Goal: Task Accomplishment & Management: Use online tool/utility

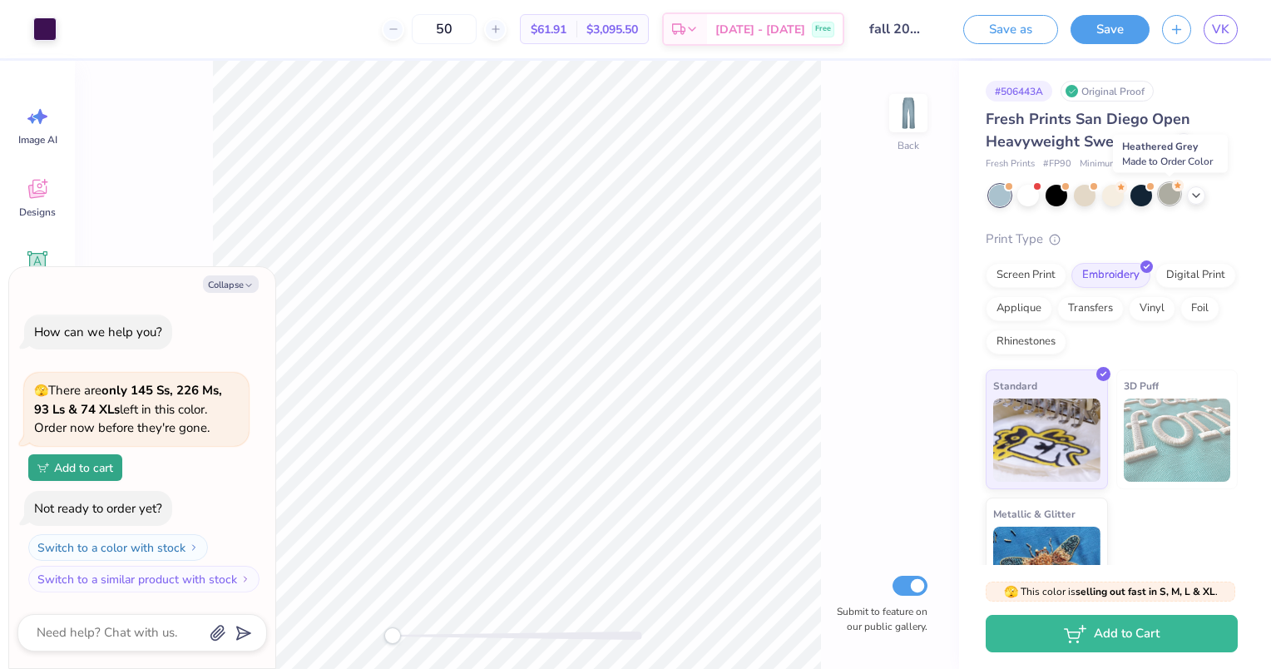
click at [1173, 198] on div at bounding box center [1170, 194] width 22 height 22
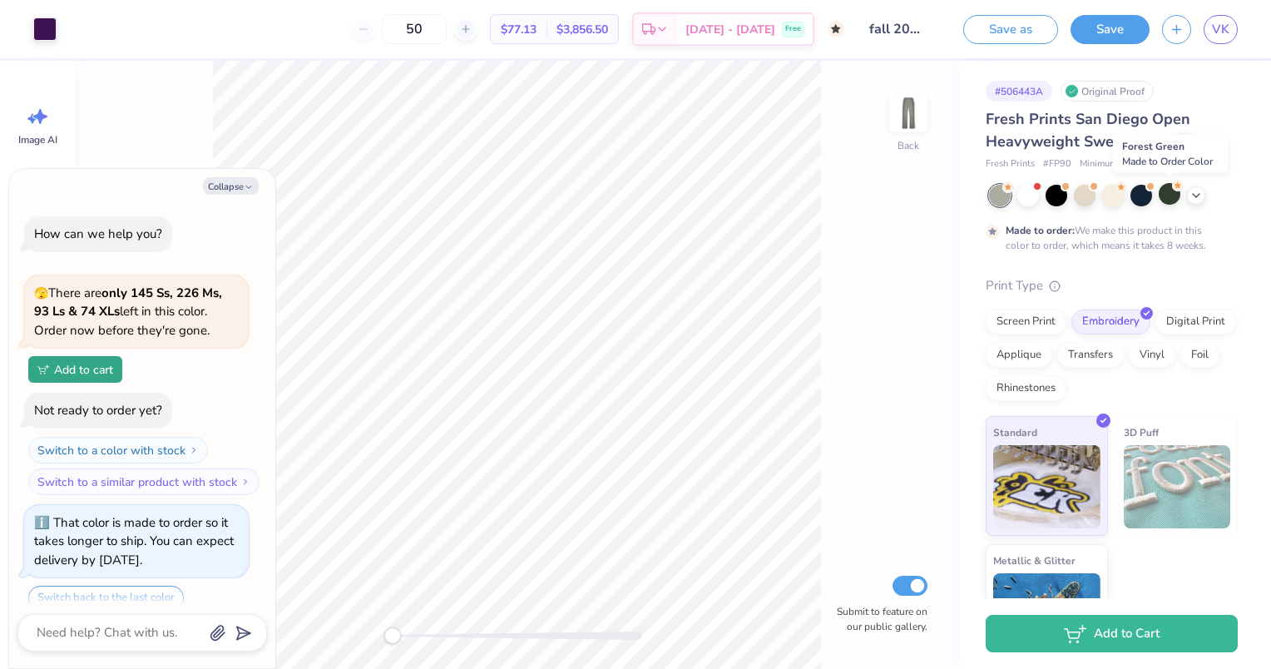
scroll to position [57, 0]
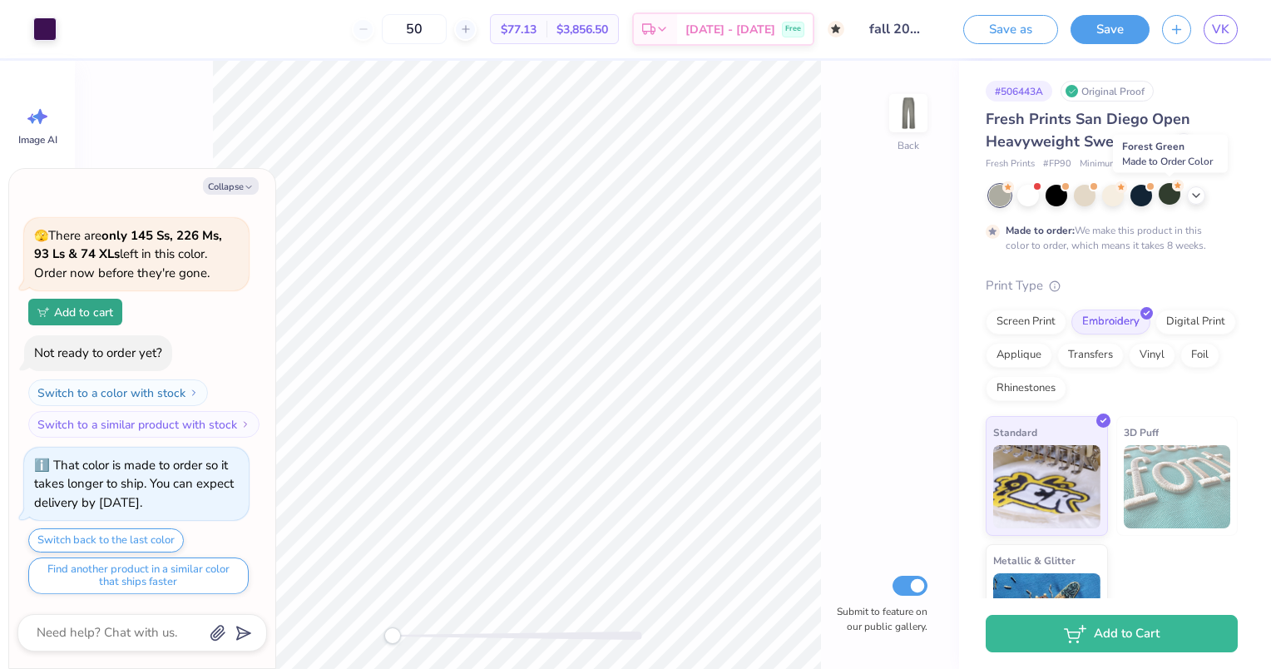
click at [1194, 196] on icon at bounding box center [1195, 195] width 13 height 13
click div
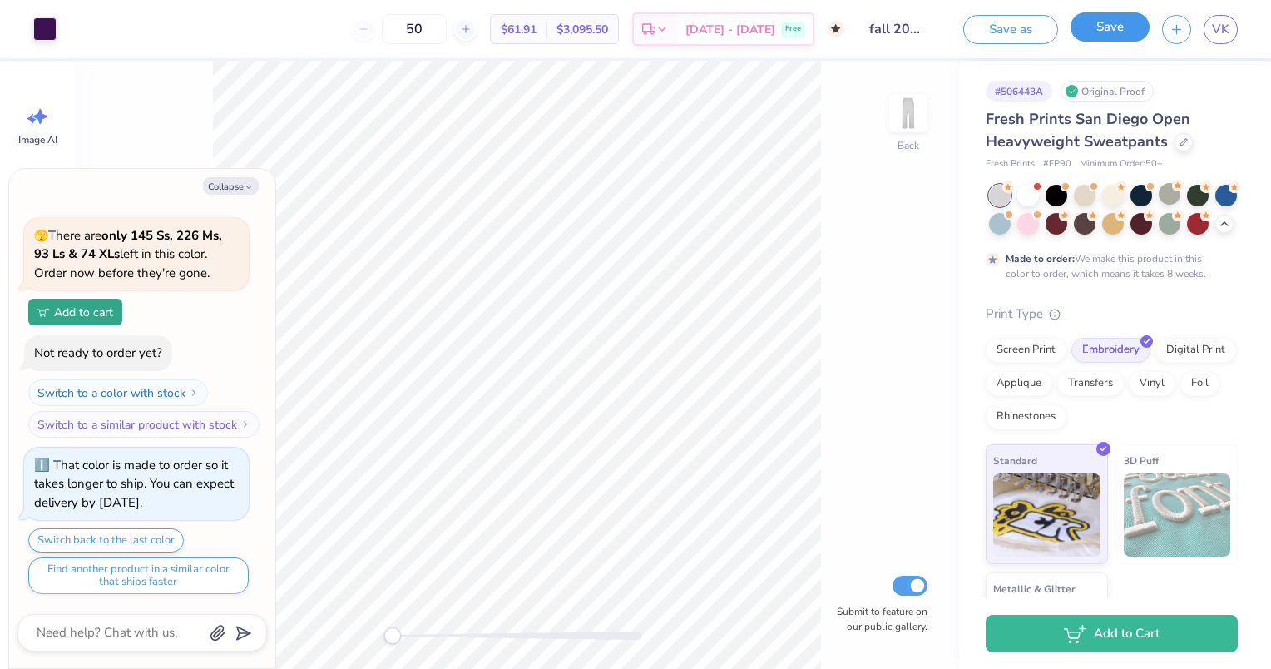
click at [1093, 30] on button "Save" at bounding box center [1109, 26] width 79 height 29
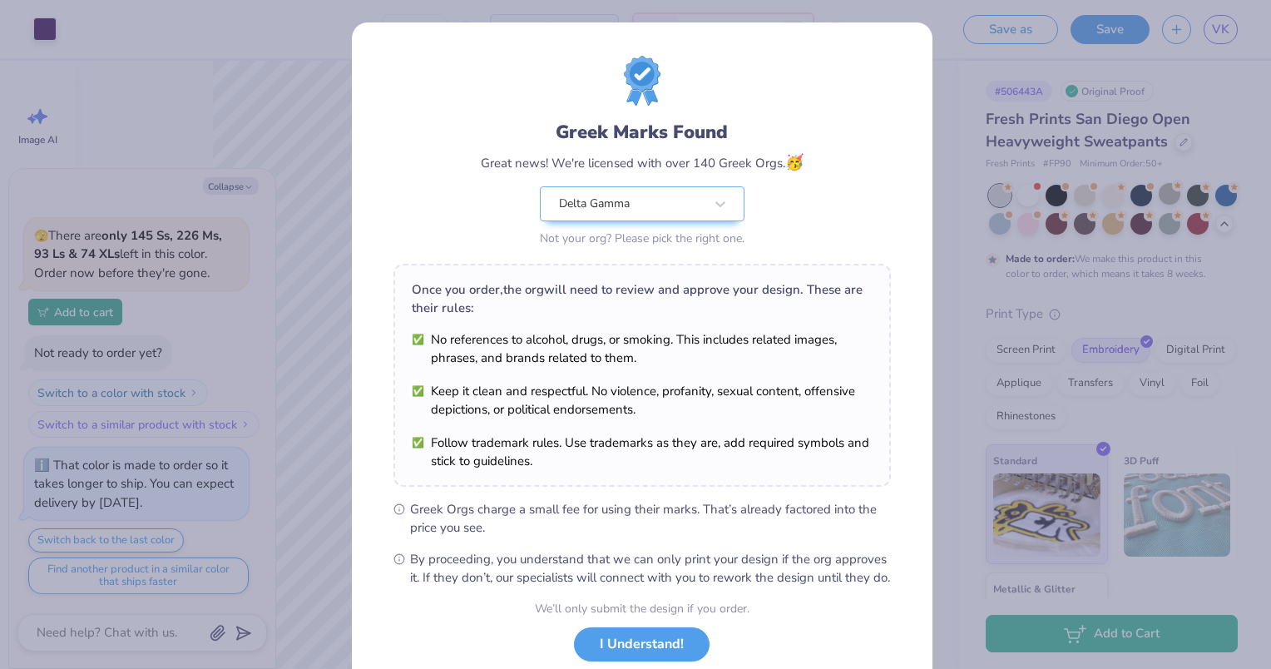
scroll to position [108, 0]
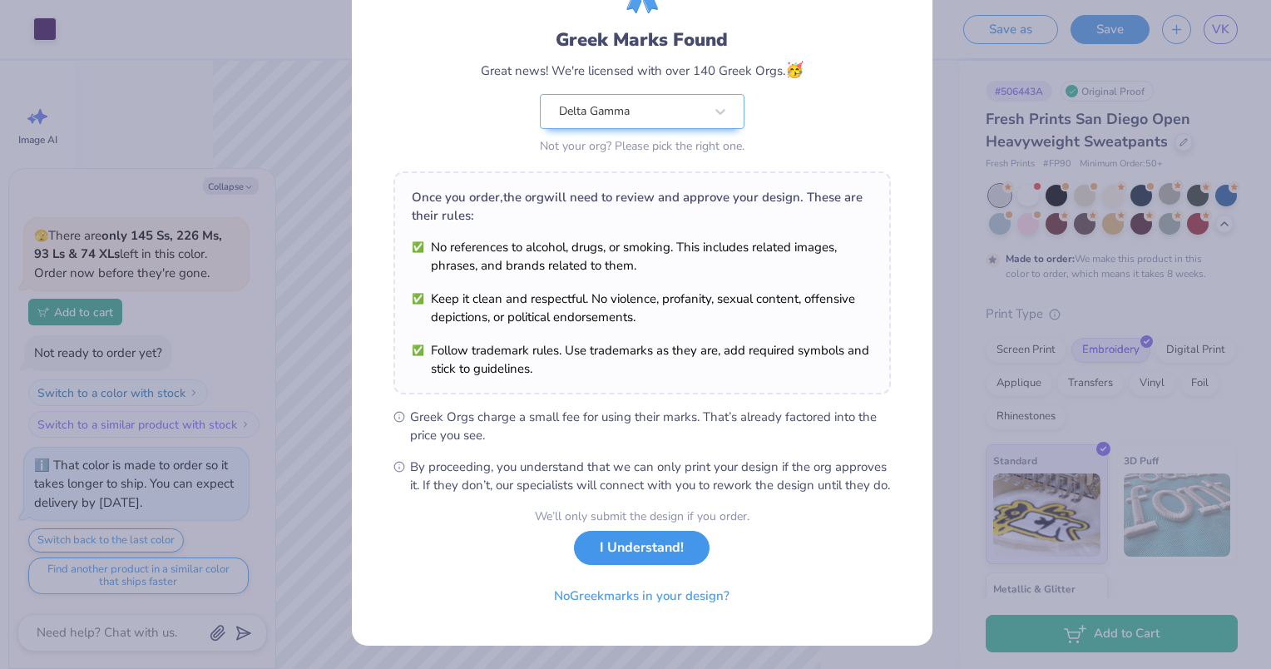
click at [590, 557] on button "I Understand!" at bounding box center [642, 548] width 136 height 34
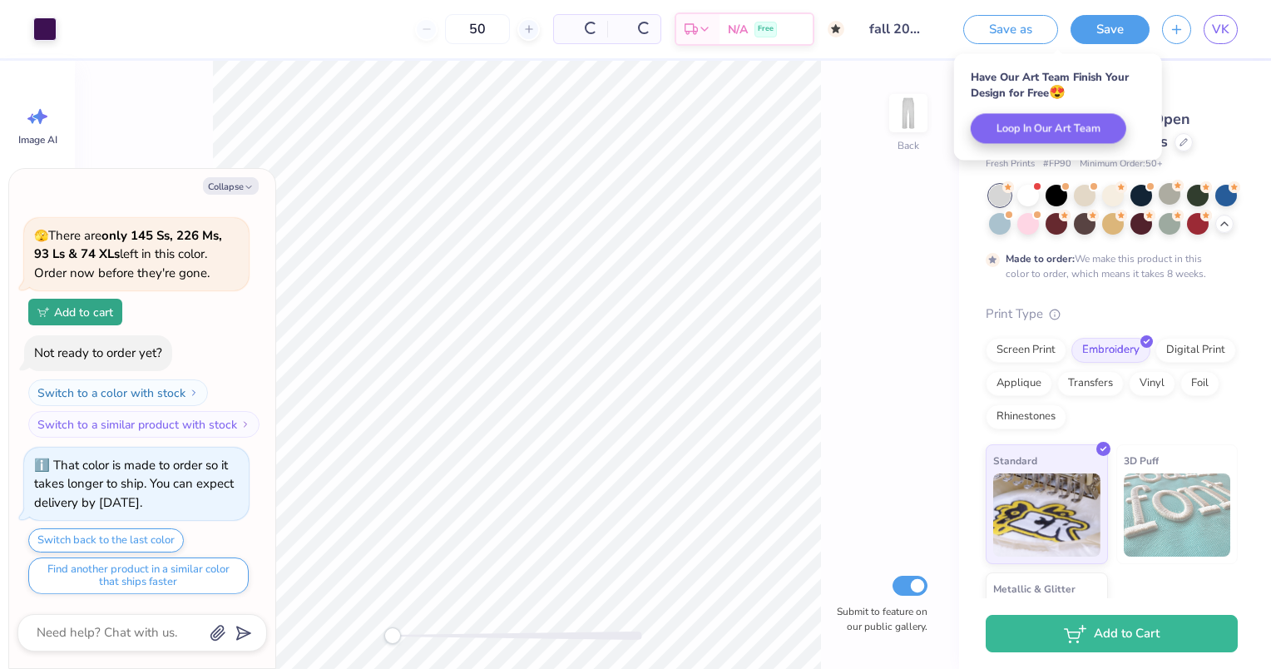
scroll to position [0, 0]
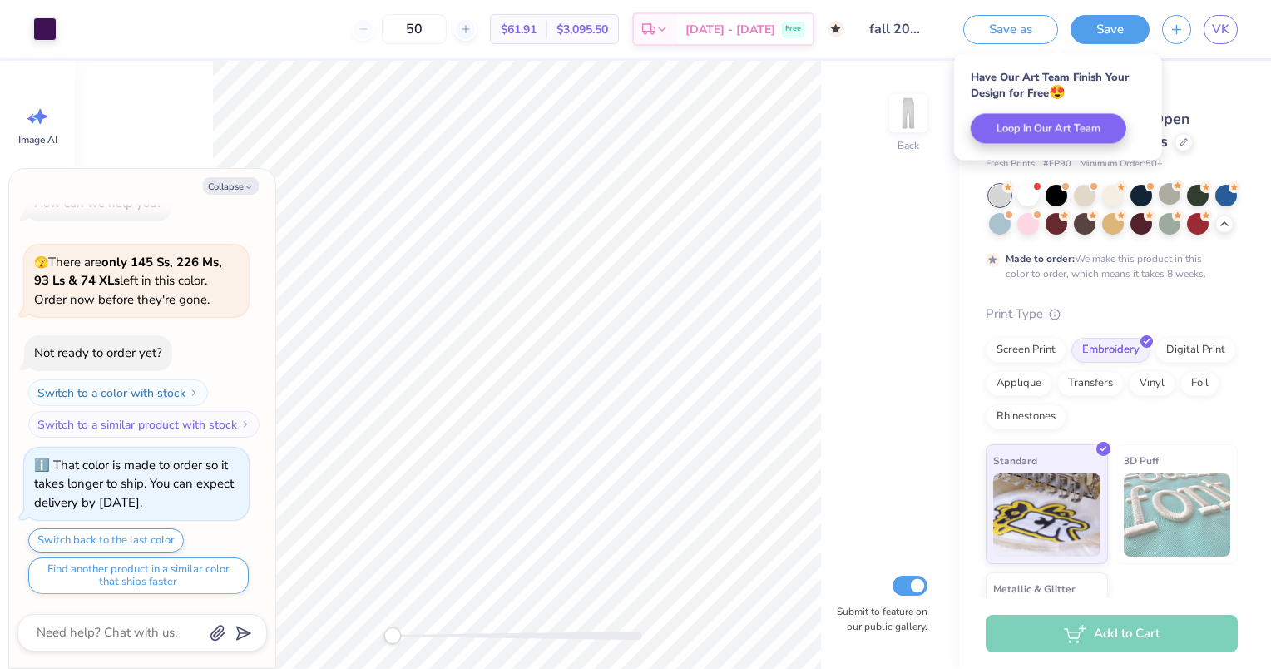
type textarea "x"
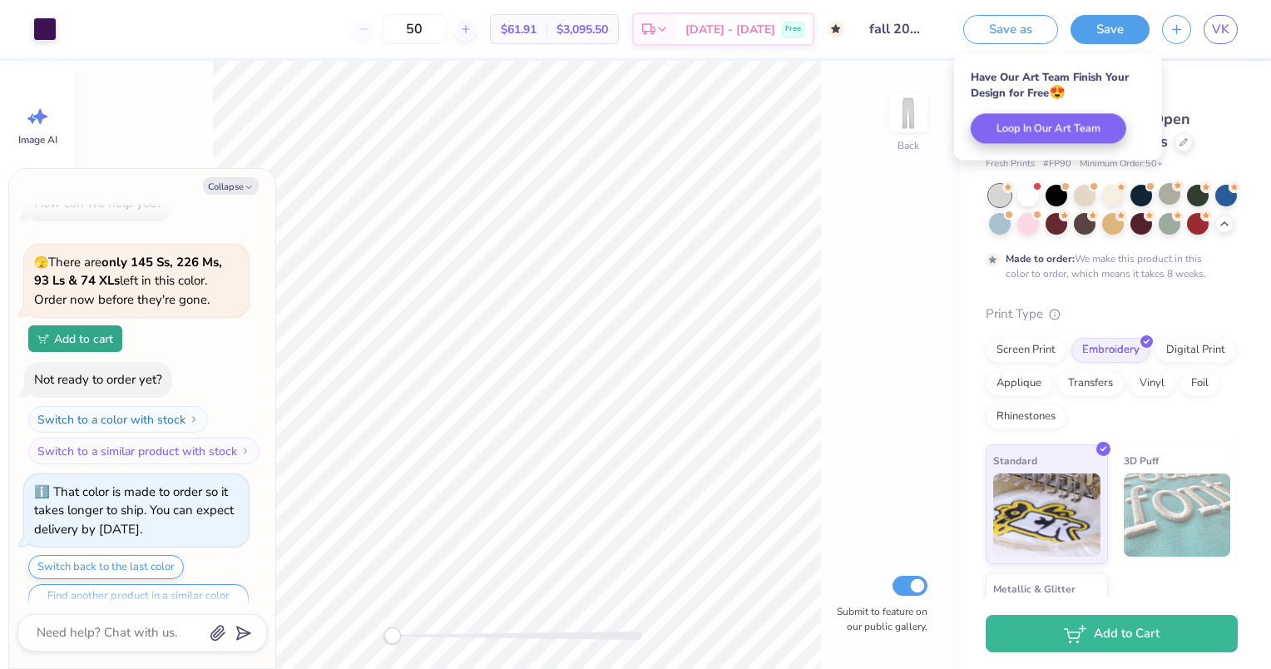
scroll to position [57, 0]
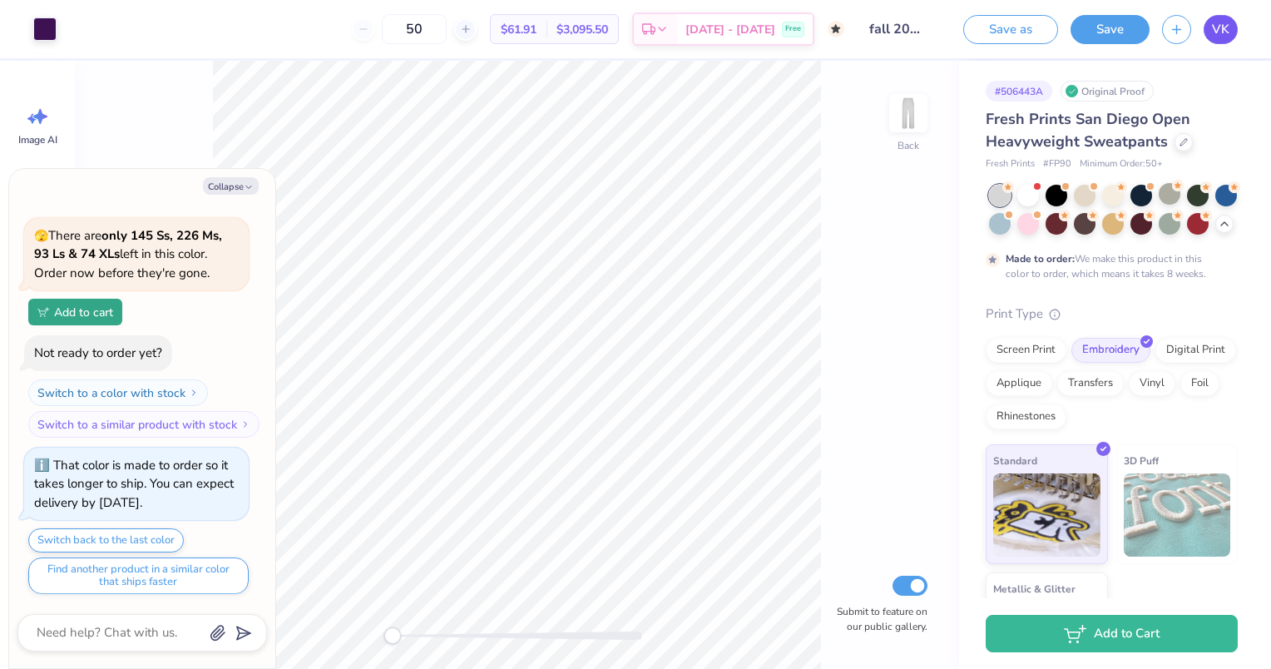
click at [1228, 32] on span "VK" at bounding box center [1220, 29] width 17 height 19
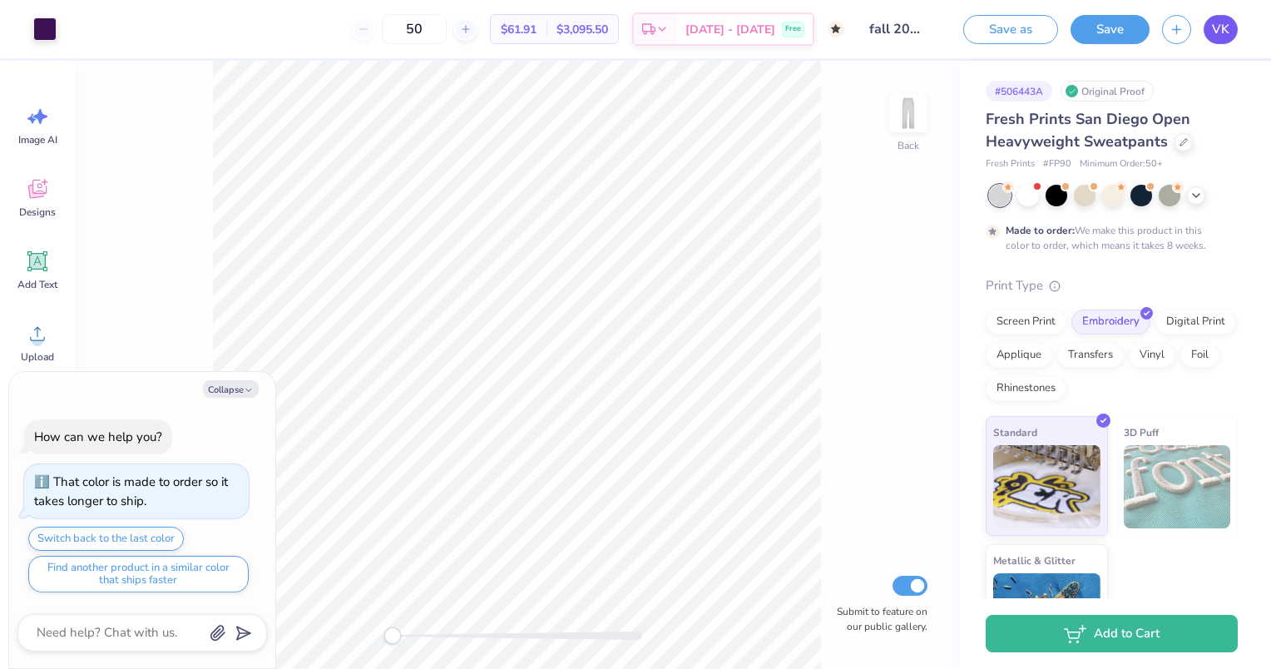
click at [1220, 27] on span "VK" at bounding box center [1220, 29] width 17 height 19
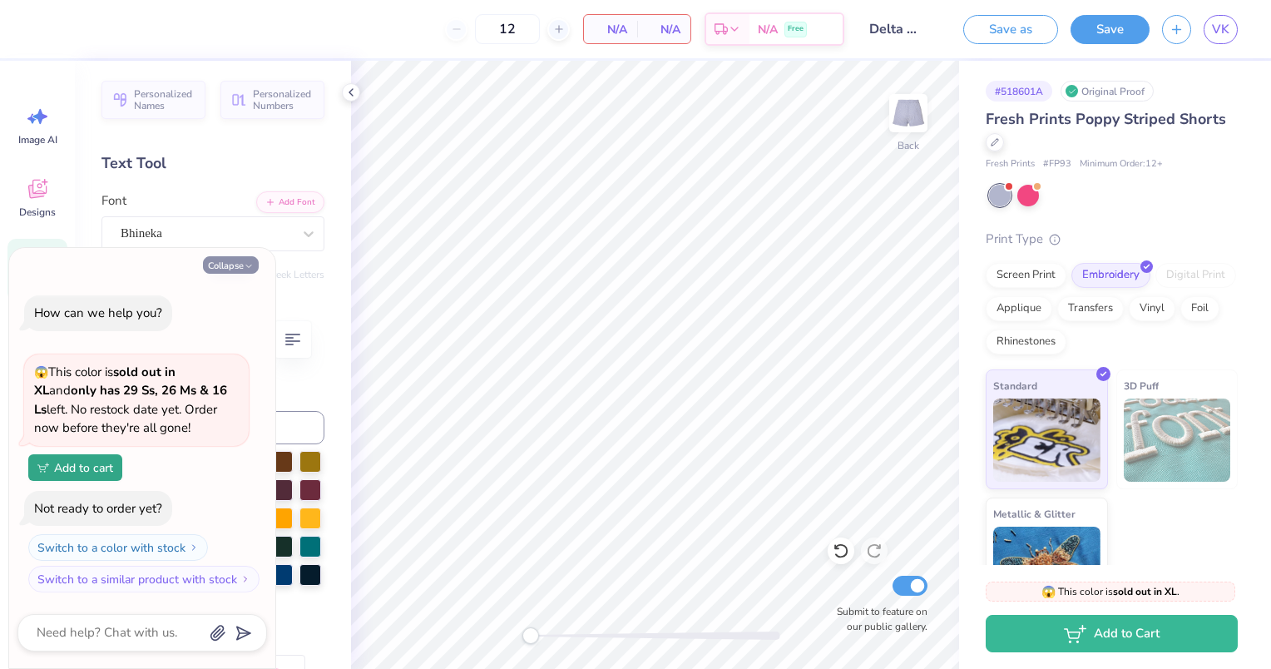
click at [236, 269] on button "Collapse" at bounding box center [231, 264] width 56 height 17
type textarea "x"
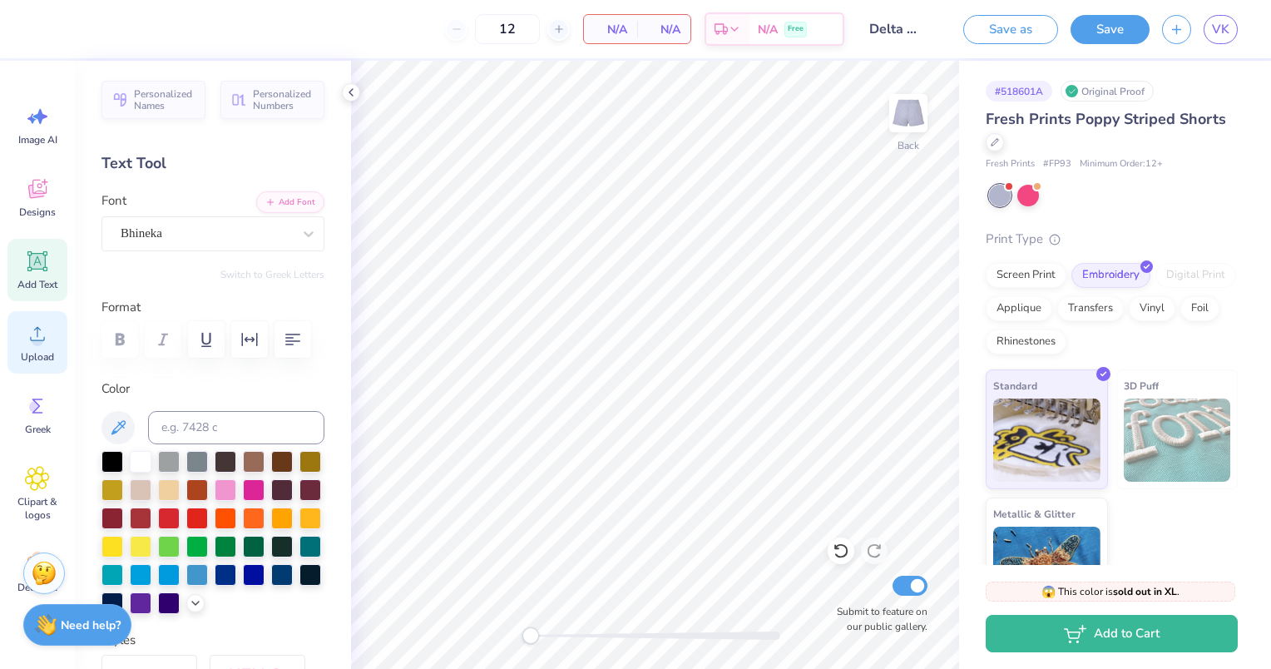
click at [44, 329] on icon at bounding box center [37, 333] width 25 height 25
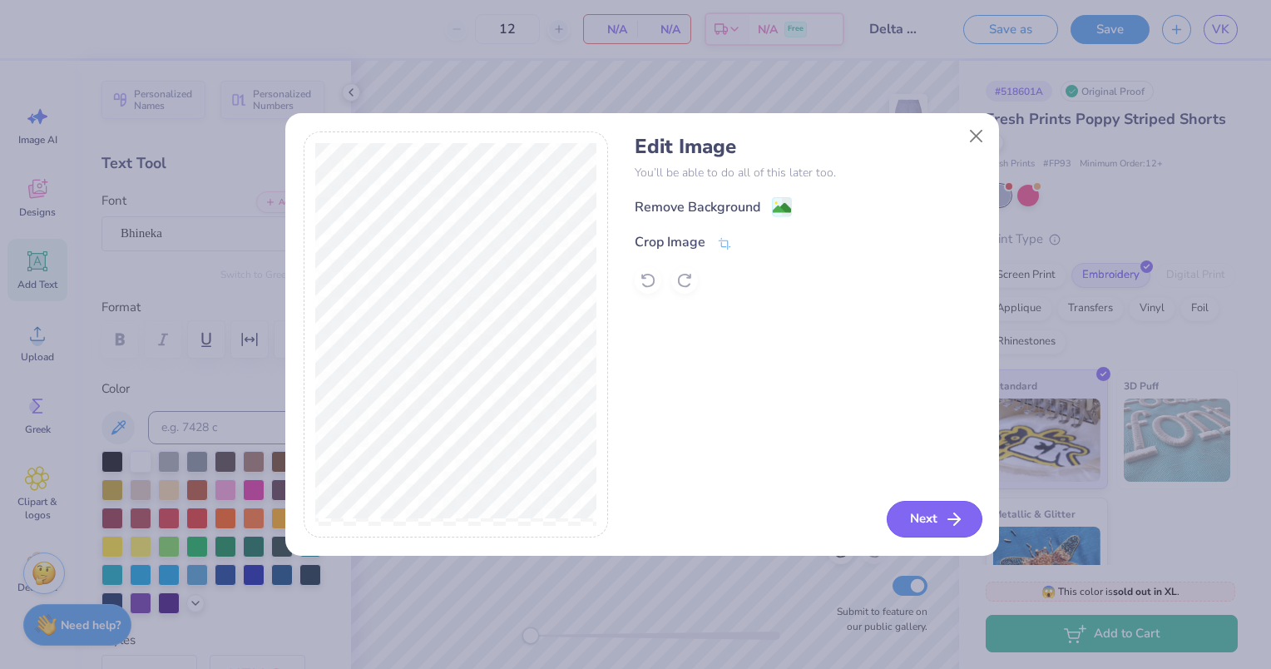
click at [918, 512] on button "Next" at bounding box center [935, 519] width 96 height 37
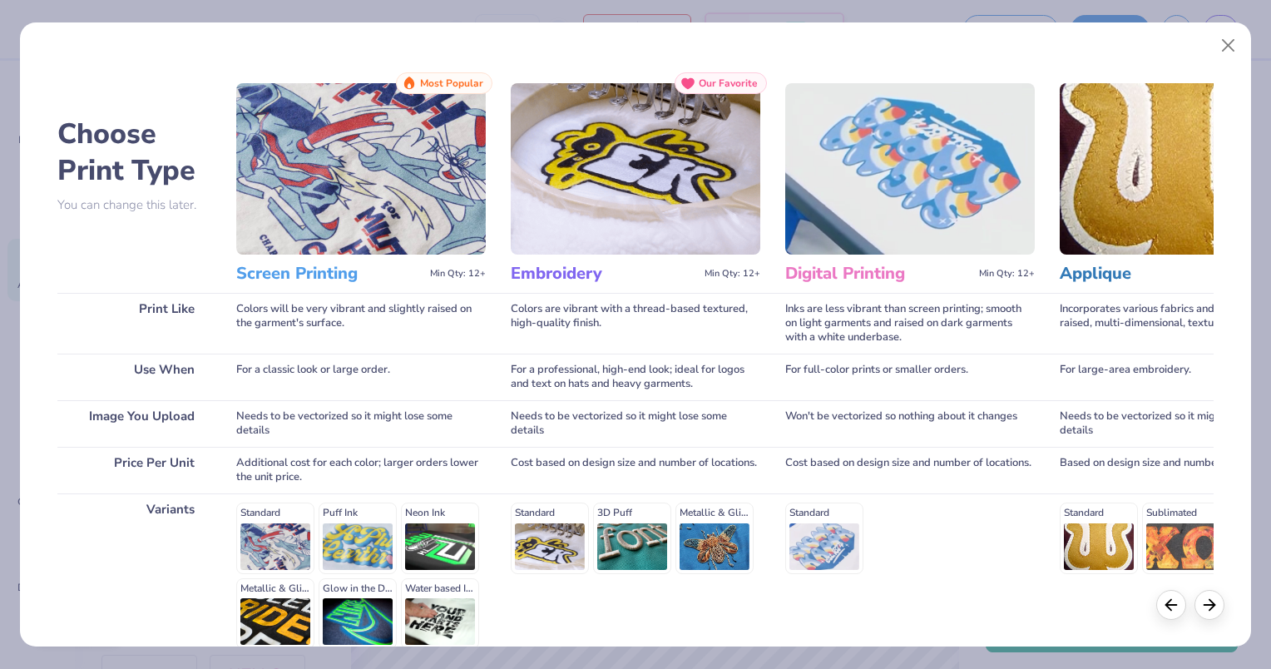
scroll to position [160, 0]
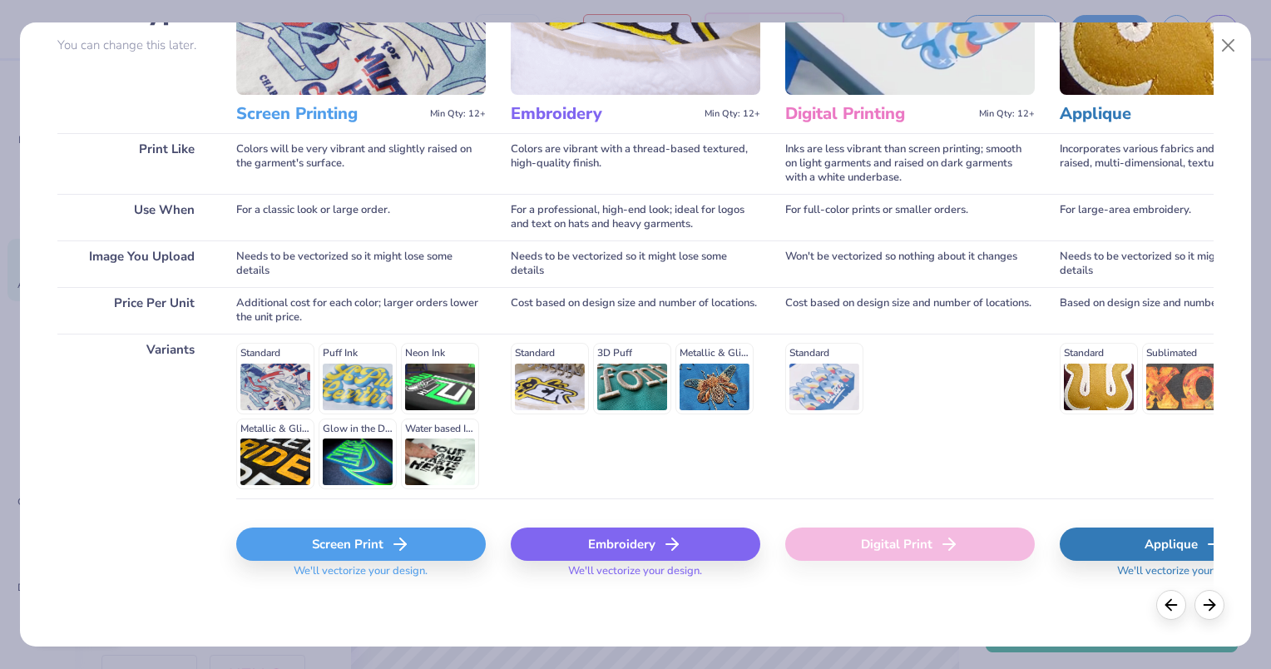
click at [599, 548] on div "Embroidery" at bounding box center [636, 543] width 250 height 33
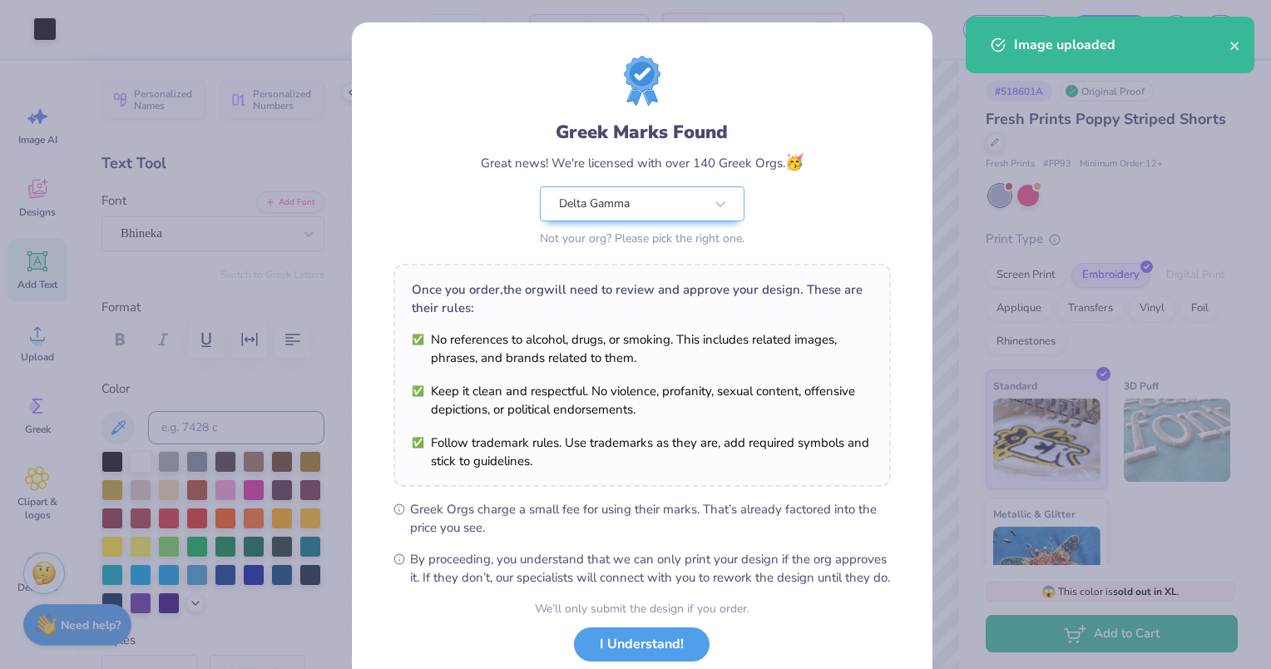
click at [813, 473] on body "Art colors 12 $50.39 Per Item $604.68 Total Est. Delivery Sep 24 - 27 Free Desi…" at bounding box center [635, 334] width 1271 height 669
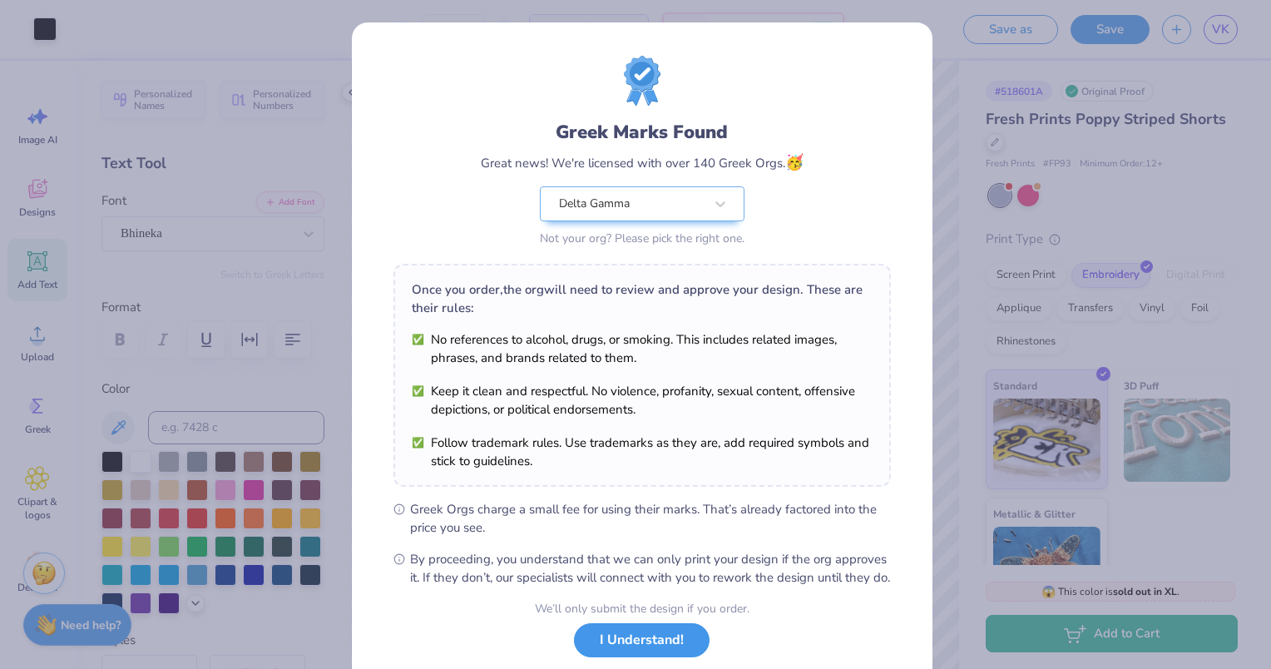
click at [595, 645] on button "I Understand!" at bounding box center [642, 640] width 136 height 34
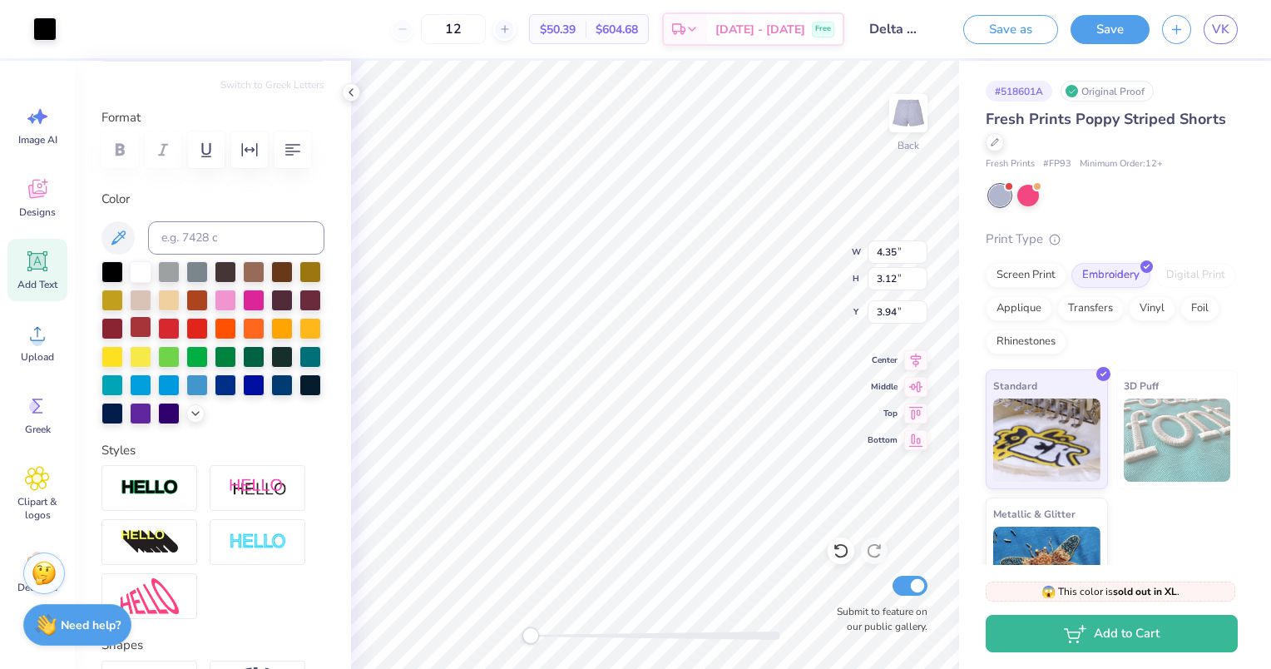
scroll to position [191, 0]
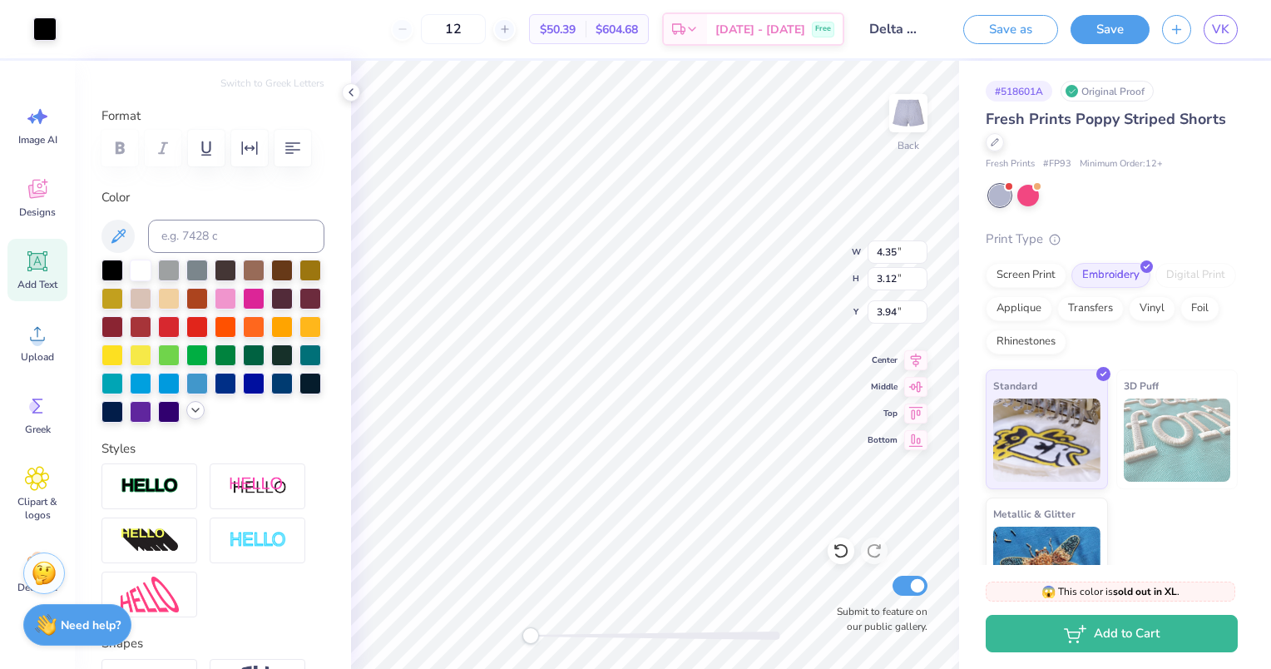
click at [189, 417] on icon at bounding box center [195, 409] width 13 height 13
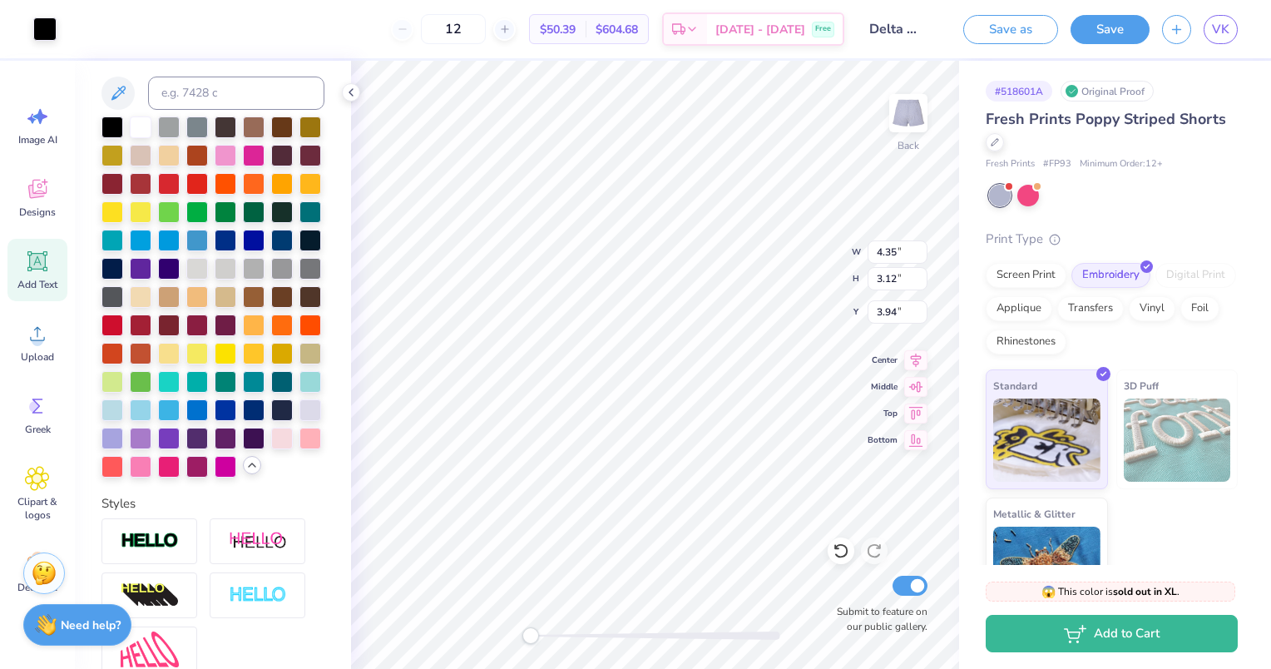
scroll to position [334, 0]
click at [271, 447] on div at bounding box center [282, 437] width 22 height 22
click at [42, 30] on div at bounding box center [44, 27] width 23 height 23
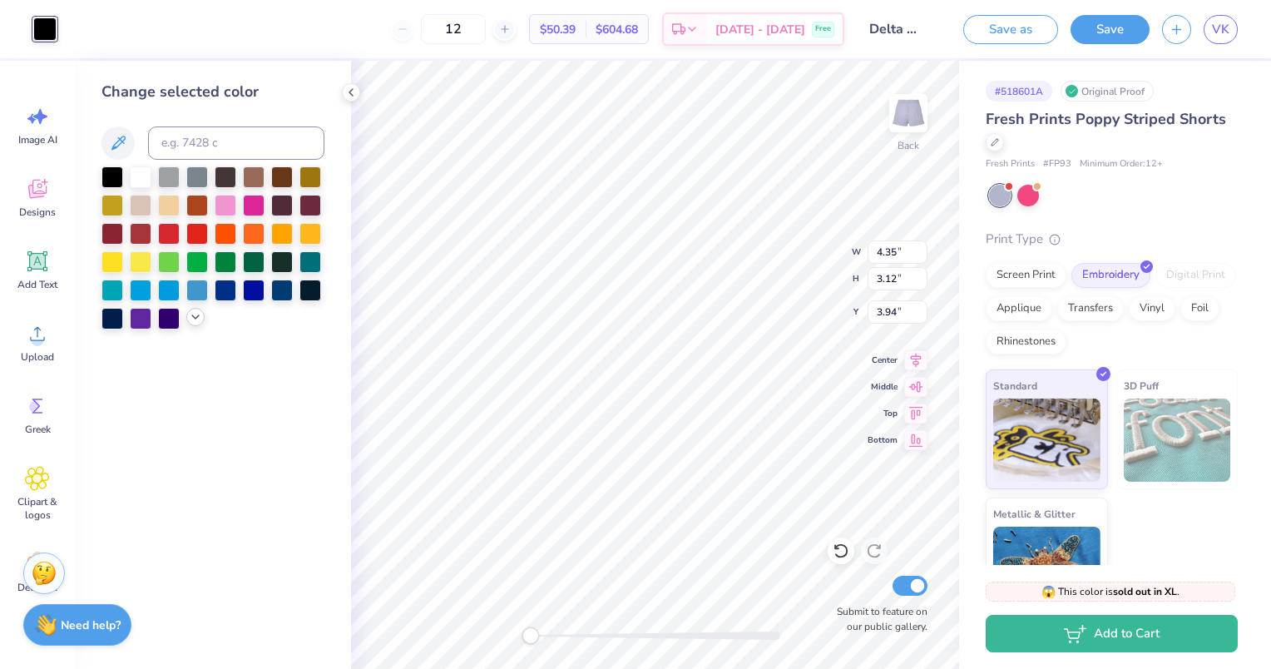
click at [195, 319] on polyline at bounding box center [195, 316] width 7 height 3
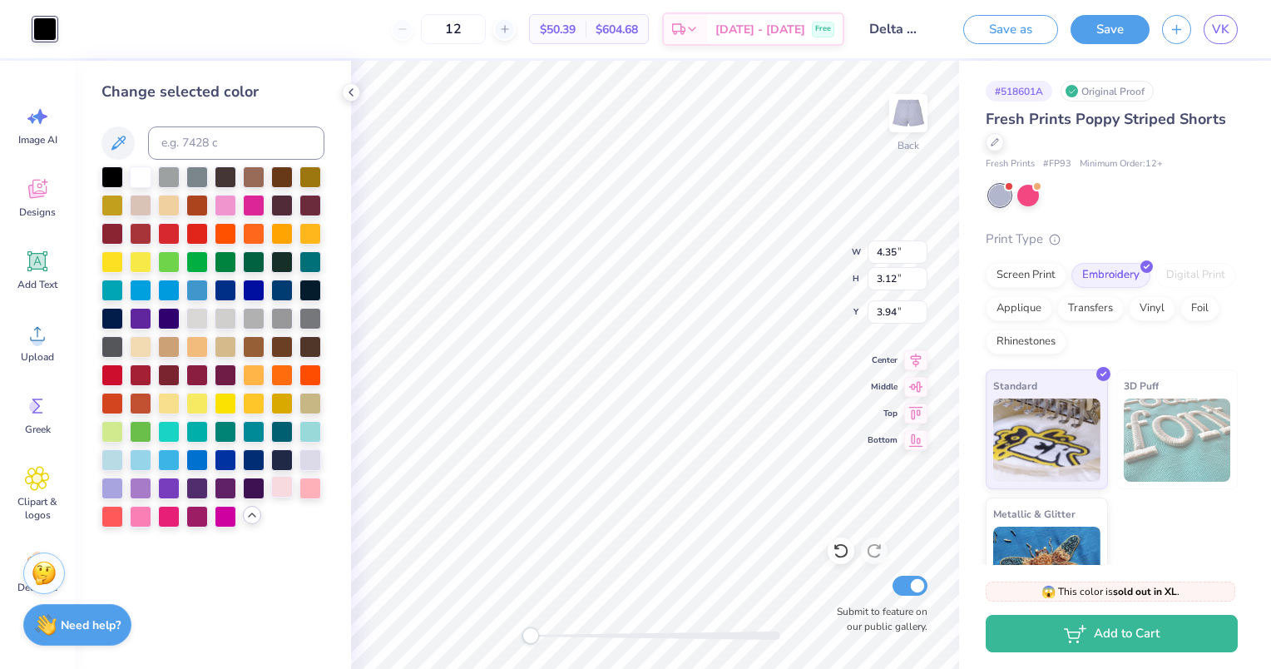
click at [287, 486] on div at bounding box center [282, 487] width 22 height 22
type input "6.47"
click at [302, 491] on div at bounding box center [310, 487] width 22 height 22
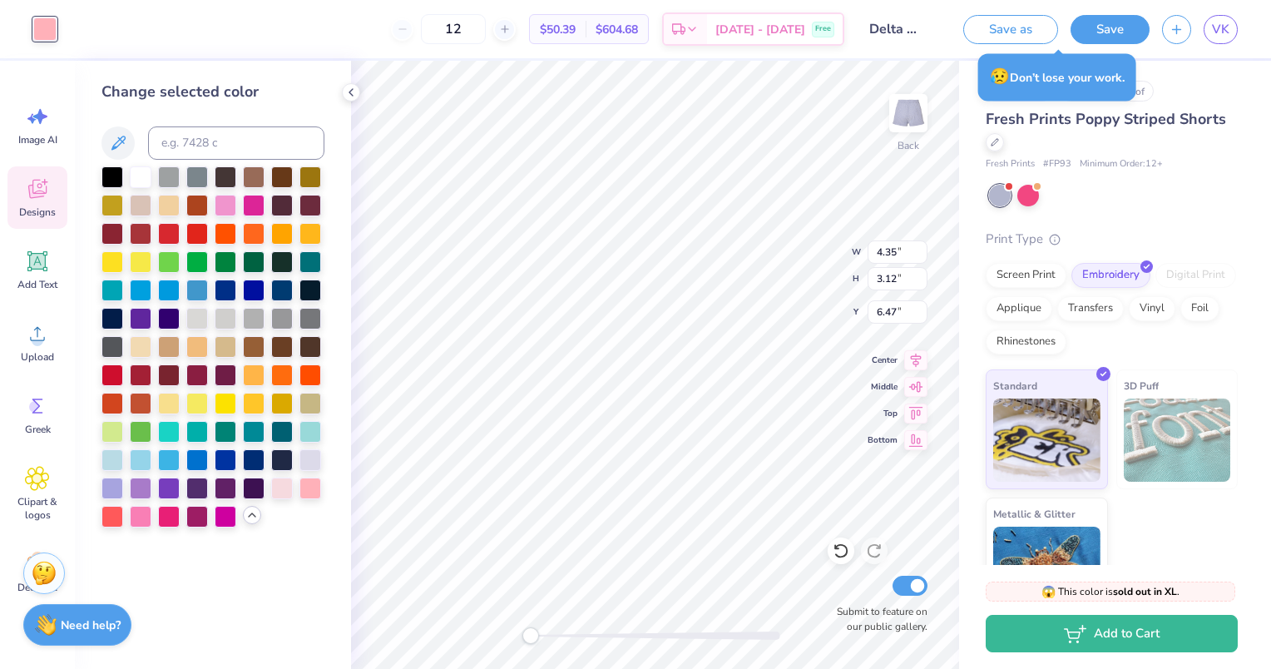
click at [28, 184] on icon at bounding box center [37, 188] width 25 height 25
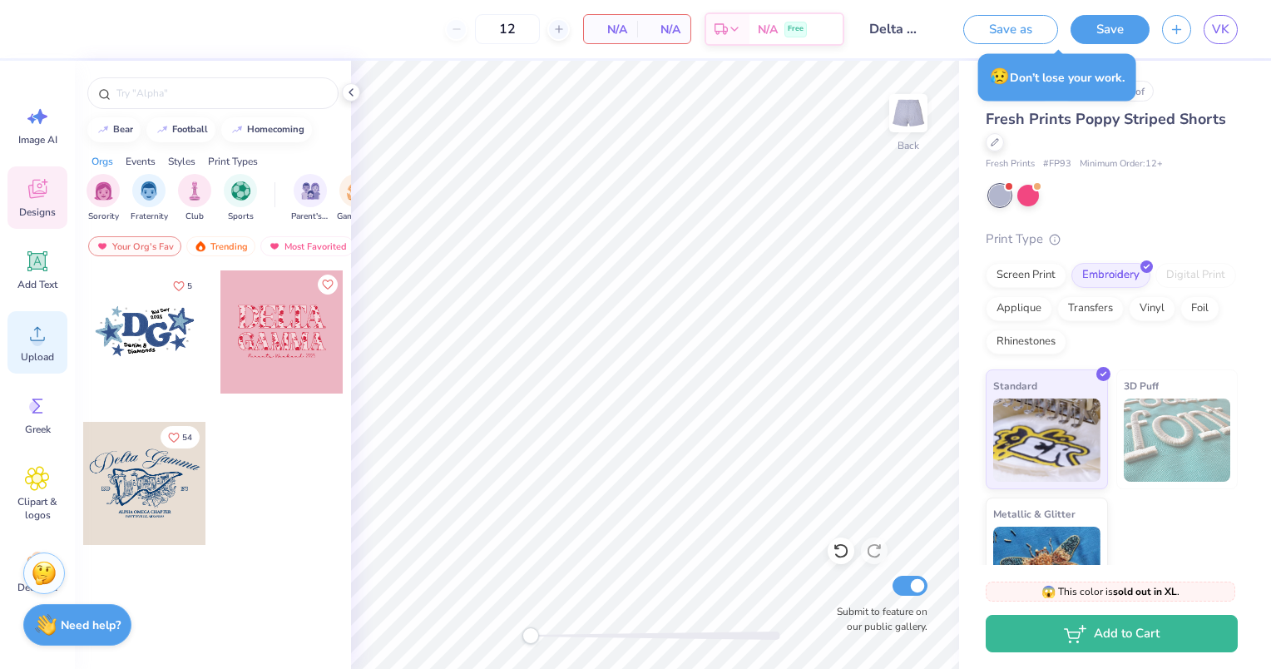
click at [20, 344] on div "Upload" at bounding box center [37, 342] width 60 height 62
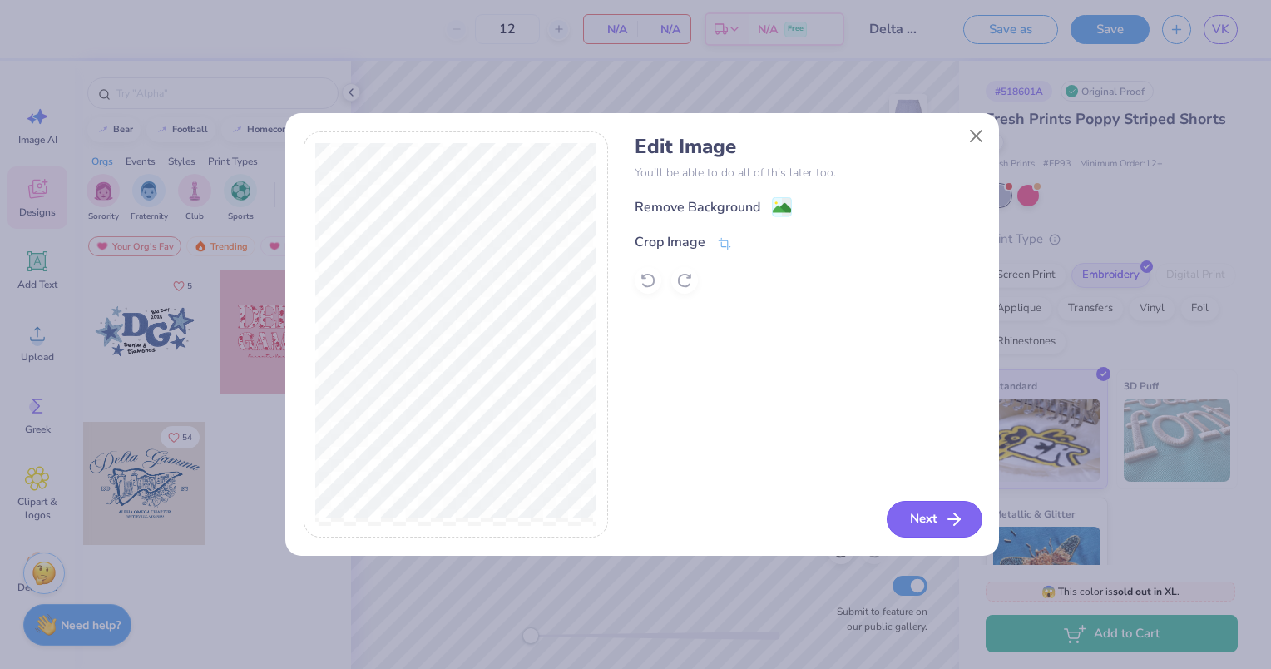
click at [927, 530] on button "Next" at bounding box center [935, 519] width 96 height 37
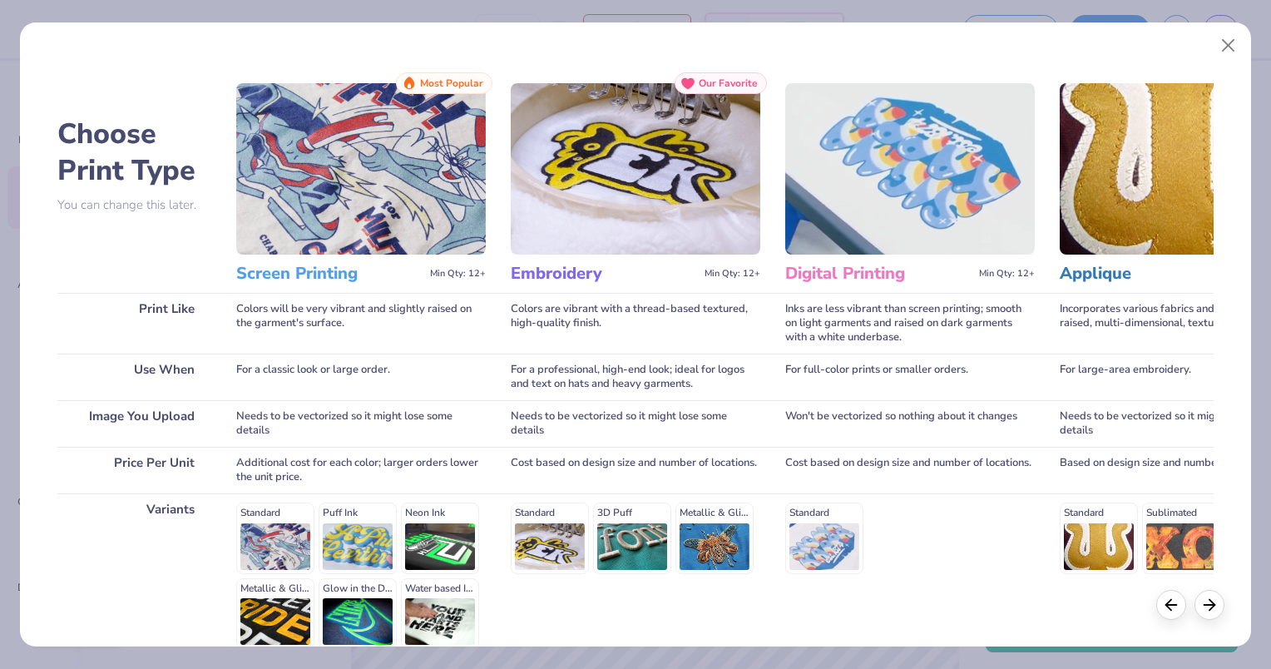
scroll to position [160, 0]
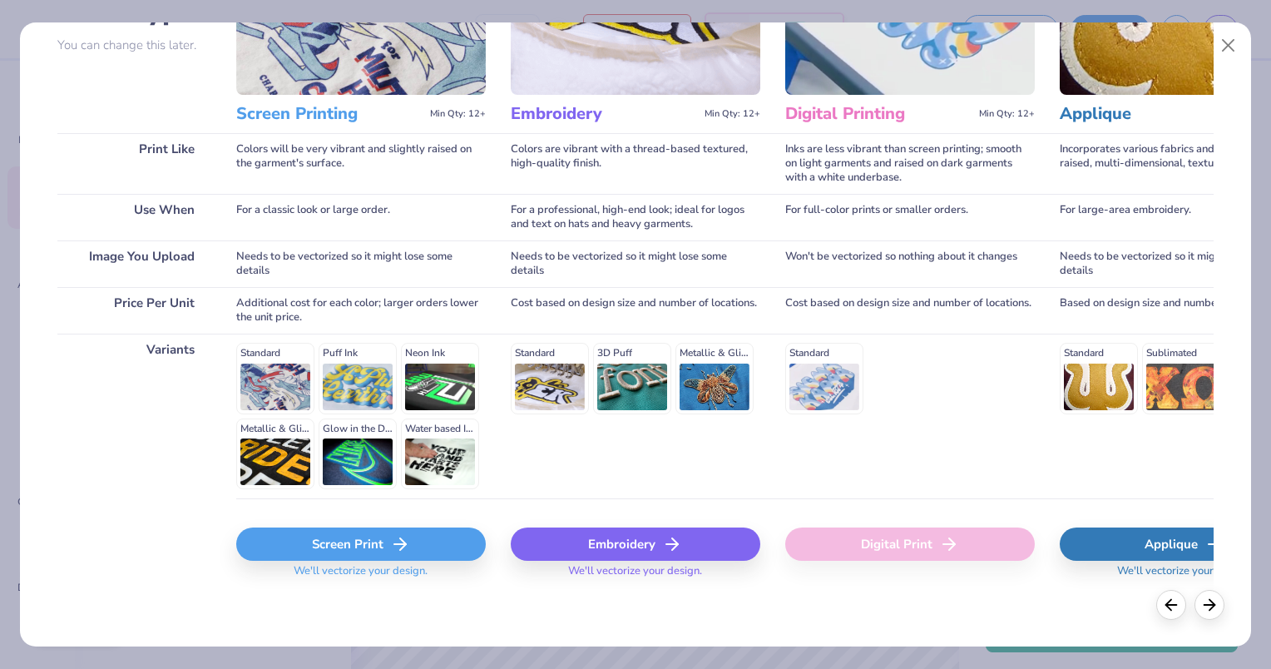
click at [625, 543] on div "Embroidery" at bounding box center [636, 543] width 250 height 33
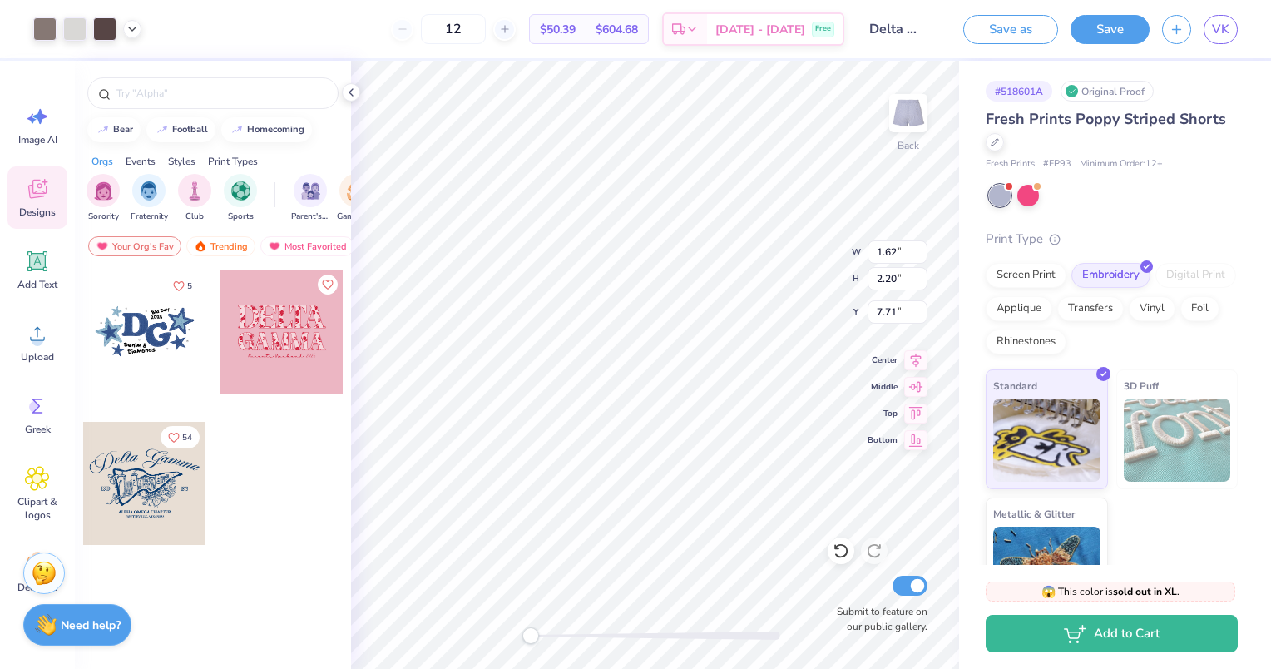
type input "1.62"
type input "2.20"
type input "7.71"
type input "2.06"
type input "2.73"
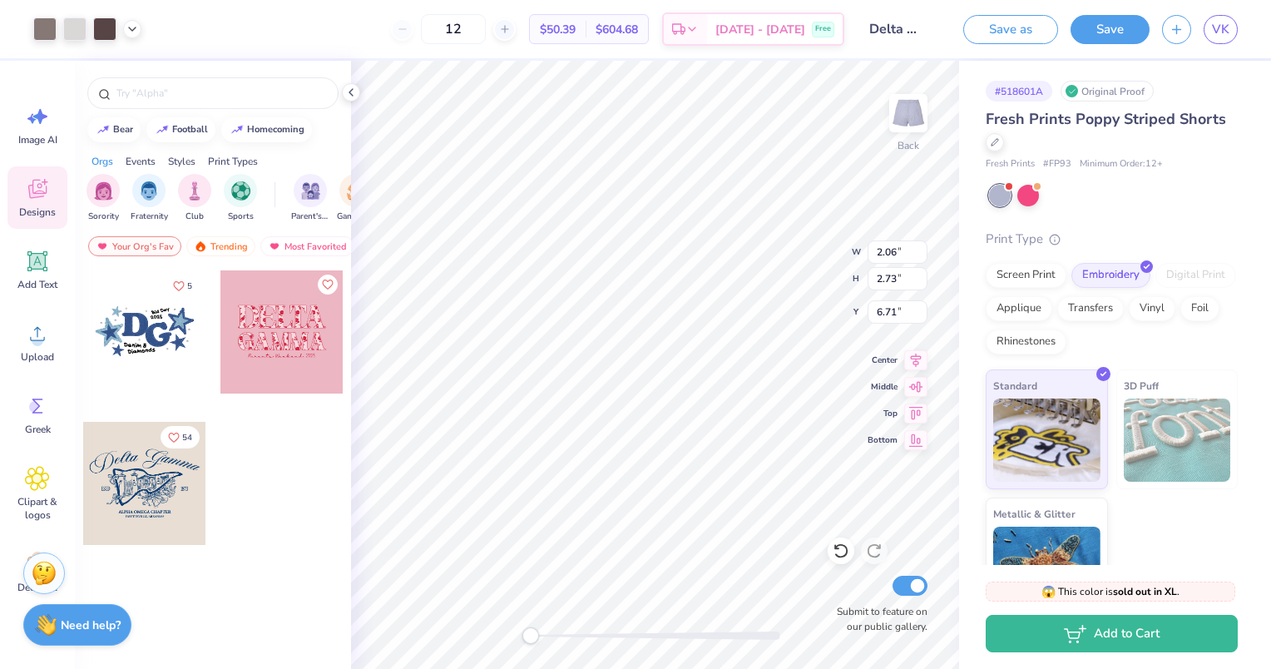
type input "6.71"
type input "2.00"
type input "2.65"
type input "6.80"
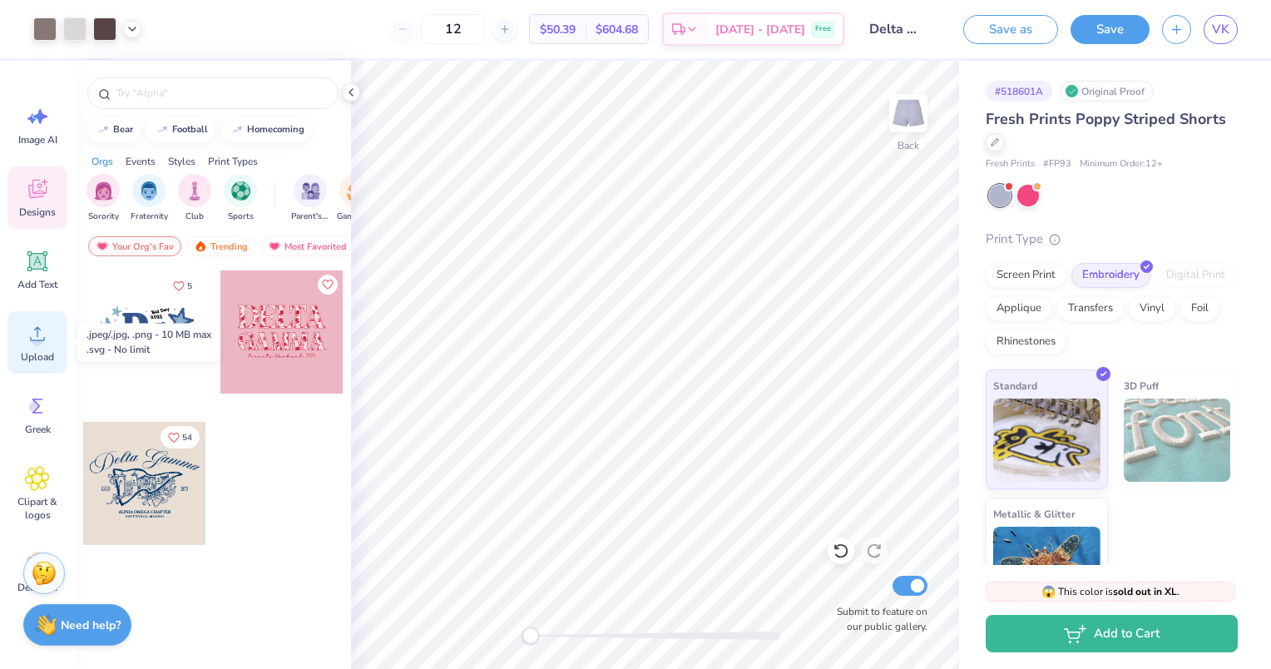
click at [49, 348] on div "Upload" at bounding box center [37, 342] width 60 height 62
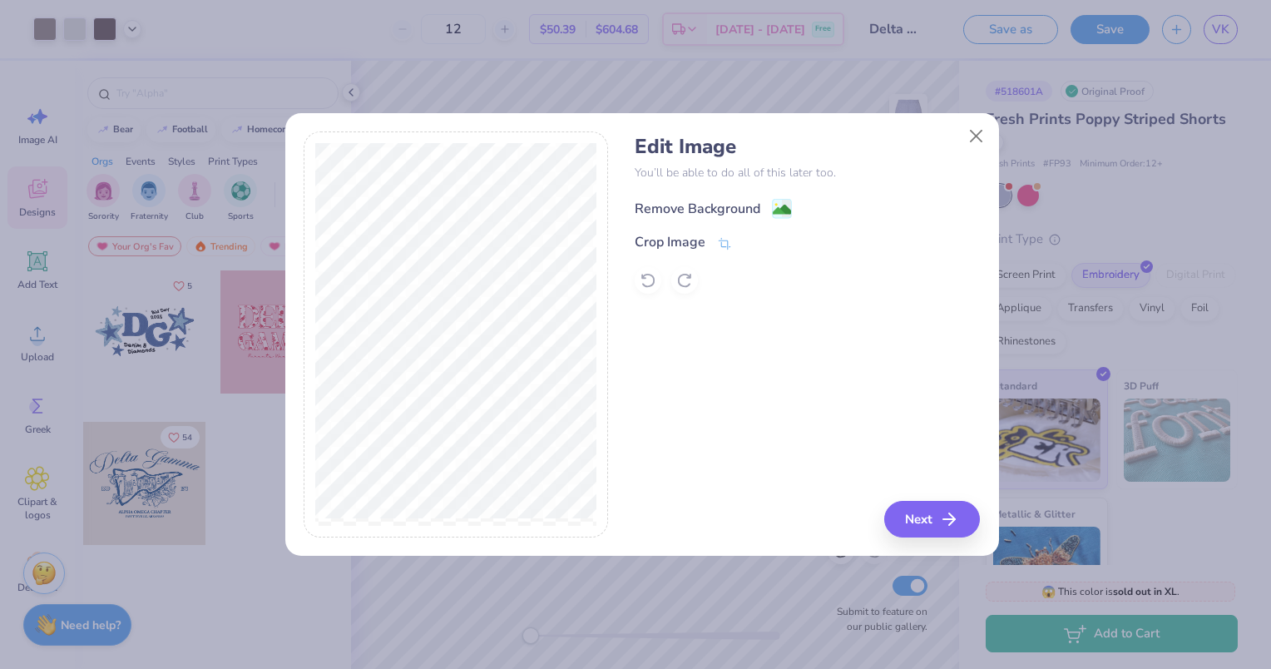
click at [769, 198] on div "Remove Background" at bounding box center [713, 208] width 157 height 21
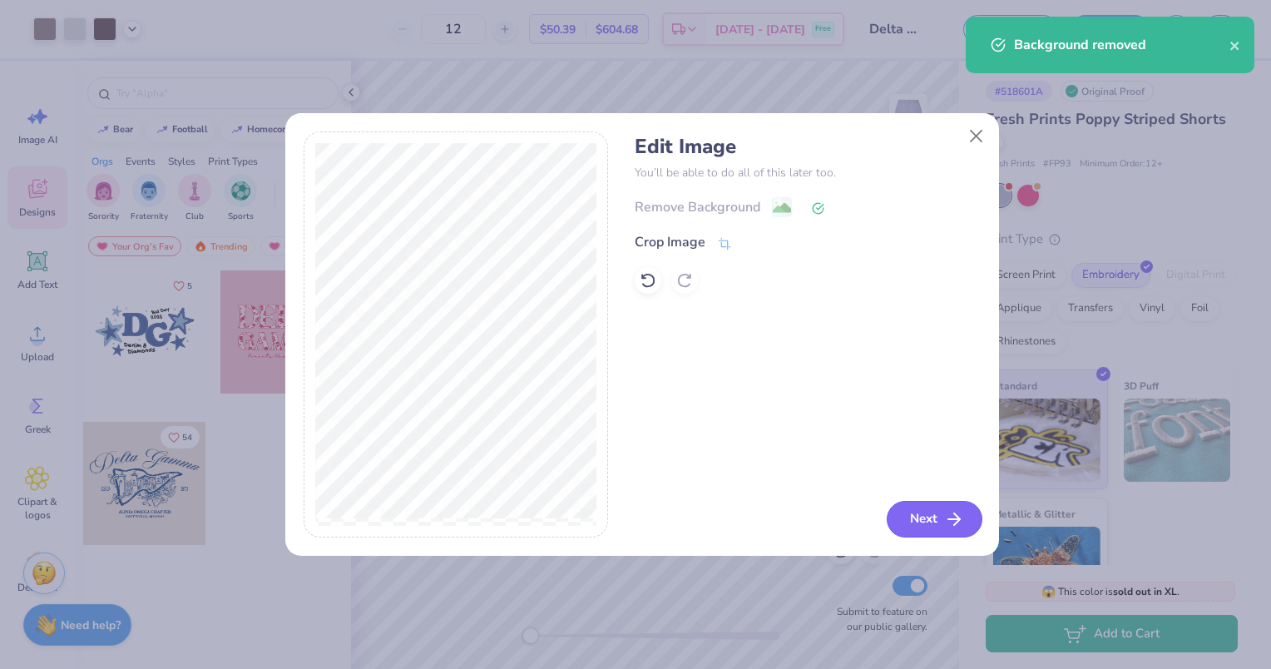
click at [909, 513] on button "Next" at bounding box center [935, 519] width 96 height 37
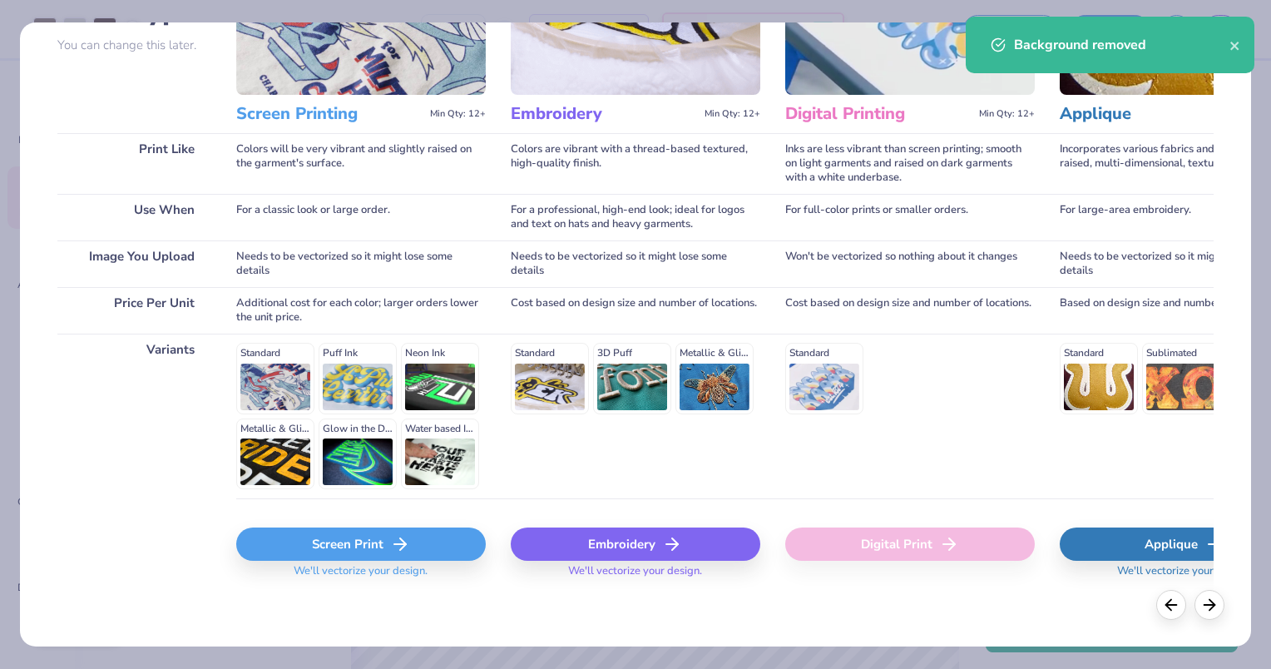
click at [579, 538] on div "Embroidery" at bounding box center [636, 543] width 250 height 33
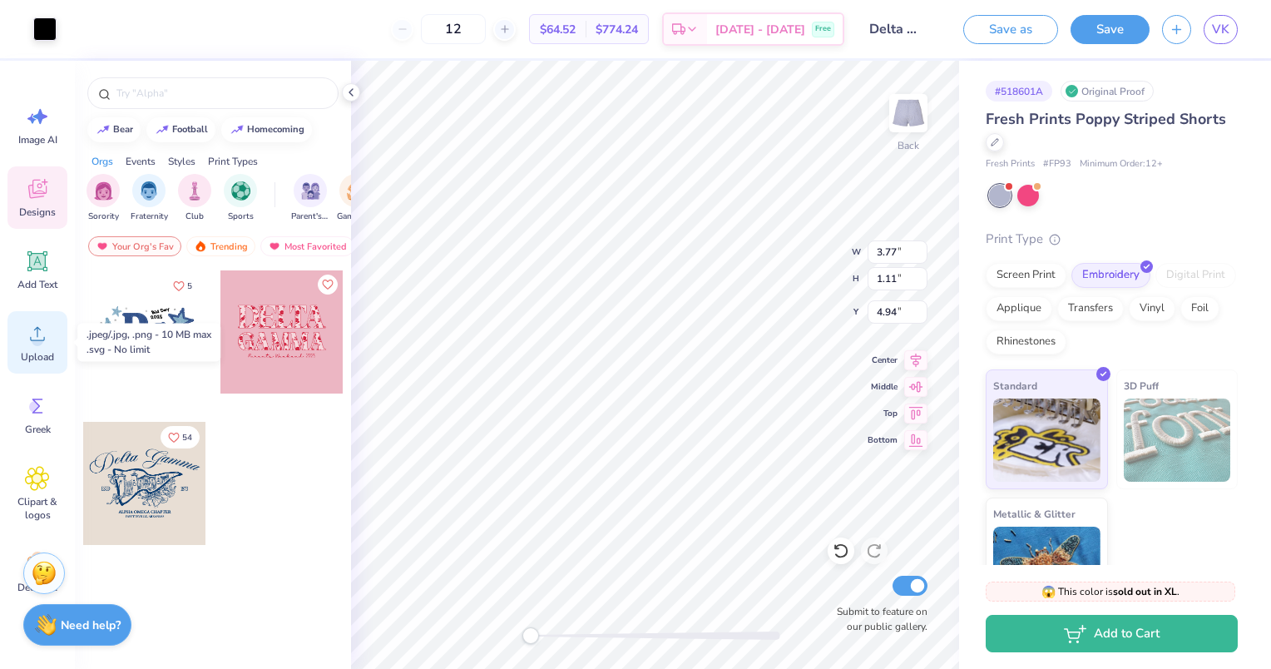
click at [32, 347] on div "Upload" at bounding box center [37, 342] width 60 height 62
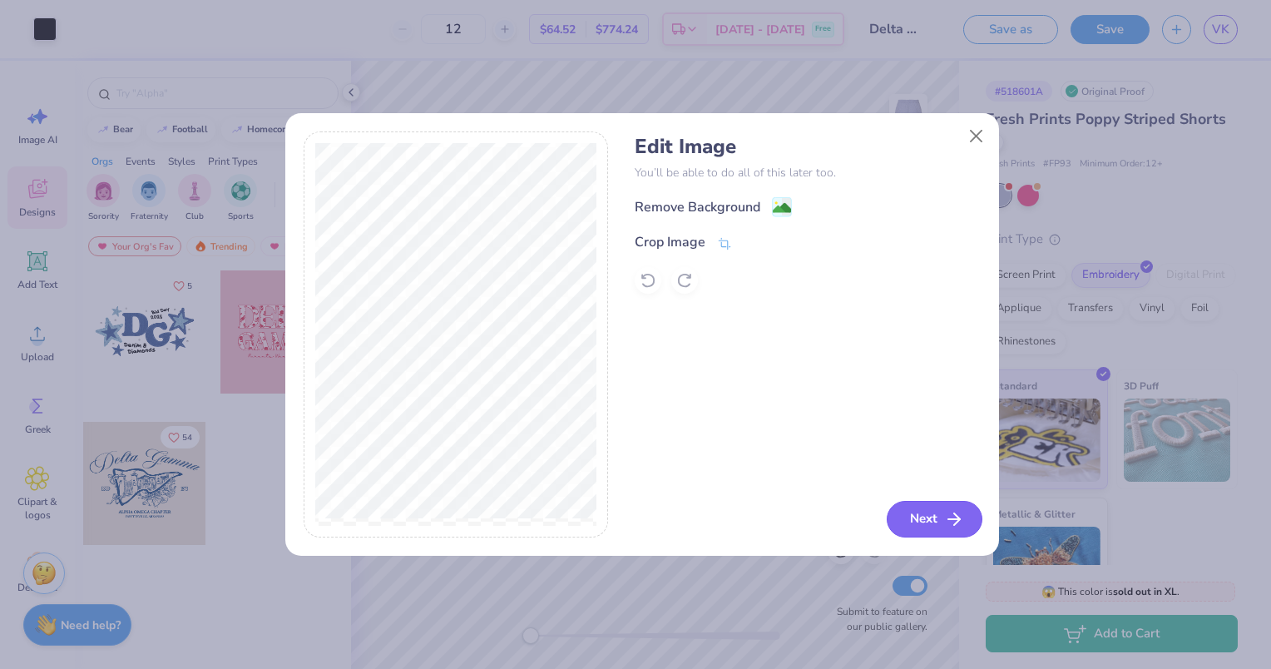
click at [924, 512] on button "Next" at bounding box center [935, 519] width 96 height 37
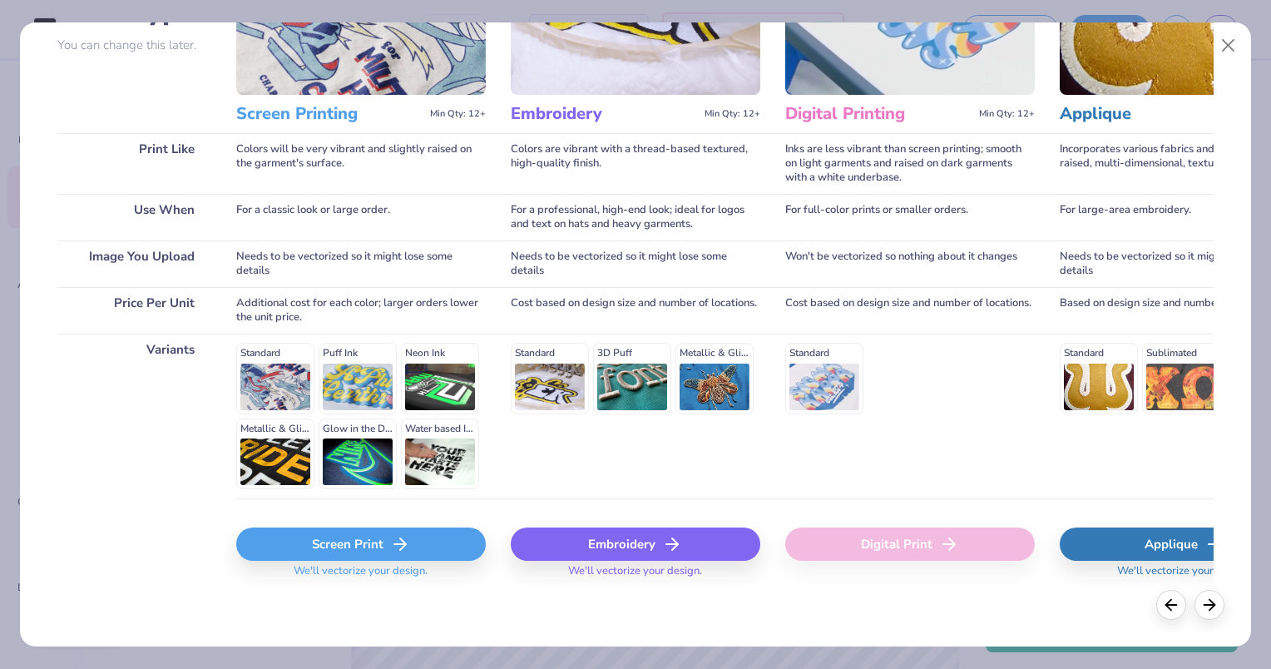
click at [637, 546] on div "Embroidery" at bounding box center [636, 543] width 250 height 33
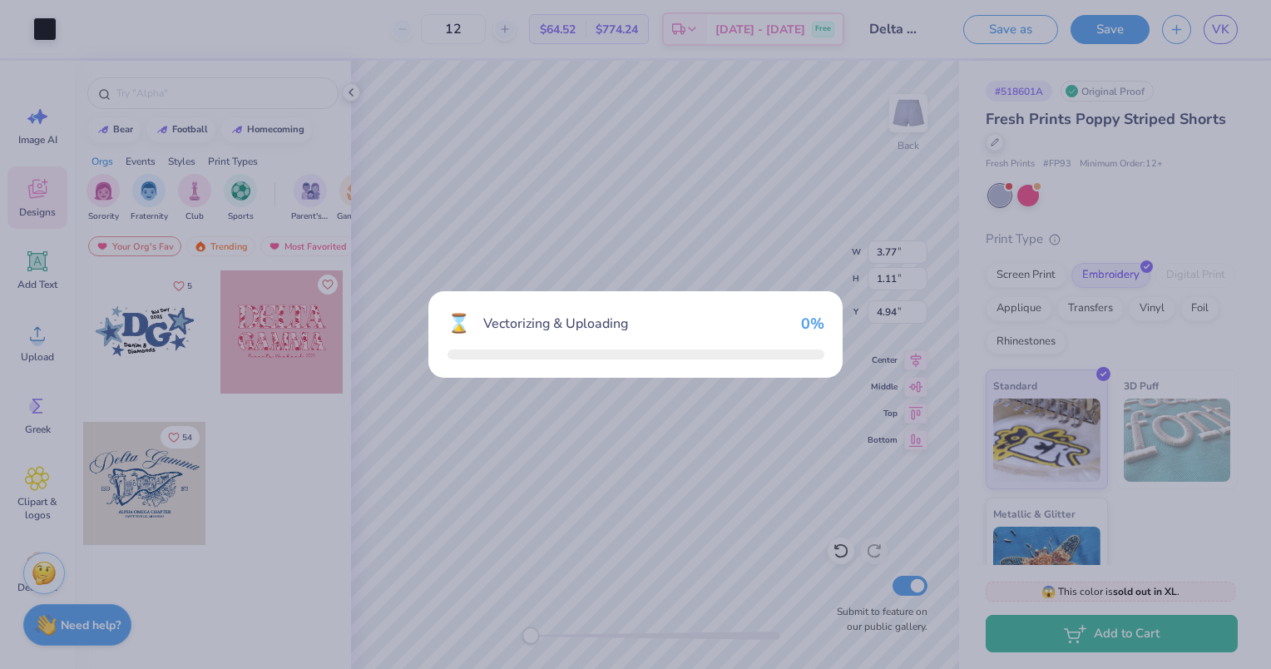
type input "2.72"
type input "0.88"
type input "5.06"
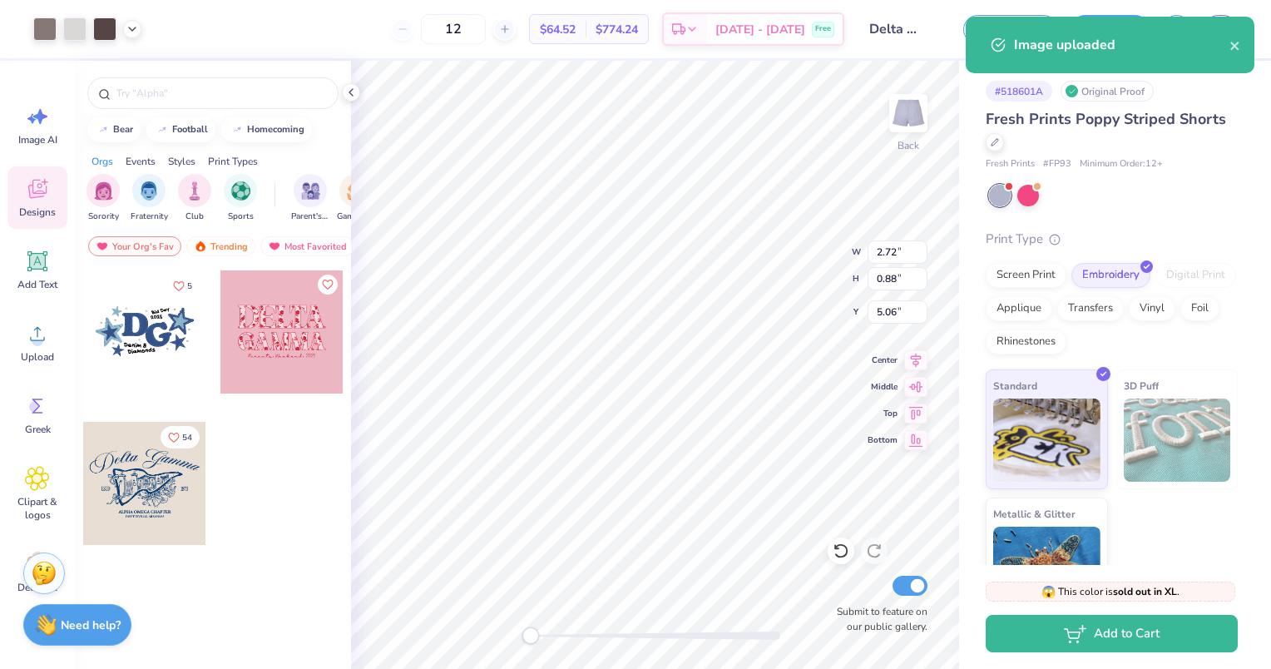
type input "2.00"
type input "2.65"
type input "7.06"
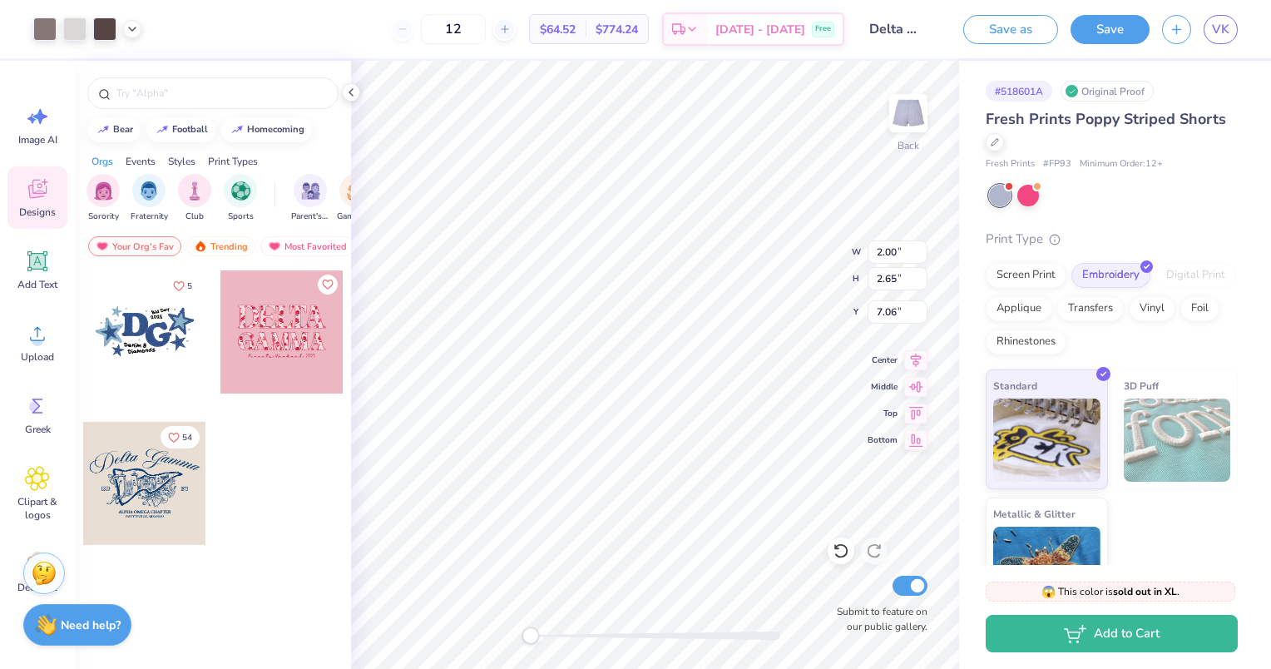
type input "2.72"
type input "0.88"
type input "8.38"
type input "3.77"
type input "1.11"
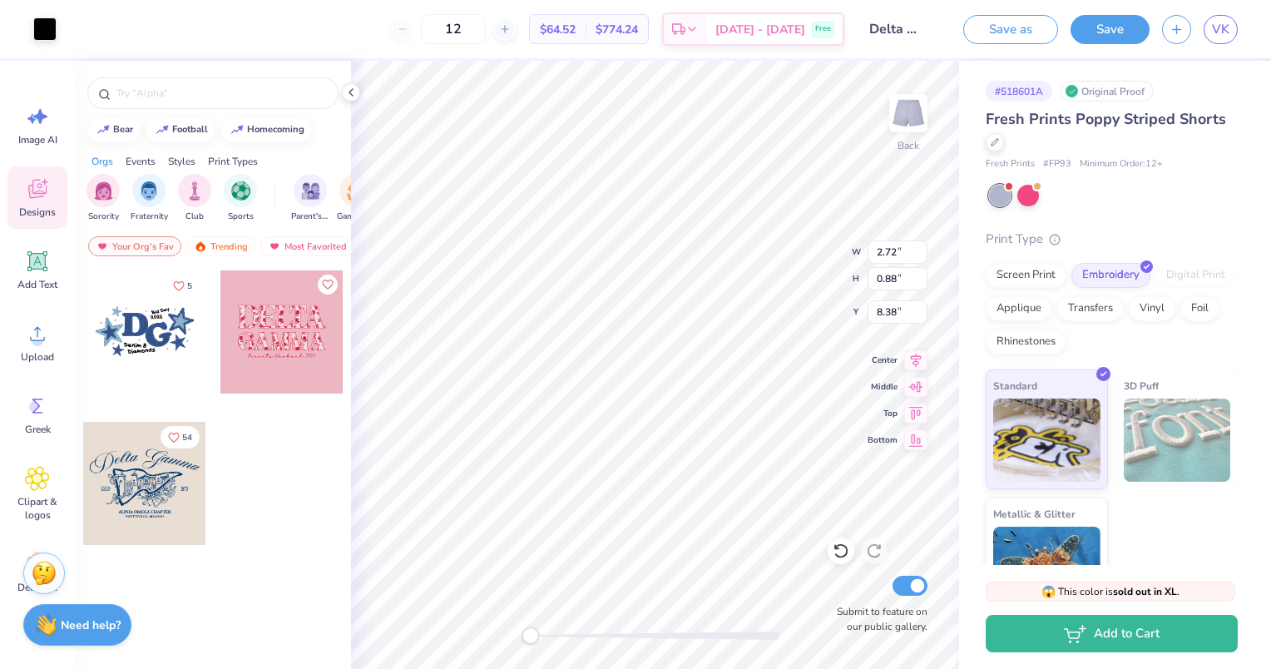
type input "4.94"
type input "2.69"
type input "0.80"
type input "2.72"
type input "0.88"
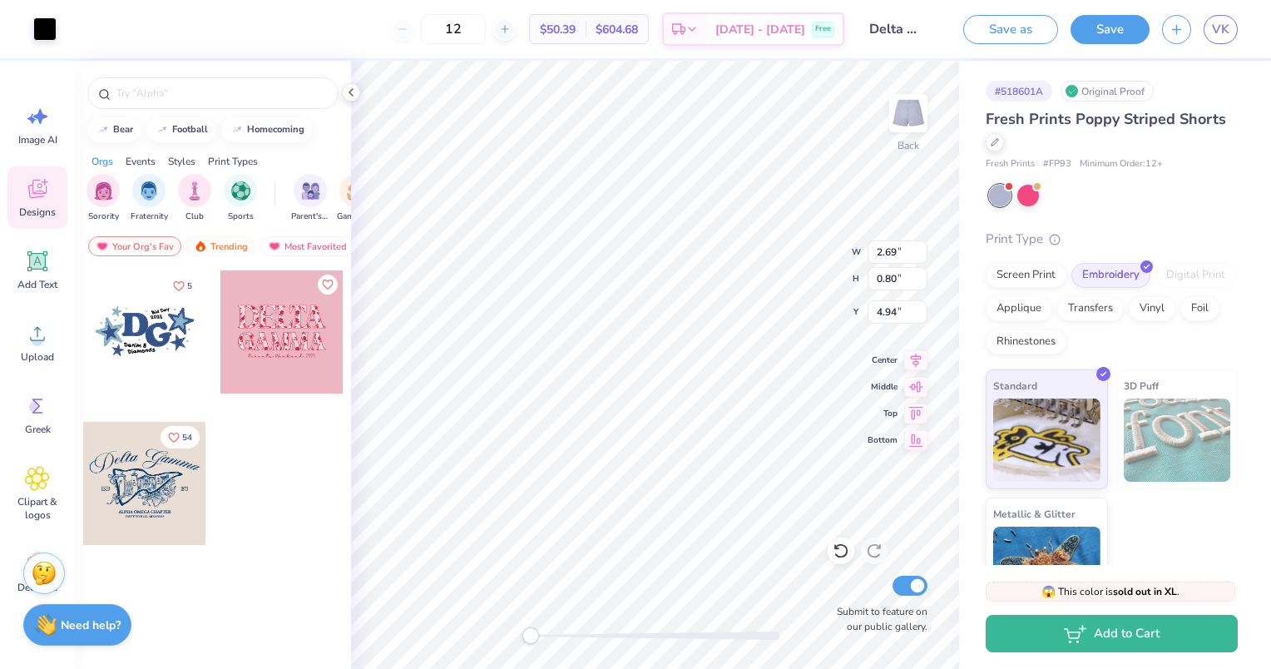
type input "8.38"
type input "2.27"
type input "0.73"
type input "2.27"
type input "0.73"
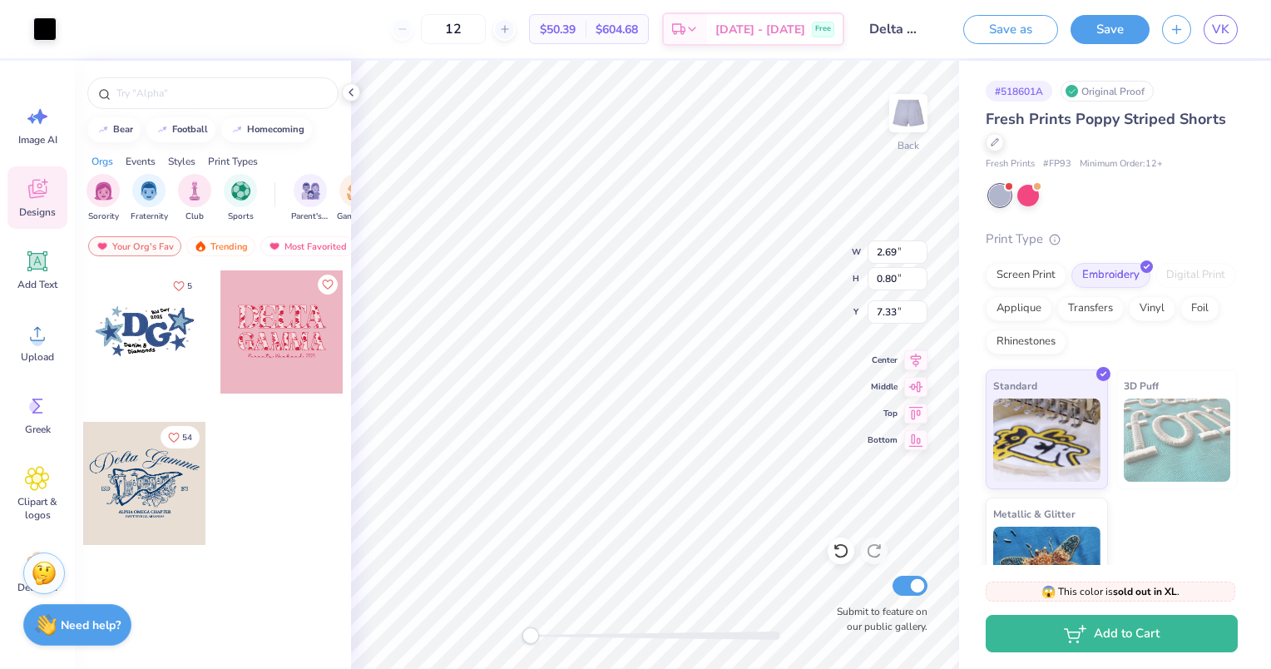
type input "8.38"
type input "2.69"
type input "0.80"
type input "7.53"
type input "2.27"
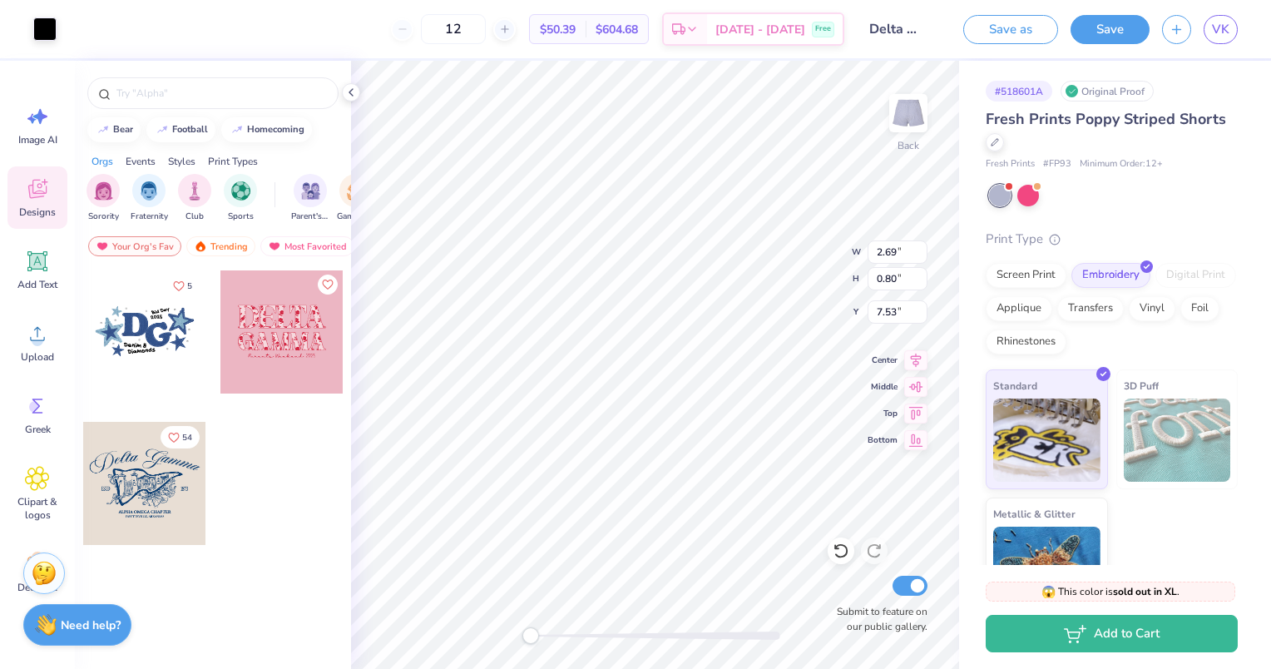
type input "0.73"
type input "8.38"
click at [37, 193] on icon at bounding box center [37, 189] width 18 height 19
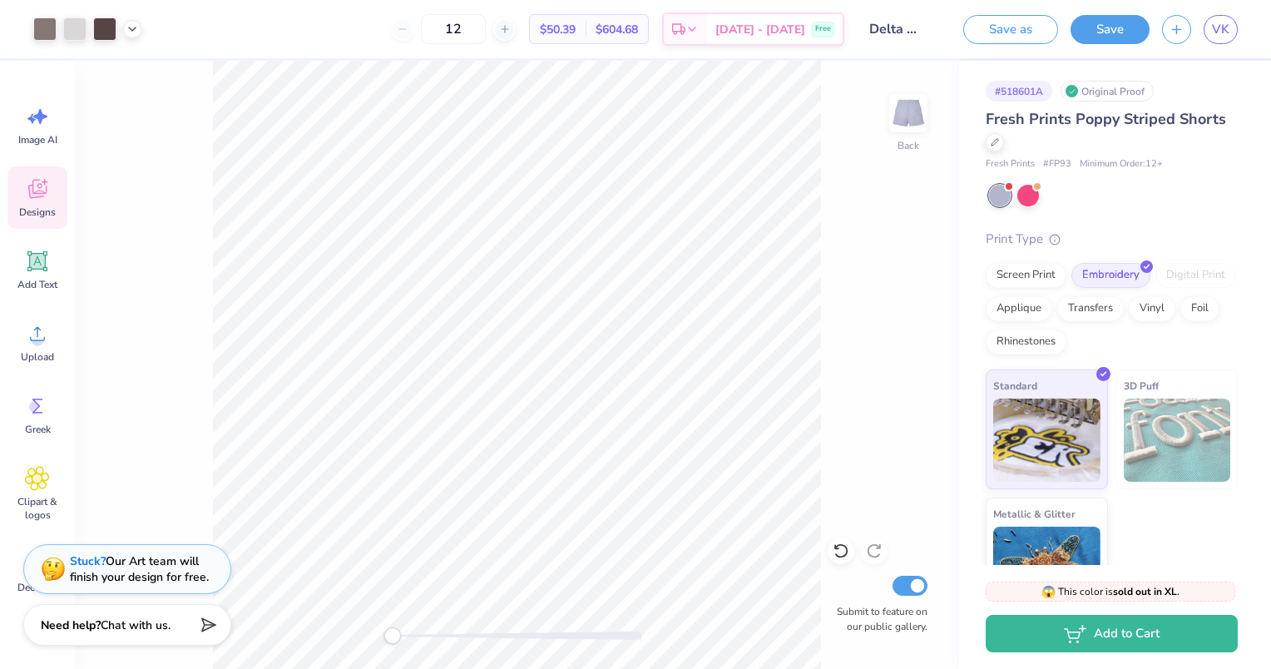
click at [47, 190] on icon at bounding box center [37, 189] width 18 height 19
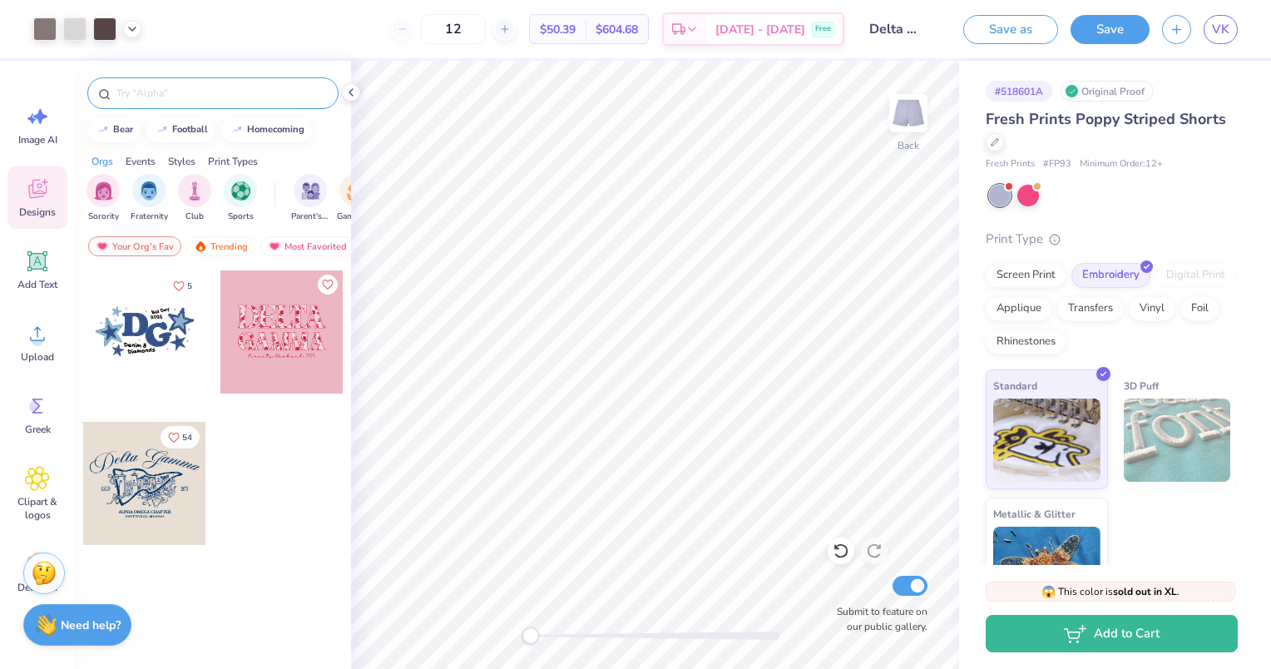
click at [154, 92] on input "text" at bounding box center [221, 93] width 213 height 17
type input "flag"
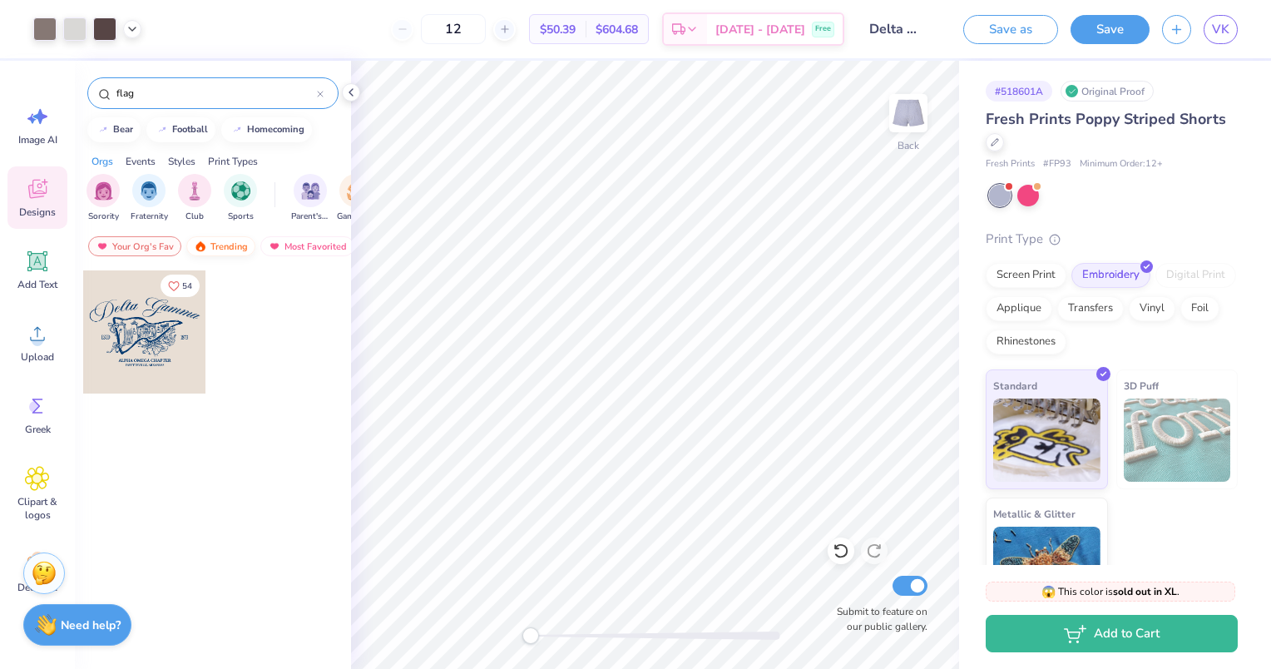
click at [232, 248] on div "Trending" at bounding box center [220, 246] width 69 height 20
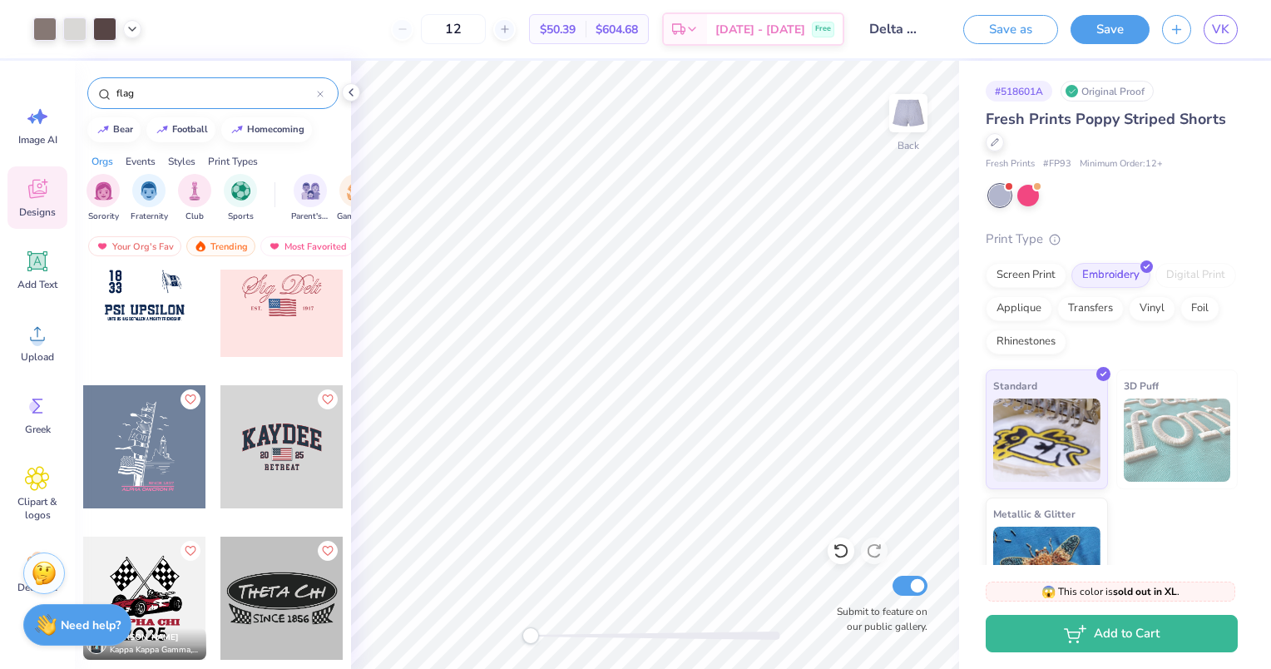
scroll to position [6095, 0]
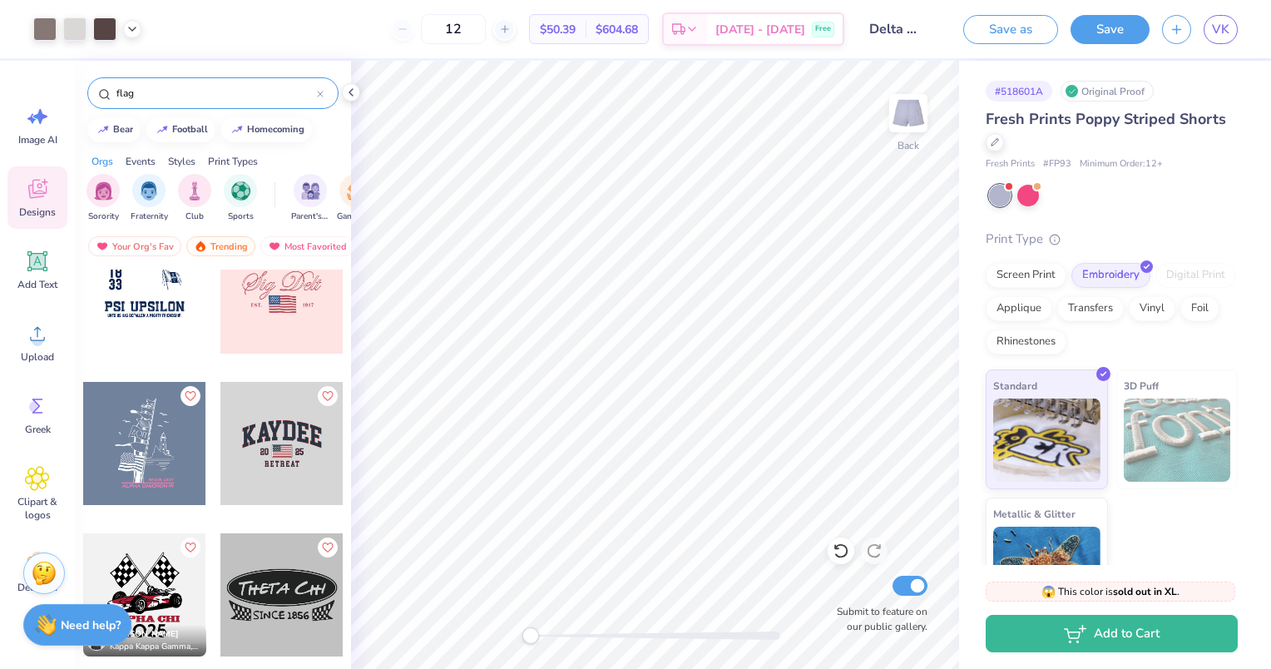
click at [263, 462] on div at bounding box center [281, 443] width 123 height 123
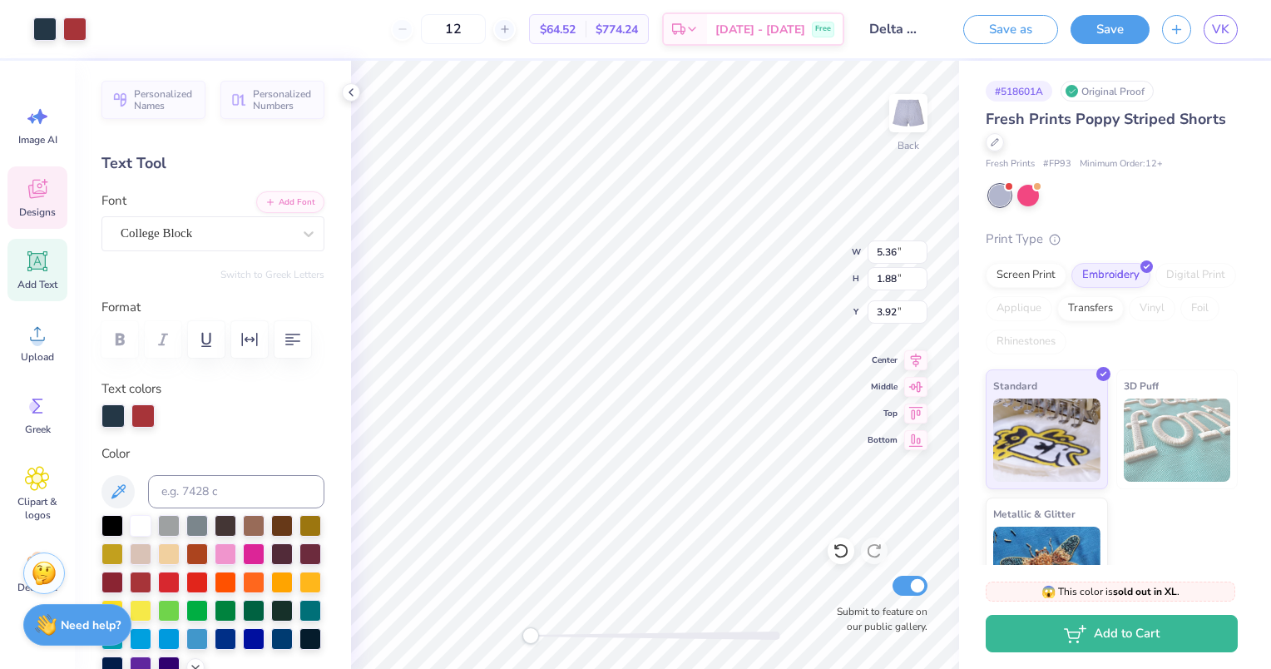
scroll to position [13, 2]
type input "2.32"
type input "0.40"
type input "6.67"
click at [35, 194] on icon at bounding box center [37, 191] width 16 height 13
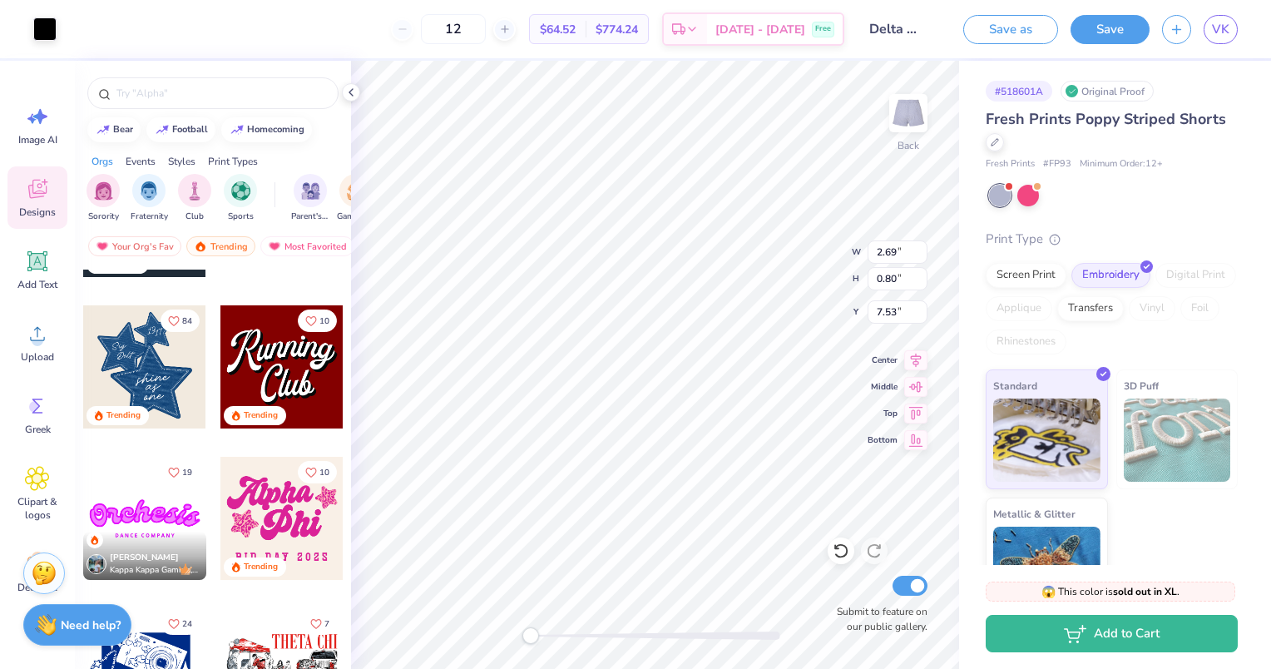
scroll to position [1005, 0]
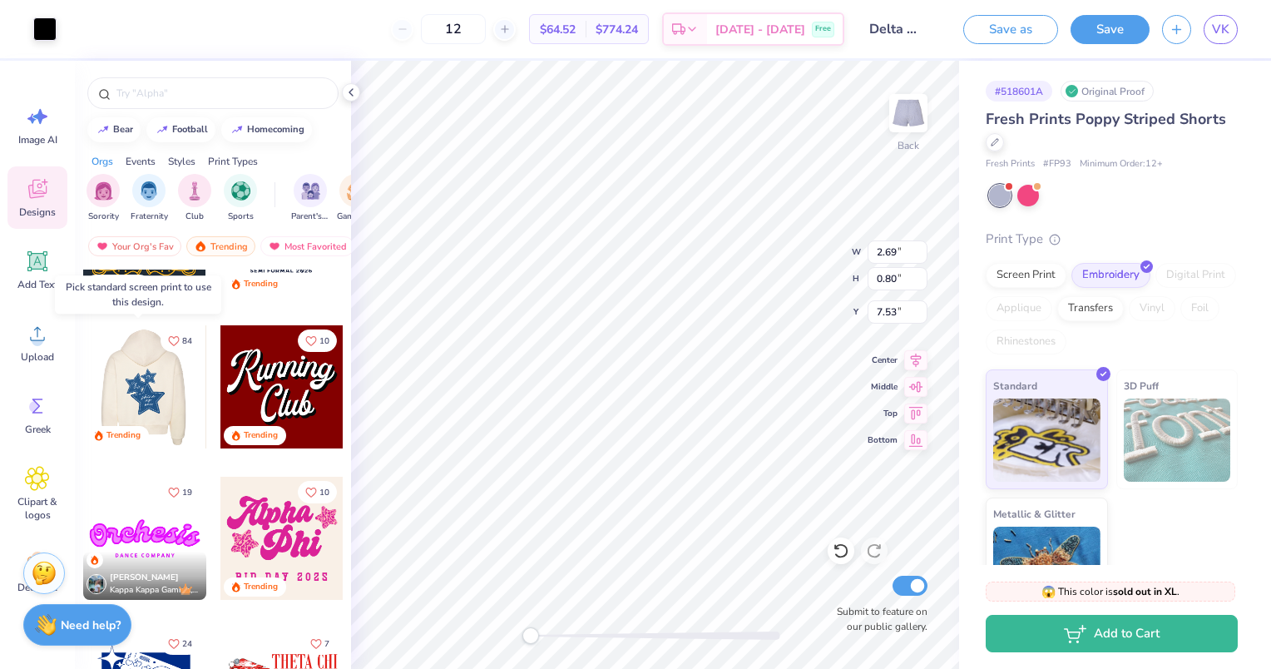
click at [156, 393] on div at bounding box center [143, 386] width 123 height 123
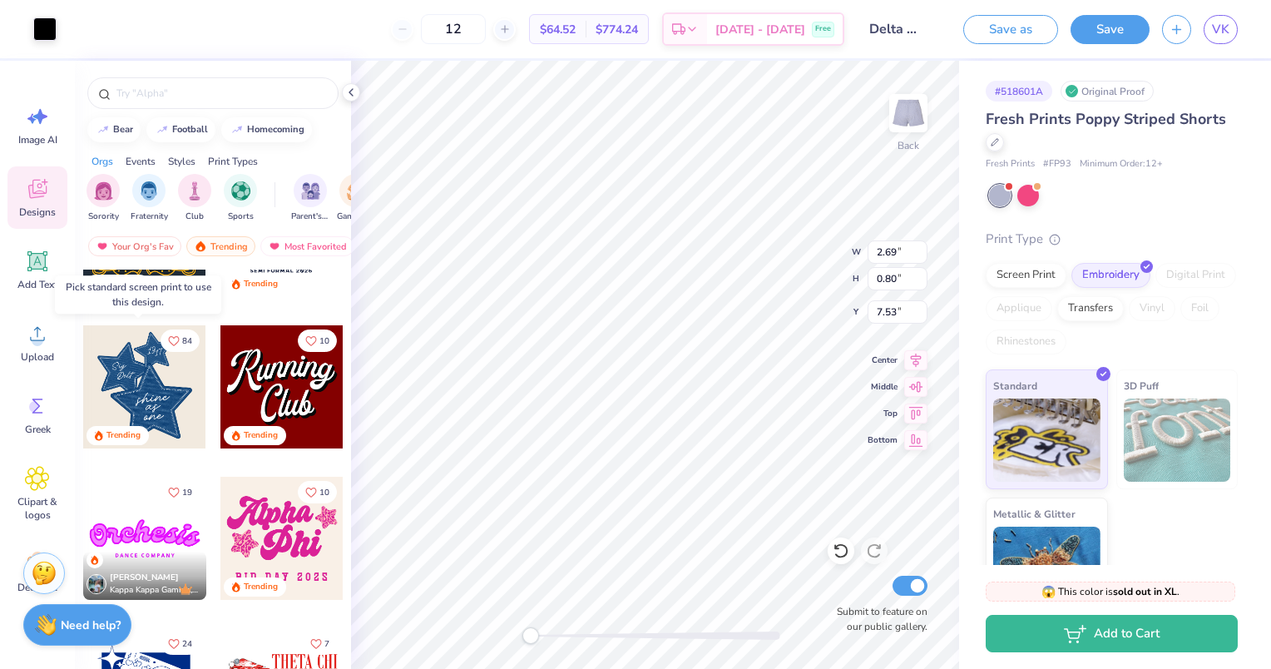
click at [135, 378] on div at bounding box center [144, 386] width 123 height 123
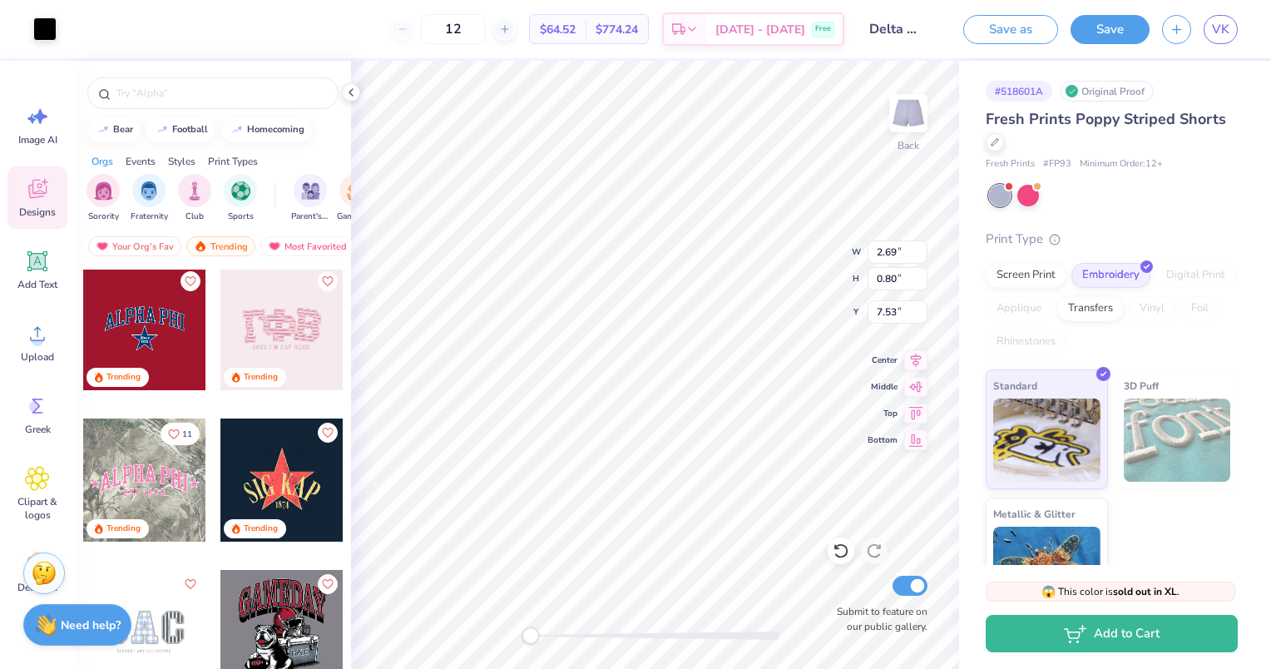
scroll to position [2881, 0]
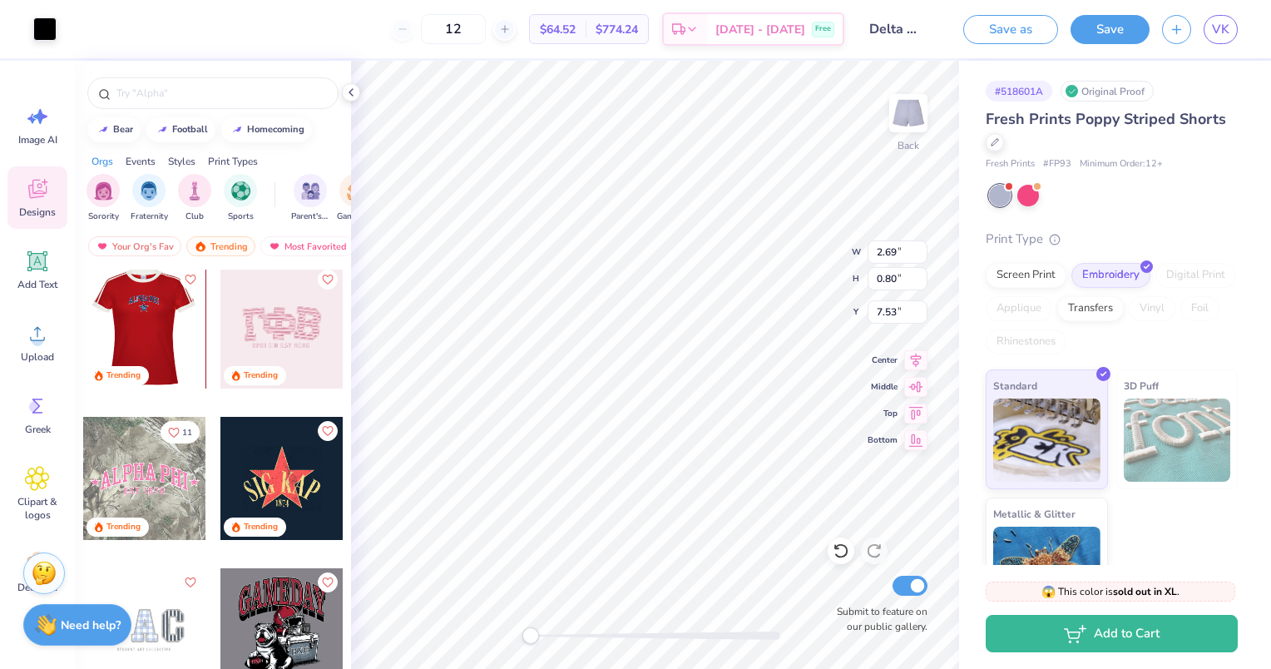
click at [135, 328] on div at bounding box center [144, 326] width 369 height 123
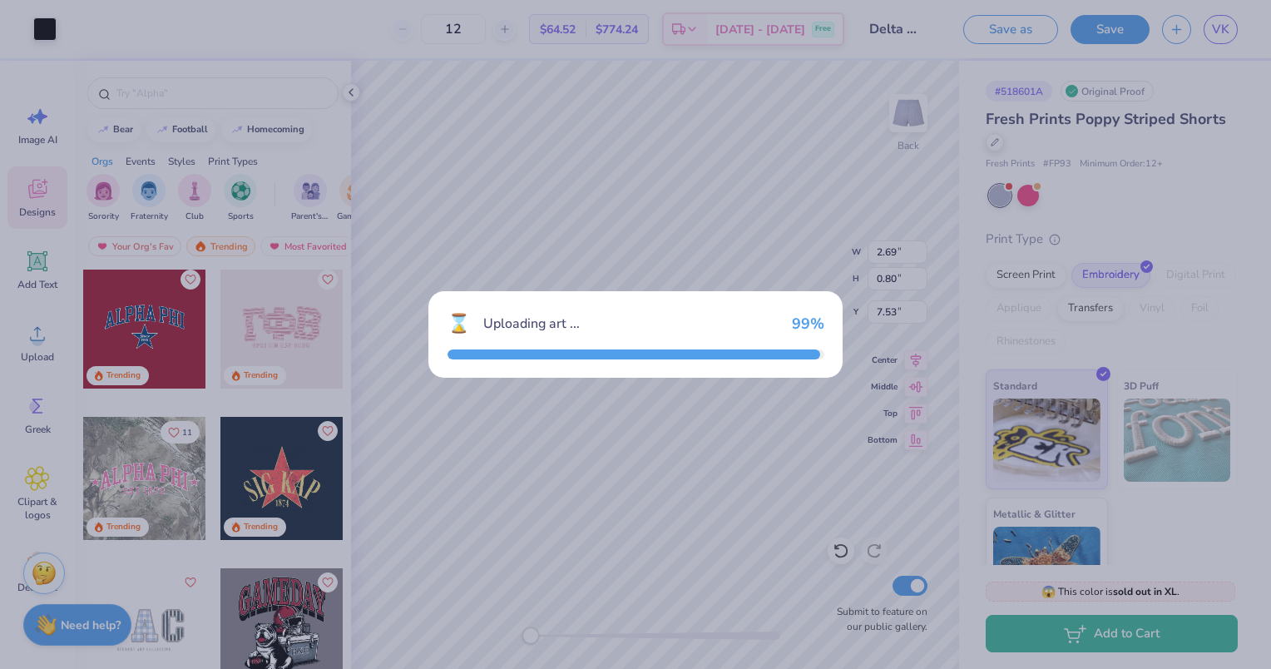
type input "4.15"
type input "2.30"
type input "4.35"
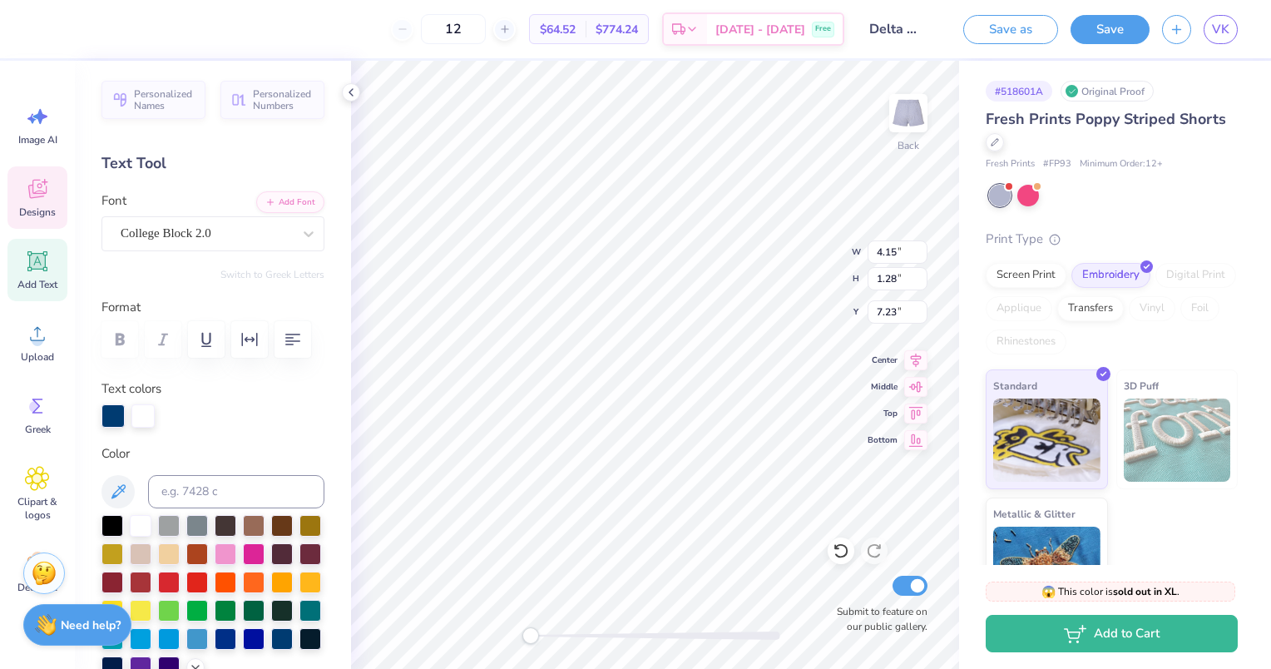
scroll to position [13, 2]
type textarea "Phi"
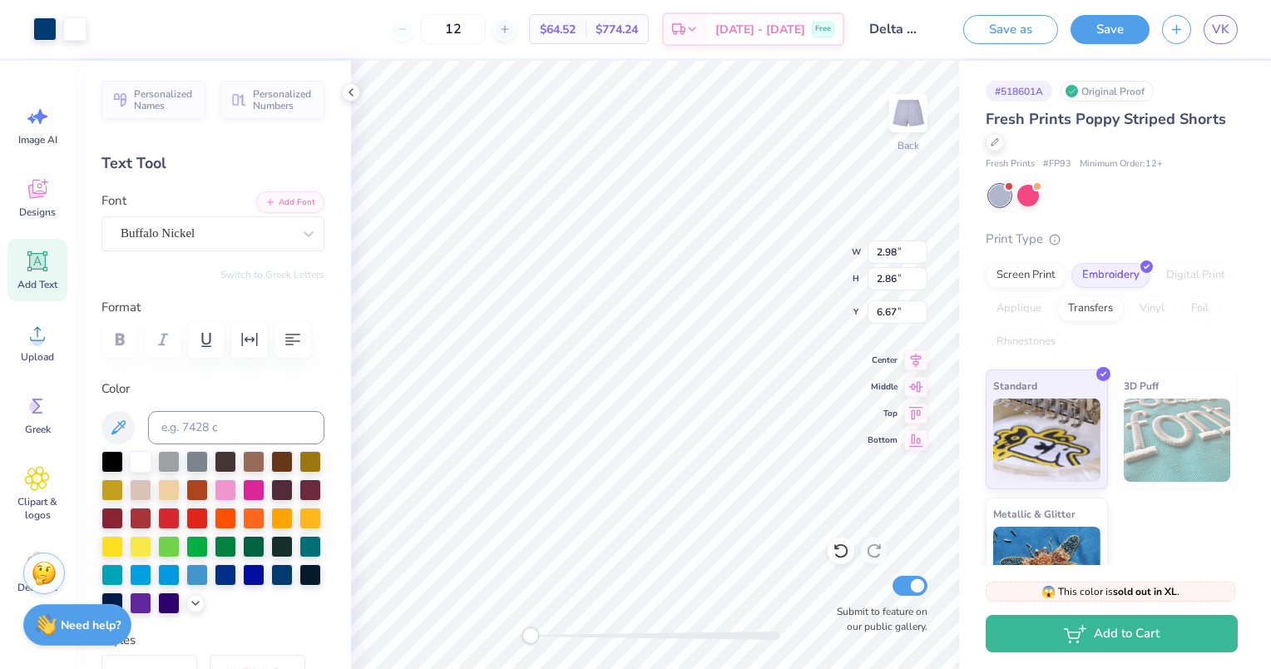
type input "2.98"
type input "2.86"
type input "6.67"
type input "0.80"
type input "0.30"
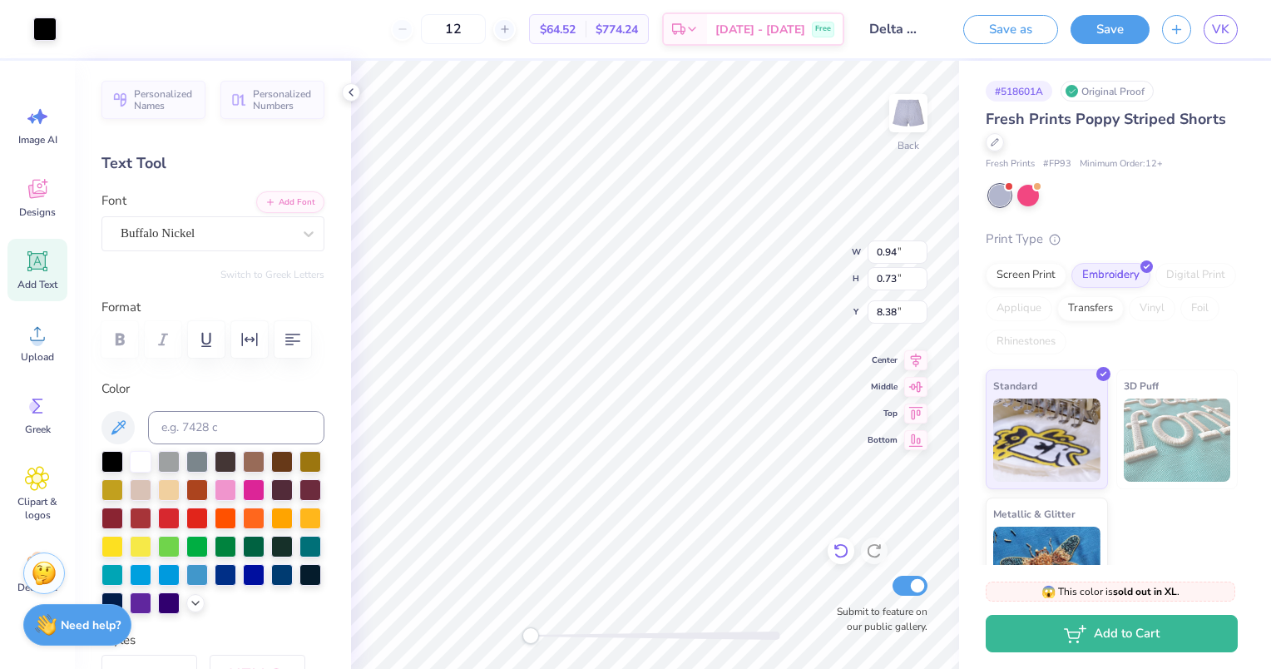
type input "8.36"
click at [42, 32] on div at bounding box center [44, 27] width 23 height 23
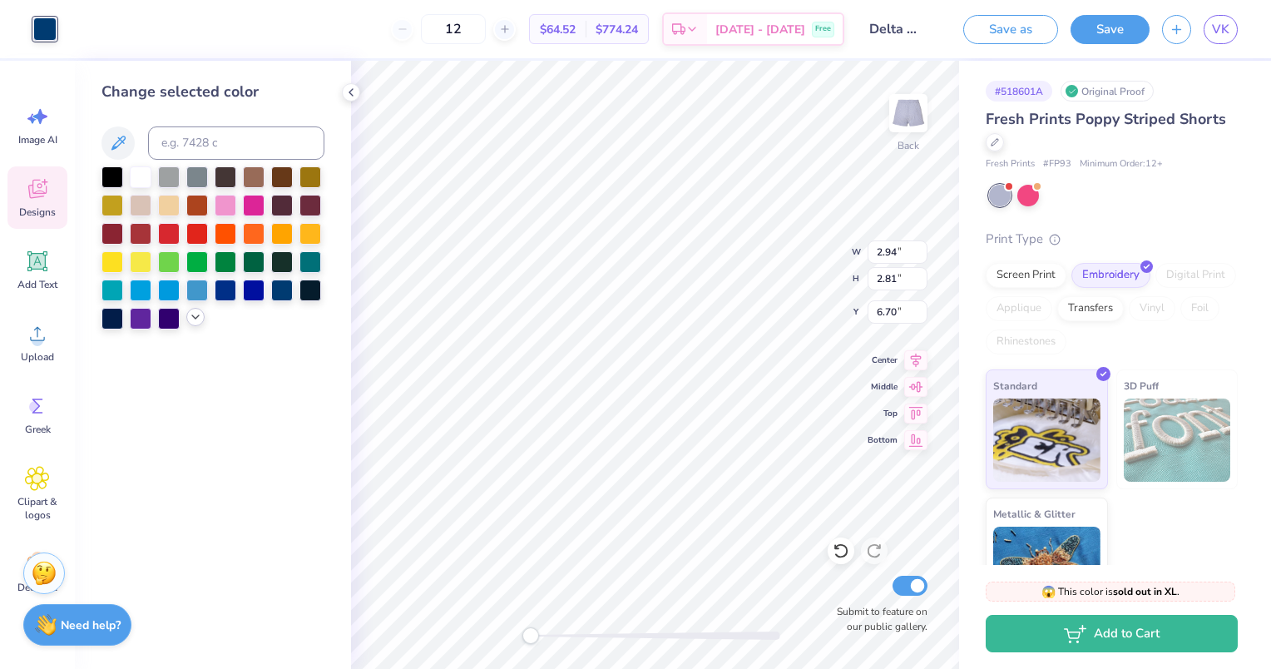
click at [187, 323] on div at bounding box center [195, 317] width 18 height 18
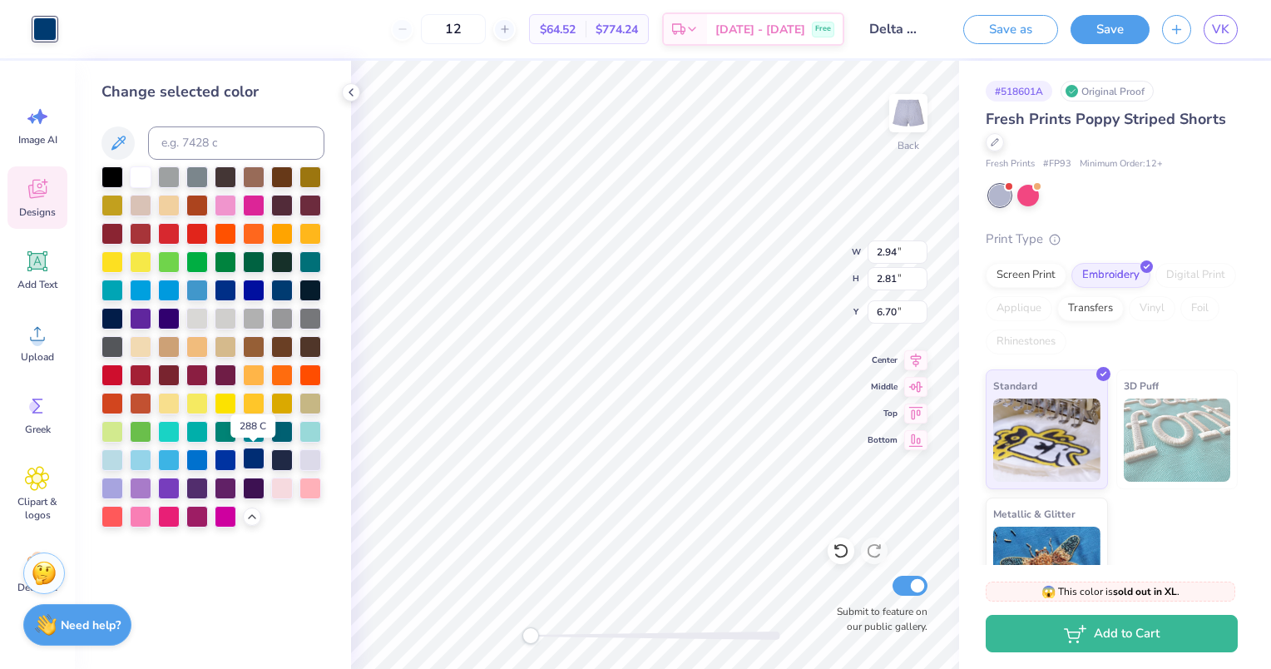
click at [253, 460] on div at bounding box center [254, 458] width 22 height 22
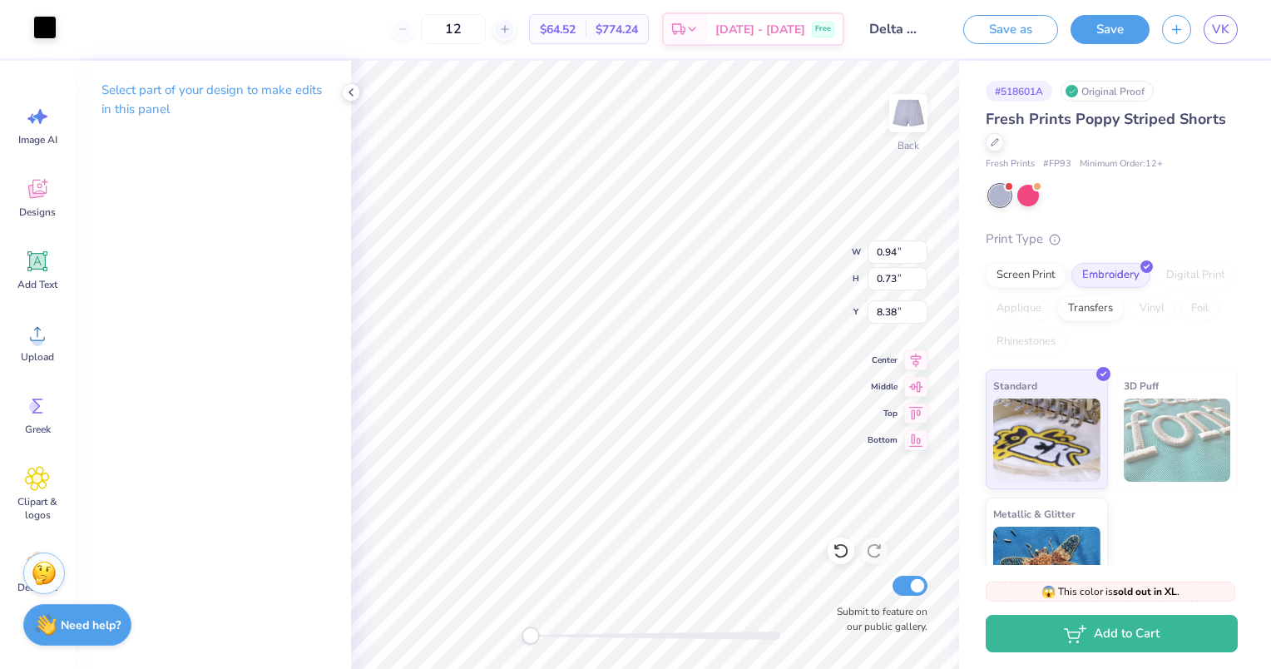
click at [46, 31] on div at bounding box center [44, 27] width 23 height 23
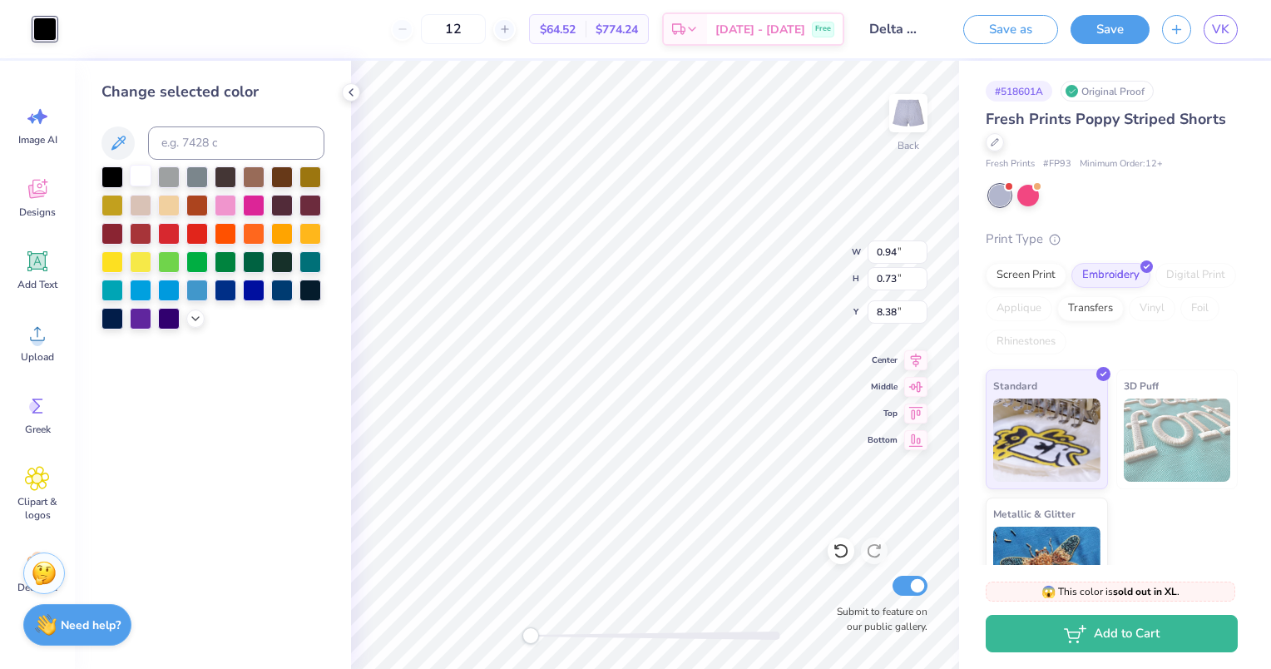
click at [140, 172] on div at bounding box center [141, 176] width 22 height 22
type input "0.06"
type input "8.83"
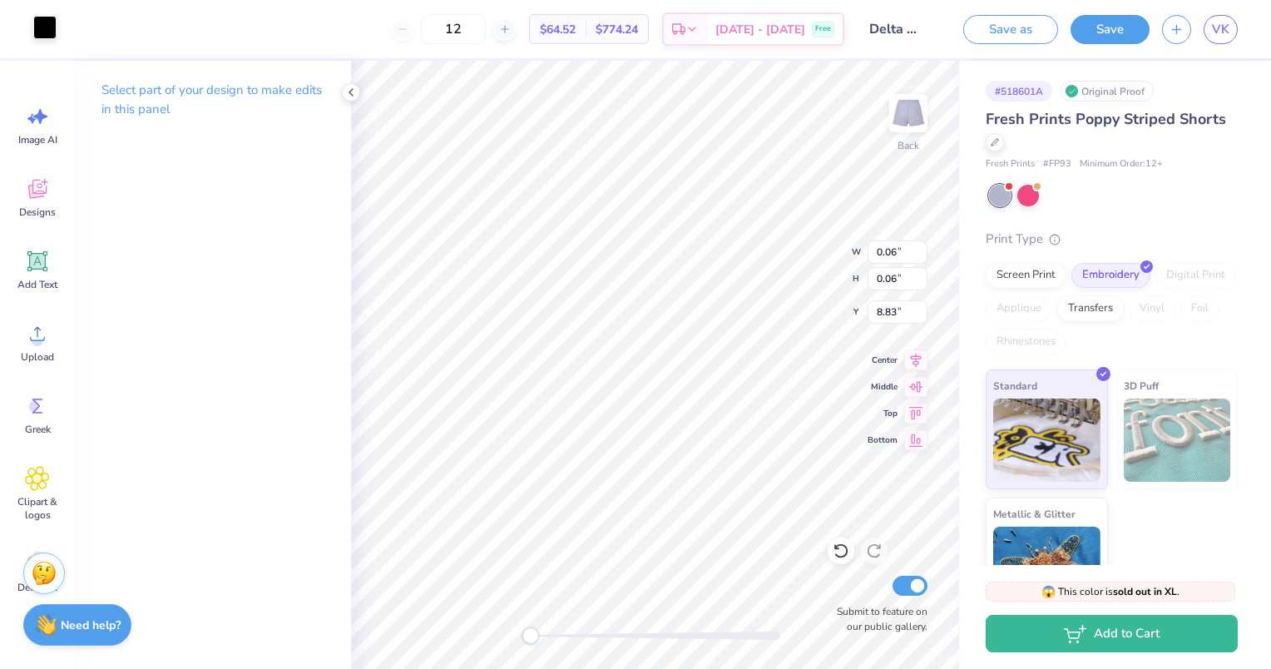
click at [42, 24] on div at bounding box center [44, 27] width 23 height 23
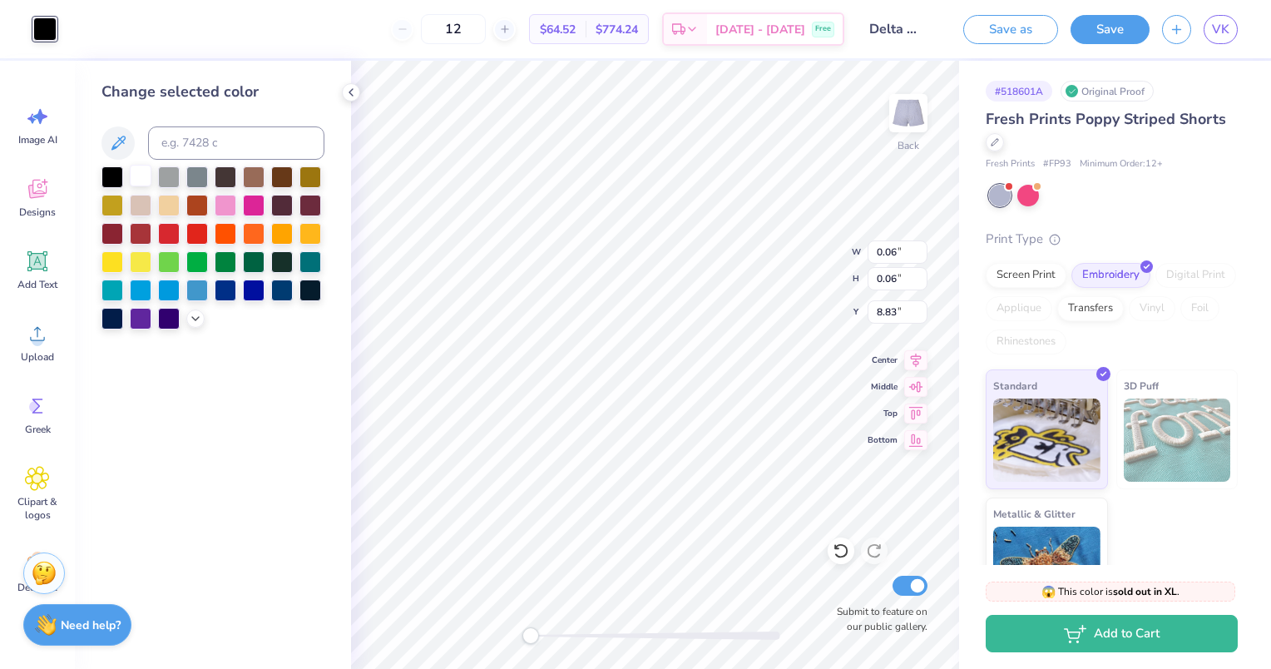
click at [139, 173] on div at bounding box center [141, 176] width 22 height 22
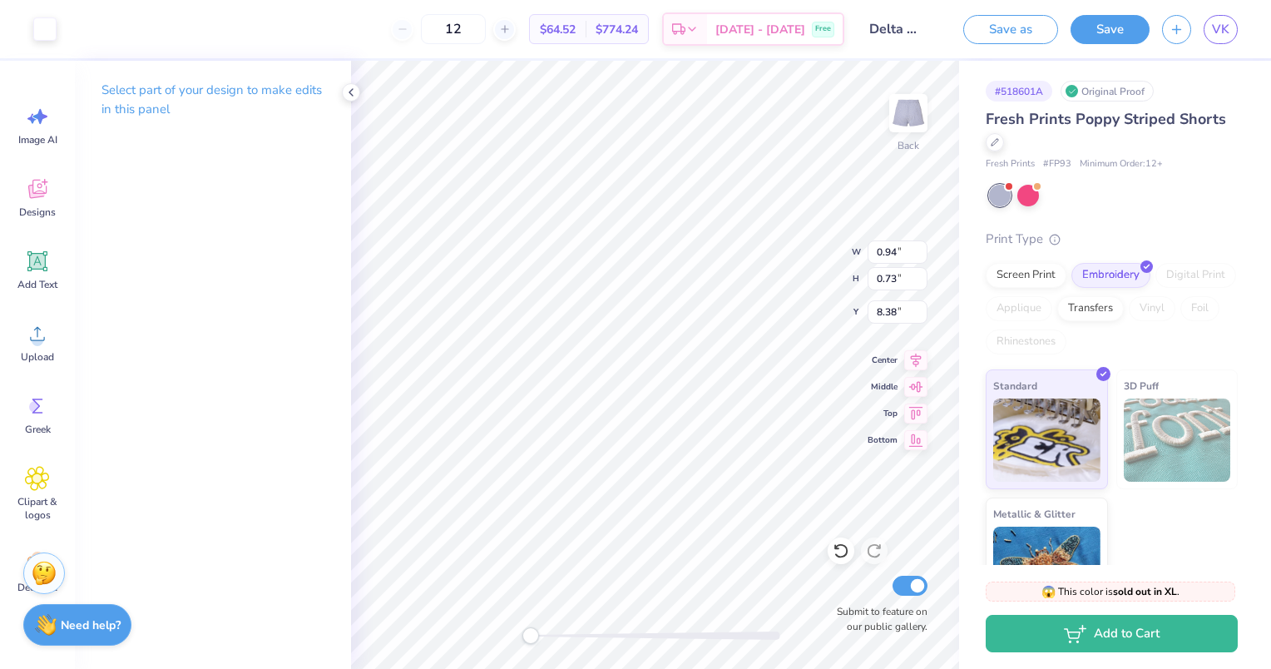
type input "7.66"
type input "0.84"
type input "0.65"
type input "7.67"
type input "2.94"
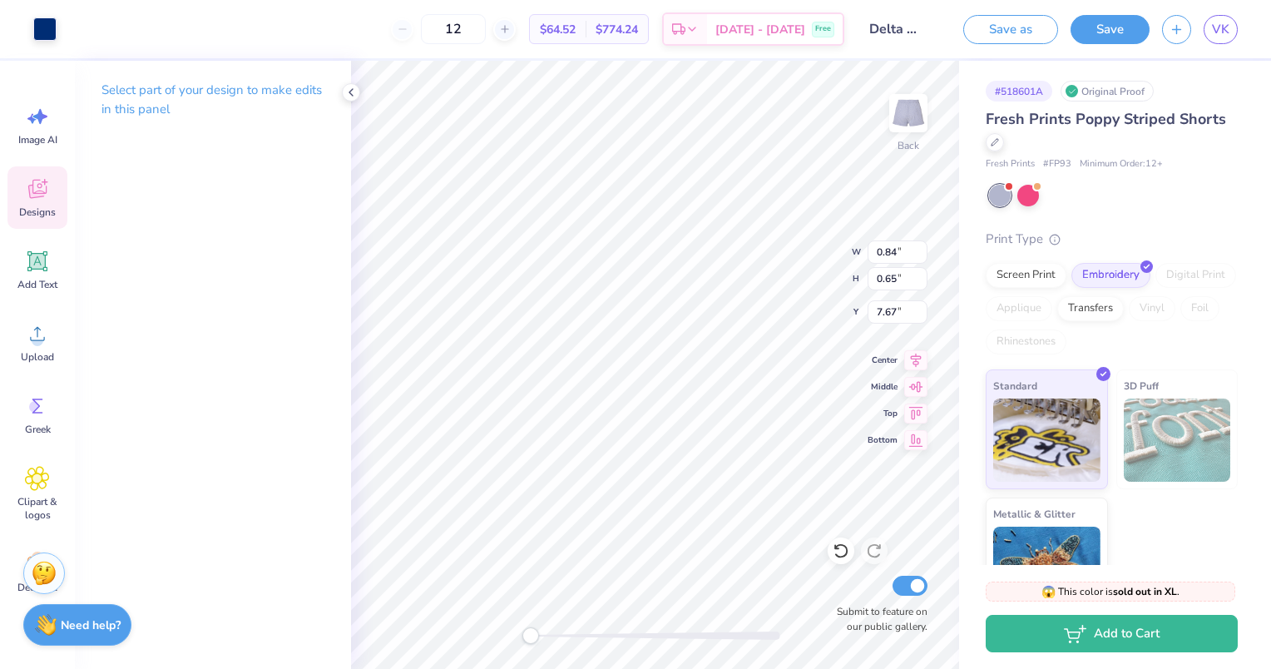
type input "2.81"
type input "6.70"
type input "0.06"
type input "8.06"
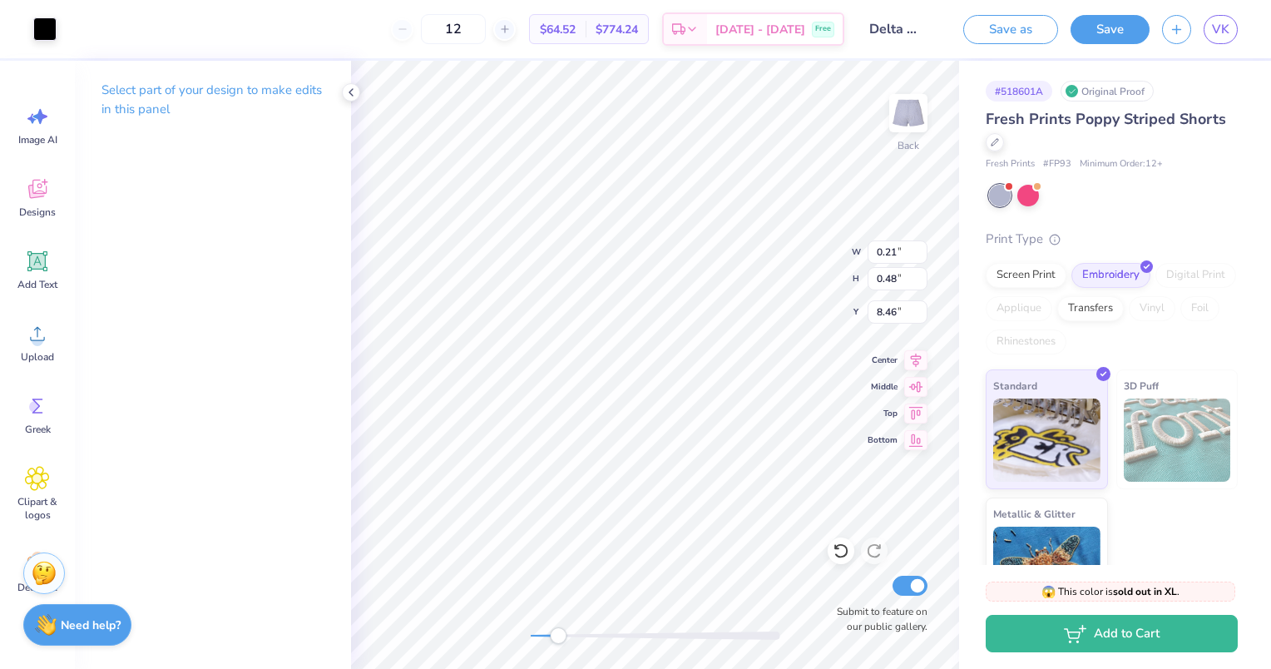
type input "0.31"
type input "0.49"
type input "8.45"
type input "0.32"
type input "8.46"
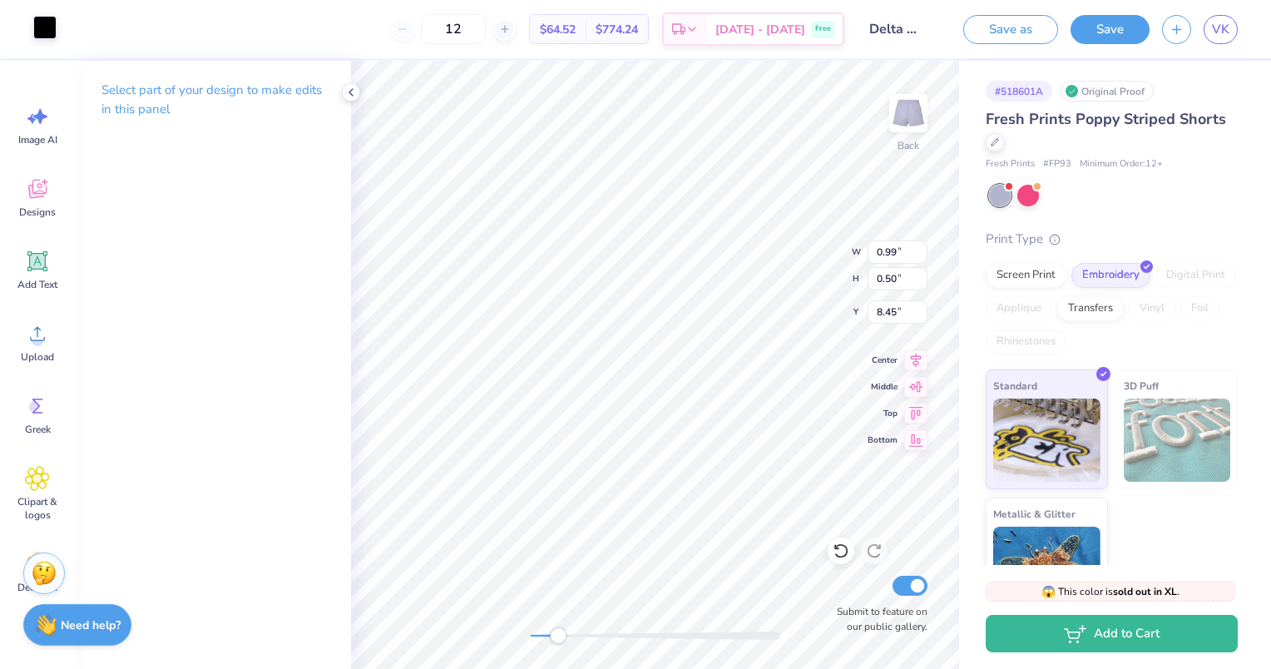
click at [49, 27] on div at bounding box center [44, 27] width 23 height 23
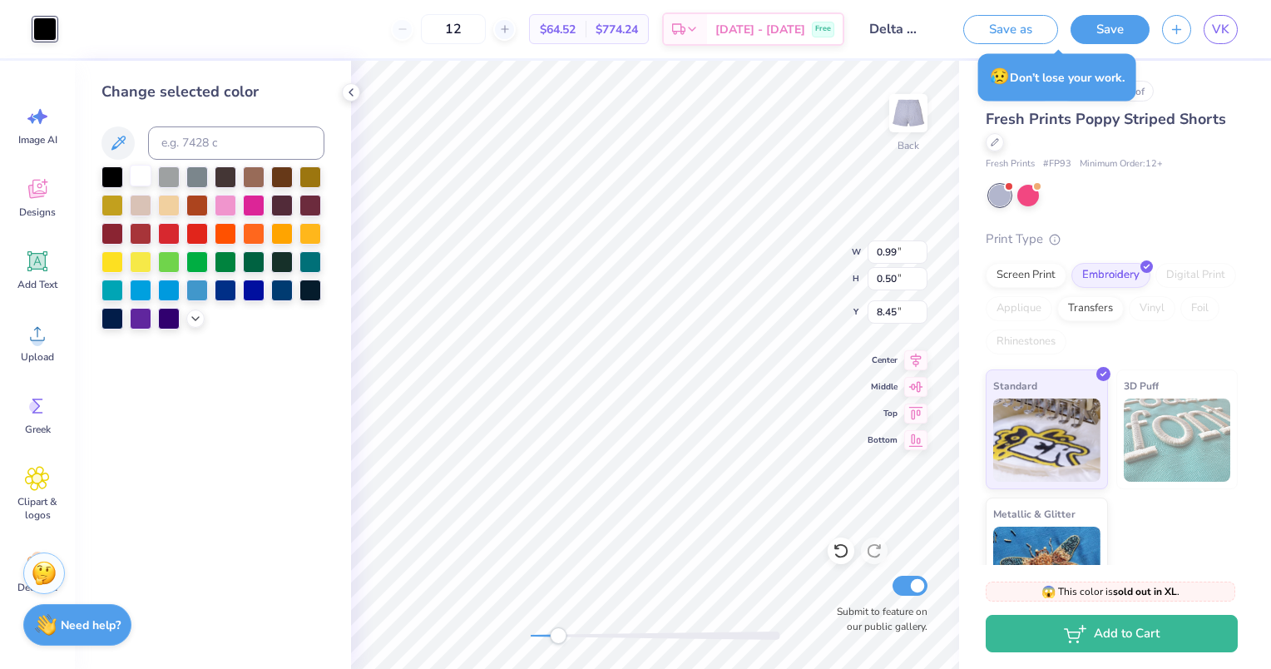
click at [140, 182] on div at bounding box center [141, 176] width 22 height 22
type input "8.36"
type input "0.82"
type input "0.41"
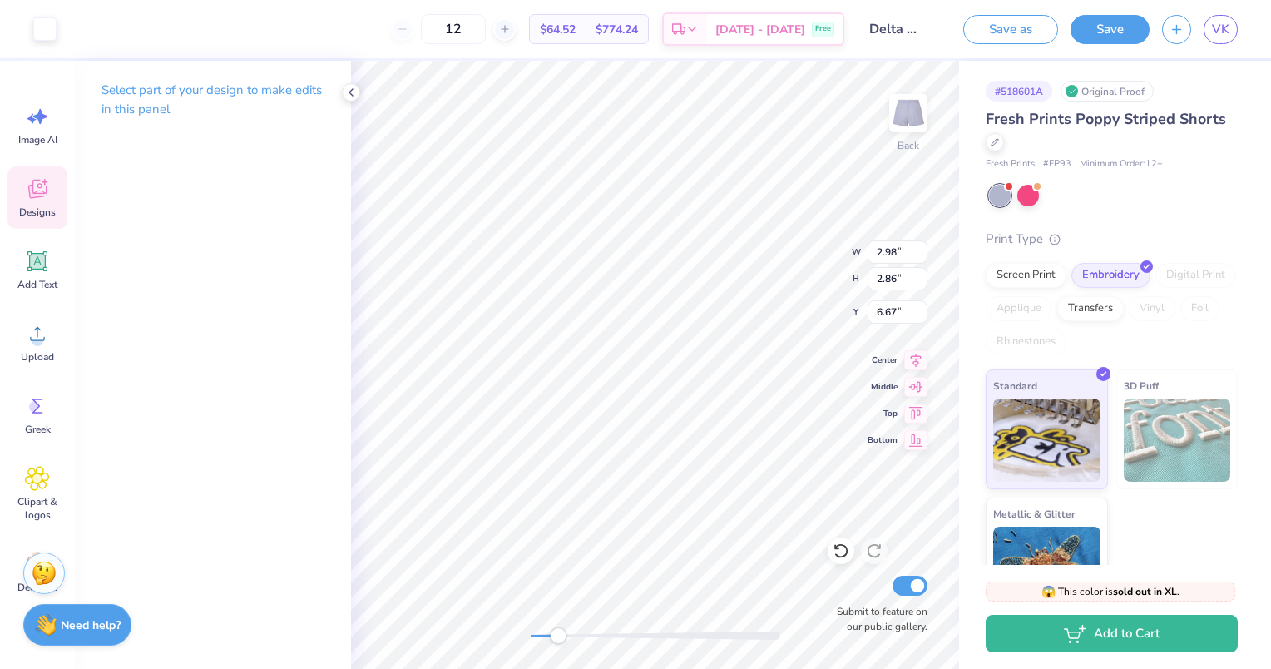
type input "2.98"
type input "2.86"
type input "6.67"
type input "0.84"
type input "0.65"
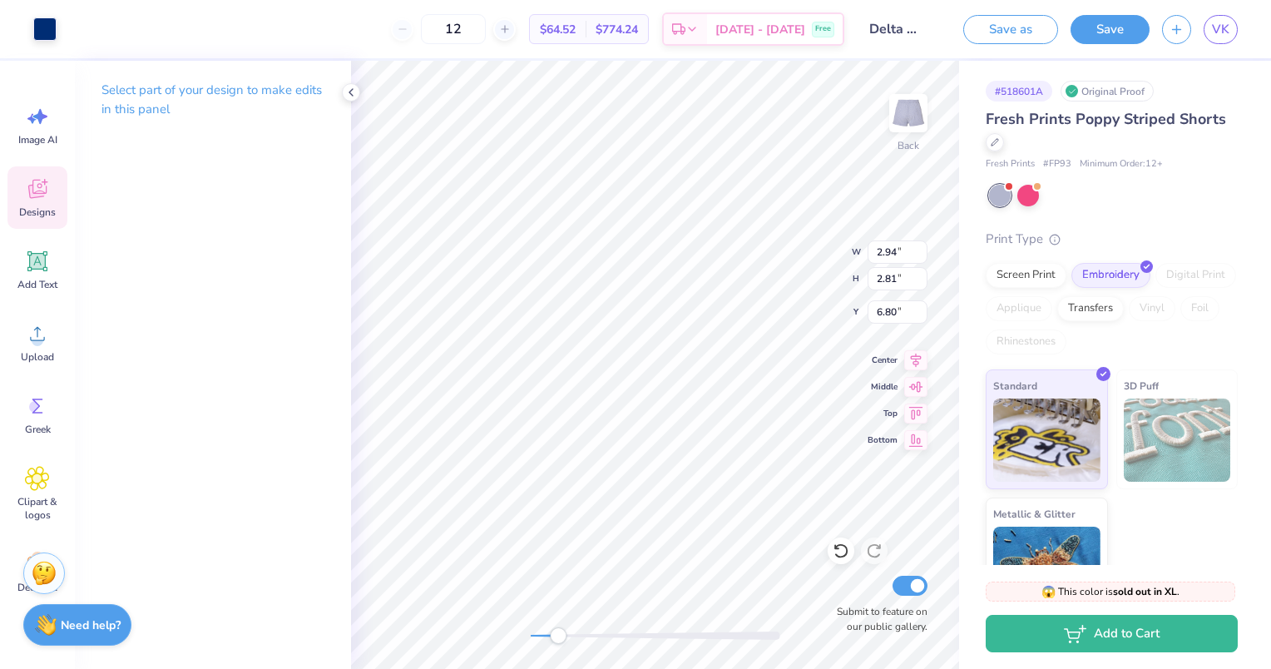
type input "7.77"
type input "0.67"
type input "0.52"
type input "2.94"
type input "2.81"
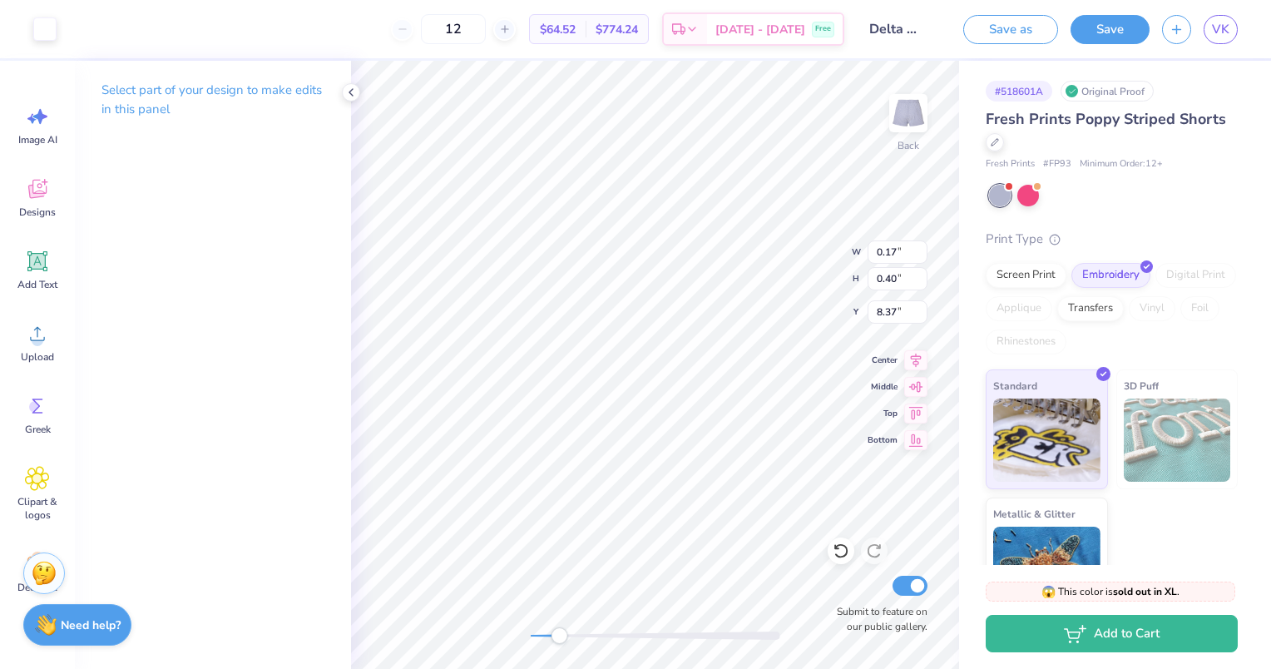
type input "6.80"
type input "0.16"
type input "0.40"
type input "8.36"
type input "2.94"
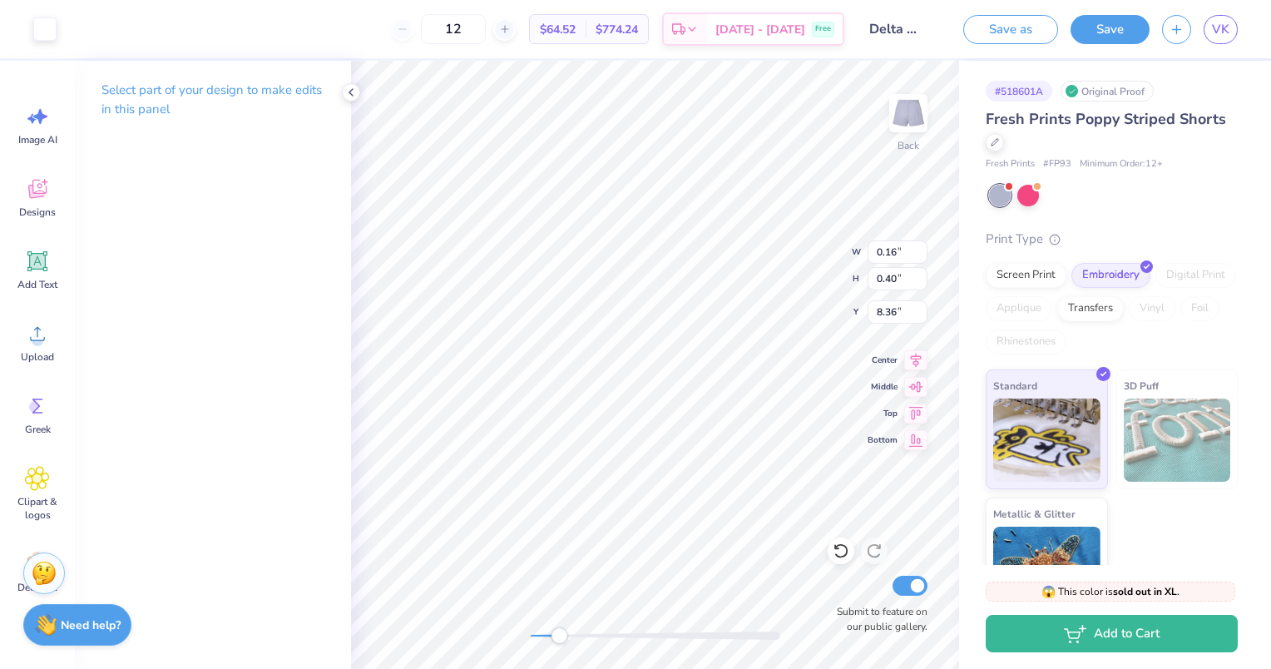
type input "2.81"
type input "6.80"
type input "0.26"
type input "0.40"
type input "8.36"
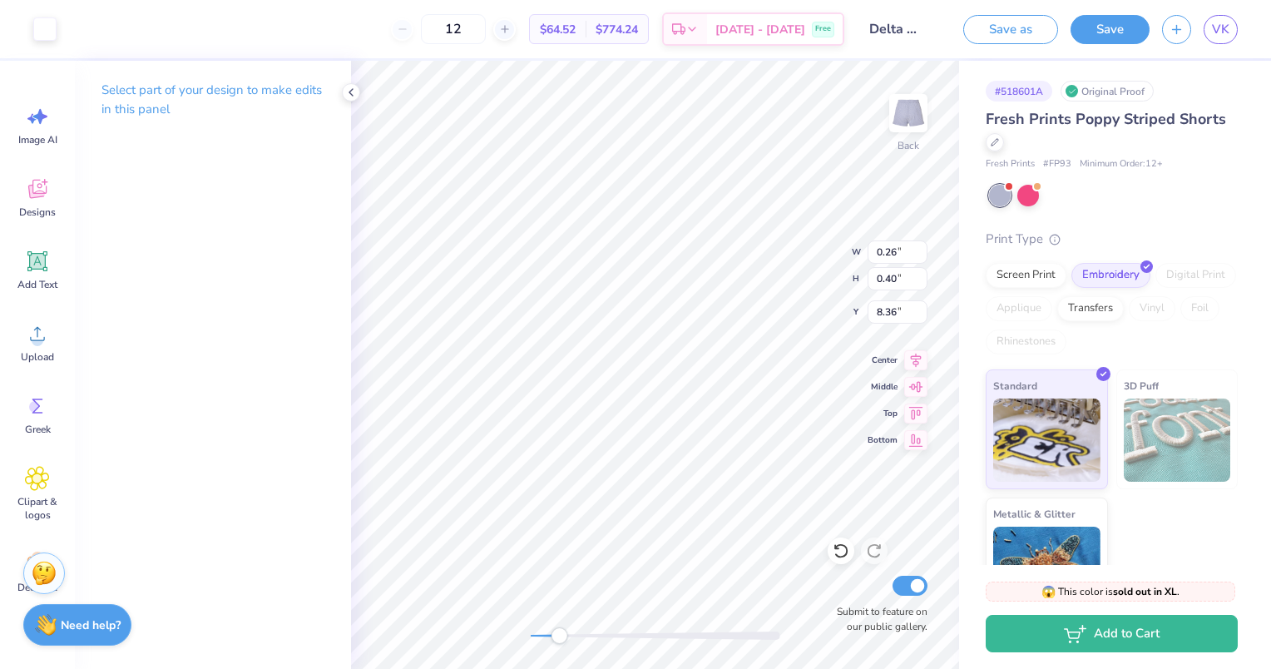
type input "2.94"
type input "2.81"
type input "6.80"
type input "0.27"
type input "0.41"
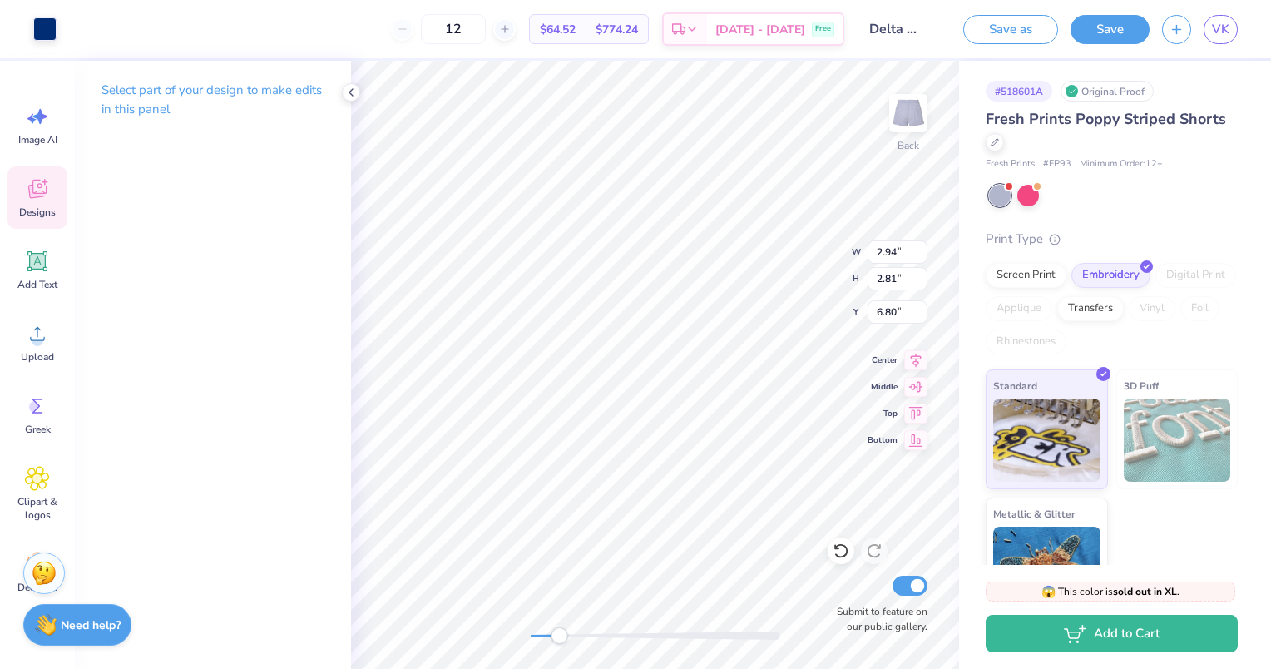
type input "8.36"
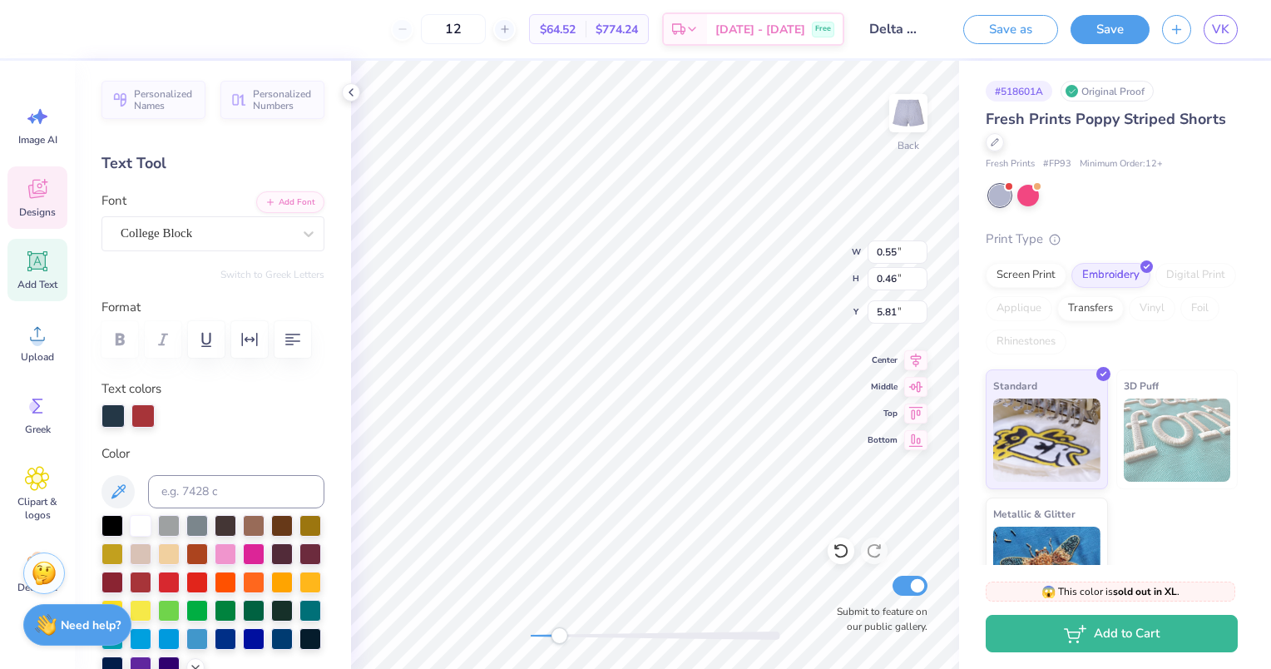
type textarea "18"
type input "5.82"
type textarea "73"
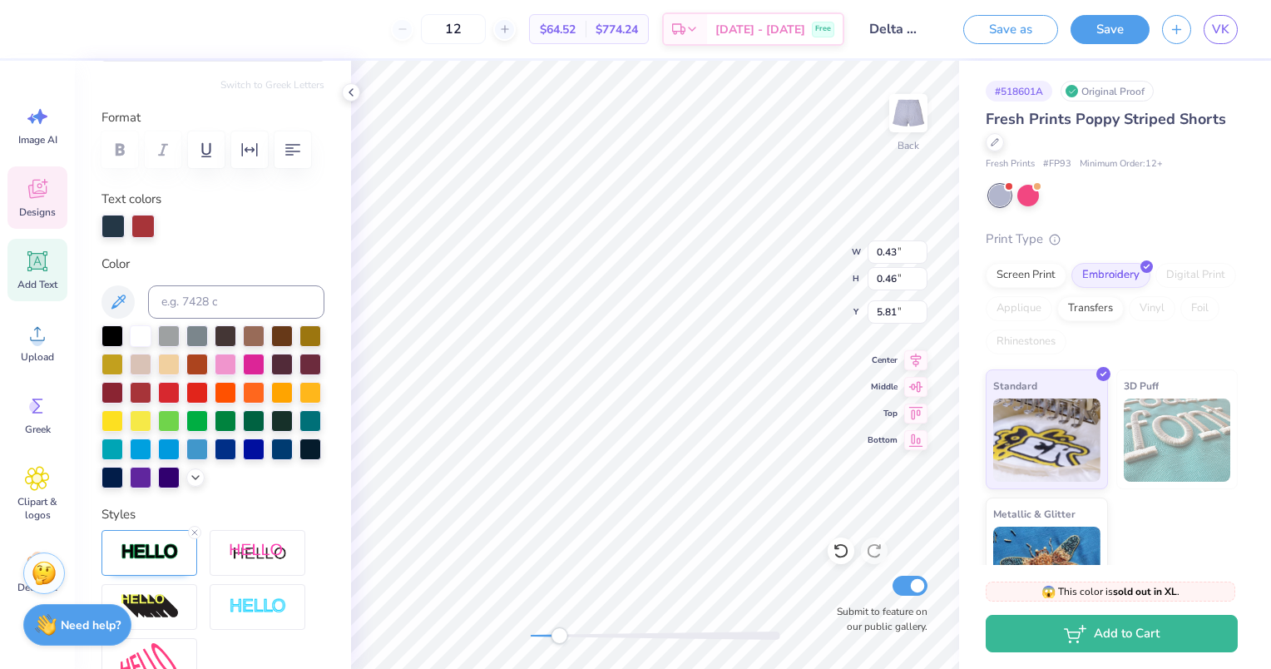
scroll to position [200, 0]
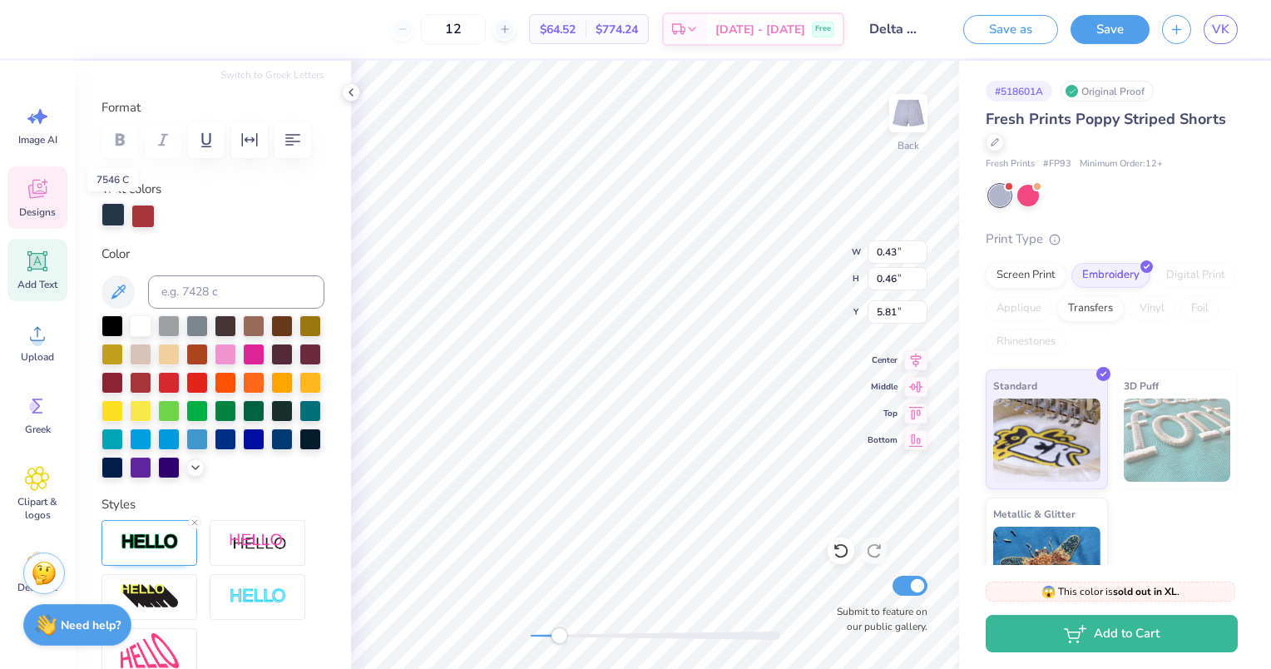
click at [113, 213] on div at bounding box center [112, 214] width 23 height 23
click at [141, 214] on div at bounding box center [142, 214] width 23 height 23
click at [134, 321] on div at bounding box center [141, 325] width 22 height 22
click at [113, 215] on div at bounding box center [112, 214] width 23 height 23
click at [189, 472] on icon at bounding box center [195, 465] width 13 height 13
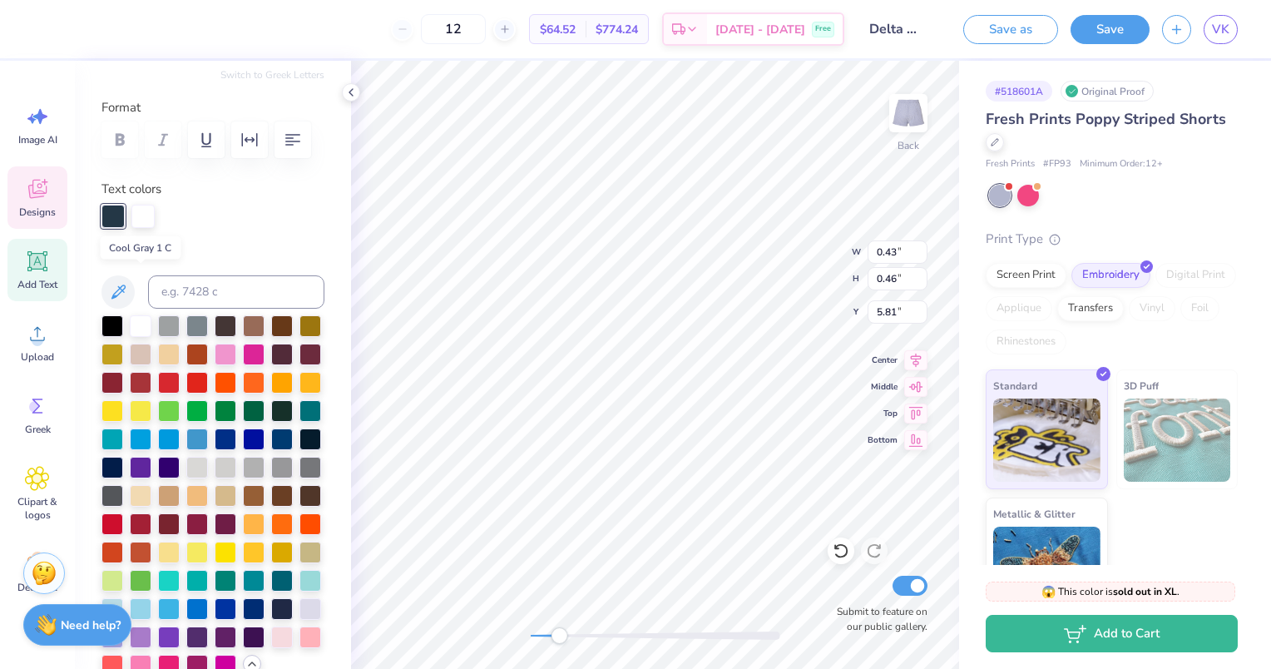
scroll to position [441, 0]
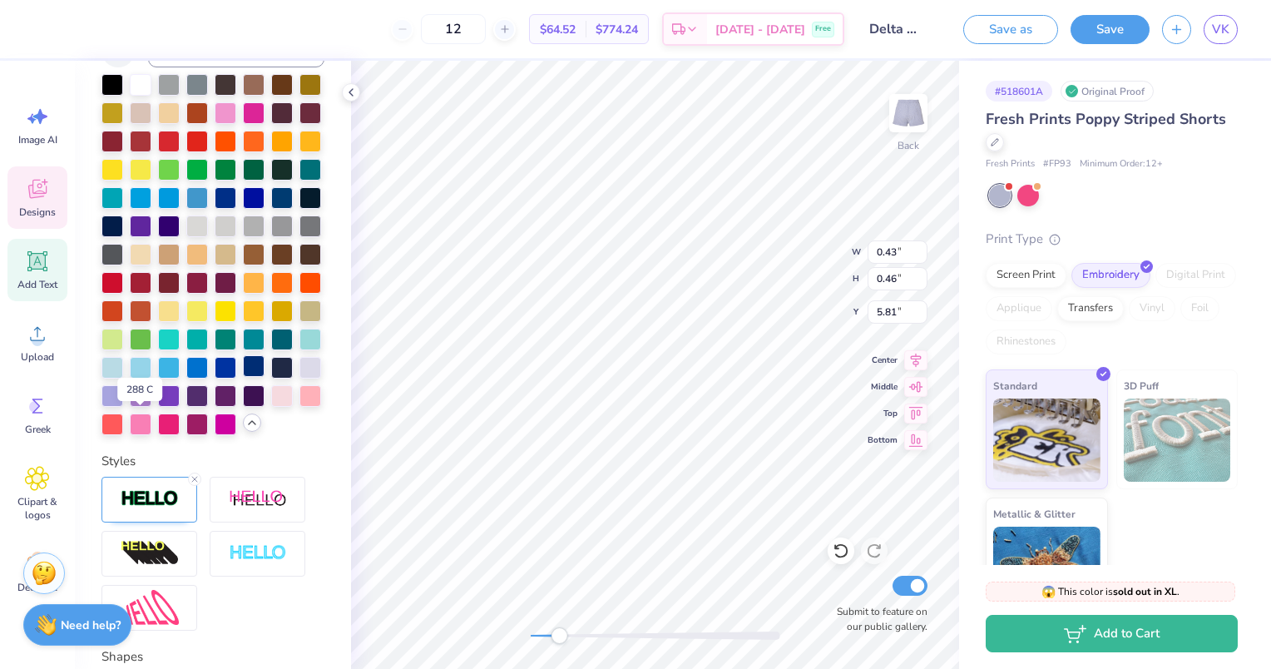
click at [243, 377] on div at bounding box center [254, 366] width 22 height 22
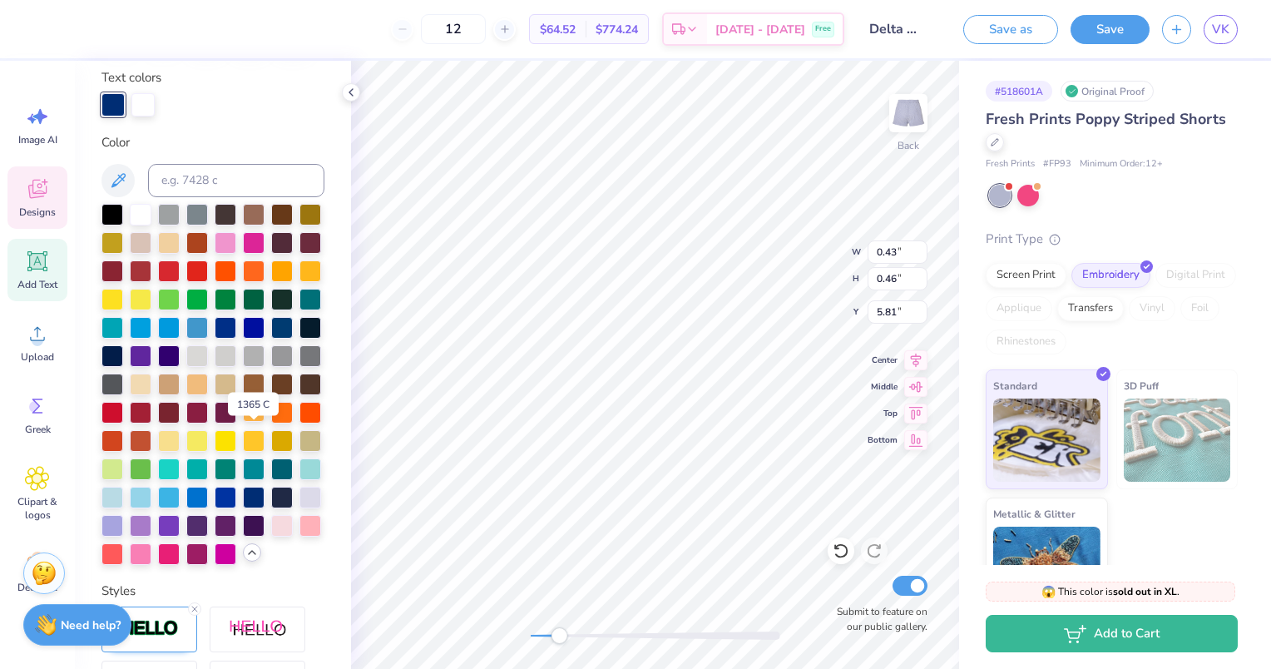
scroll to position [309, 0]
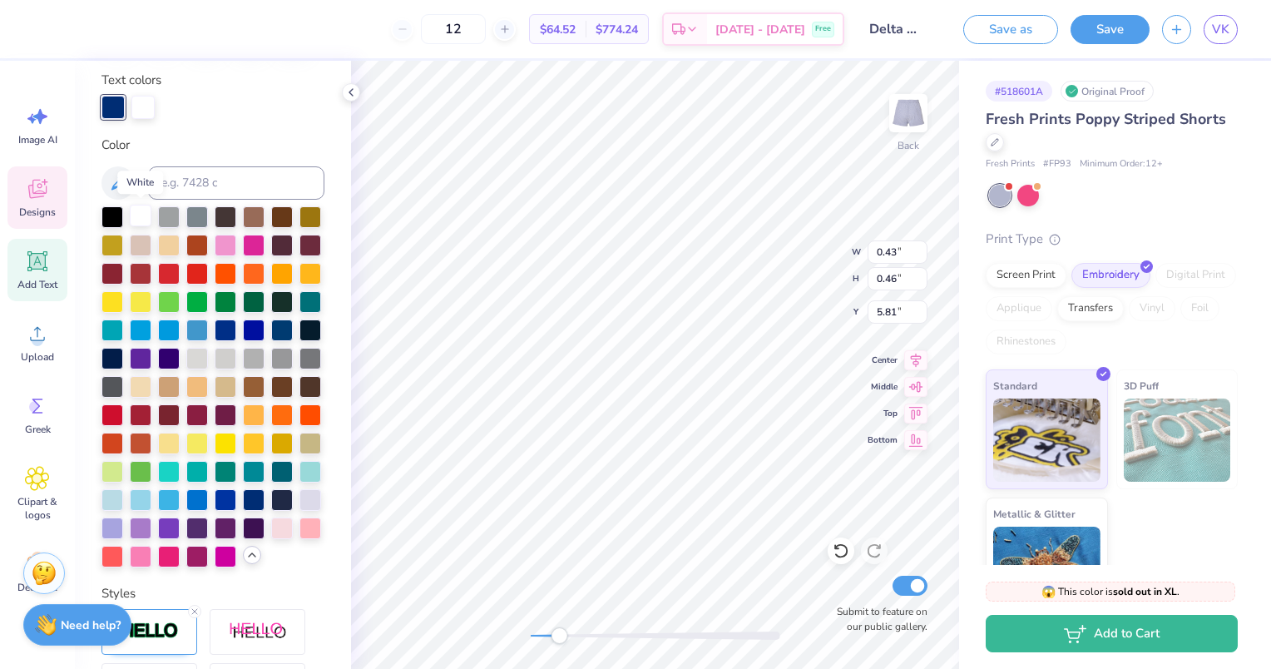
click at [146, 217] on div at bounding box center [141, 216] width 22 height 22
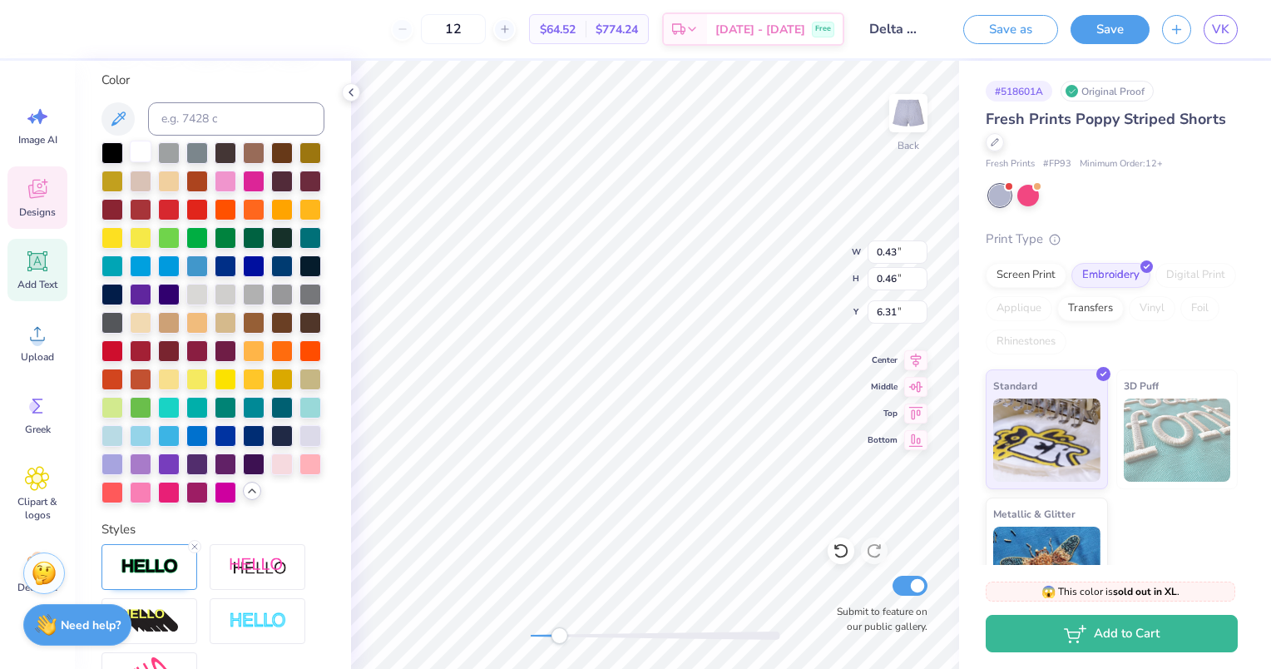
type input "6.31"
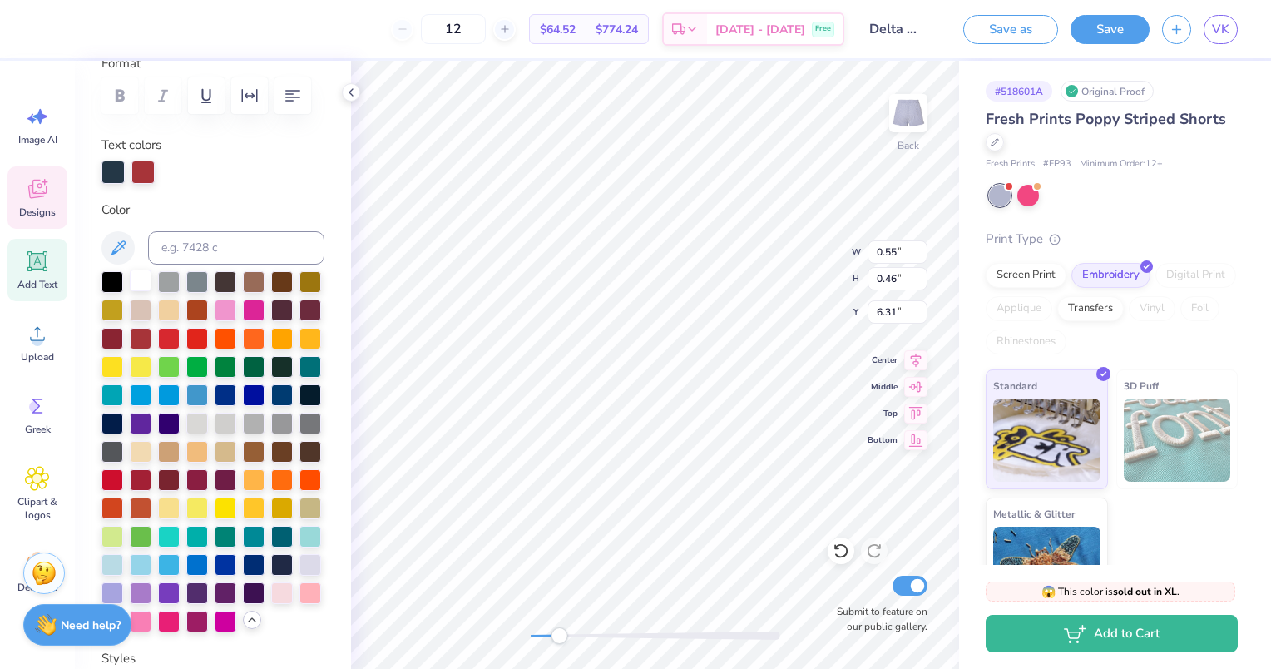
type input "0.55"
type input "5.82"
drag, startPoint x: 111, startPoint y: 173, endPoint x: 86, endPoint y: 260, distance: 91.1
click at [86, 260] on div "Personalized Names Personalized Numbers Text Tool Add Font Font College Block S…" at bounding box center [213, 365] width 276 height 608
click at [139, 277] on div at bounding box center [141, 280] width 22 height 22
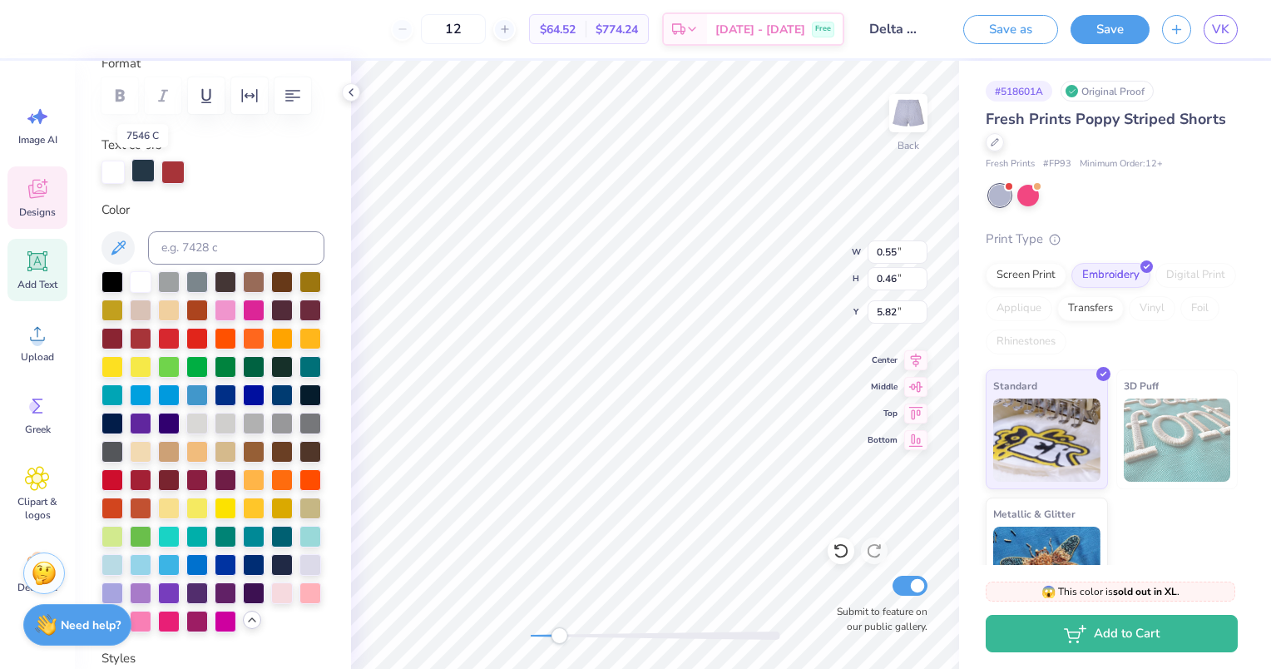
click at [146, 166] on div at bounding box center [142, 170] width 23 height 23
click at [138, 278] on div at bounding box center [141, 280] width 22 height 22
click at [142, 169] on div at bounding box center [142, 170] width 23 height 23
click at [135, 276] on div at bounding box center [141, 280] width 22 height 22
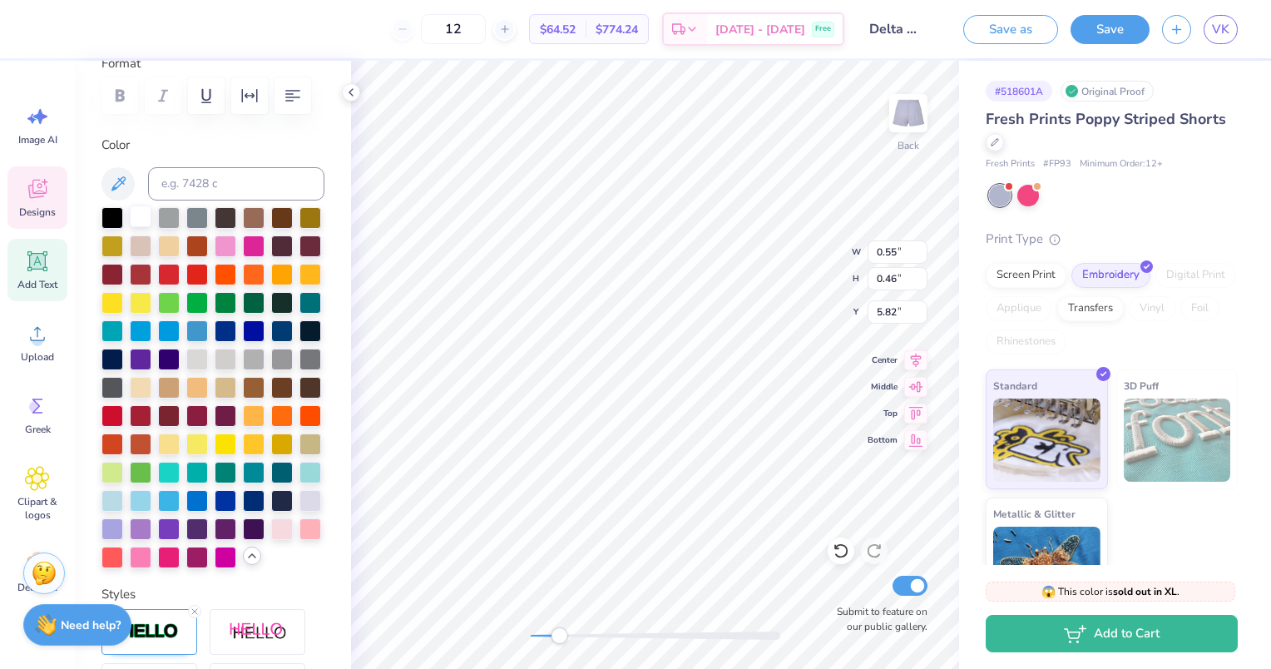
type input "0.17"
type input "0.40"
type input "8.17"
type input "0.26"
type input "0.40"
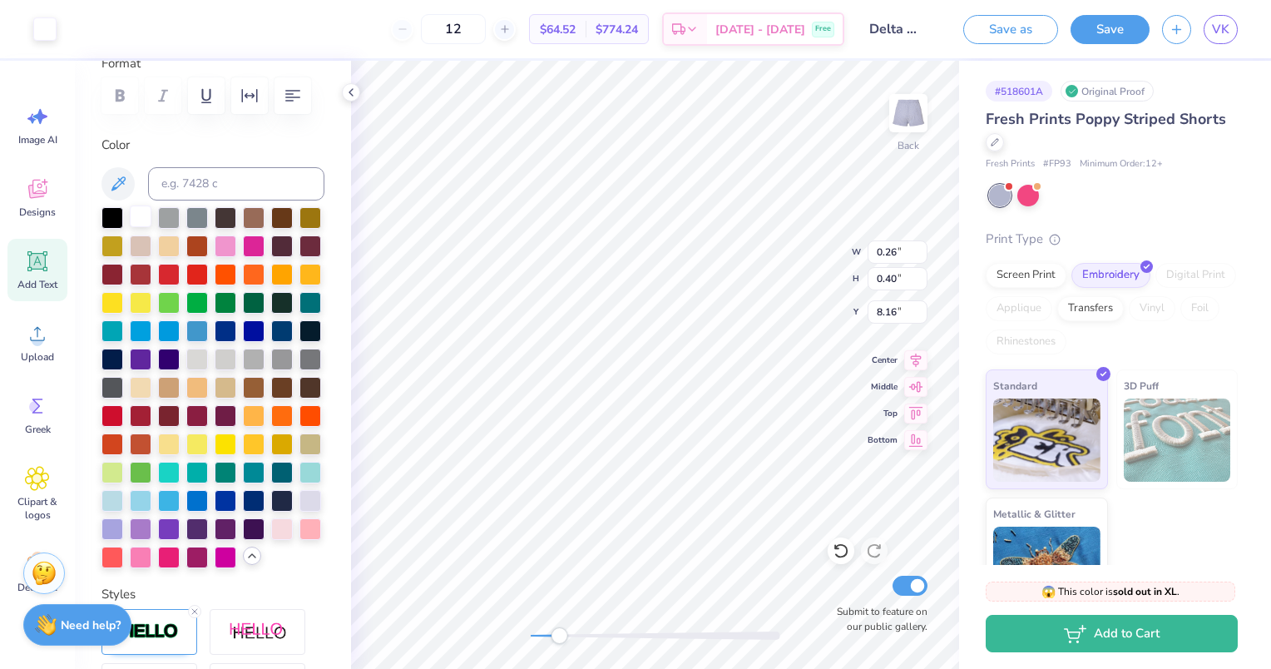
type input "8.16"
type input "0.27"
type input "0.41"
type input "8.16"
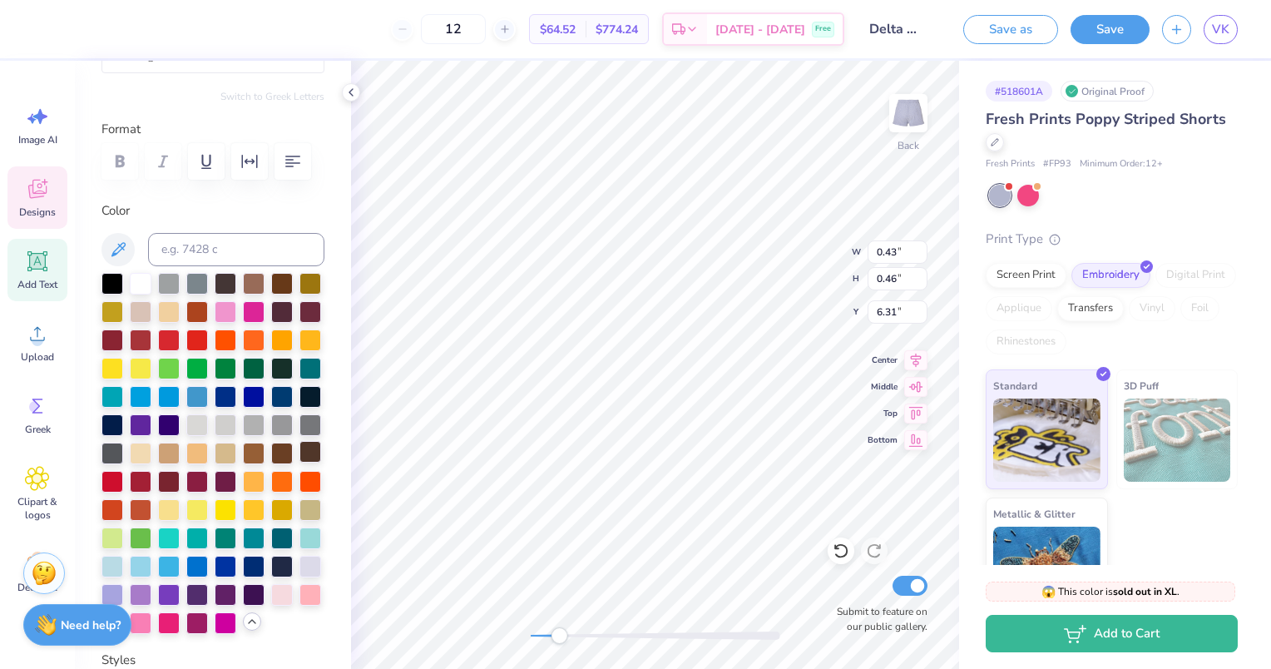
scroll to position [179, 0]
type input "2.94"
type input "2.81"
type input "6.80"
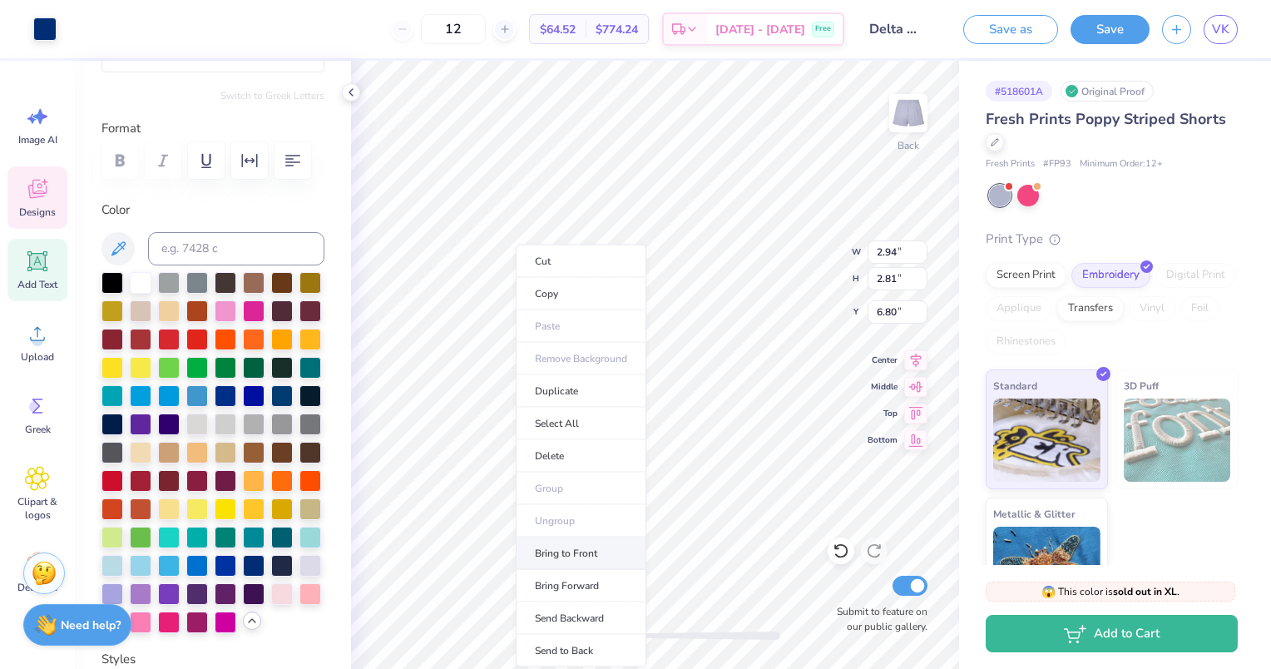
click at [562, 547] on li "Bring to Front" at bounding box center [581, 553] width 131 height 32
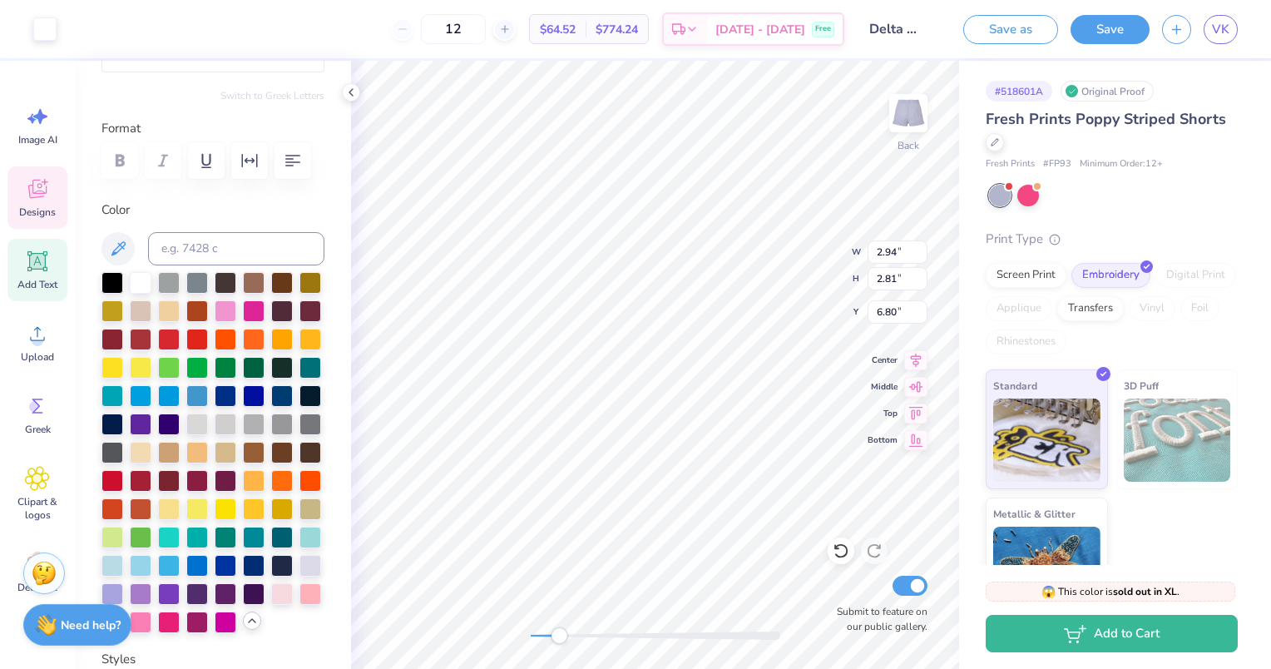
type input "0.43"
type input "0.46"
type input "8.08"
click at [569, 577] on li "Bring Forward" at bounding box center [582, 586] width 131 height 32
type input "2.94"
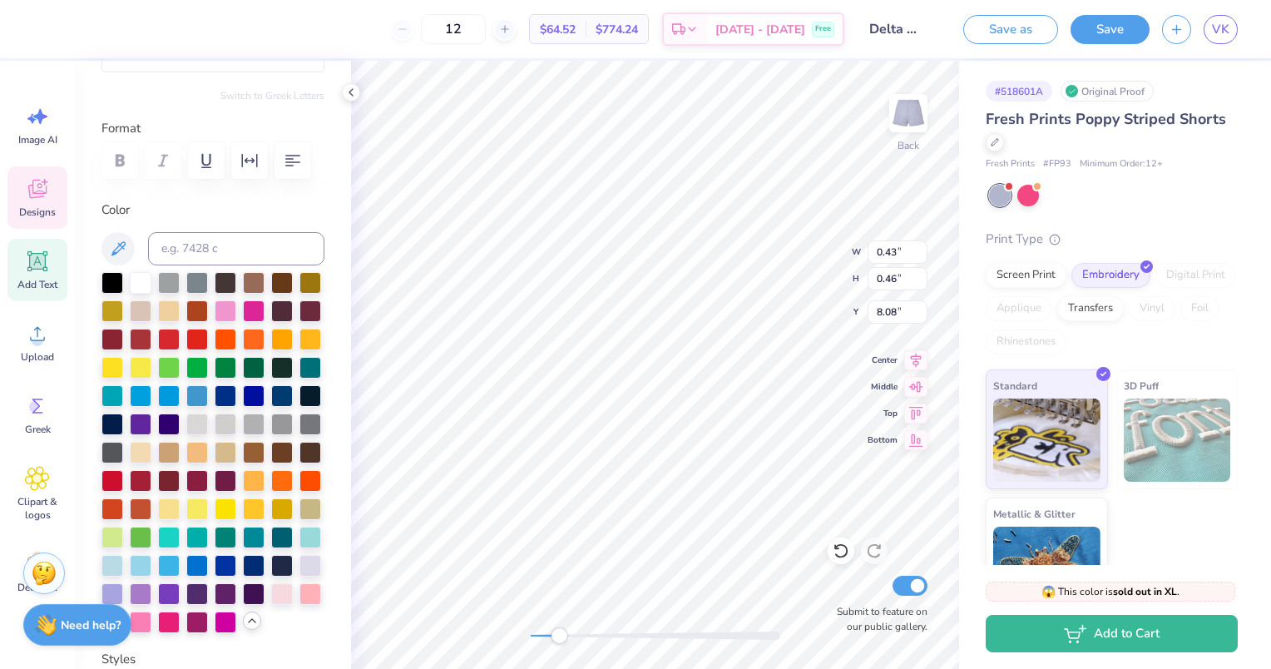
type input "2.81"
click at [837, 549] on icon at bounding box center [841, 550] width 17 height 17
type input "6.80"
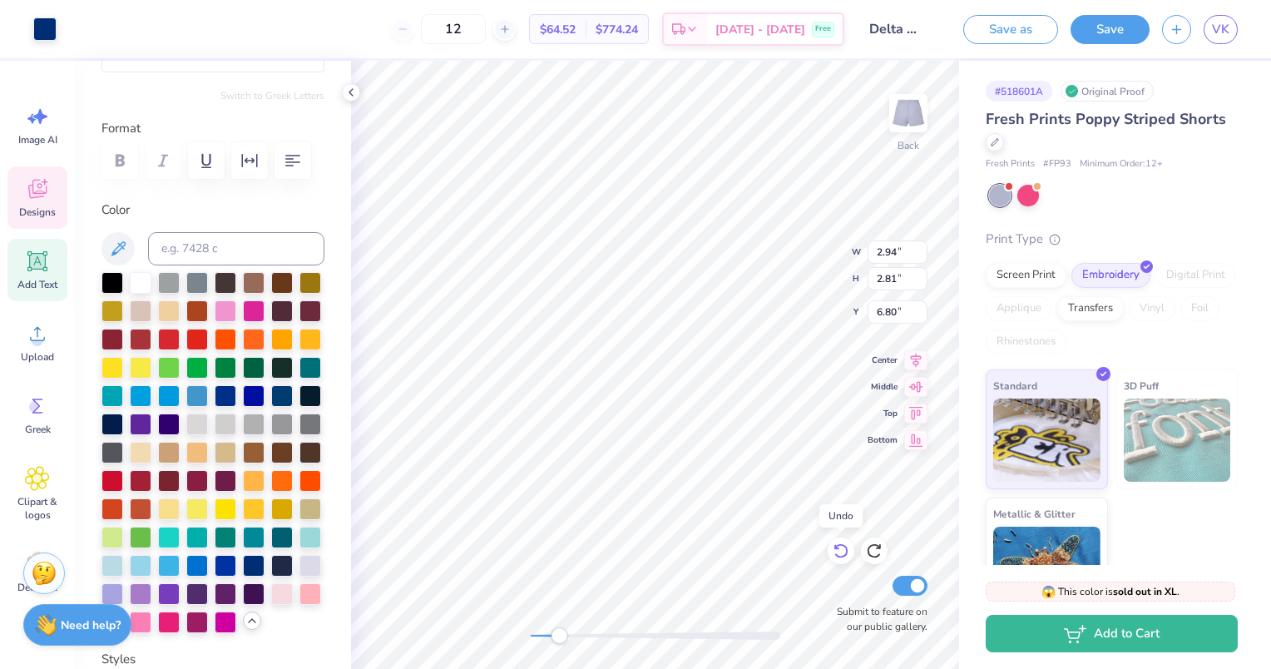
click at [837, 549] on icon at bounding box center [841, 550] width 17 height 17
type input "0.43"
type input "0.46"
type input "6.31"
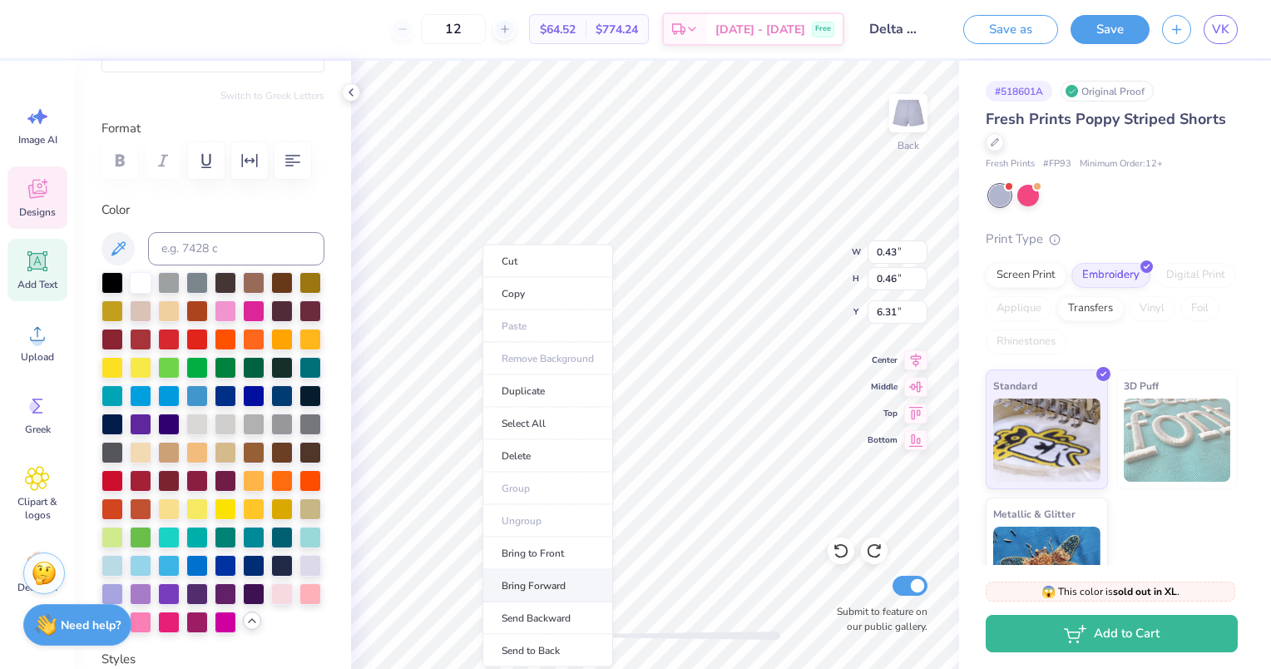
click at [571, 576] on li "Bring Forward" at bounding box center [547, 586] width 131 height 32
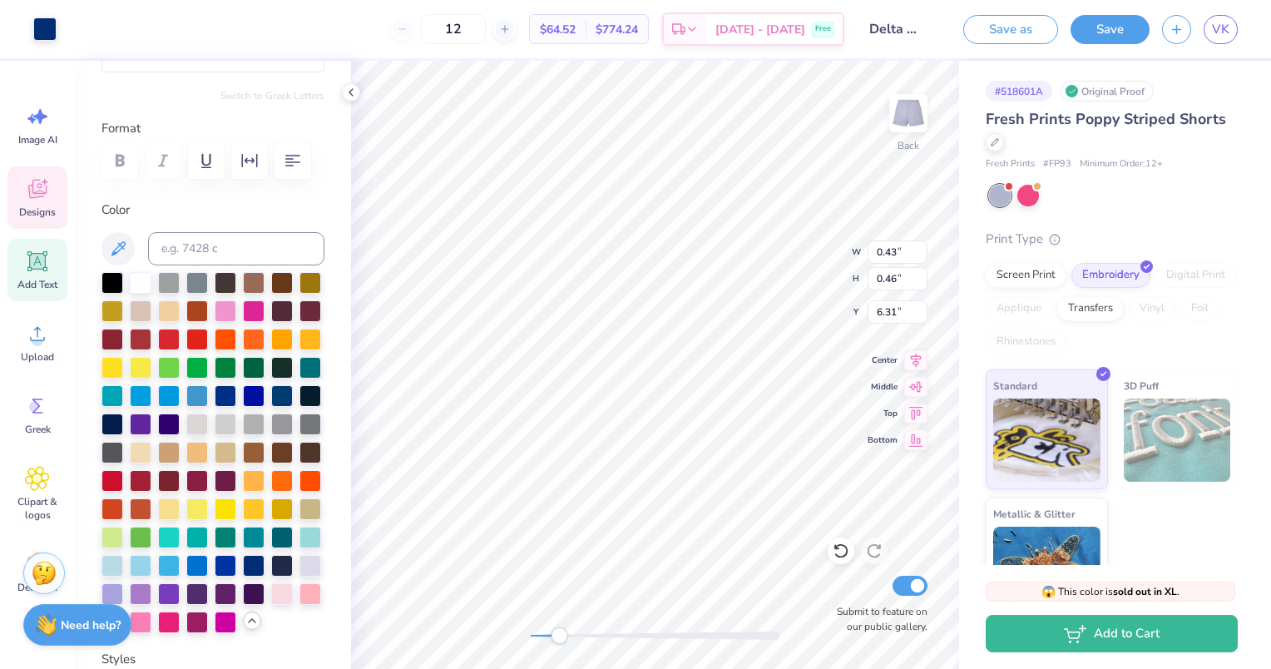
type input "2.94"
type input "2.81"
type input "6.80"
click at [844, 546] on icon at bounding box center [840, 551] width 14 height 15
click at [841, 549] on icon at bounding box center [841, 550] width 17 height 17
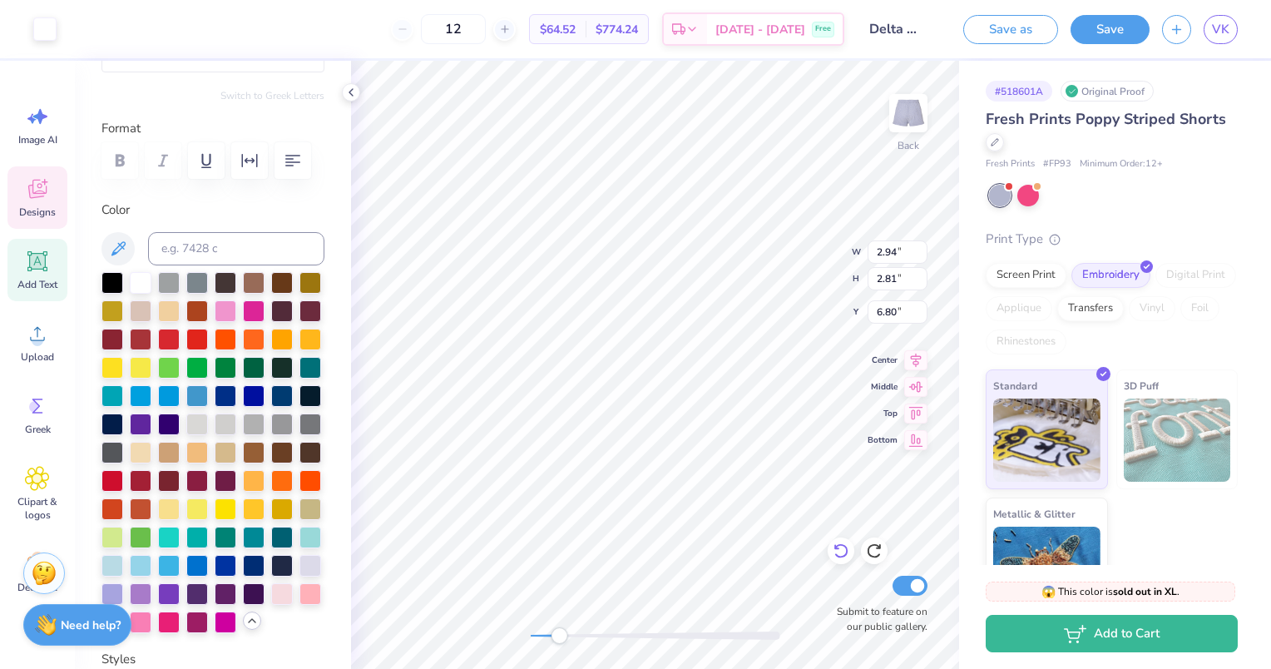
type input "0.43"
type input "0.46"
type input "6.31"
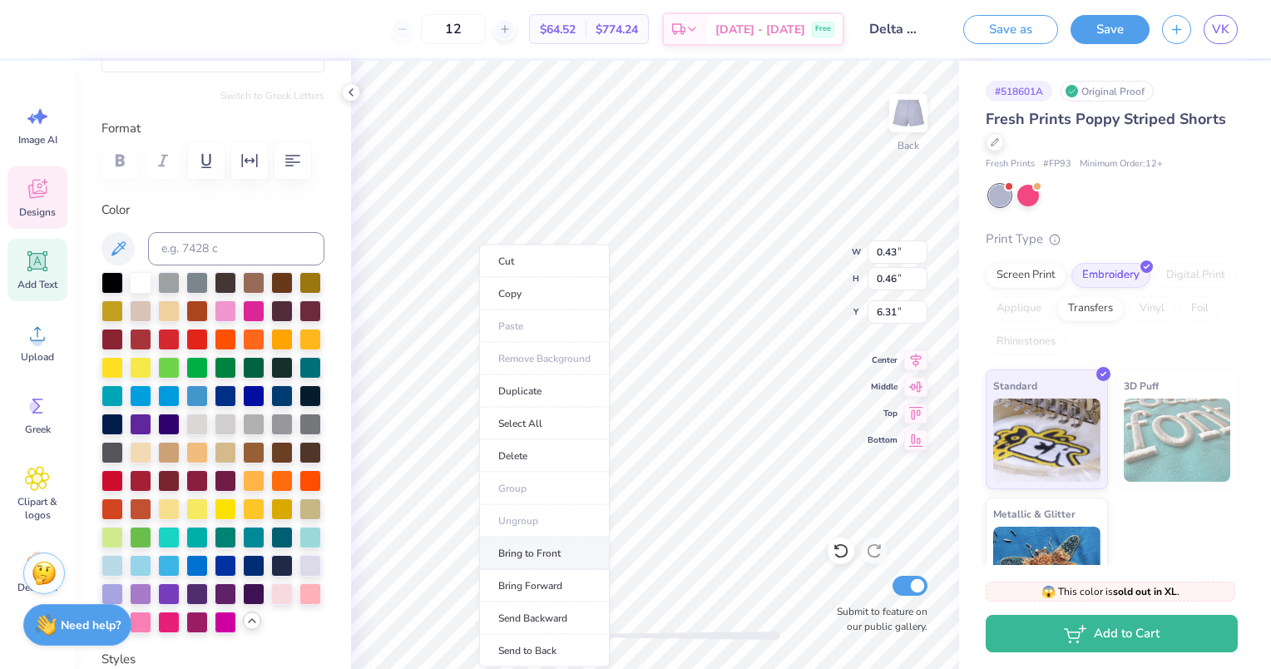
click at [528, 548] on li "Bring to Front" at bounding box center [544, 553] width 131 height 32
type input "7.46"
type input "0.55"
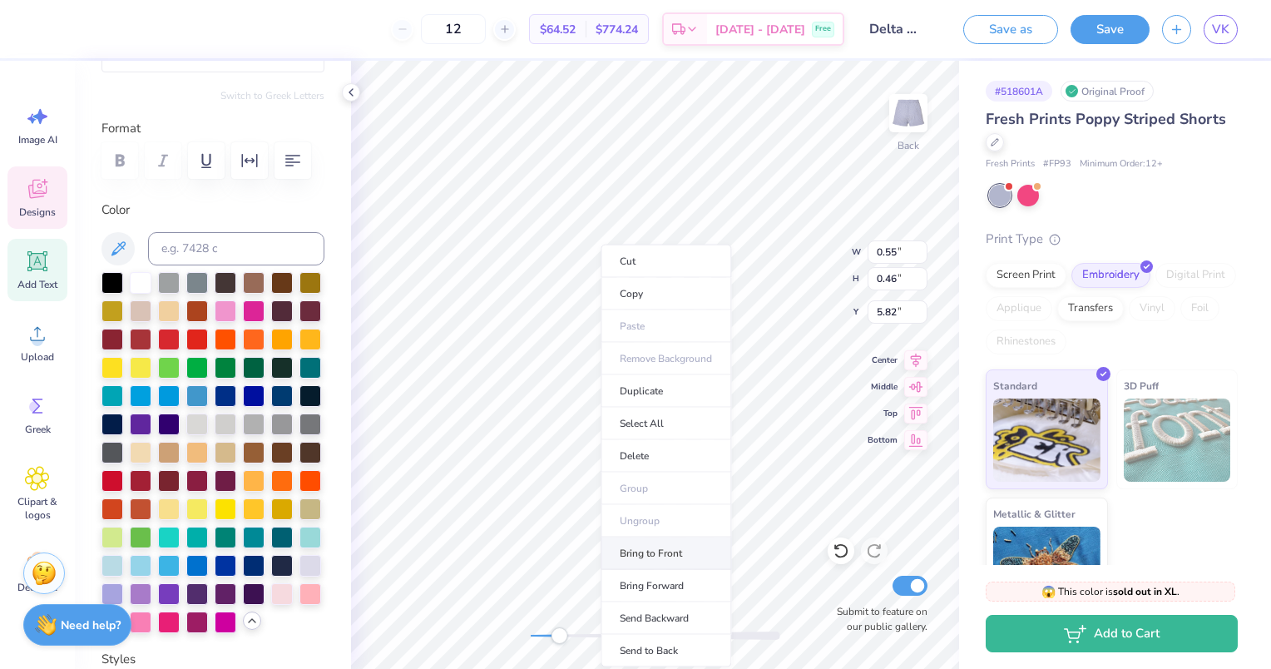
click at [657, 558] on li "Bring to Front" at bounding box center [665, 553] width 131 height 32
type input "7.51"
type input "0.55"
type input "0.43"
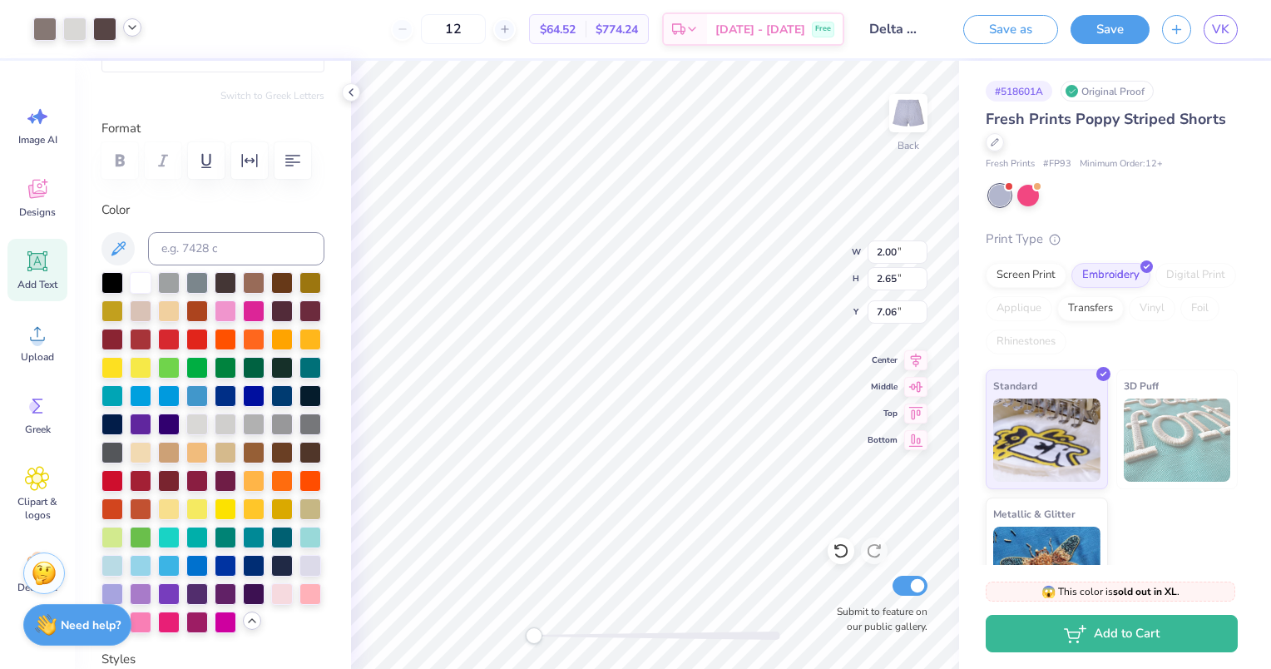
click at [133, 28] on icon at bounding box center [132, 27] width 13 height 13
type input "2.94"
type input "2.81"
type input "6.80"
click at [44, 32] on div at bounding box center [44, 27] width 23 height 23
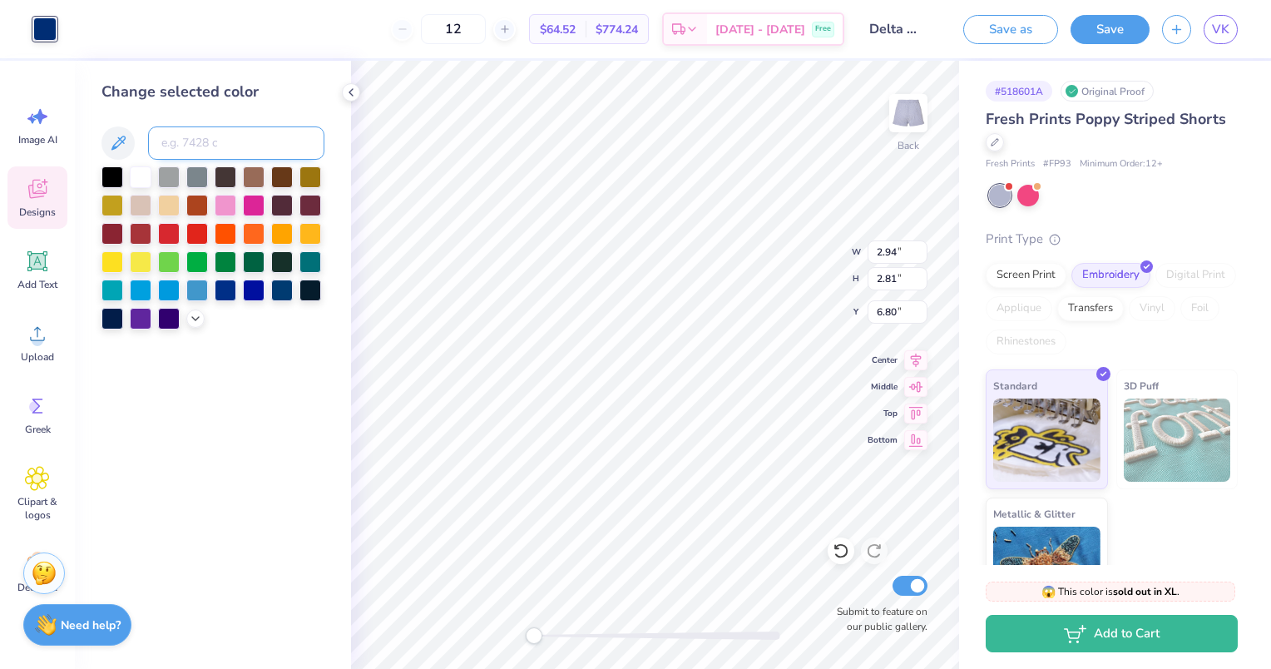
click at [203, 141] on input at bounding box center [236, 142] width 176 height 33
type input "5"
type input "2.00"
type input "2.65"
type input "7.06"
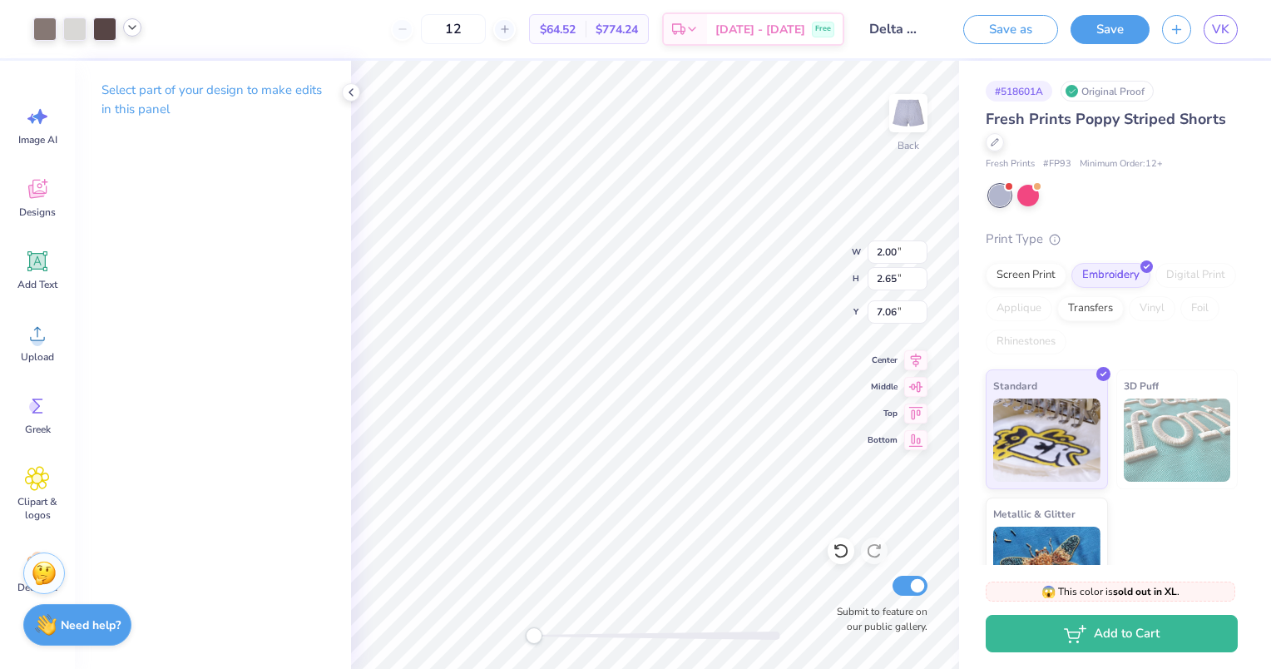
click at [135, 31] on icon at bounding box center [132, 27] width 13 height 13
type input "2.94"
type input "2.81"
type input "6.80"
click at [58, 33] on div "Art colors 12 $64.52 Per Item $774.24 Total Est. Delivery Sep 24 - 27 Free Desi…" at bounding box center [635, 29] width 1271 height 58
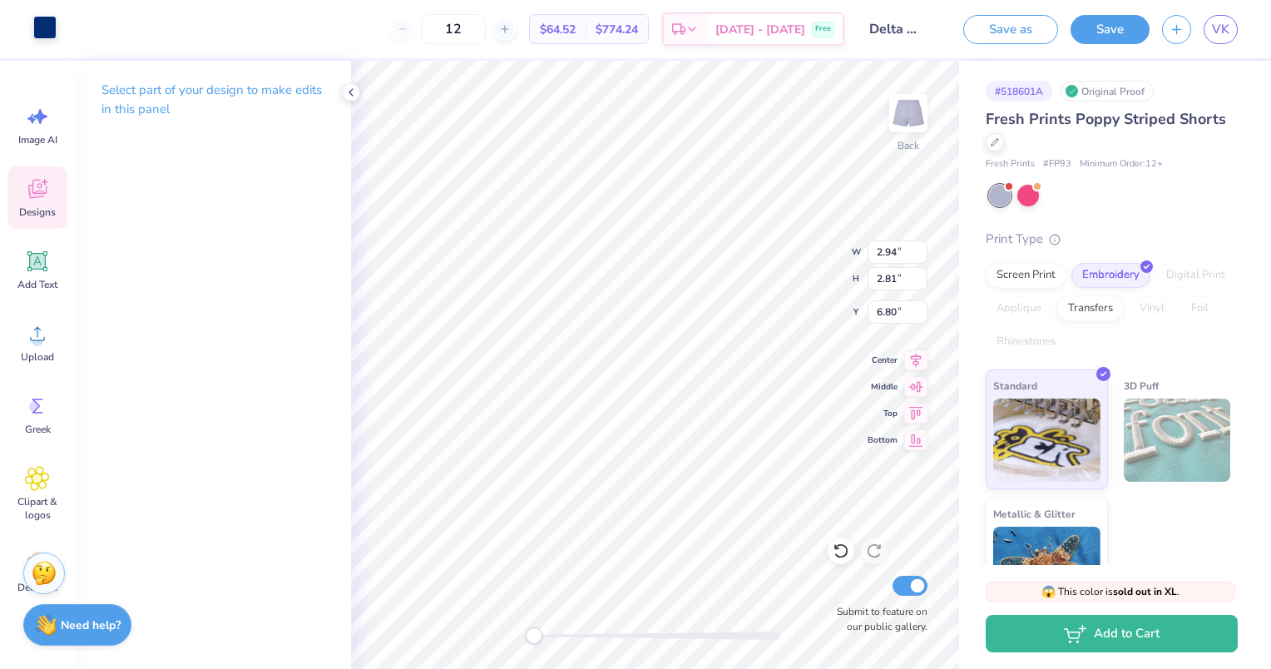
click at [47, 32] on div at bounding box center [44, 27] width 23 height 23
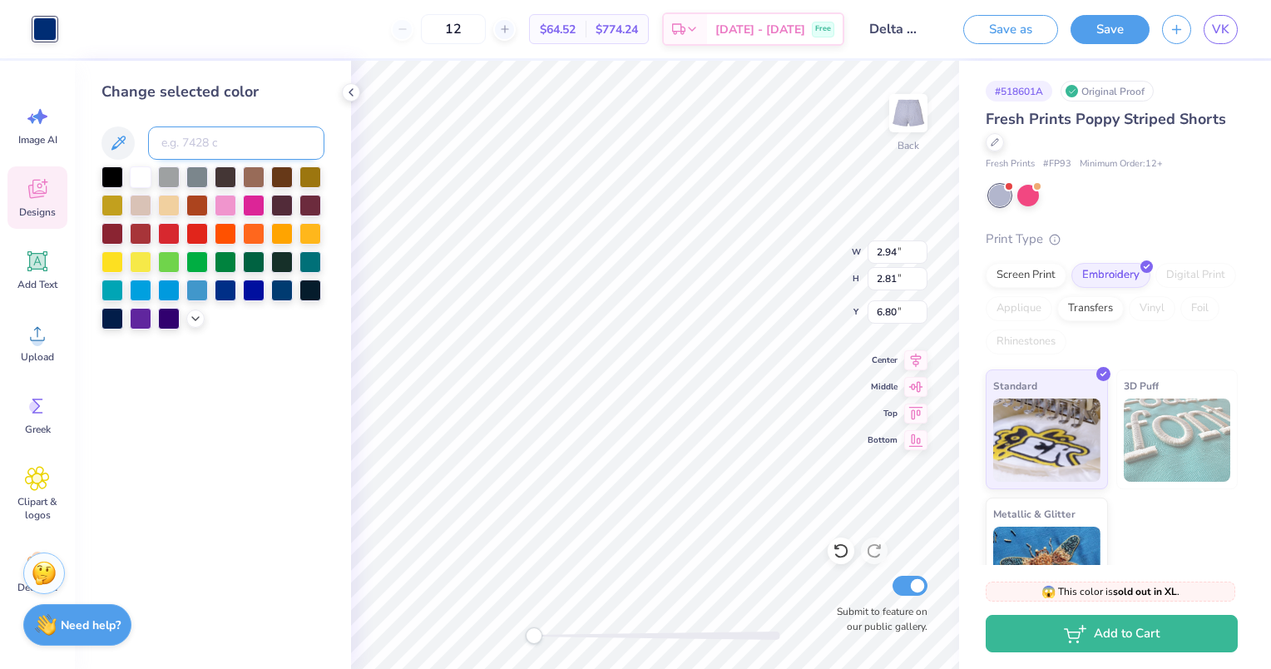
click at [189, 133] on input at bounding box center [236, 142] width 176 height 33
type input "540"
type input "c"
type input "540"
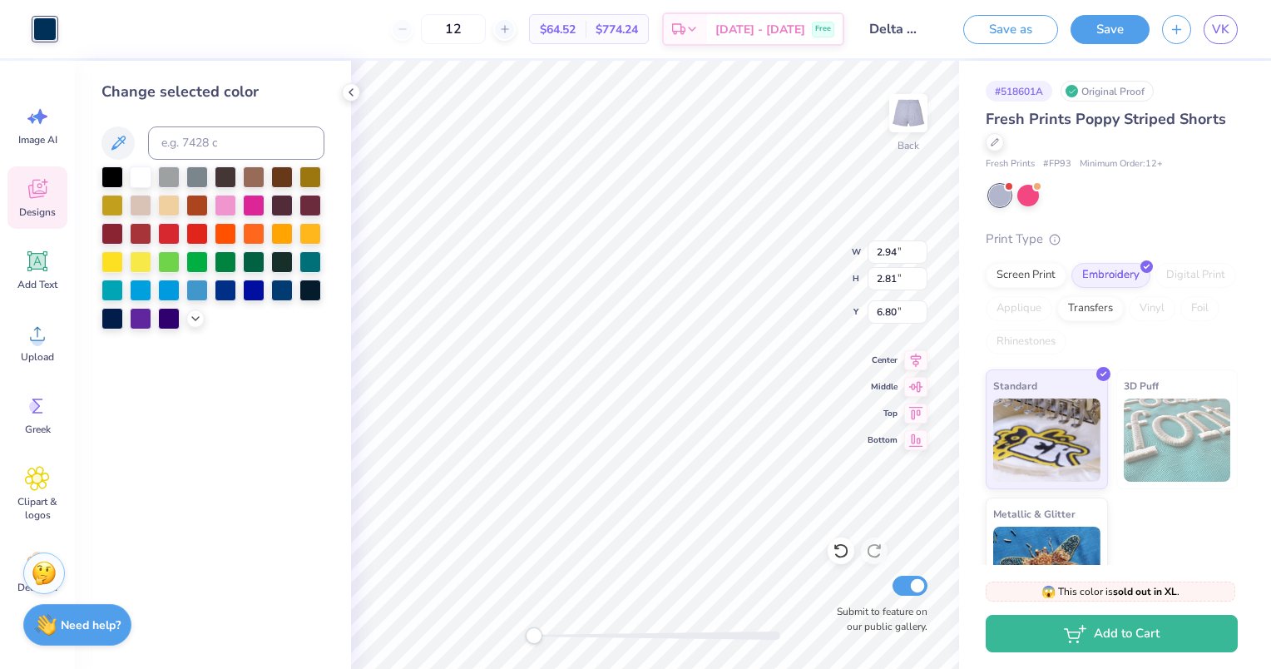
click at [320, 504] on div "Change selected color" at bounding box center [213, 365] width 276 height 608
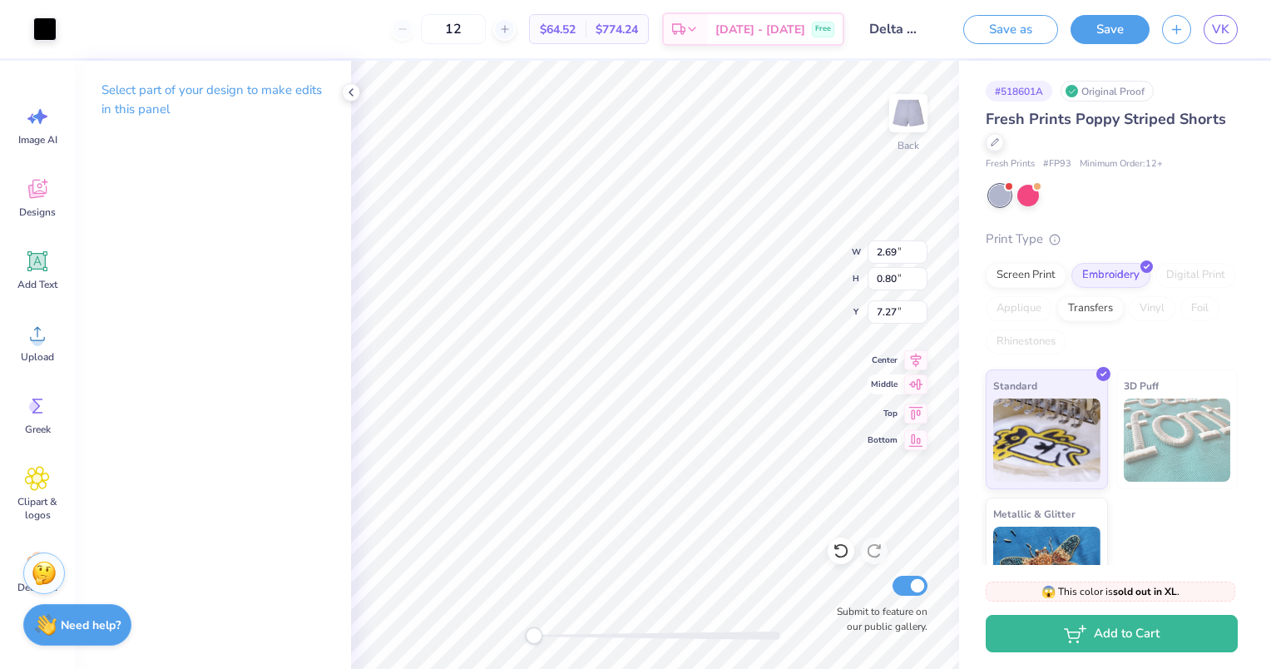
type input "0.43"
type input "0.46"
type input "8.04"
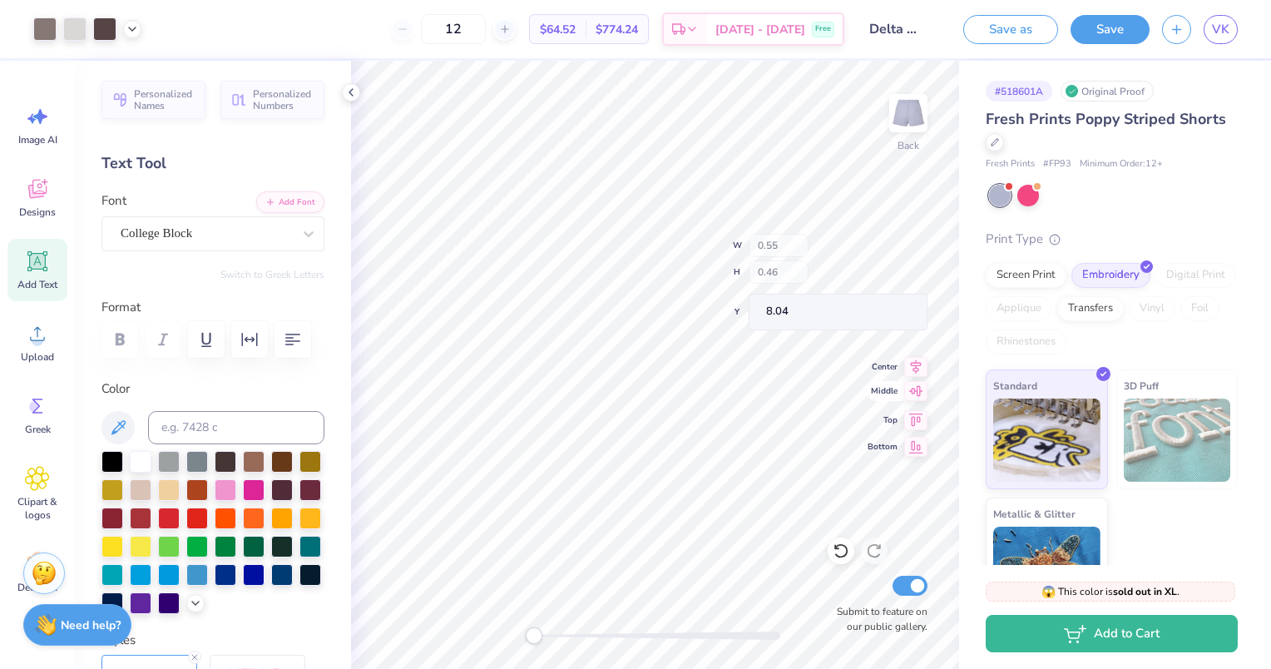
type input "0.42"
type input "0.36"
type input "0.44"
type input "0.37"
type input "0.44"
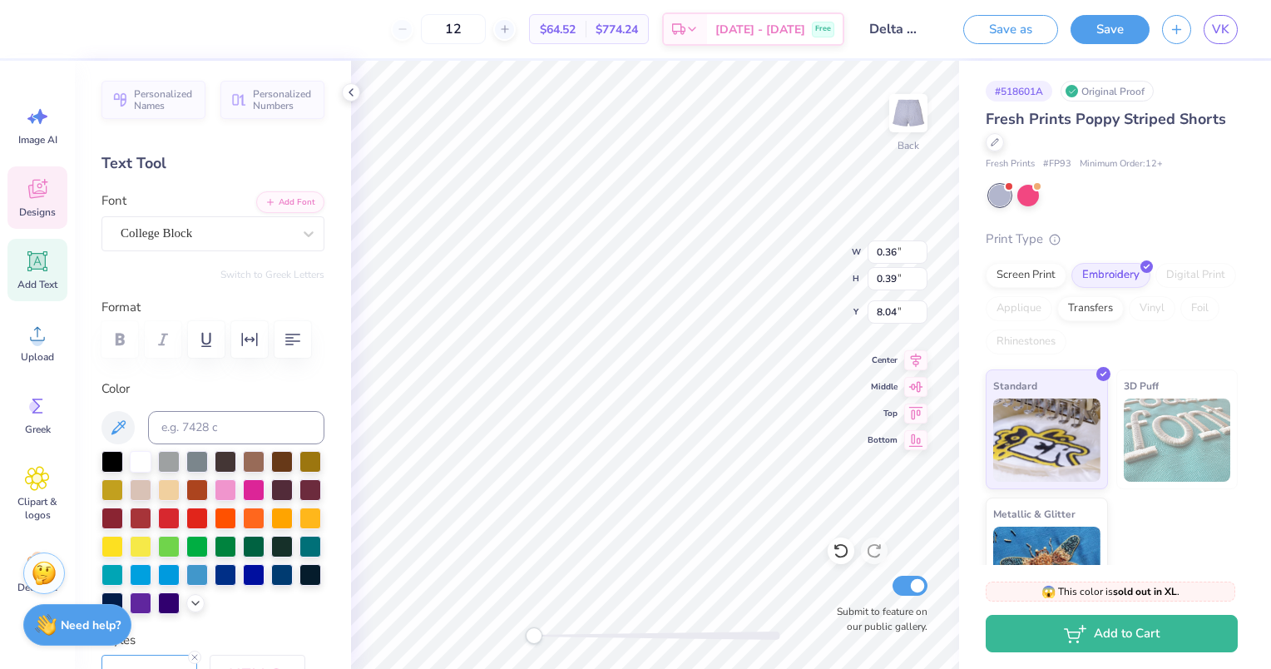
type input "0.37"
type textarea "est."
type input "0.44"
type input "0.37"
type input "0.84"
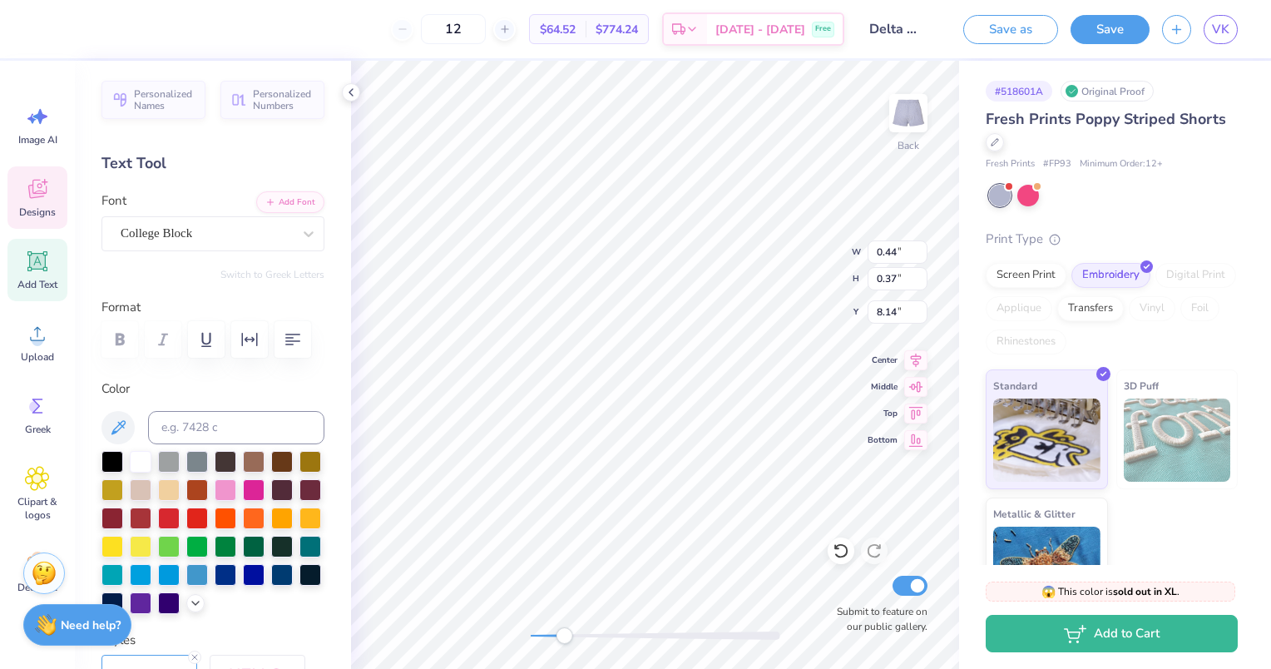
type input "0.39"
type input "0.62"
type input "0.29"
type input "7.89"
type input "0.36"
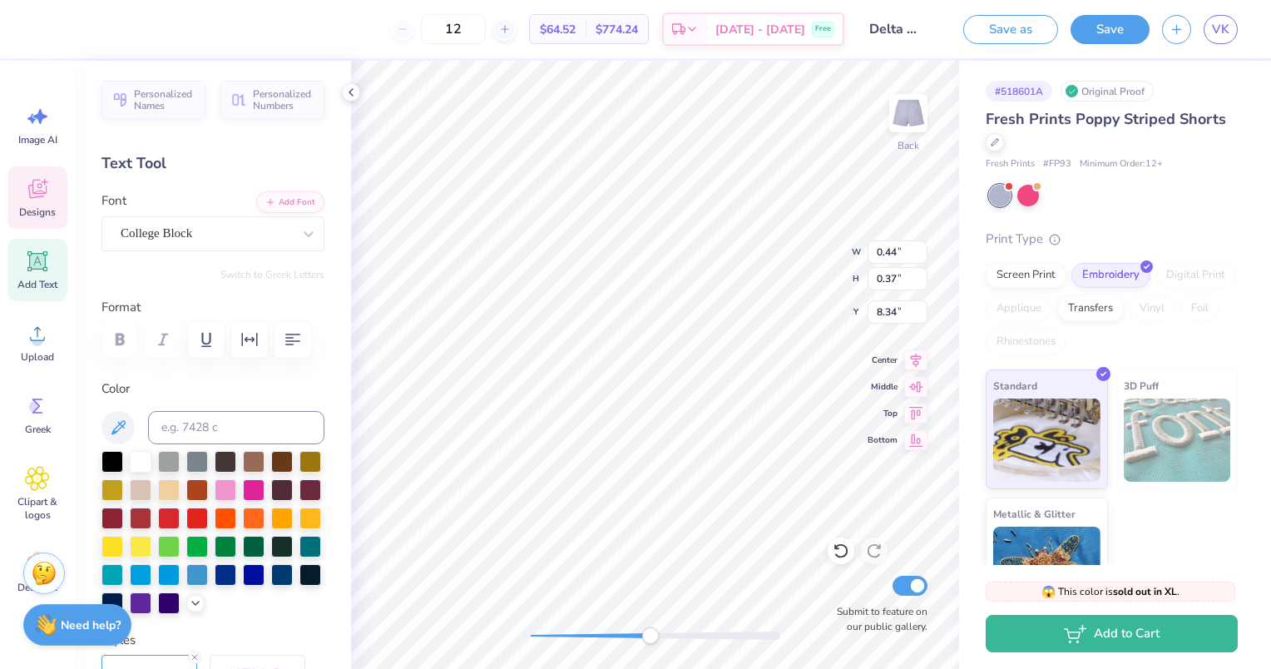
type input "0.39"
type input "0.44"
type input "0.37"
type input "0.45"
type input "0.38"
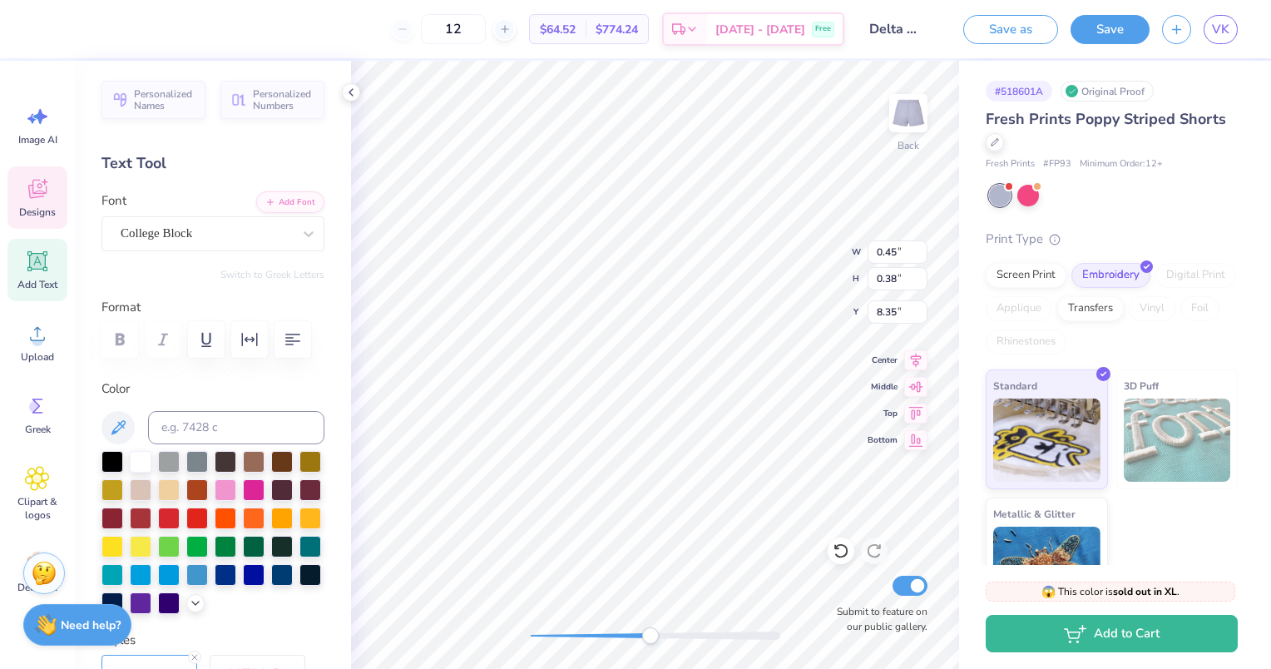
type input "0.62"
type input "0.29"
type input "8.02"
type input "0.38"
type input "0.41"
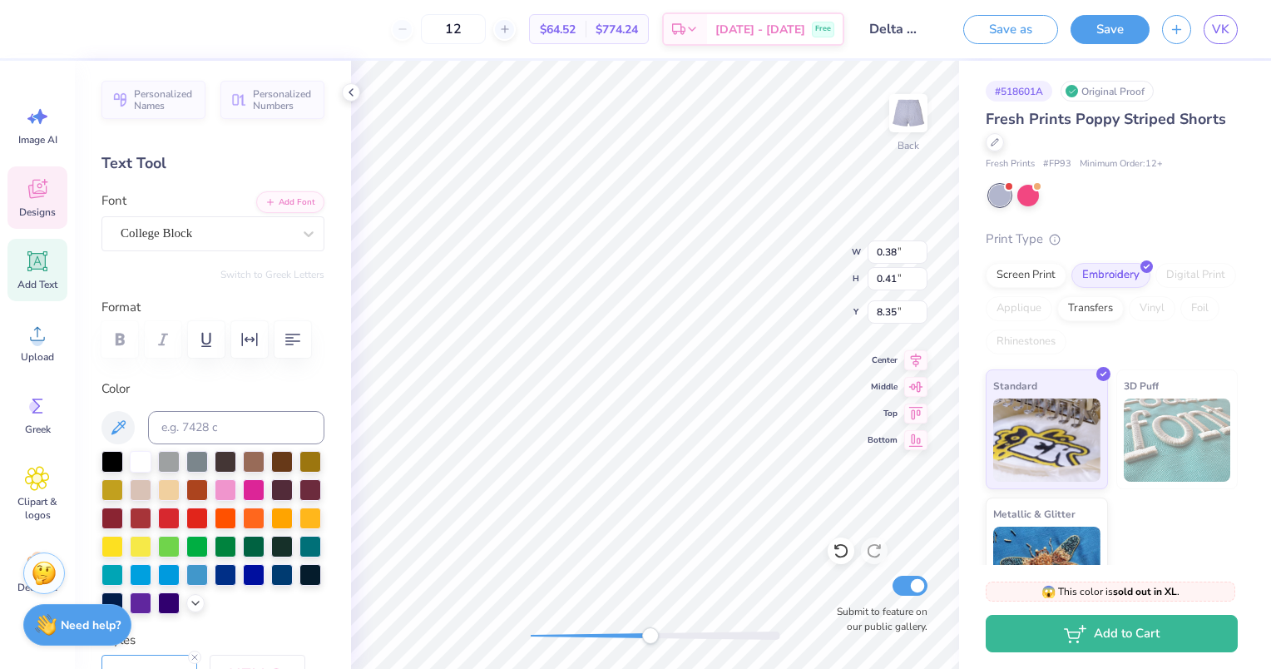
type input "0.45"
type input "0.38"
type input "8.35"
type input "0.38"
type input "0.41"
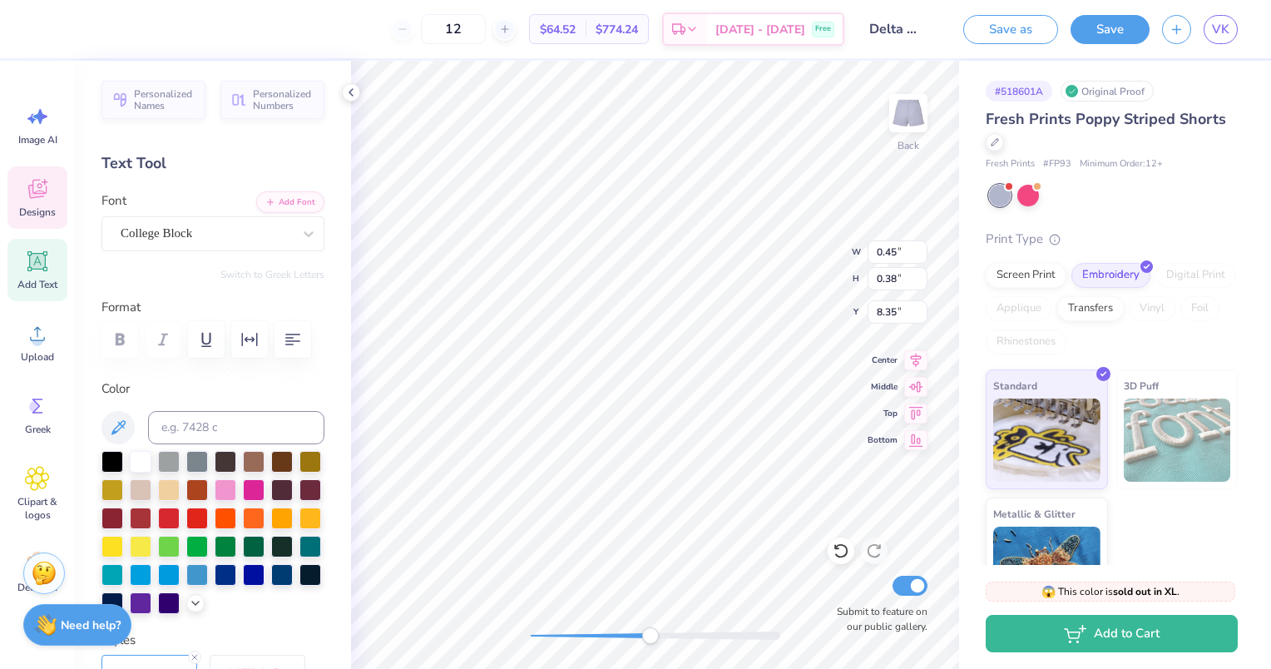
type input "8.34"
type input "0.45"
type input "0.38"
type input "8.35"
type input "0.38"
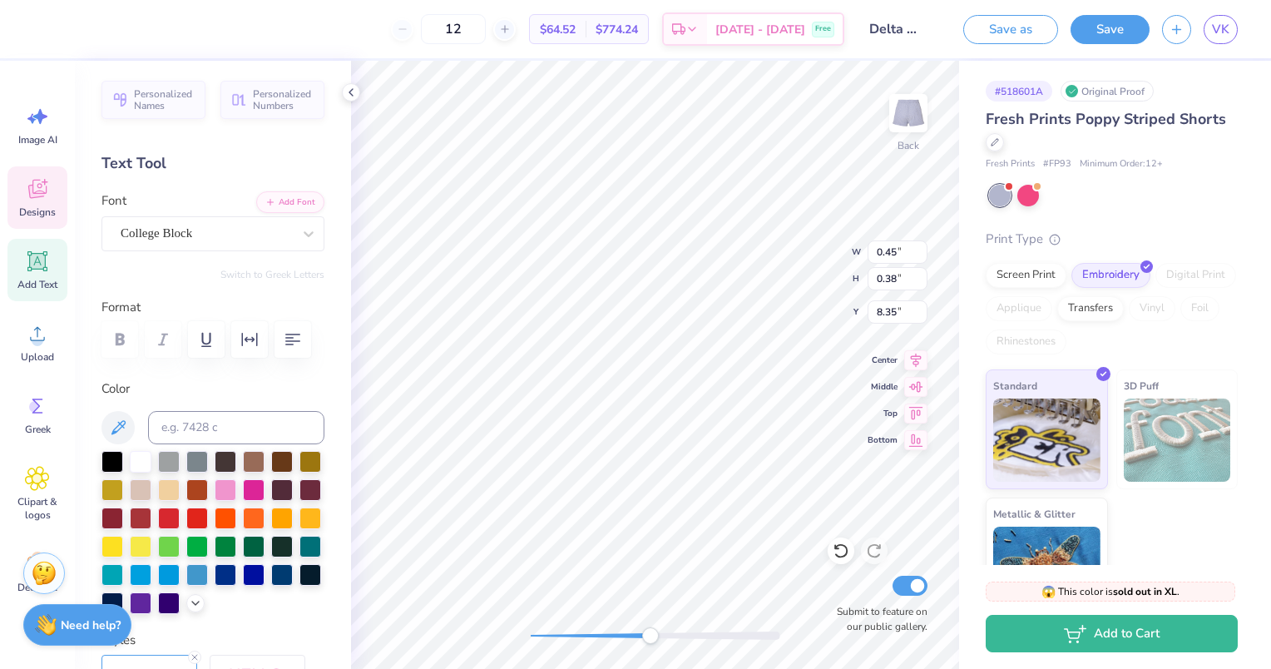
type input "0.41"
type input "8.34"
type input "2.94"
type input "2.81"
type input "6.80"
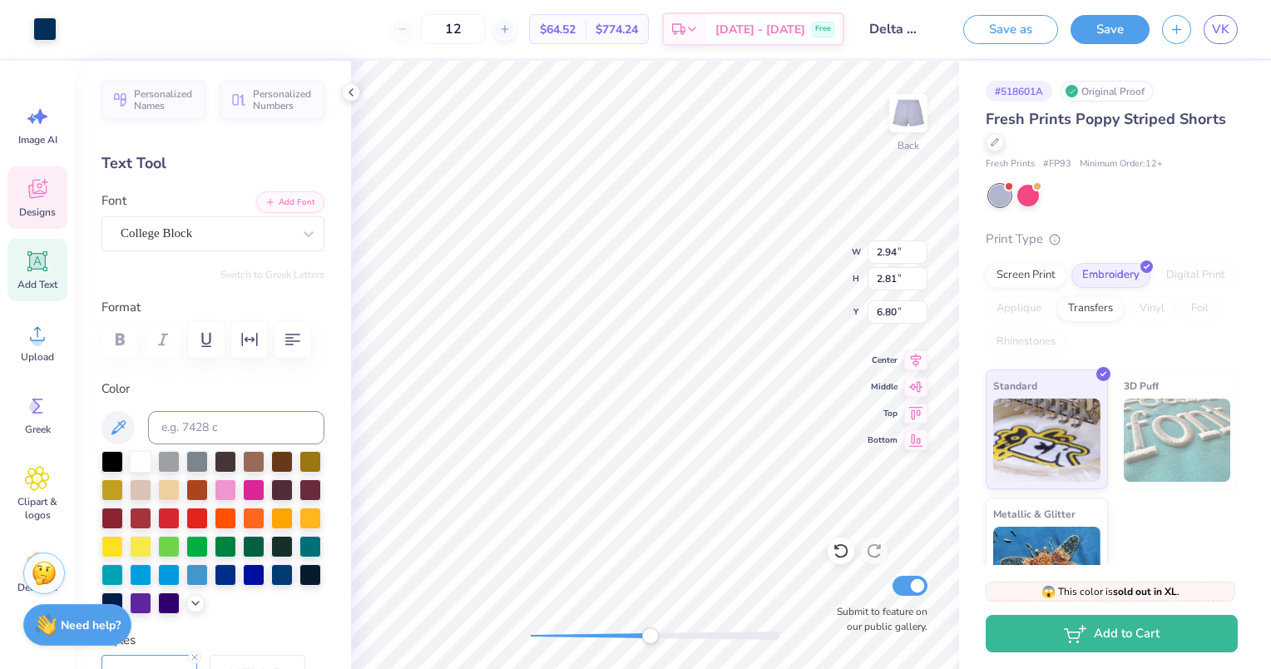
type input "0.45"
type input "0.38"
type input "8.35"
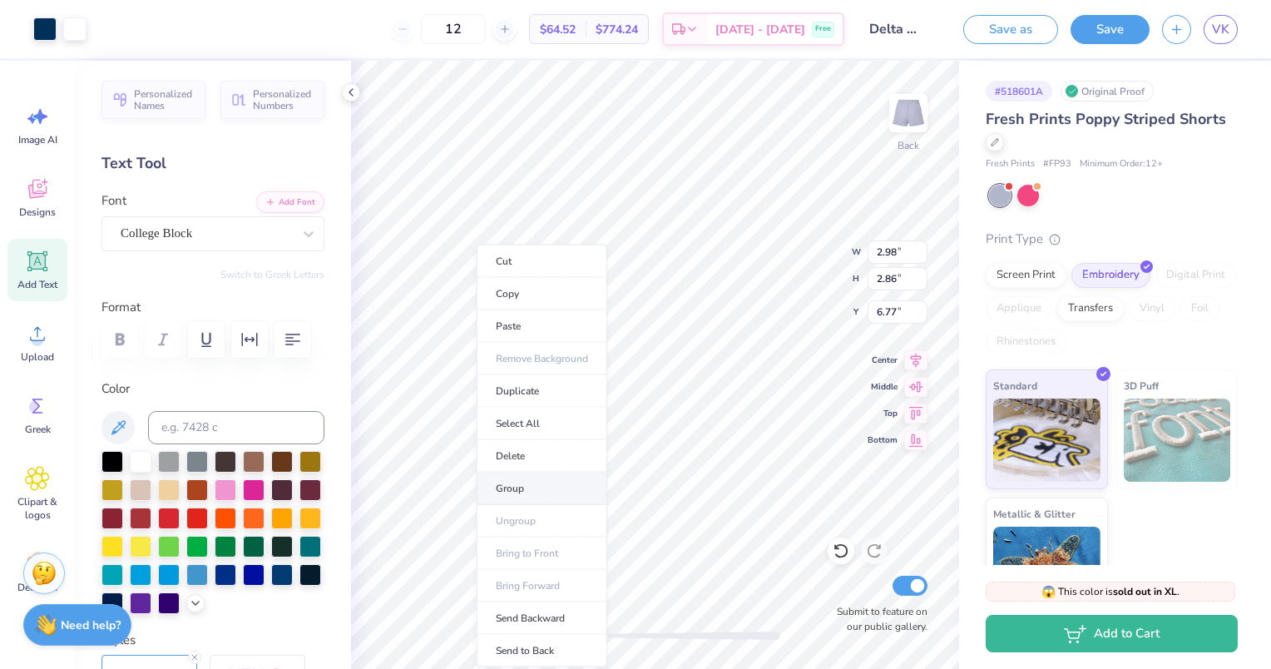
click at [526, 482] on li "Group" at bounding box center [542, 488] width 131 height 32
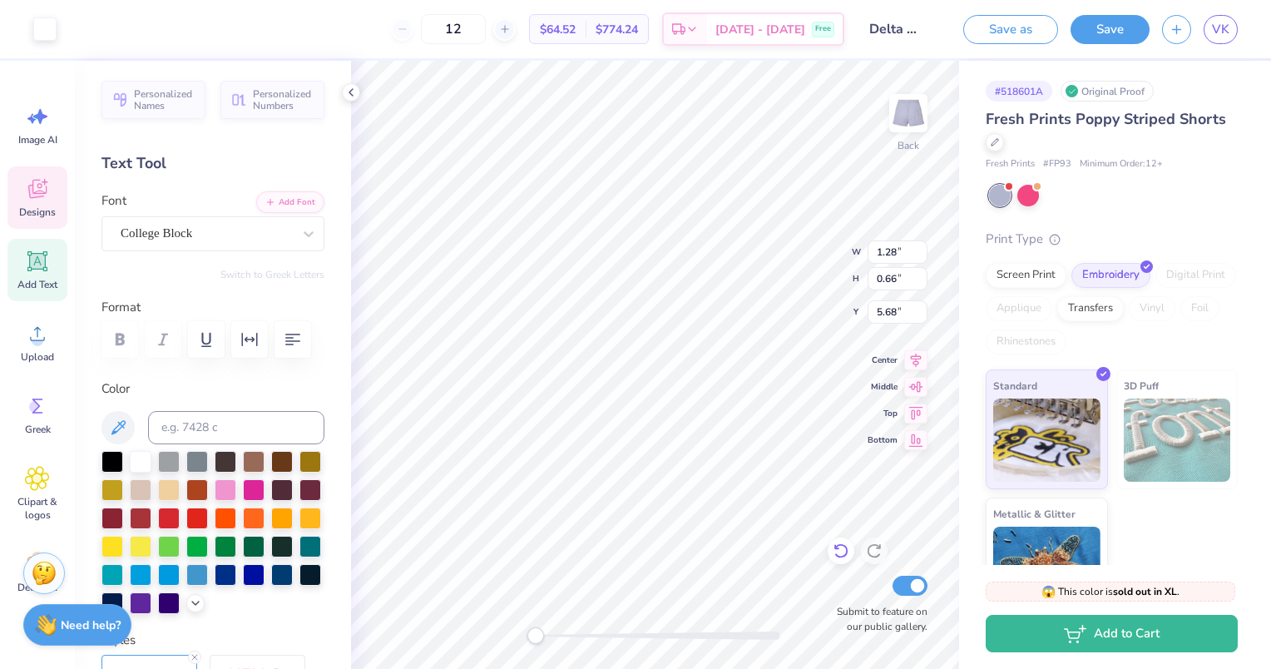
click at [838, 549] on icon at bounding box center [841, 550] width 17 height 17
click at [42, 211] on span "Designs" at bounding box center [37, 211] width 37 height 13
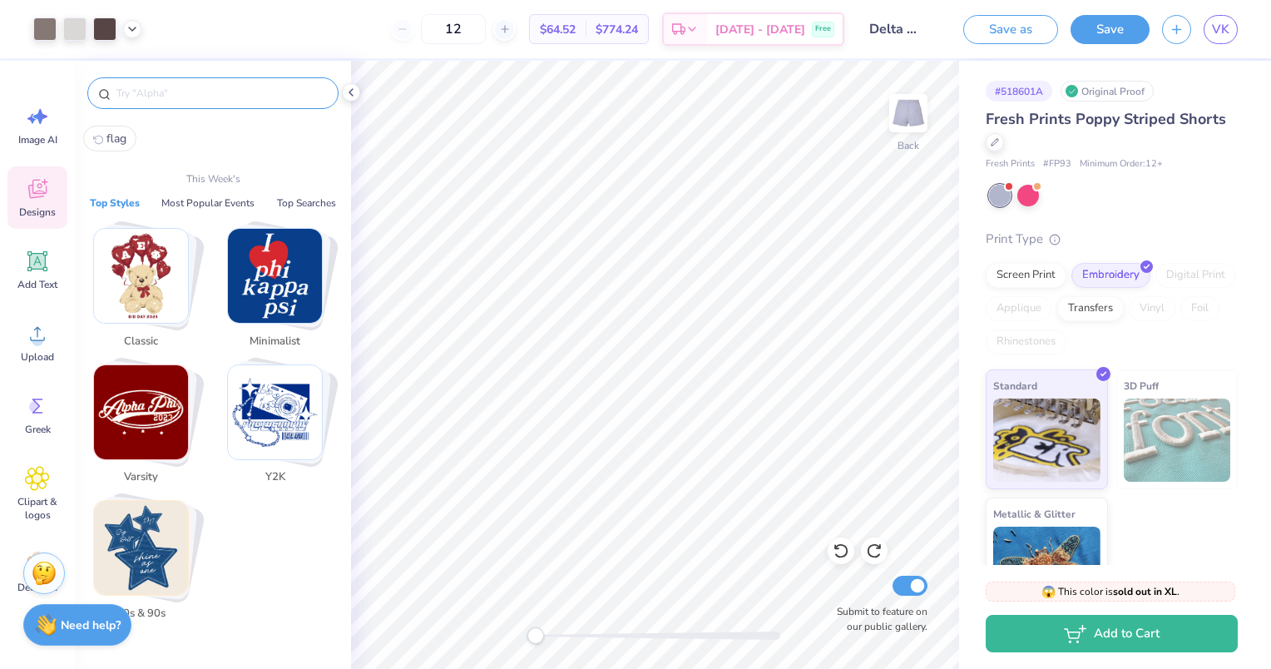
click at [201, 95] on input "text" at bounding box center [221, 93] width 213 height 17
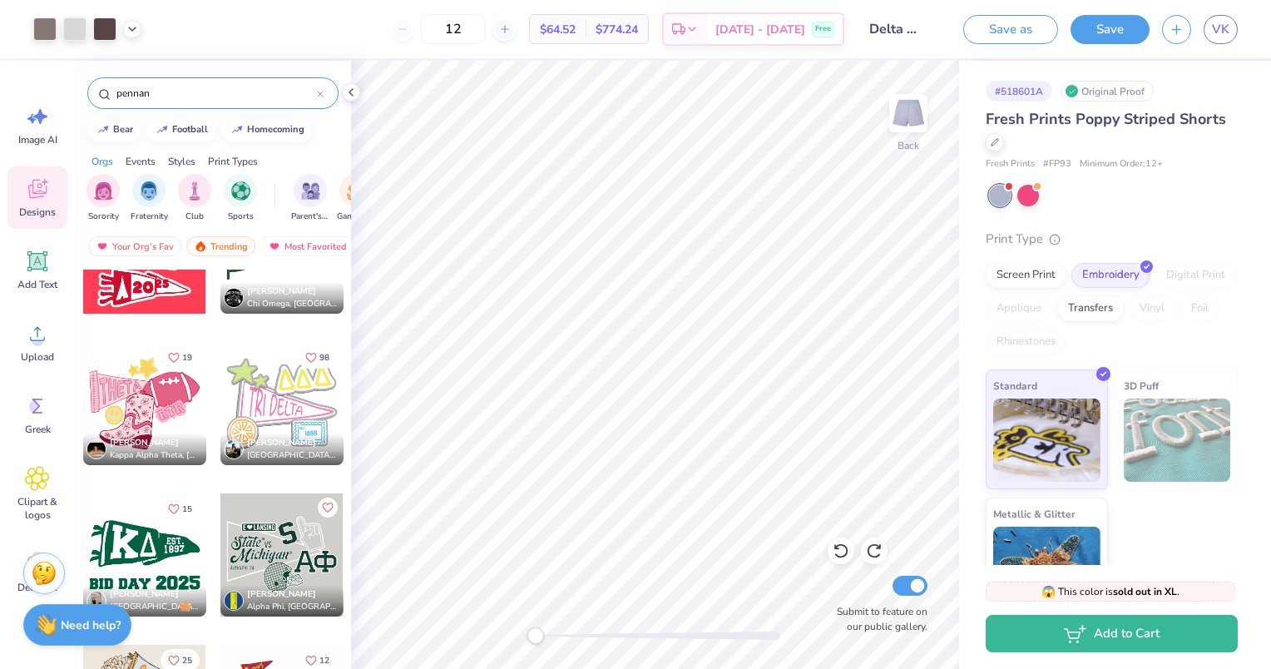
scroll to position [2344, 0]
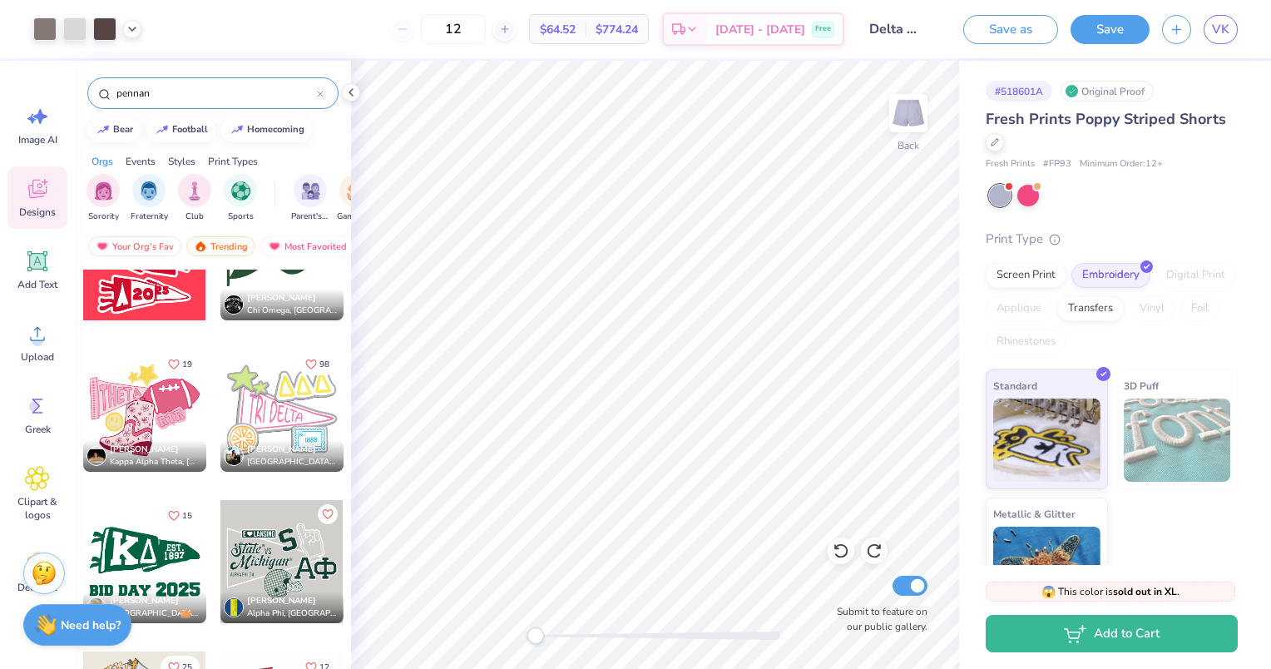
click at [259, 412] on div at bounding box center [281, 409] width 123 height 123
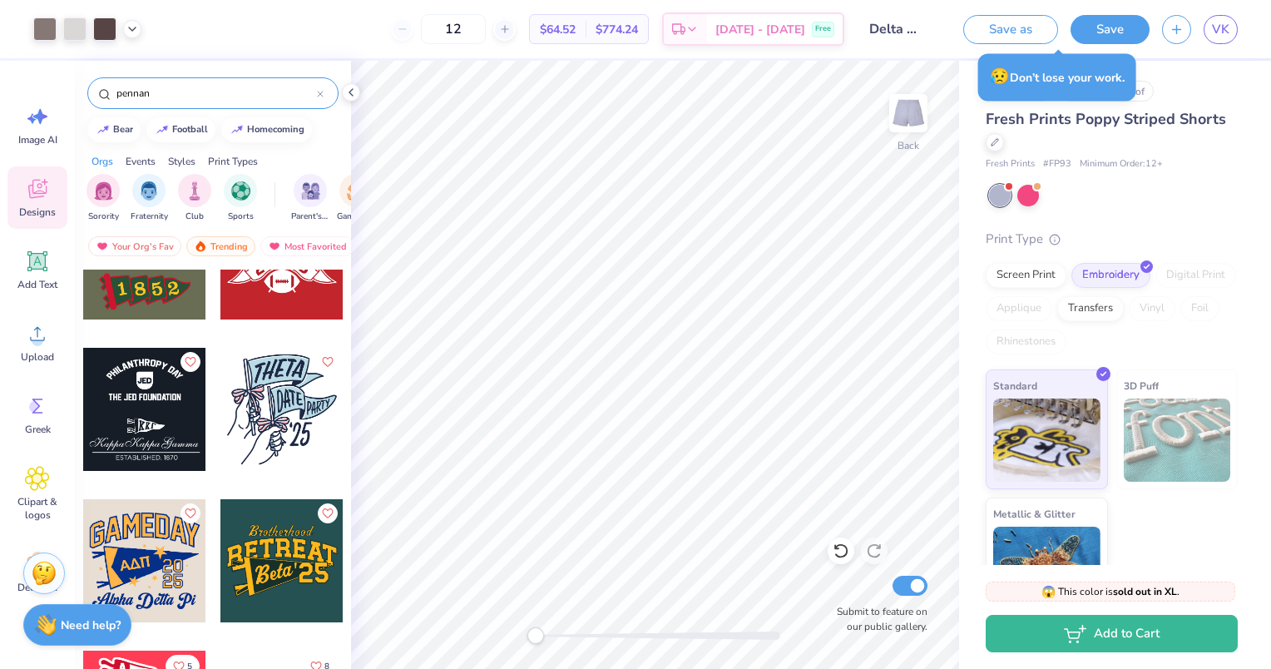
scroll to position [1891, 0]
click at [272, 576] on div at bounding box center [281, 559] width 123 height 123
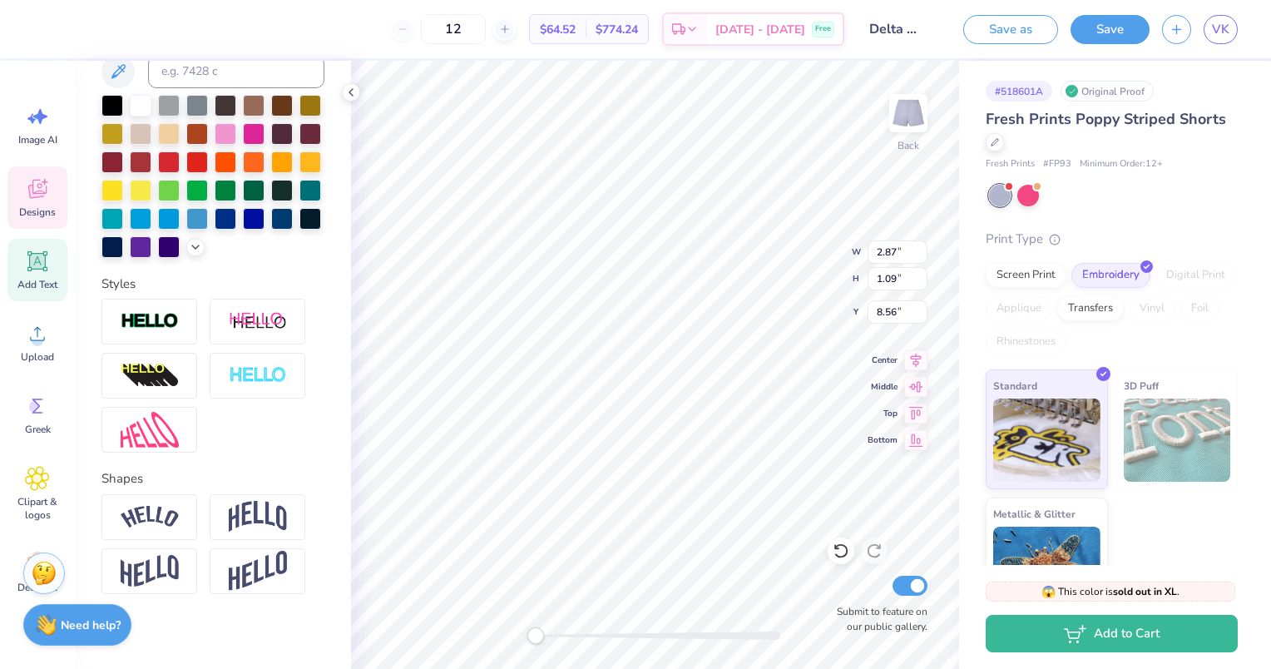
scroll to position [392, 0]
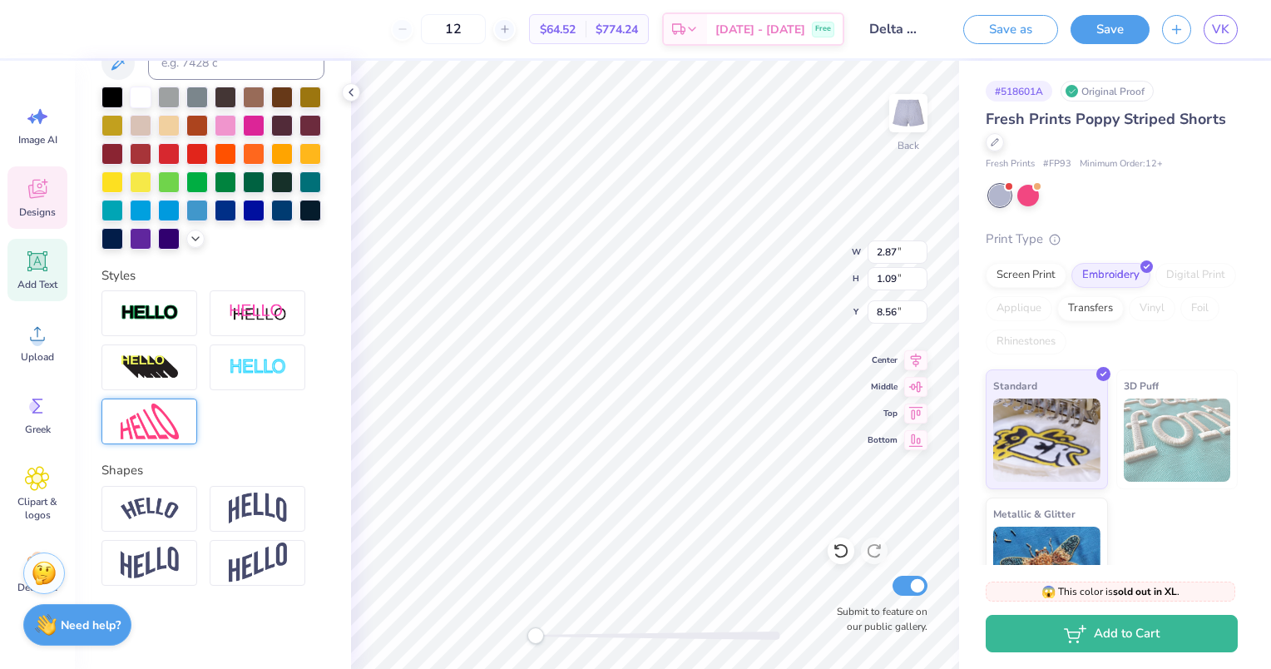
click at [180, 427] on div at bounding box center [149, 421] width 96 height 46
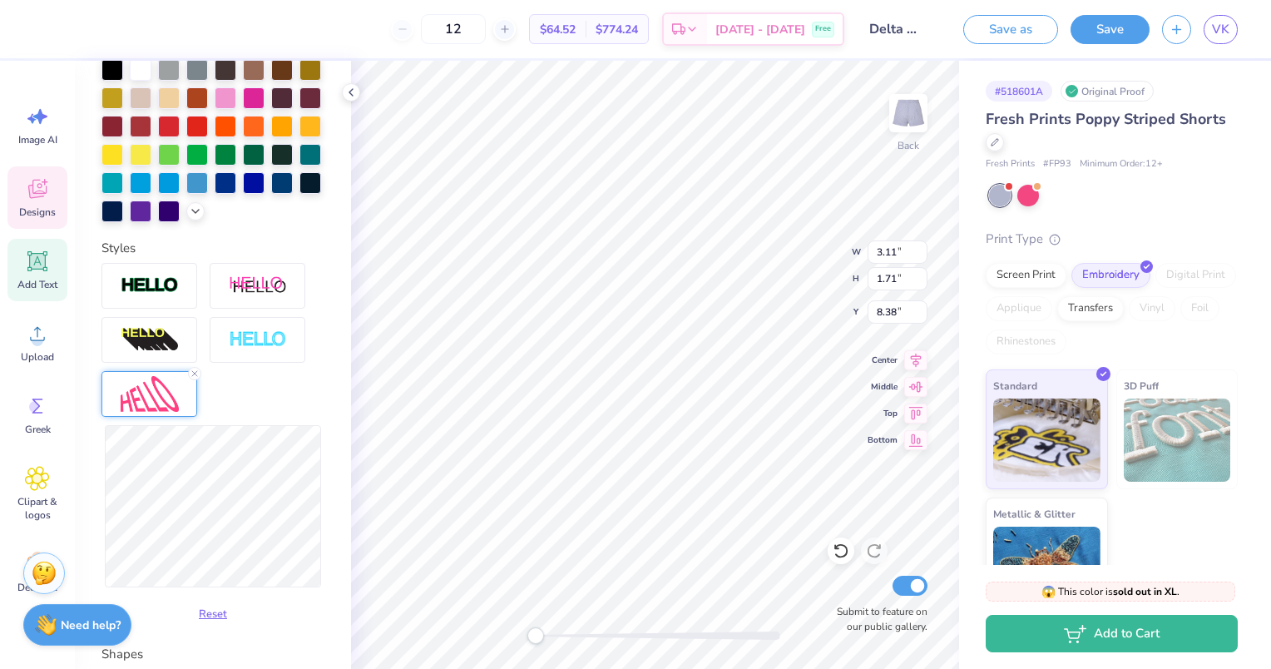
scroll to position [0, 0]
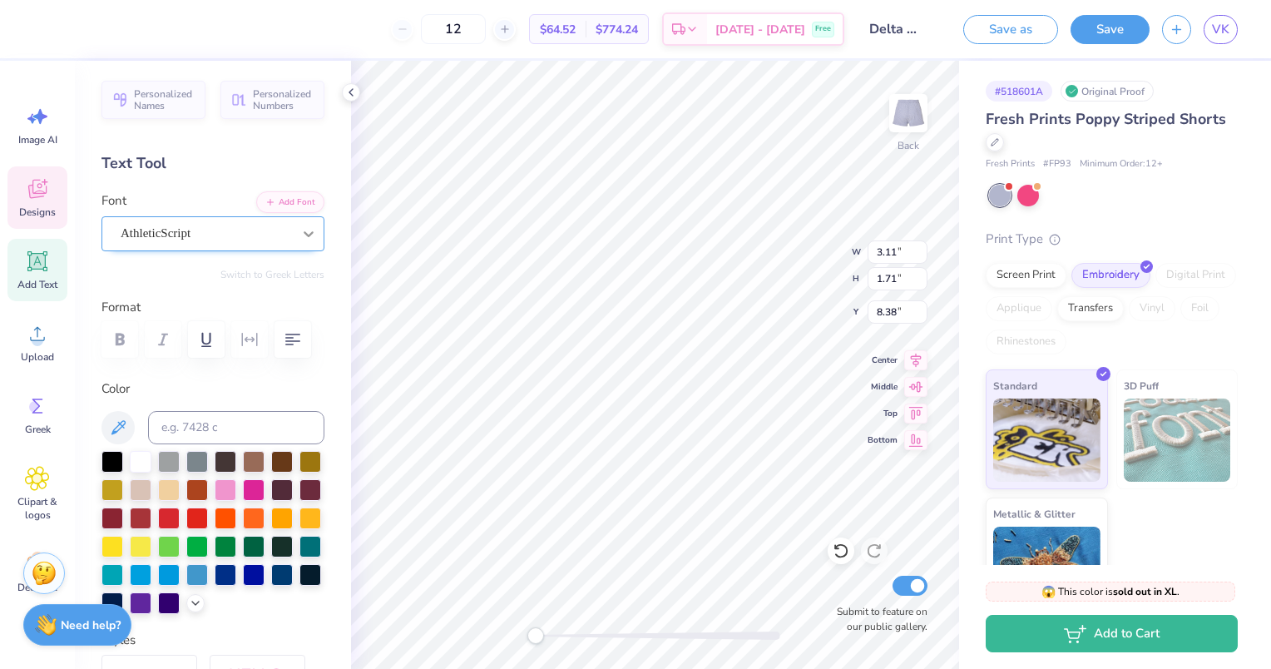
click at [300, 232] on icon at bounding box center [308, 233] width 17 height 17
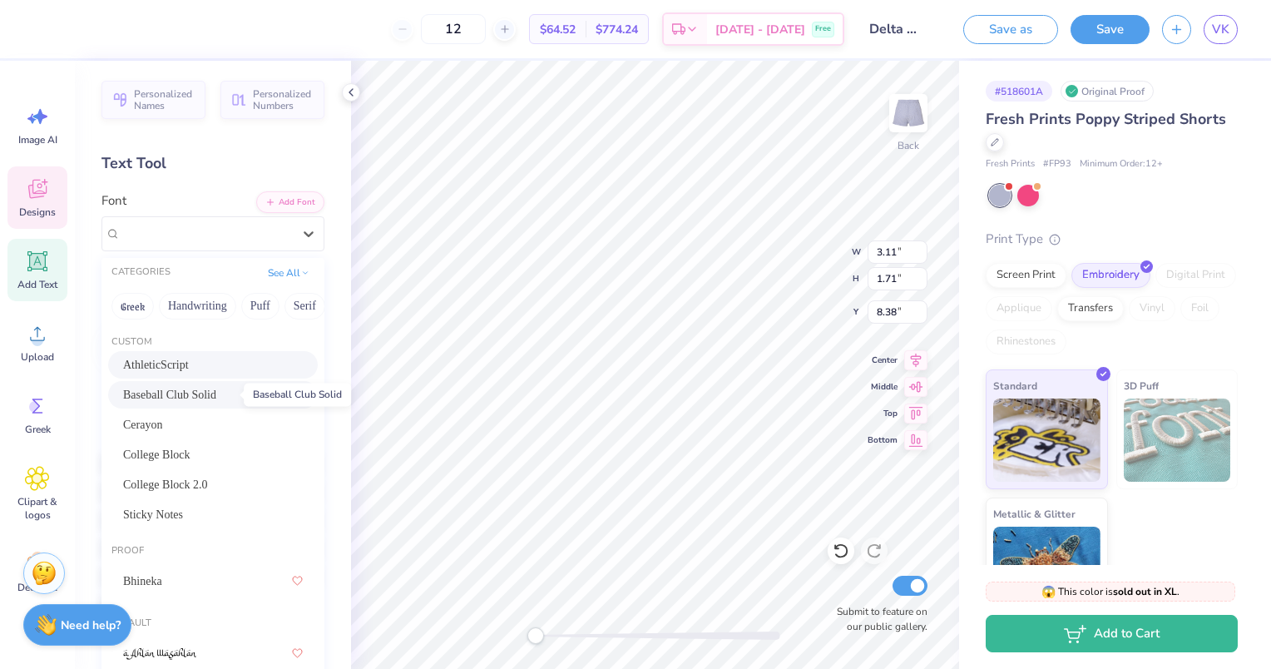
click at [210, 399] on span "Baseball Club Solid" at bounding box center [169, 394] width 93 height 17
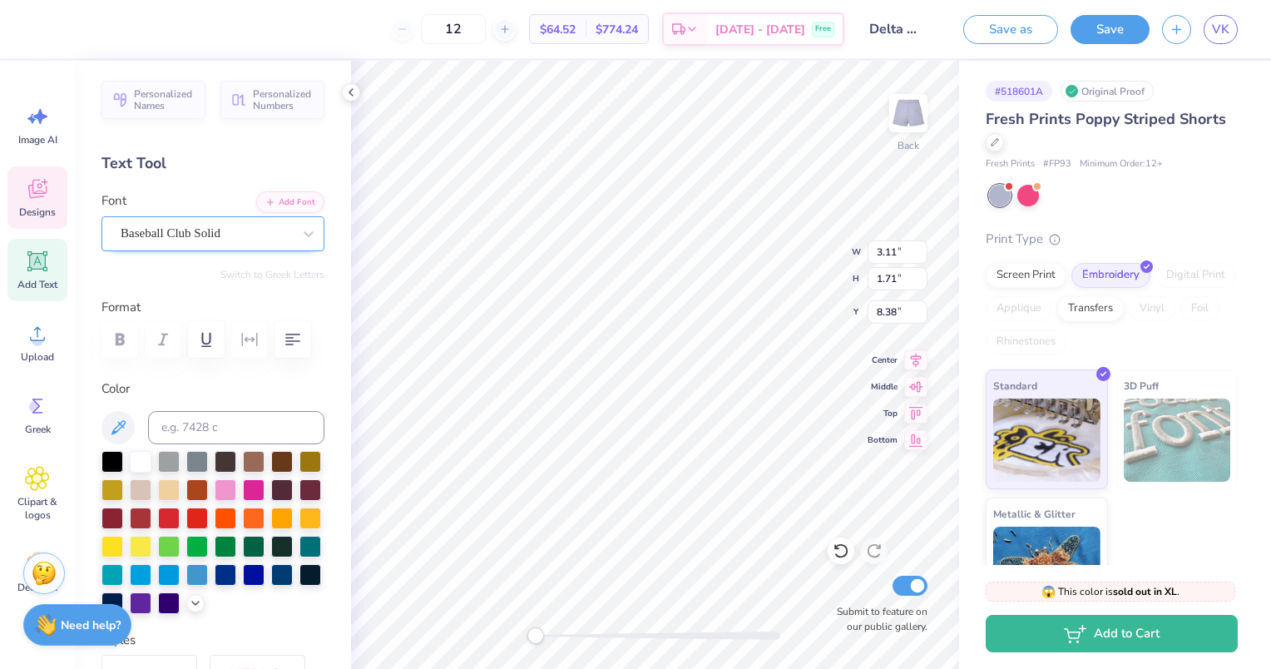
click at [211, 220] on div "Baseball Club Solid" at bounding box center [206, 233] width 175 height 26
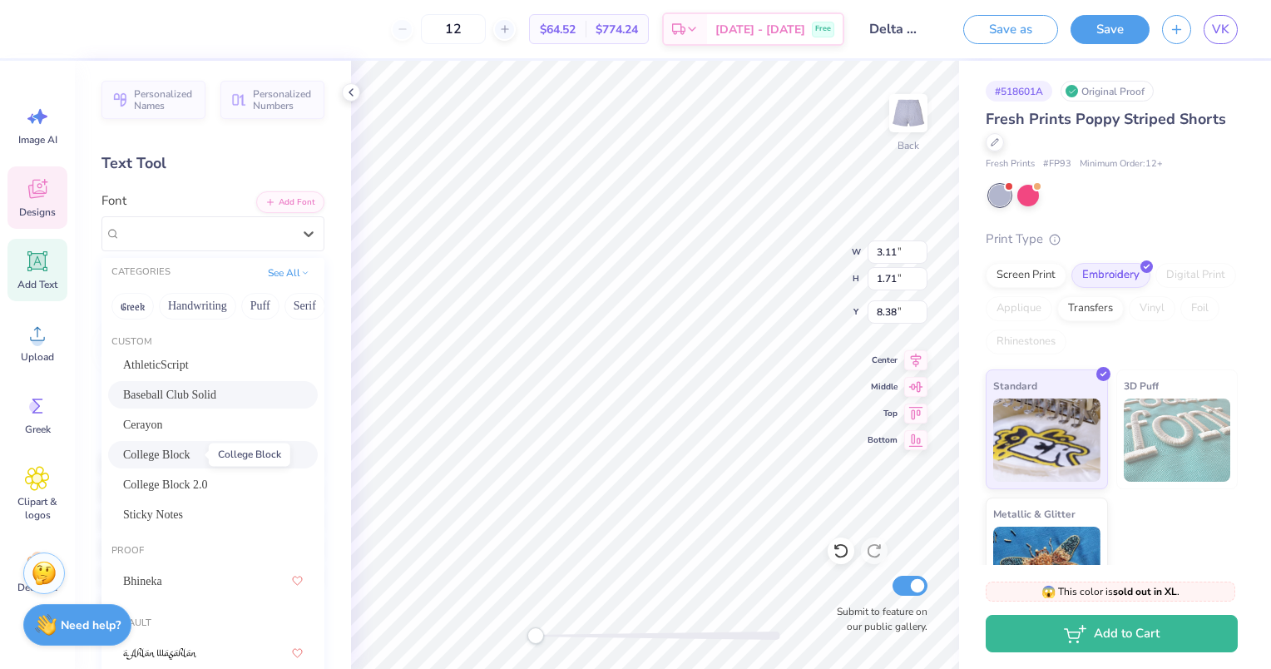
click at [190, 449] on span "College Block" at bounding box center [156, 454] width 67 height 17
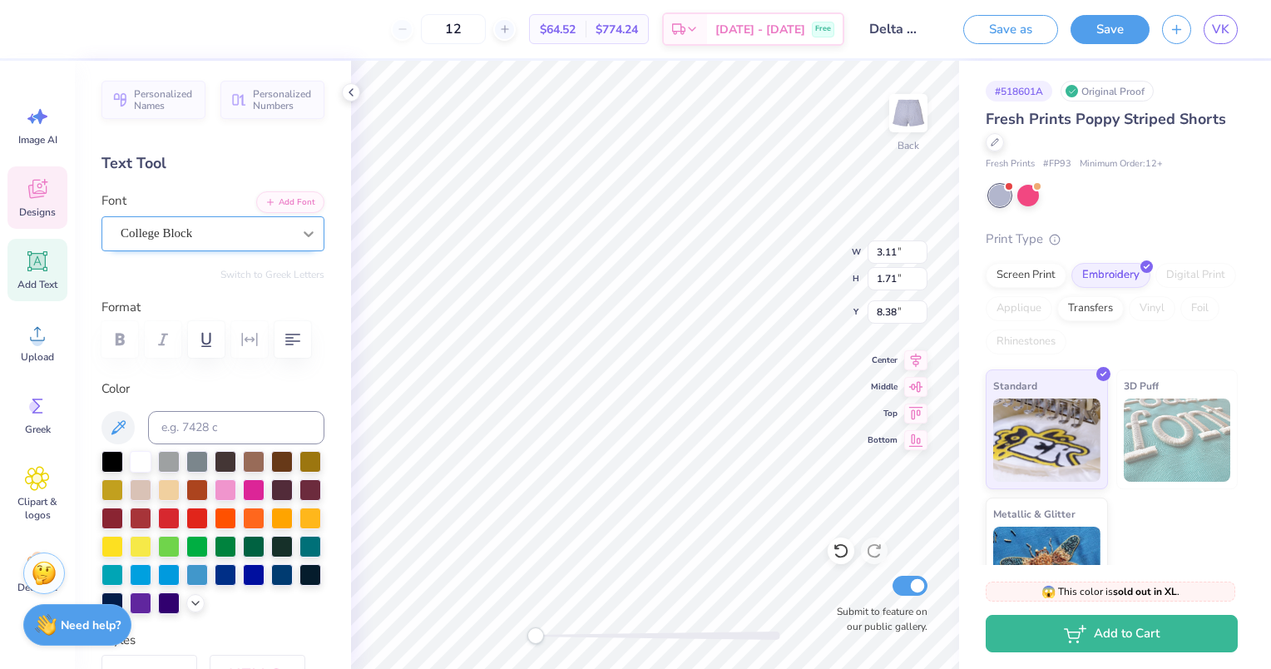
click at [304, 233] on icon at bounding box center [309, 234] width 10 height 6
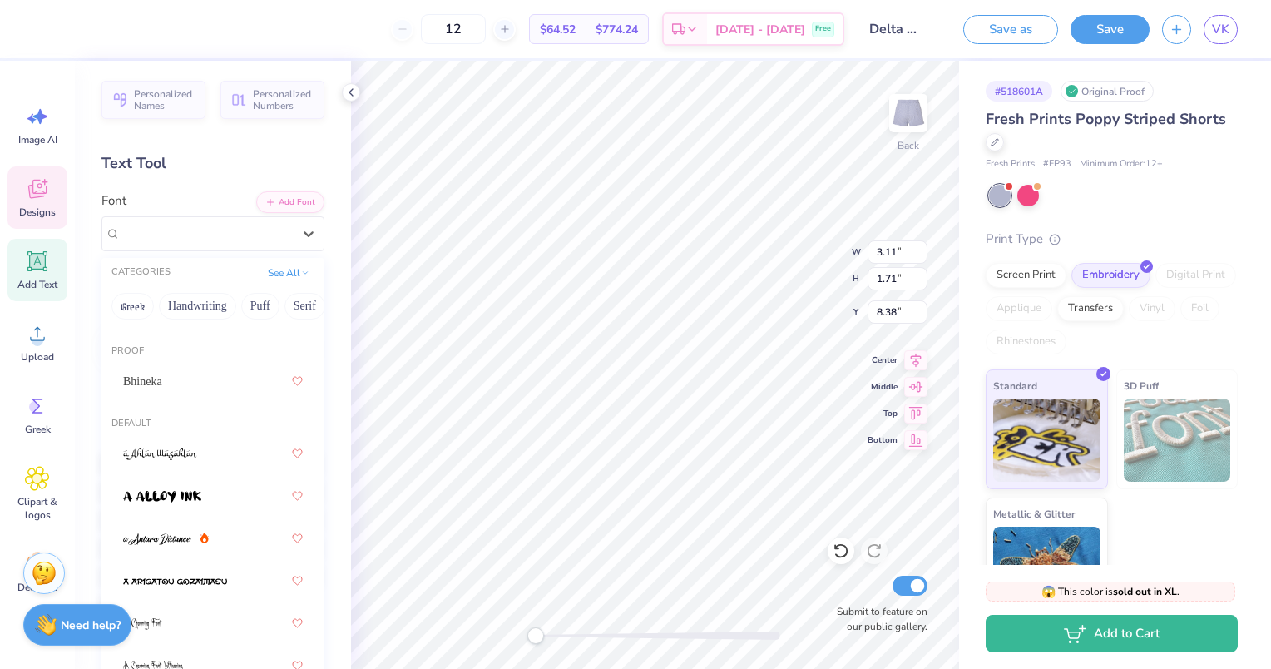
scroll to position [216, 0]
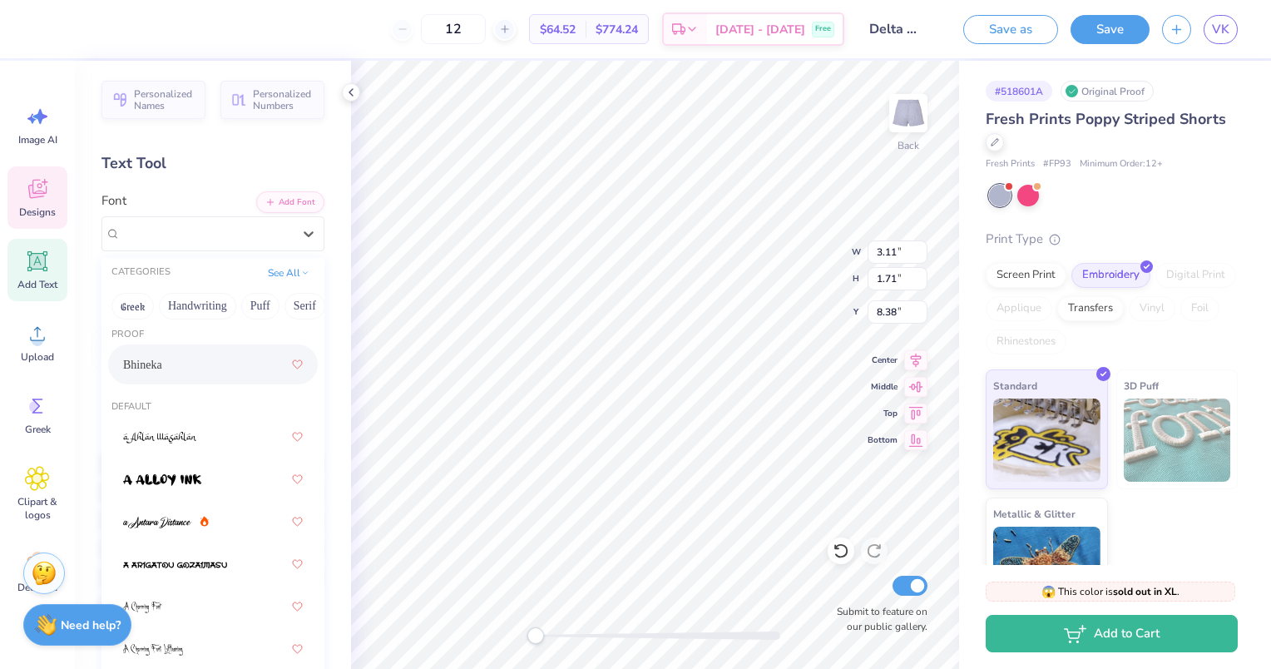
click at [169, 366] on div "Bhineka" at bounding box center [213, 364] width 180 height 30
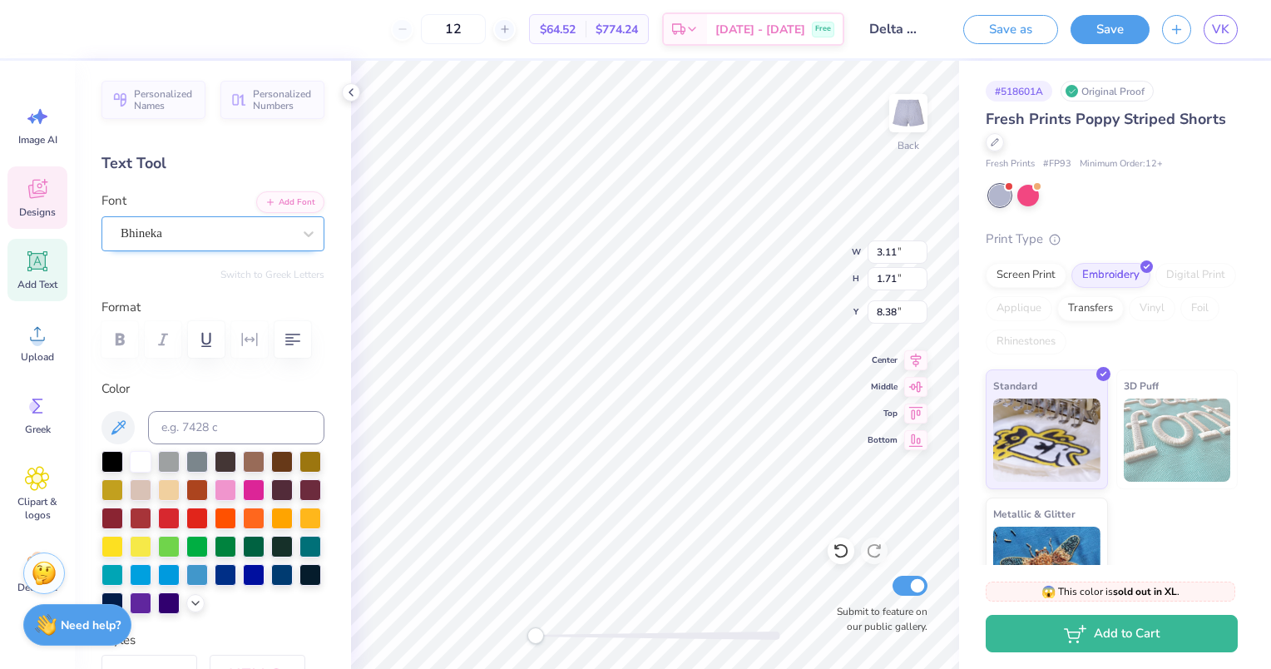
click at [247, 222] on div at bounding box center [206, 233] width 171 height 22
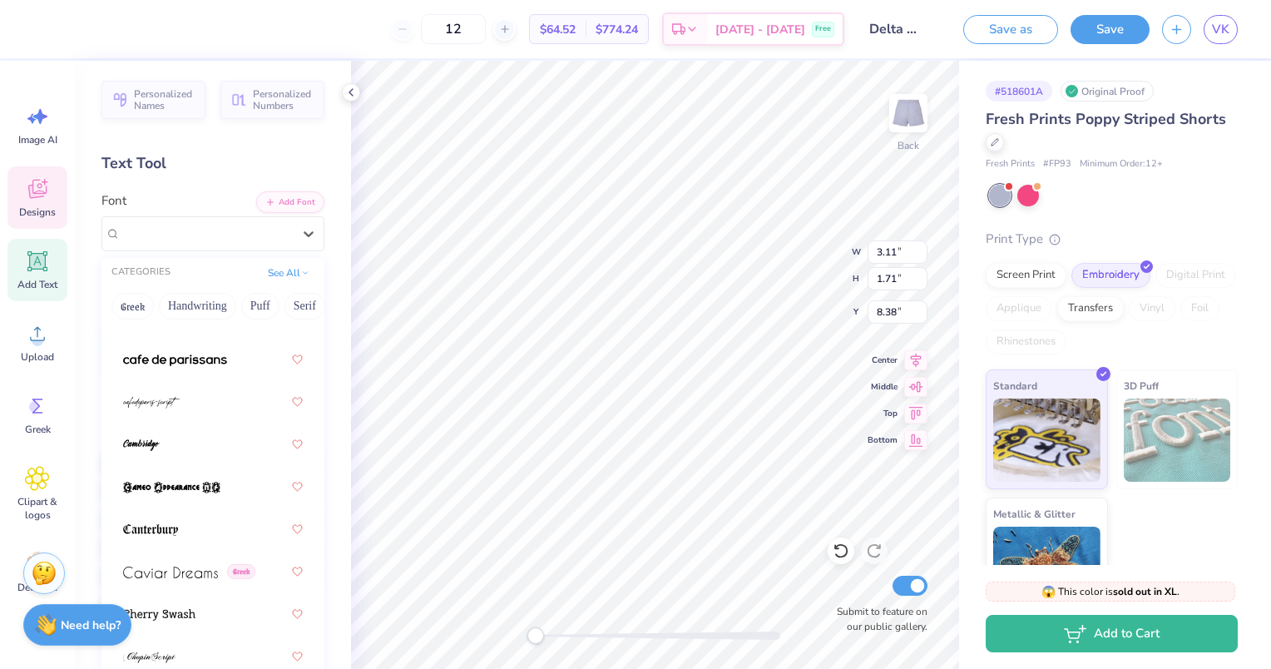
scroll to position [2585, 0]
click at [173, 403] on img at bounding box center [151, 402] width 57 height 12
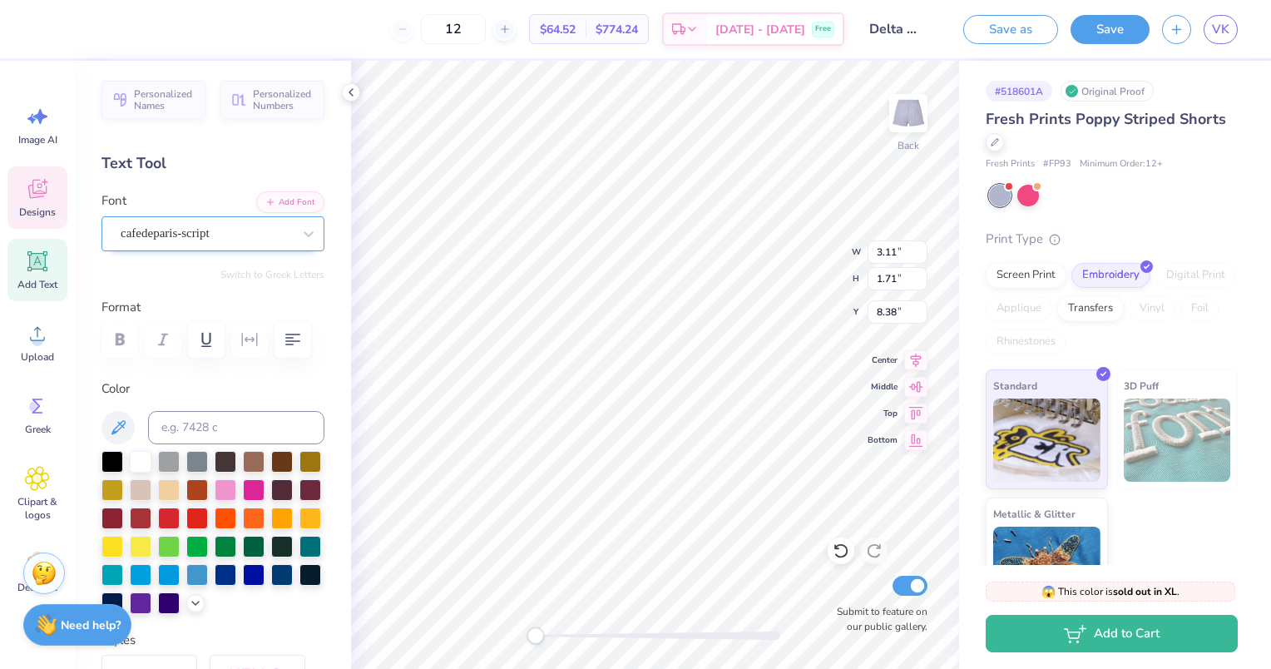
click at [202, 240] on div "cafedeparis-script" at bounding box center [206, 233] width 175 height 26
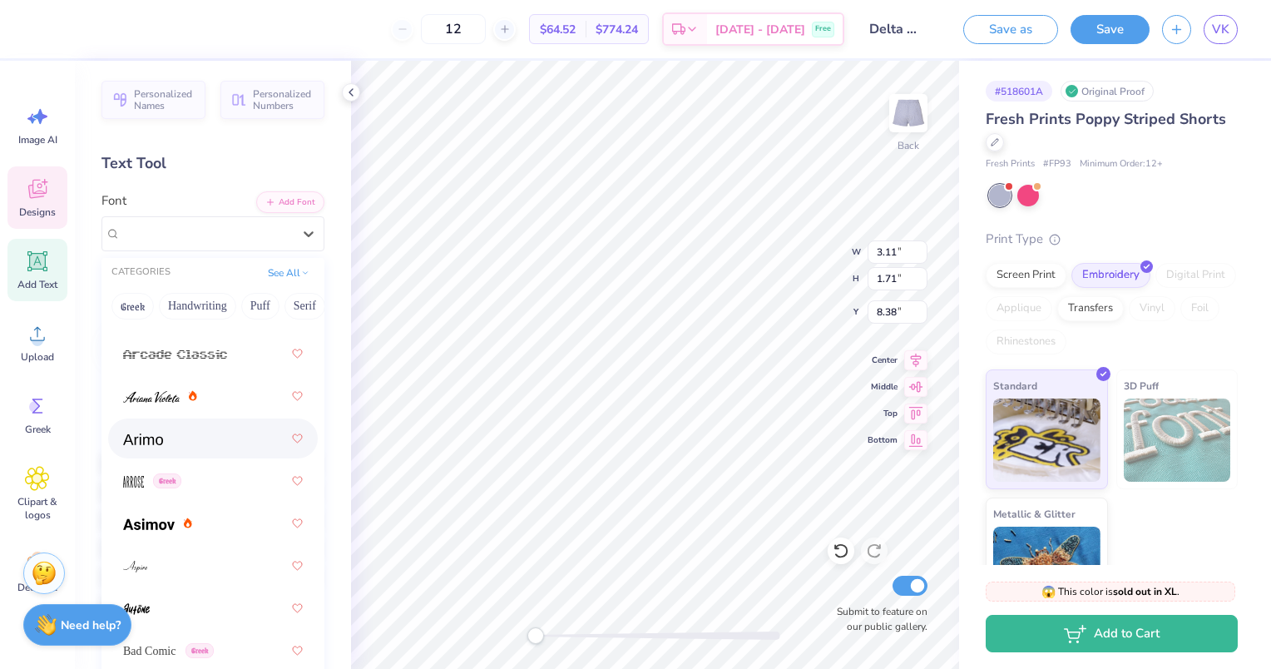
scroll to position [978, 0]
click at [137, 393] on img at bounding box center [151, 397] width 57 height 12
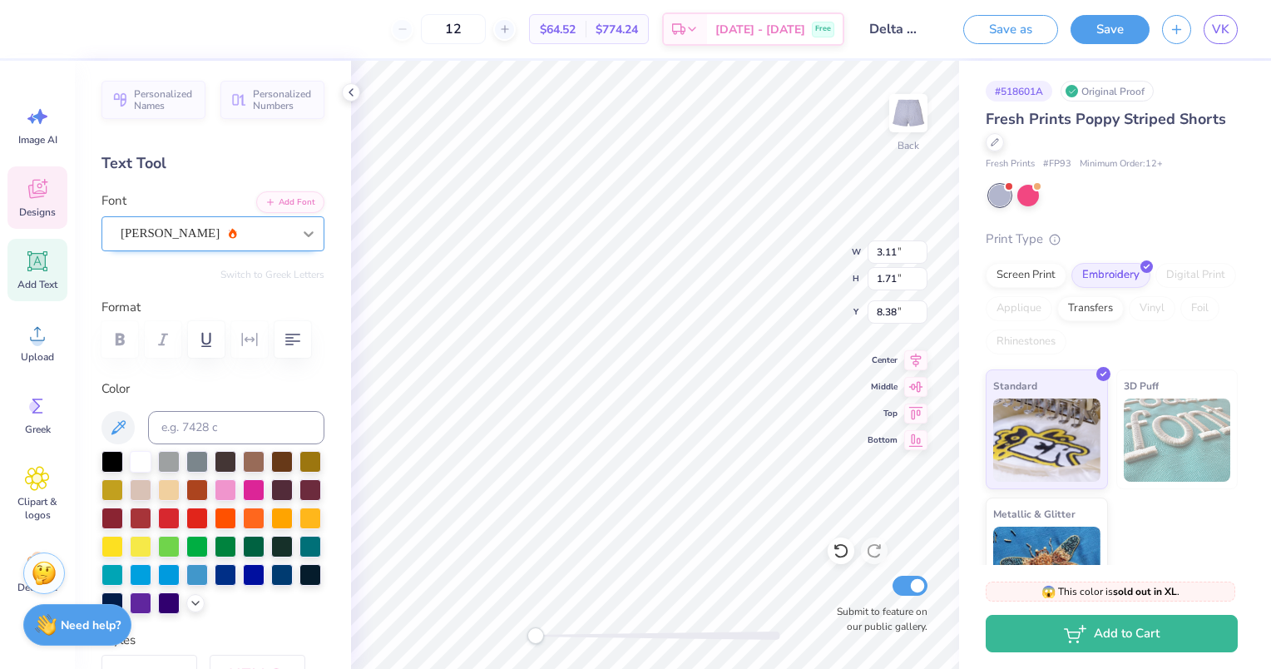
click at [304, 232] on icon at bounding box center [309, 234] width 10 height 6
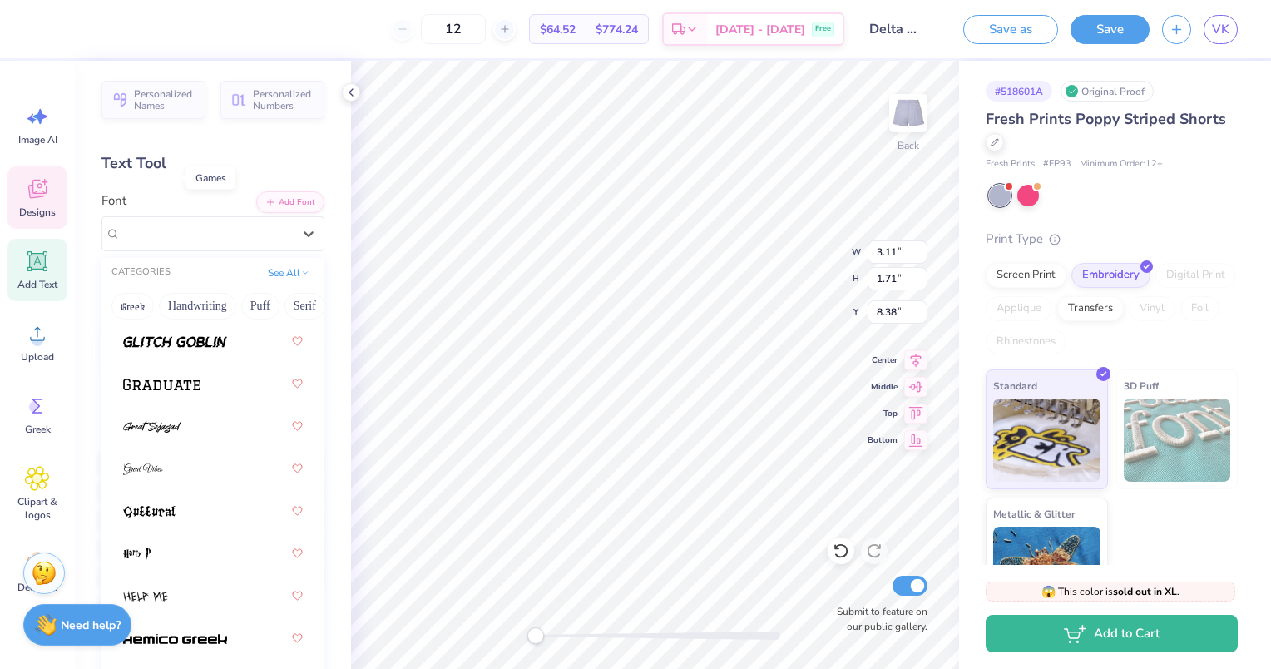
scroll to position [5787, 0]
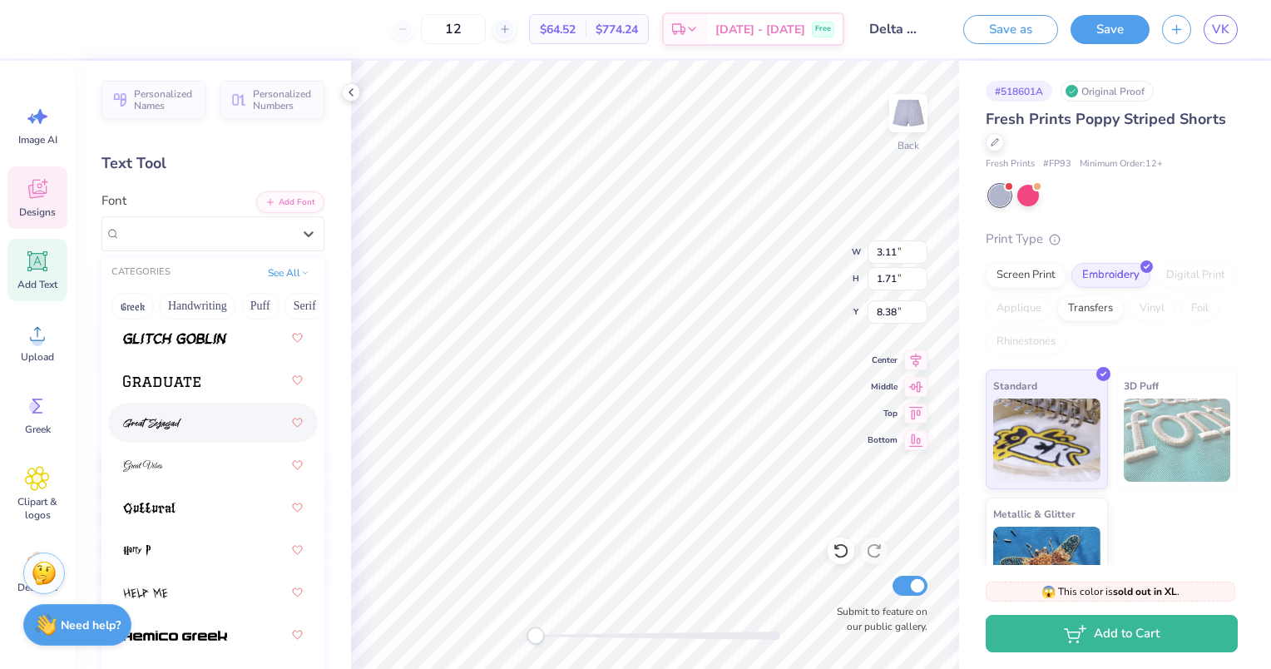
click at [170, 409] on div at bounding box center [213, 423] width 180 height 30
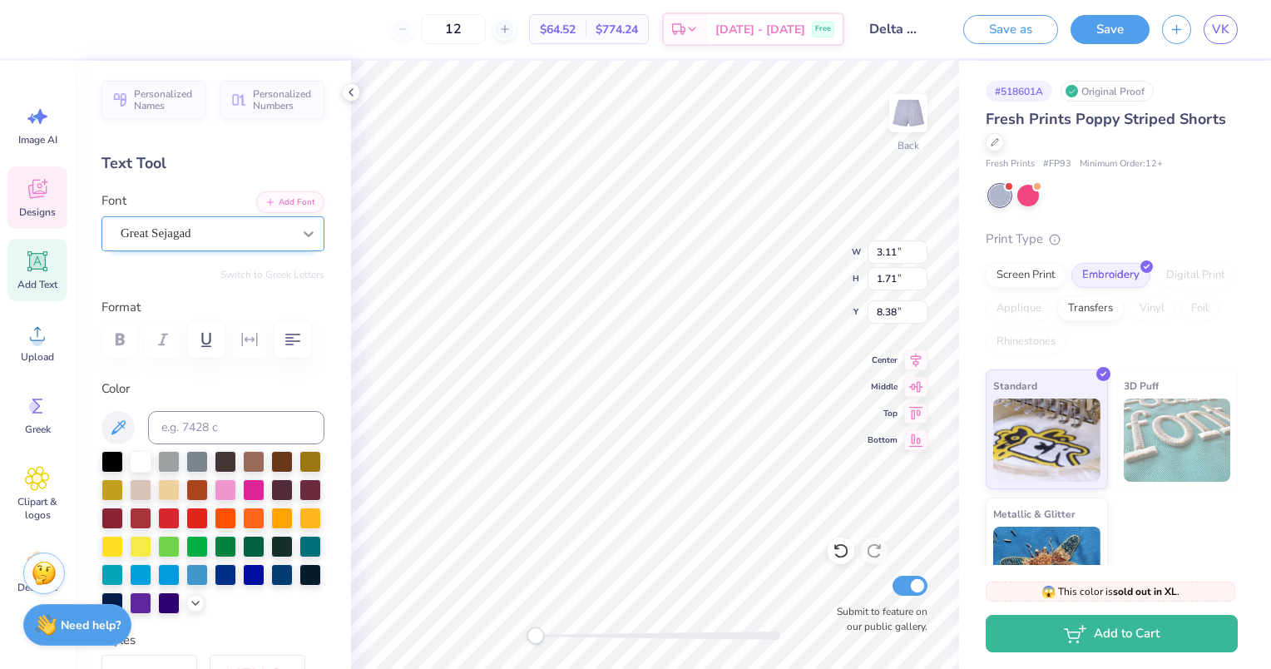
click at [300, 232] on icon at bounding box center [308, 233] width 17 height 17
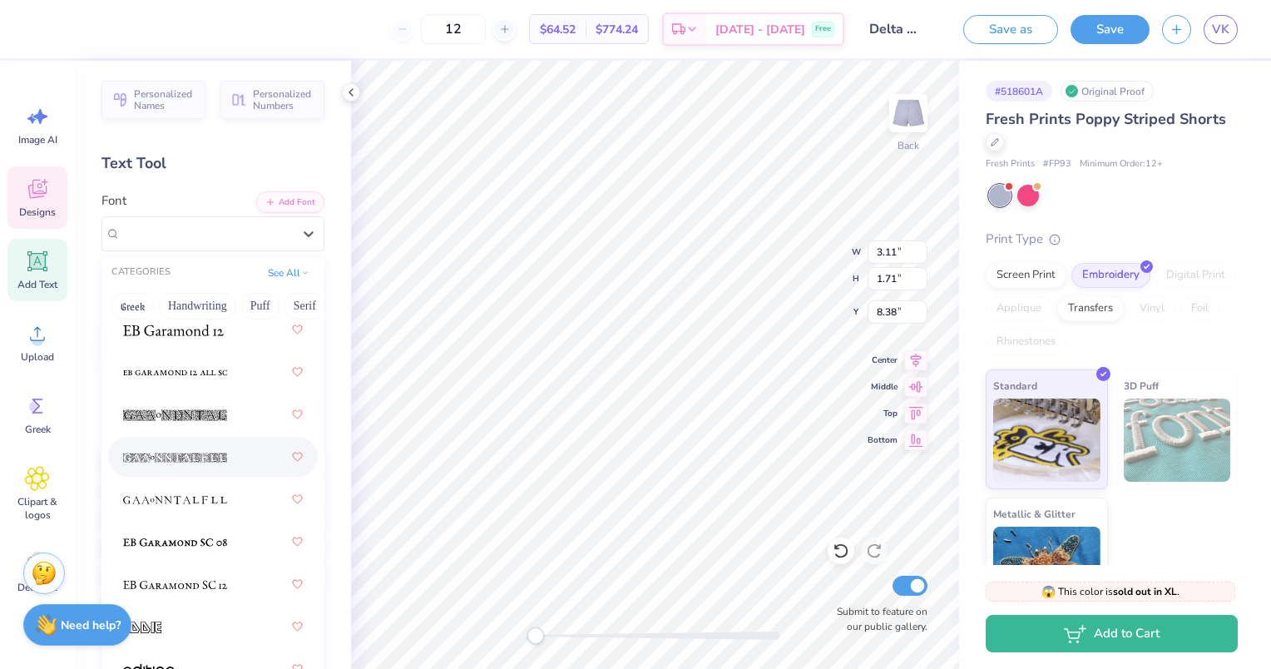
scroll to position [4651, 0]
click at [281, 272] on button "See All" at bounding box center [289, 271] width 52 height 17
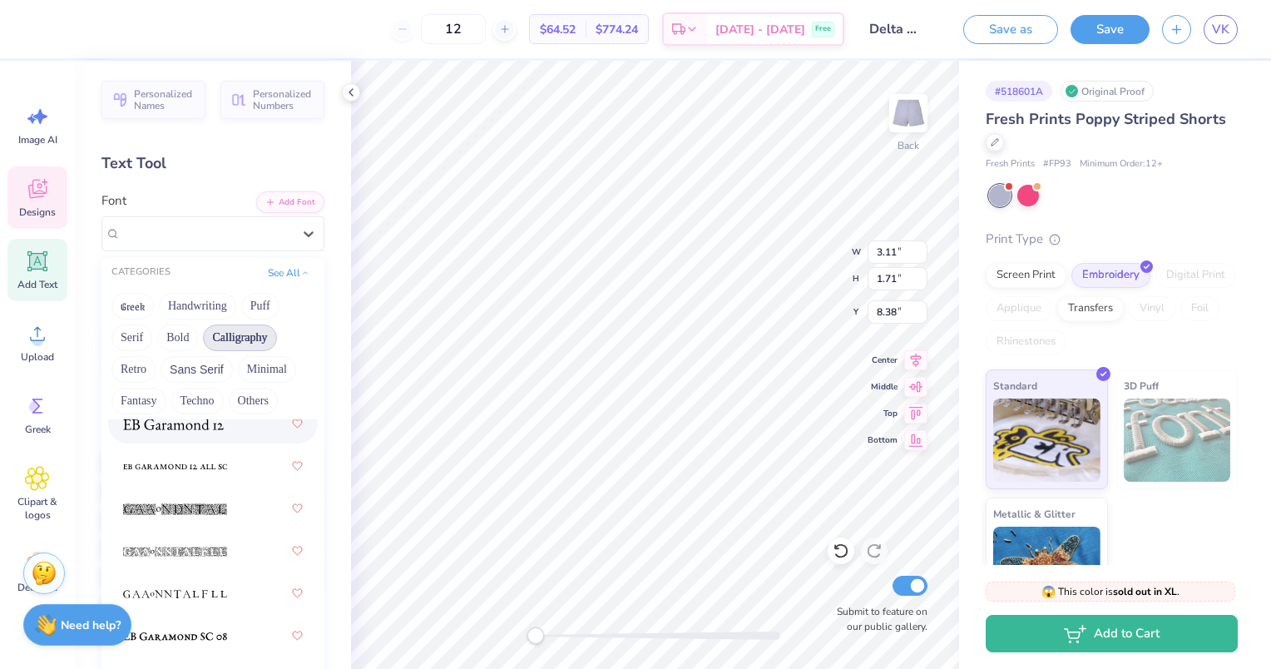
click at [244, 333] on button "Calligraphy" at bounding box center [239, 337] width 73 height 27
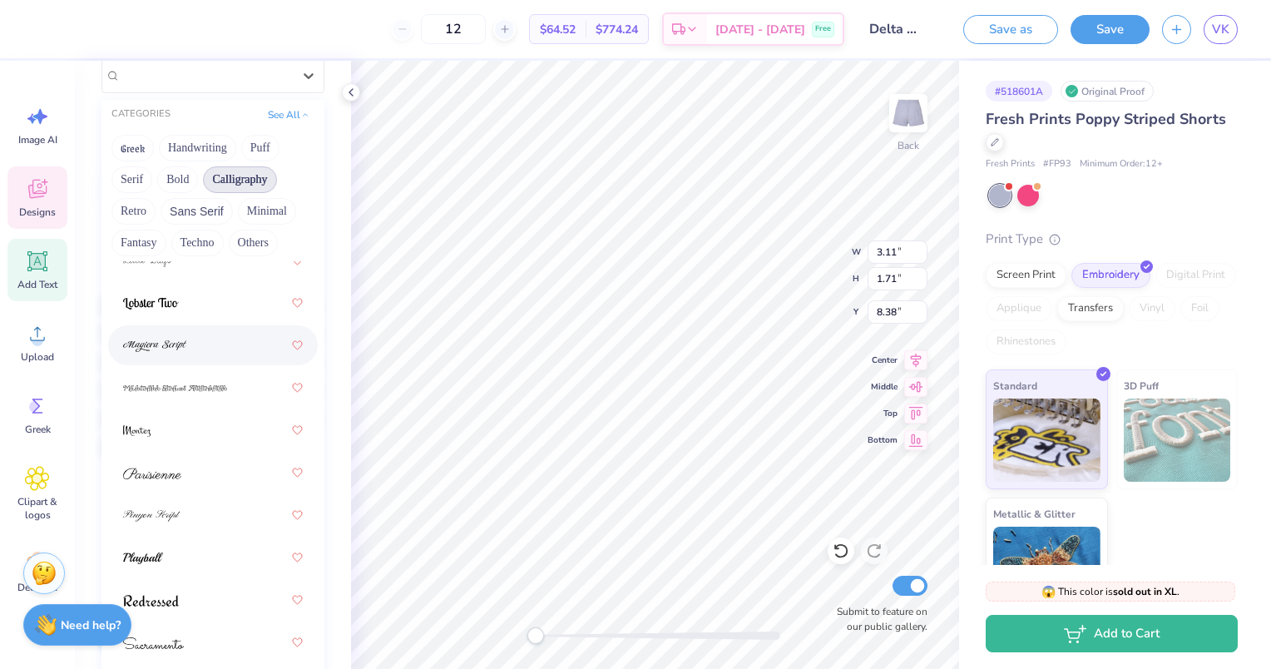
scroll to position [160, 0]
click at [188, 556] on div at bounding box center [213, 556] width 180 height 30
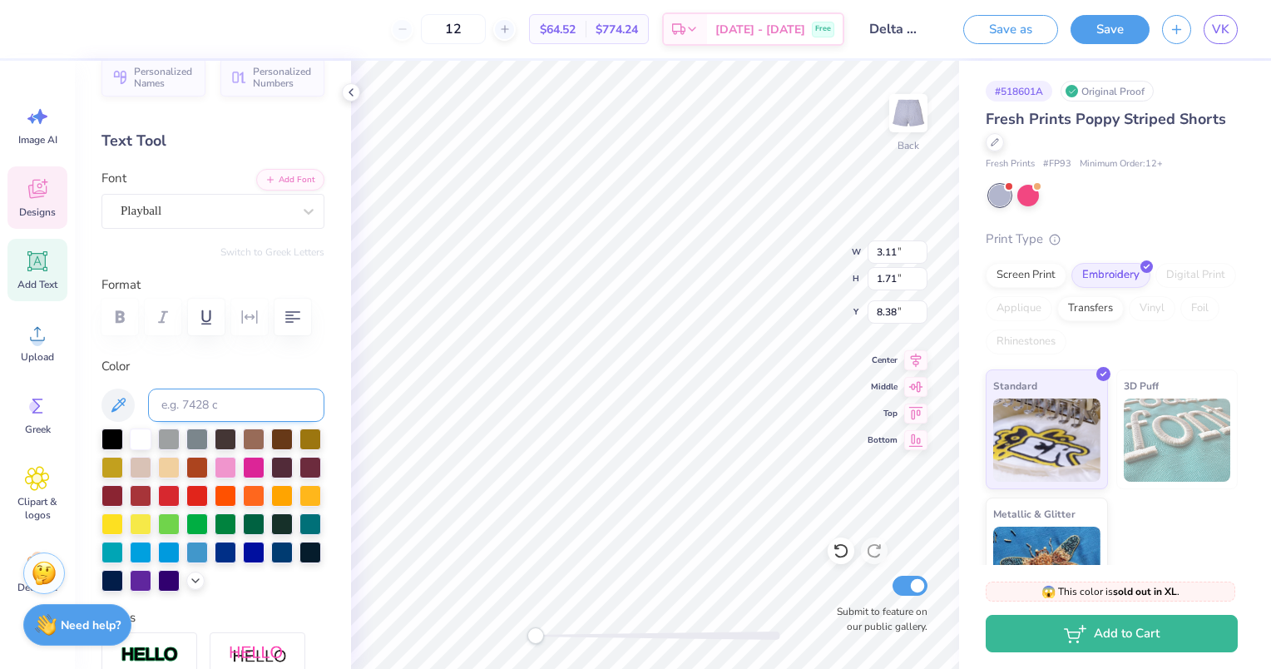
scroll to position [19, 0]
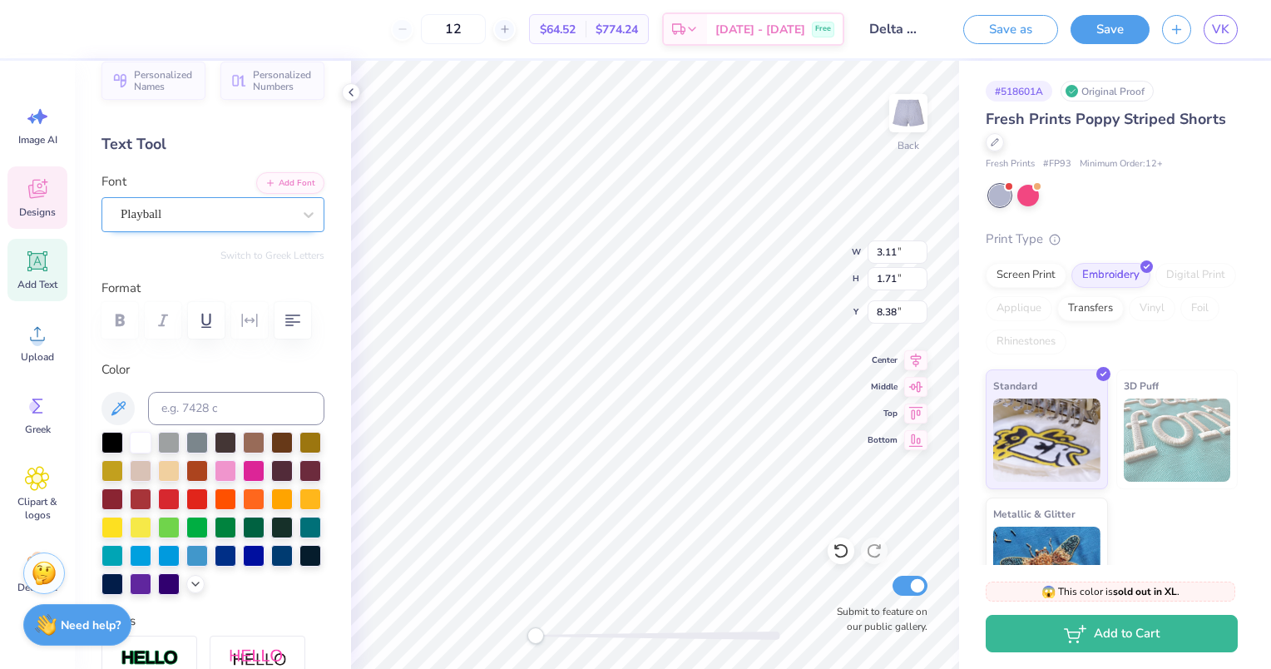
click at [279, 226] on div "Playball" at bounding box center [206, 214] width 175 height 26
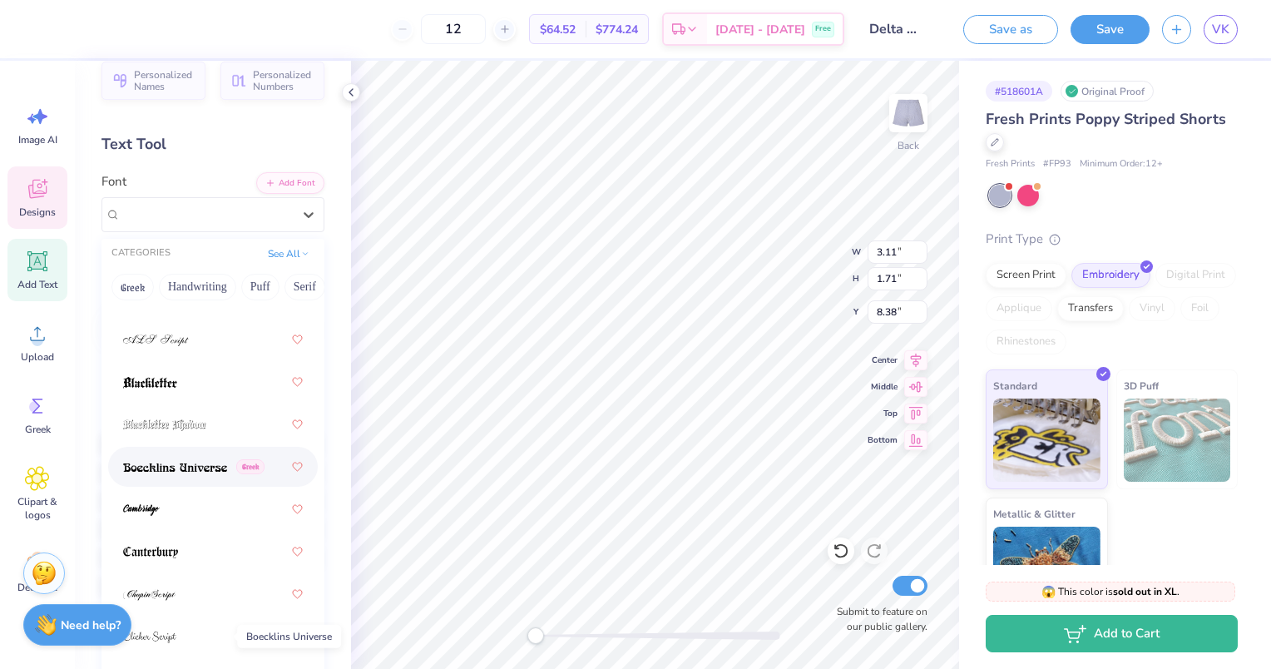
scroll to position [0, 0]
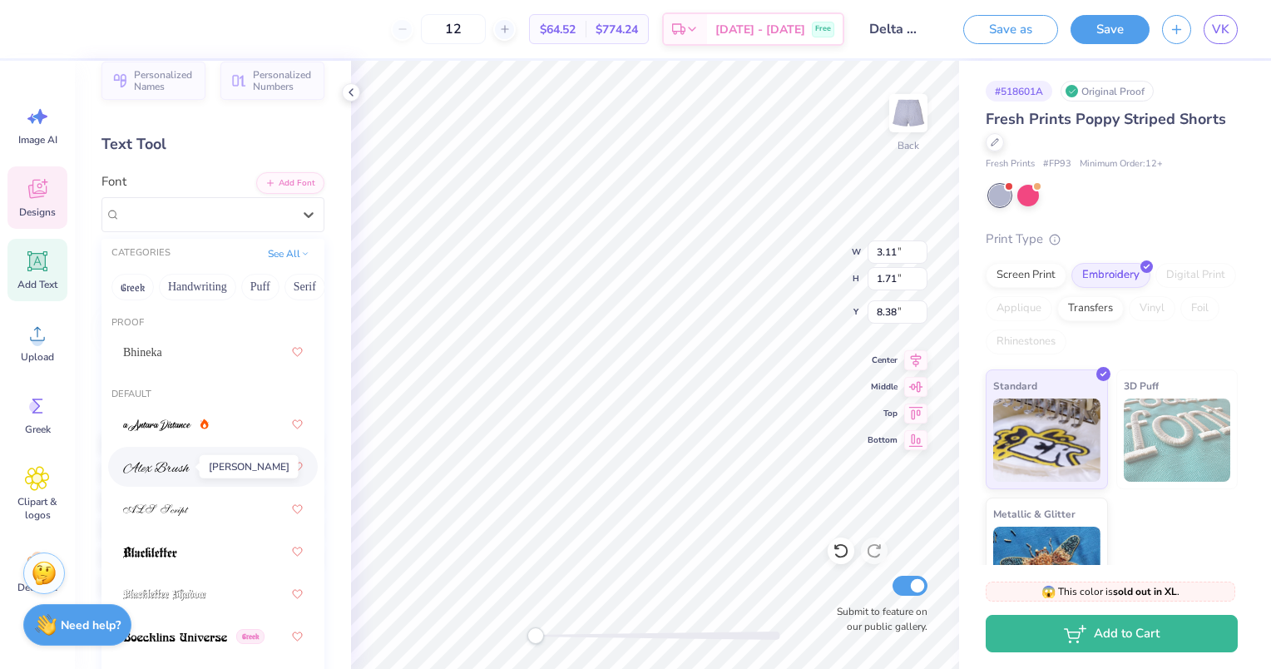
click at [160, 467] on img at bounding box center [156, 468] width 67 height 12
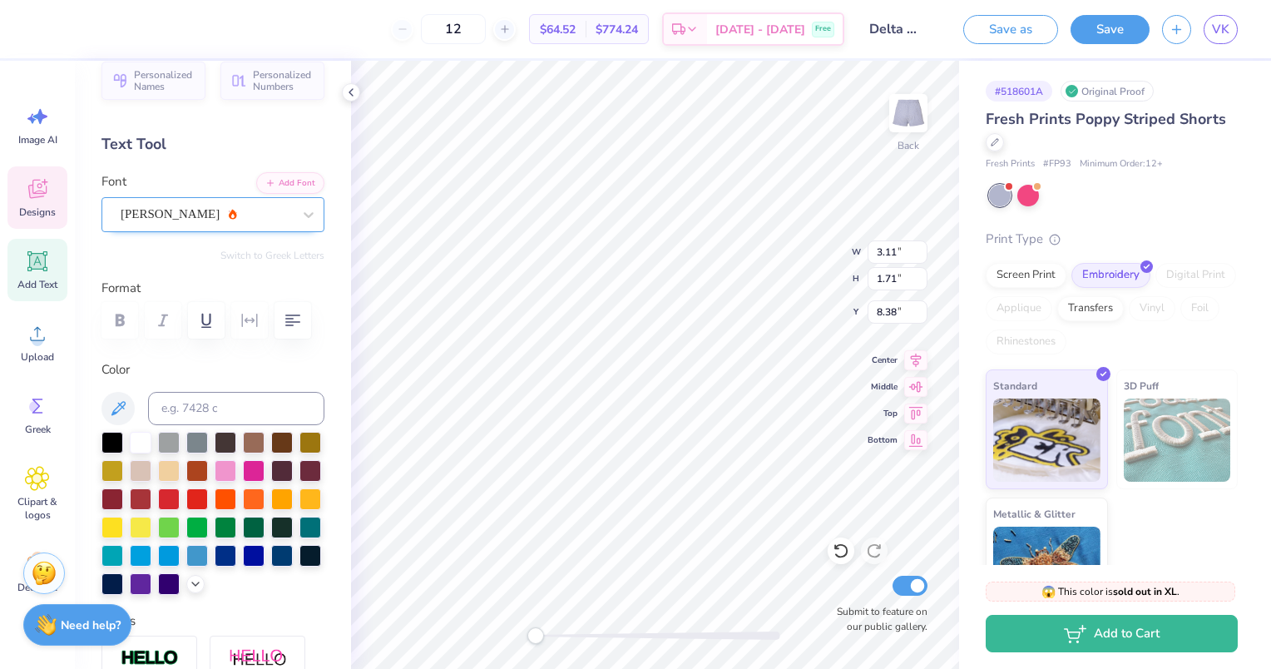
click at [262, 221] on div "Alex Brush" at bounding box center [206, 214] width 175 height 26
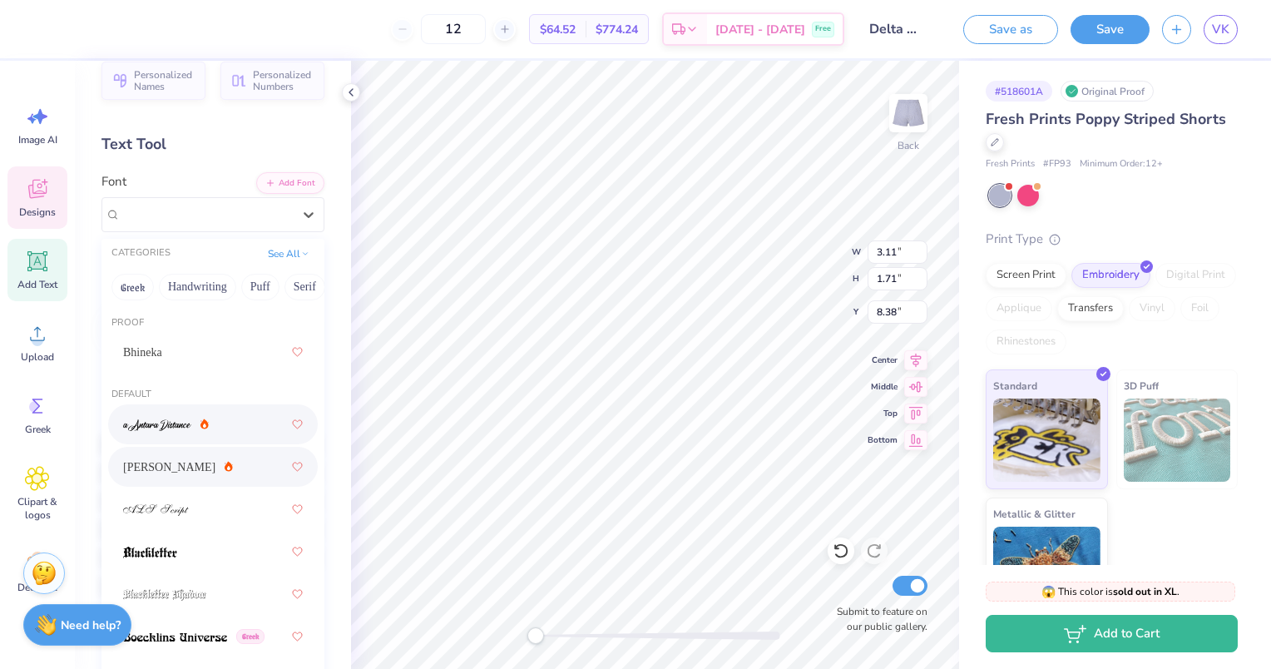
click at [190, 413] on div at bounding box center [213, 424] width 180 height 30
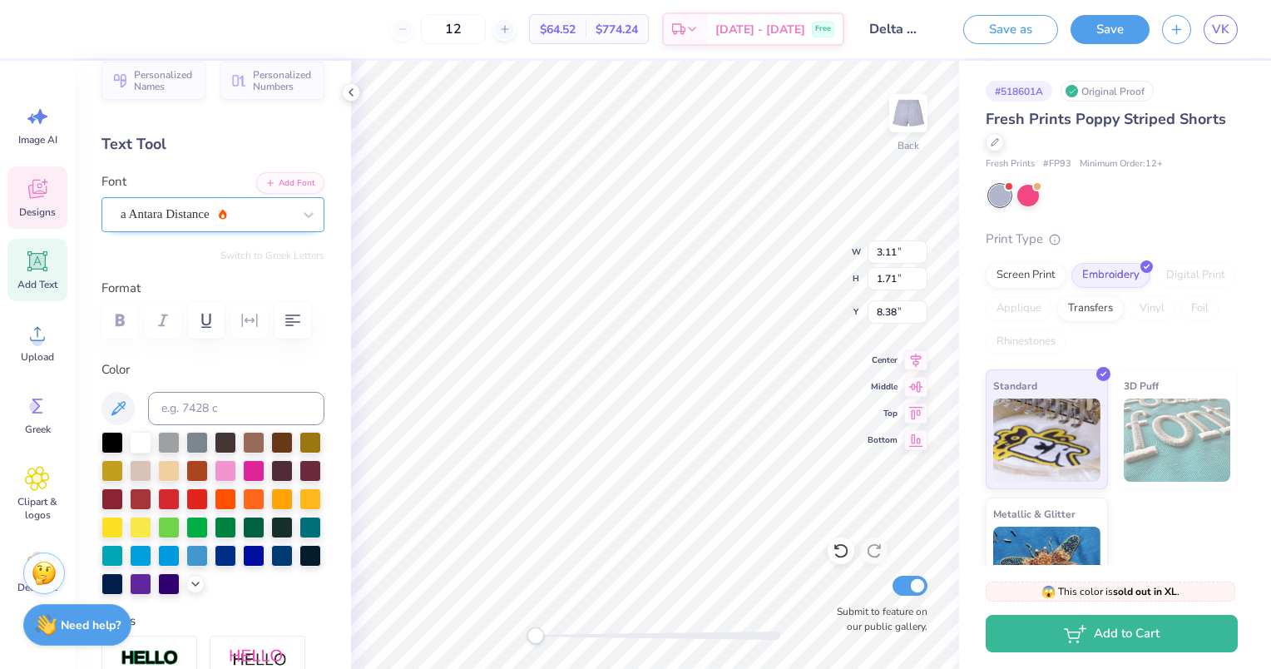
click at [280, 214] on div "a Antara Distance" at bounding box center [206, 214] width 175 height 26
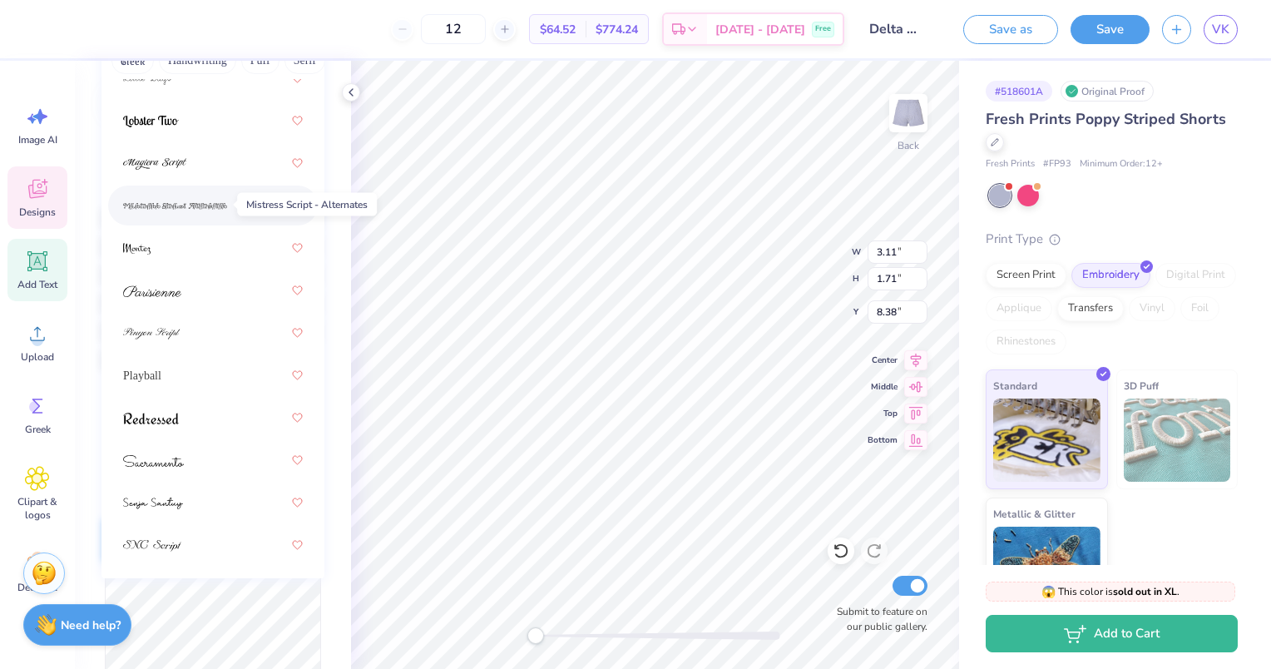
scroll to position [246, 0]
click at [168, 498] on img at bounding box center [153, 503] width 60 height 12
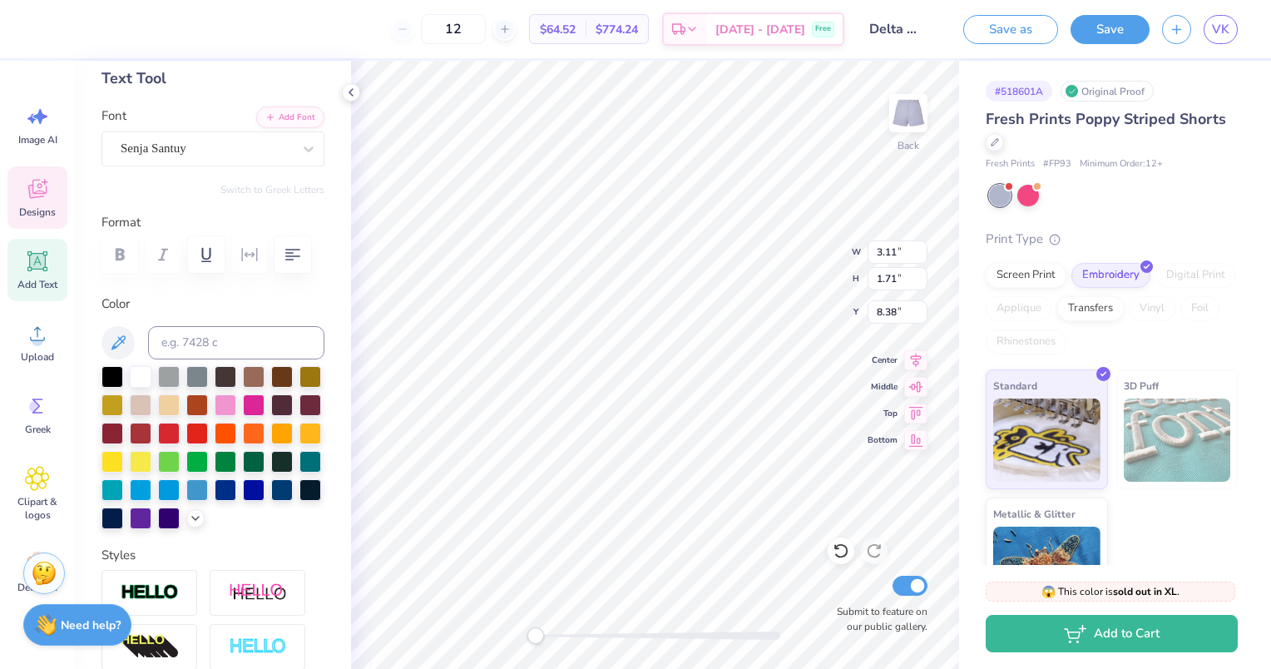
scroll to position [82, 0]
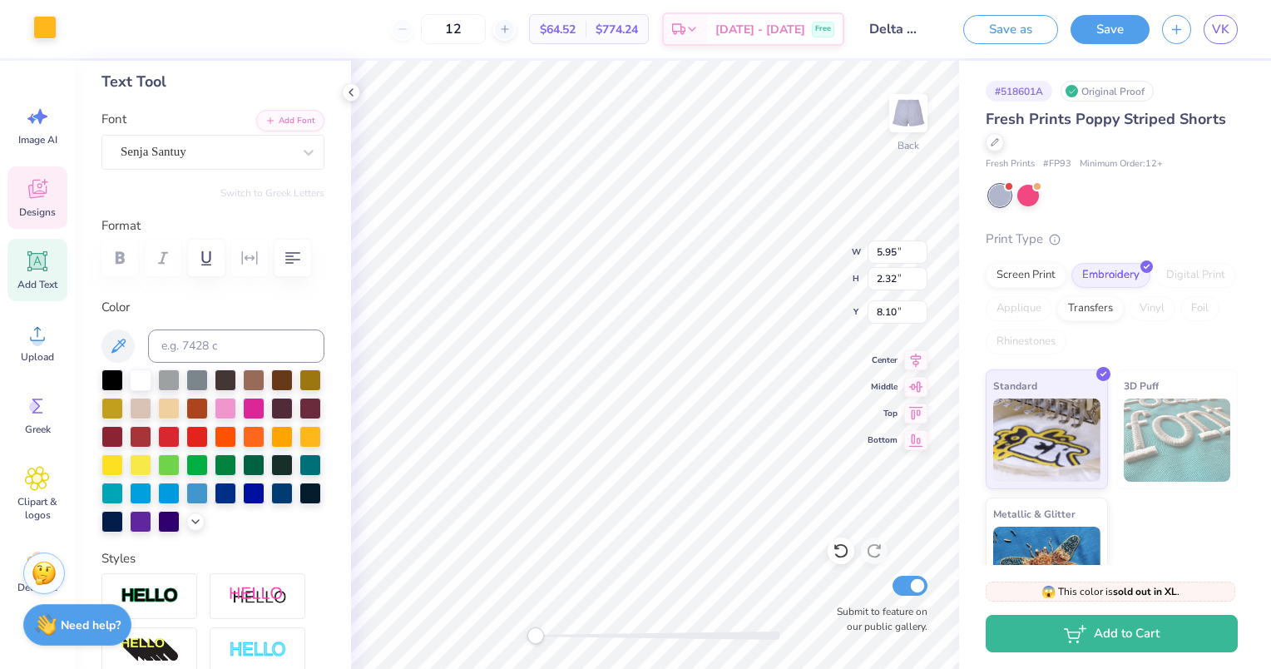
click at [47, 29] on div at bounding box center [44, 27] width 23 height 23
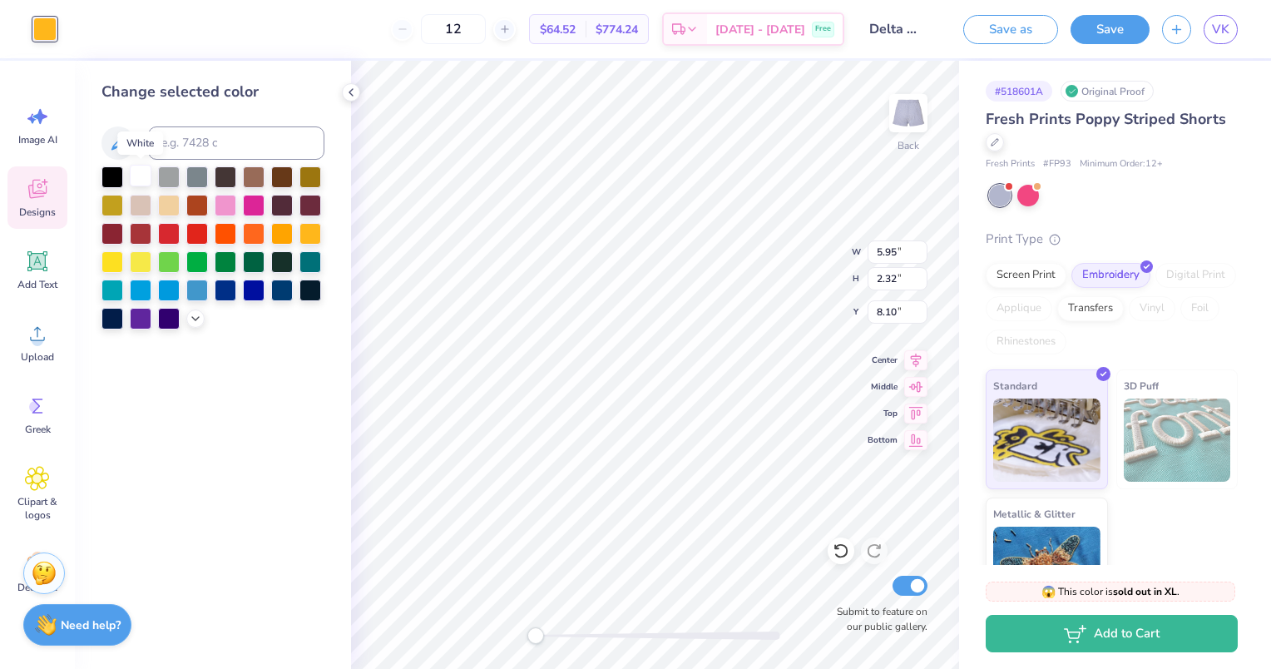
click at [140, 175] on div at bounding box center [141, 176] width 22 height 22
click at [193, 315] on icon at bounding box center [195, 316] width 13 height 13
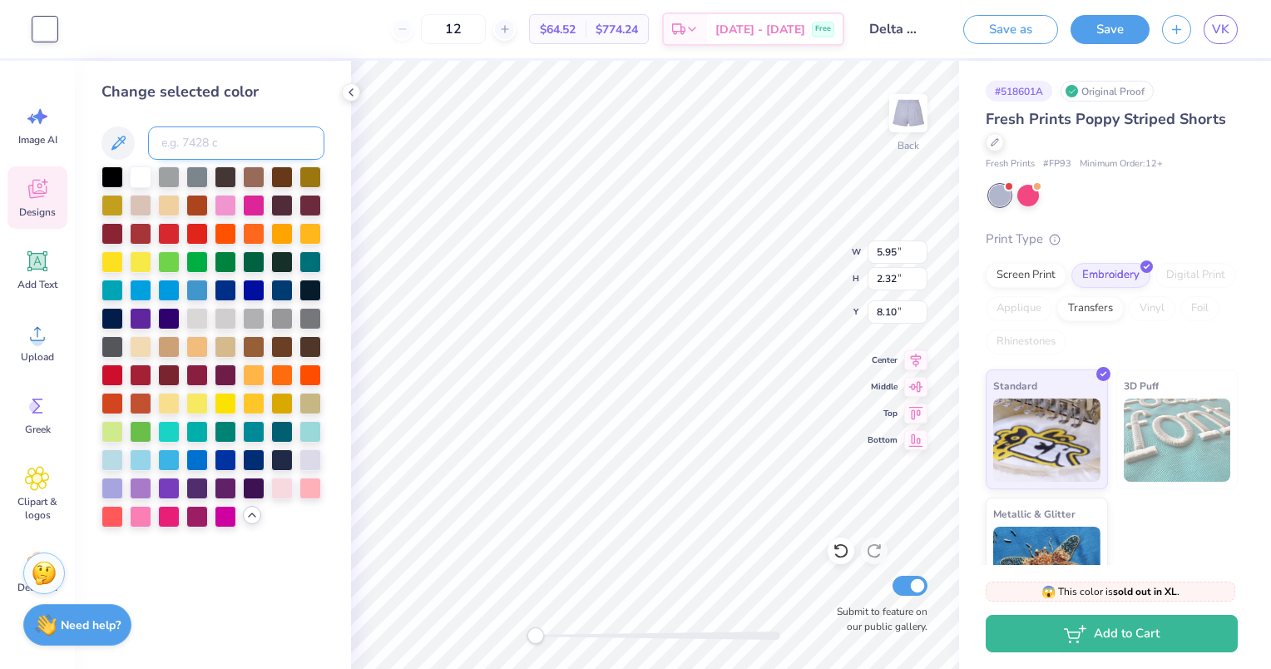
click at [193, 133] on input at bounding box center [236, 142] width 176 height 33
click at [197, 141] on input at bounding box center [236, 142] width 176 height 33
click at [238, 560] on div "Change selected color" at bounding box center [213, 365] width 276 height 608
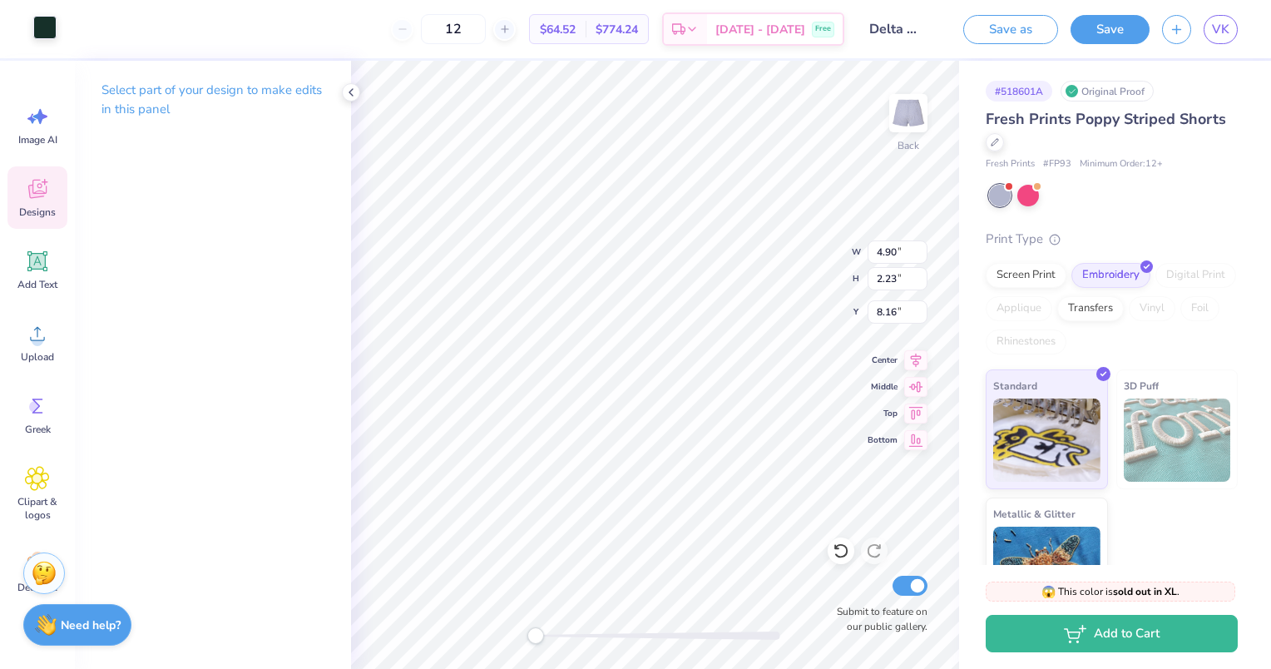
click at [44, 30] on div at bounding box center [44, 27] width 23 height 23
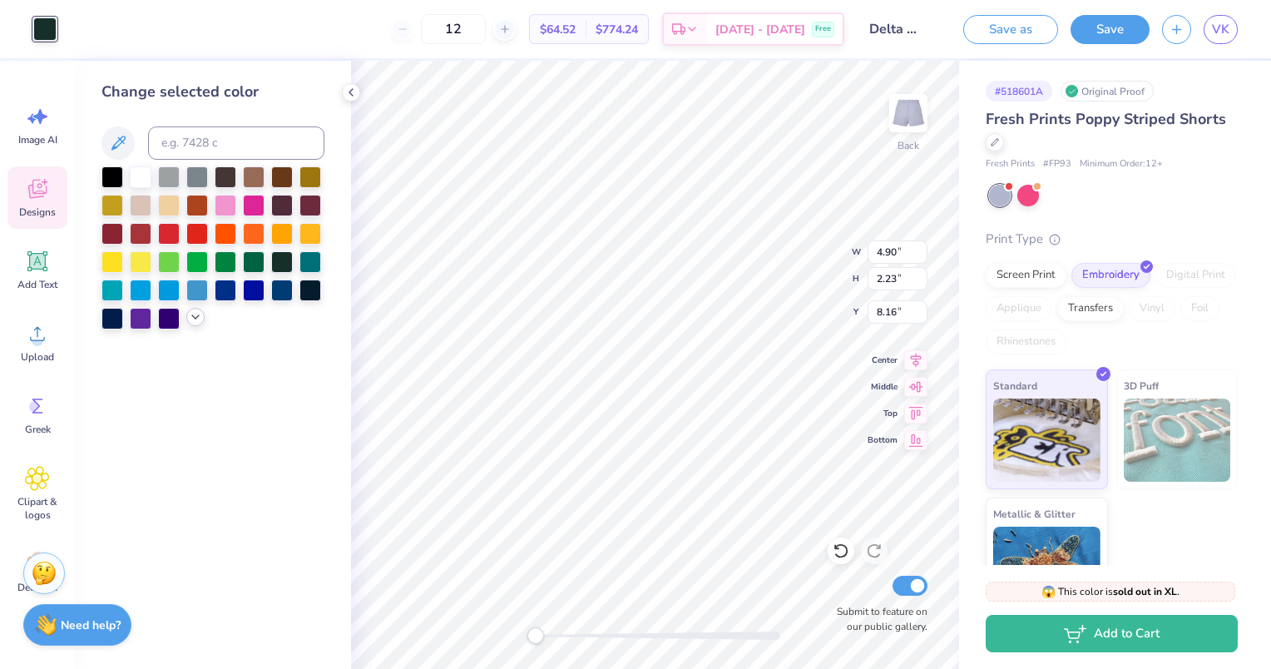
click at [191, 321] on icon at bounding box center [195, 316] width 13 height 13
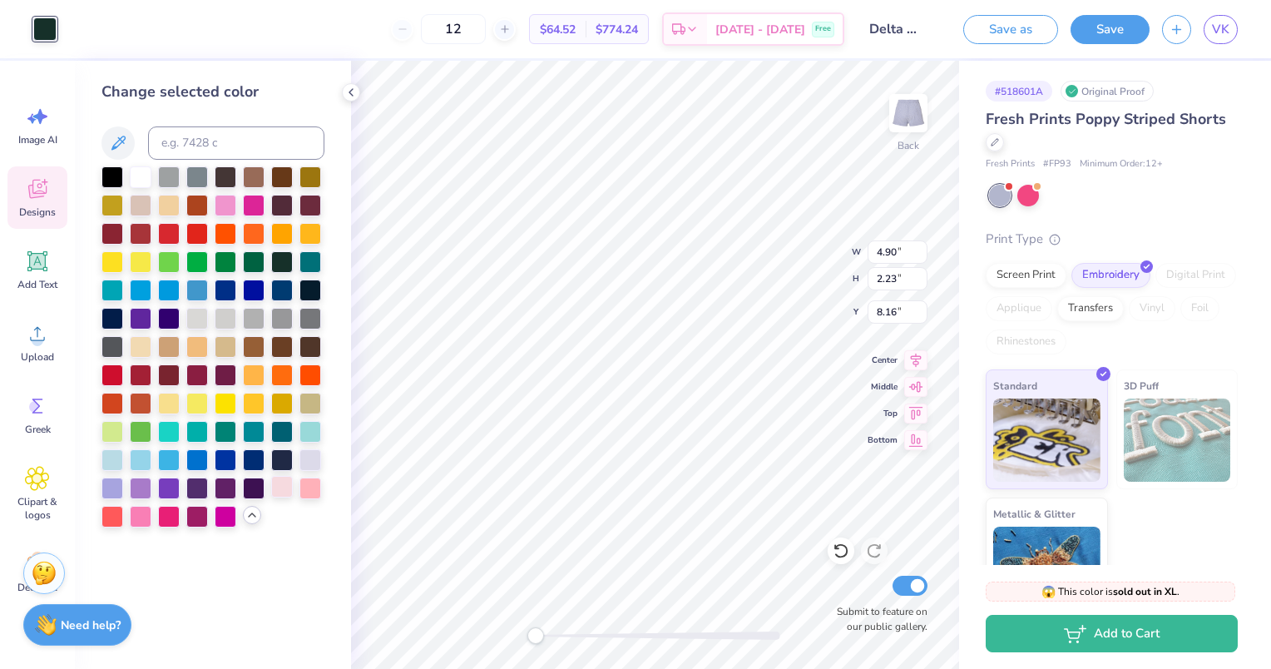
click at [280, 486] on div at bounding box center [282, 487] width 22 height 22
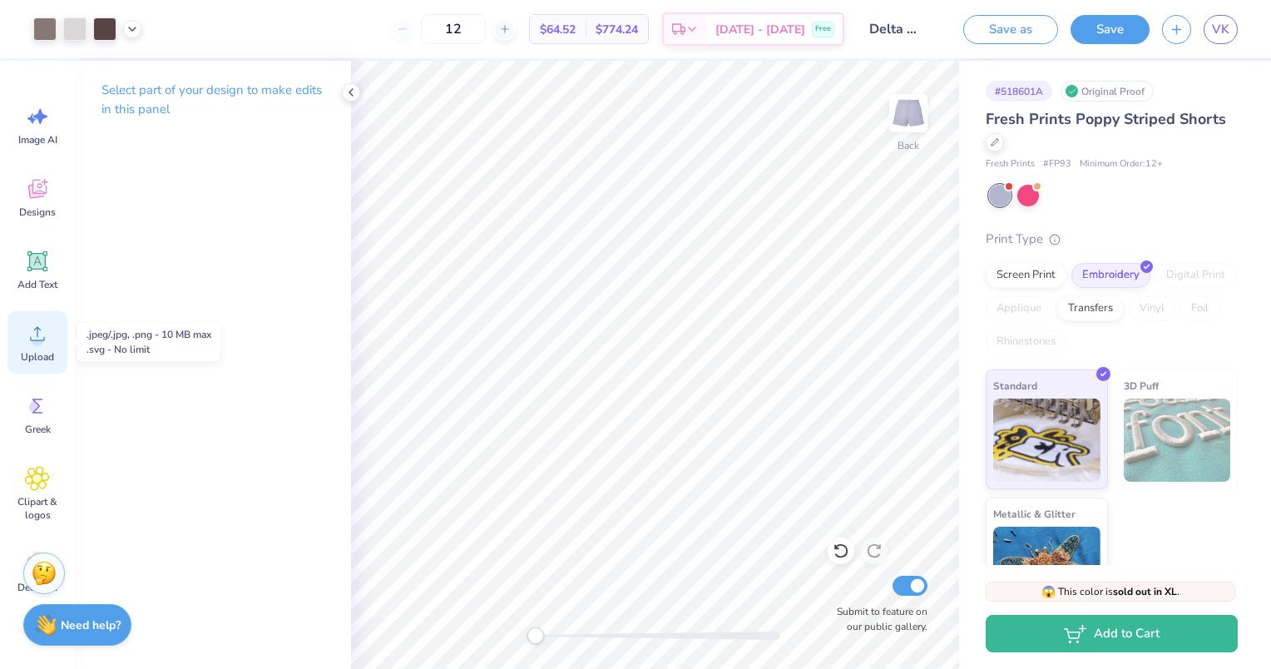
click at [38, 326] on icon at bounding box center [37, 333] width 25 height 25
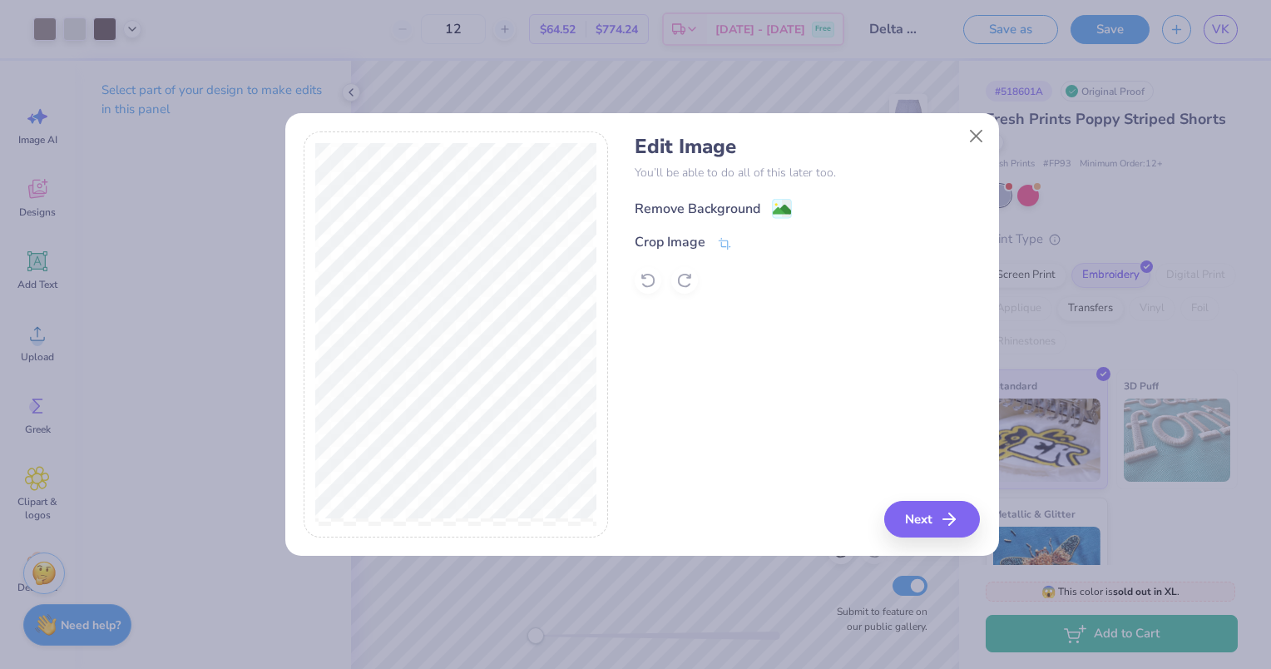
click at [718, 208] on div "Remove Background" at bounding box center [698, 209] width 126 height 20
click at [971, 139] on button "Close" at bounding box center [976, 136] width 32 height 32
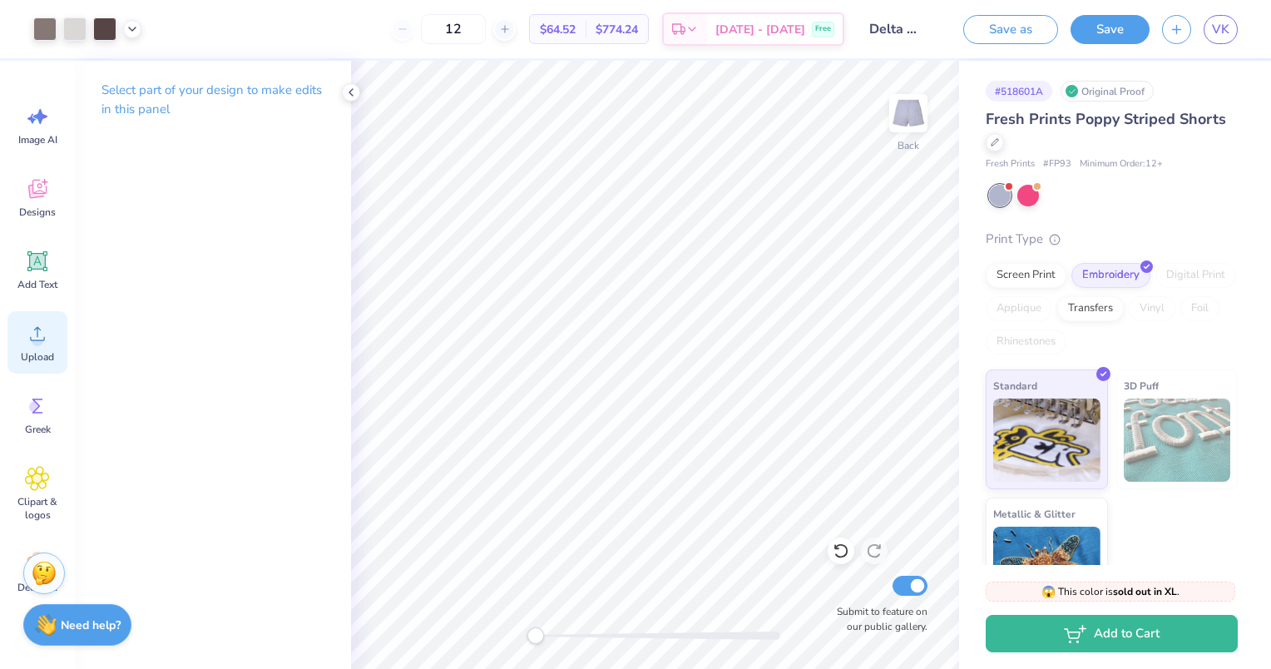
click at [12, 336] on div "Upload" at bounding box center [37, 342] width 60 height 62
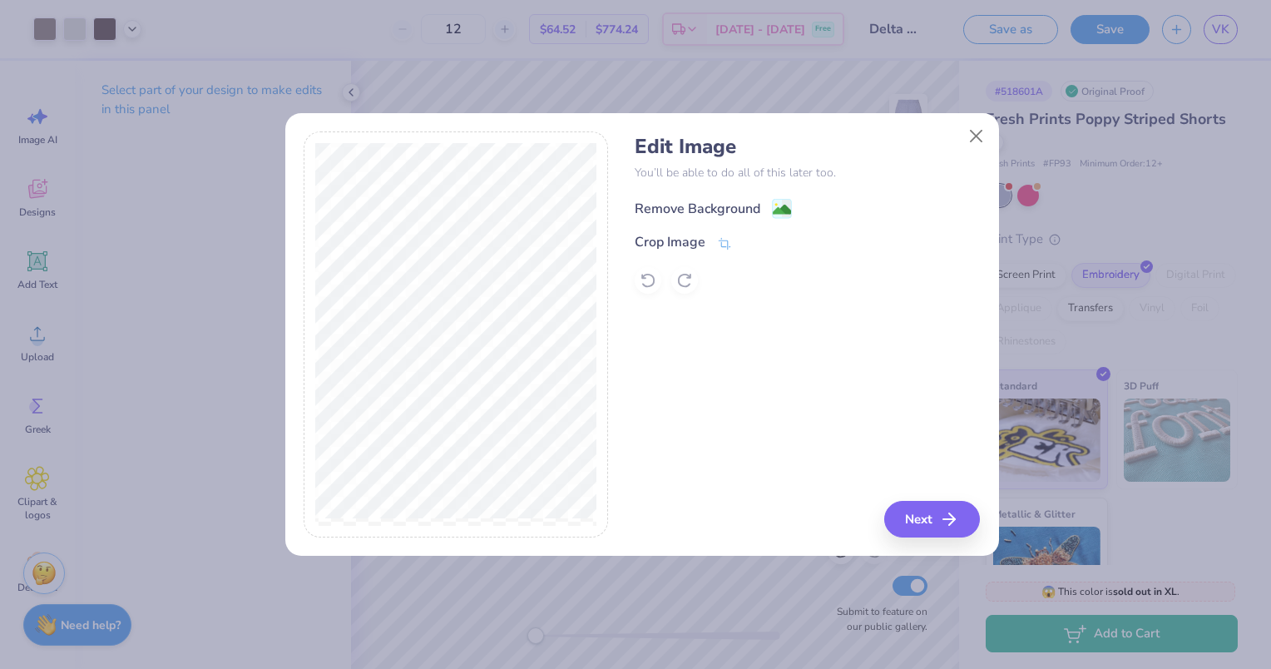
click at [696, 208] on div "Remove Background" at bounding box center [698, 209] width 126 height 20
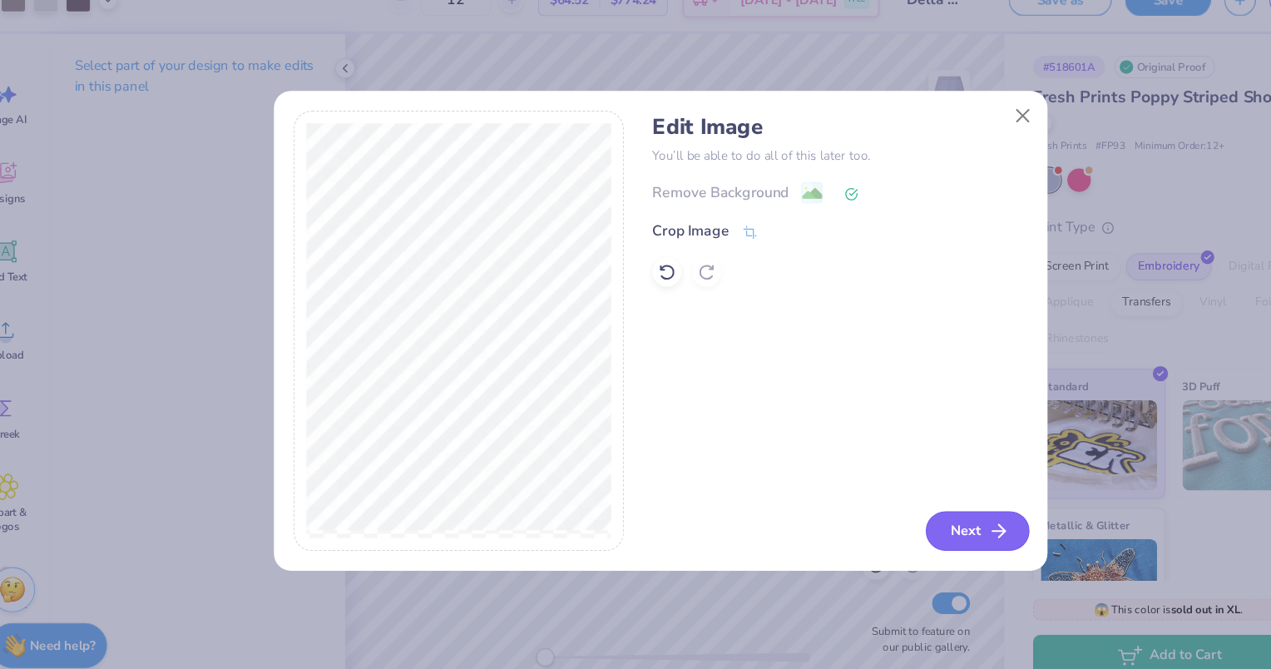
click at [919, 521] on button "Next" at bounding box center [935, 519] width 96 height 37
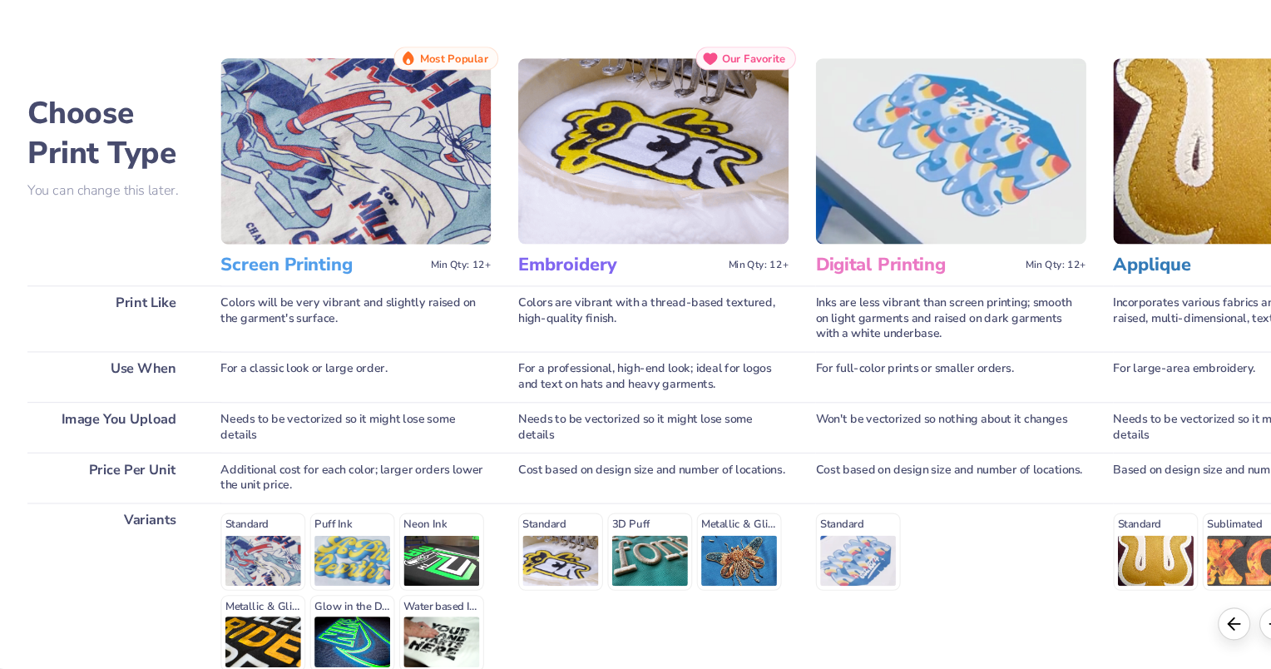
scroll to position [160, 0]
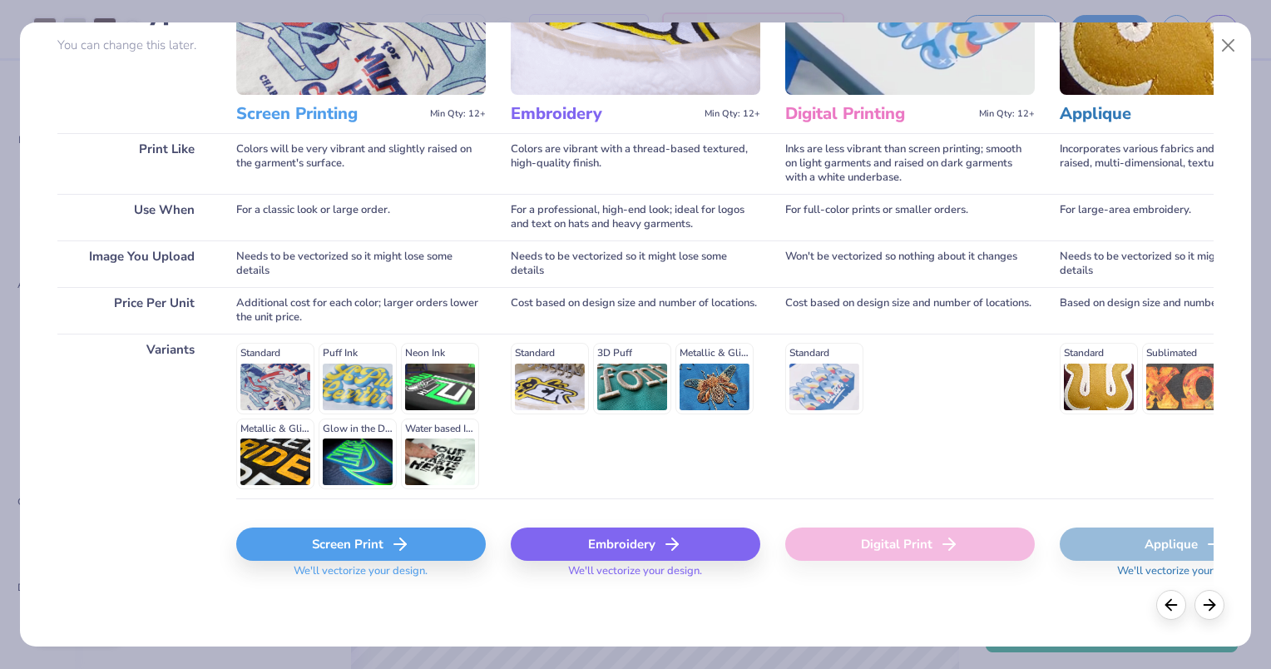
click at [607, 536] on div "Embroidery" at bounding box center [636, 543] width 250 height 33
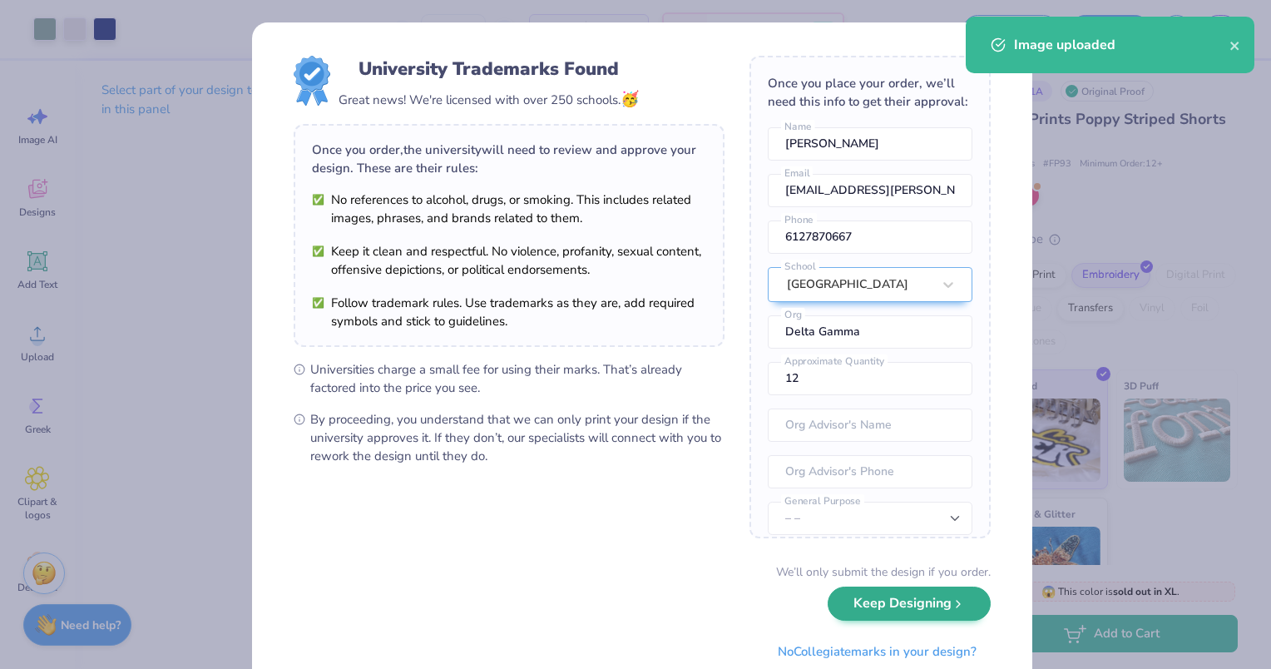
click at [521, 505] on body "Art colors 12 $64.52 Per Item $774.24 Total Est. Delivery Sep 24 - 27 Free Desi…" at bounding box center [635, 334] width 1271 height 669
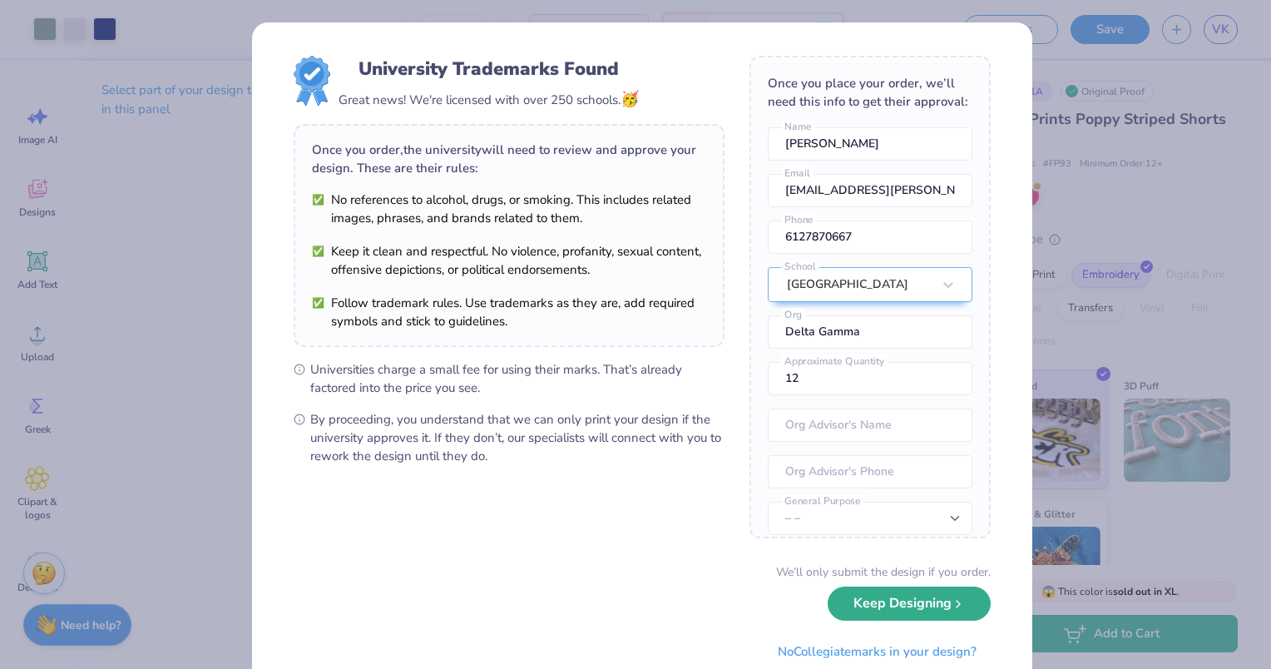
click at [865, 606] on button "Keep Designing" at bounding box center [909, 603] width 163 height 34
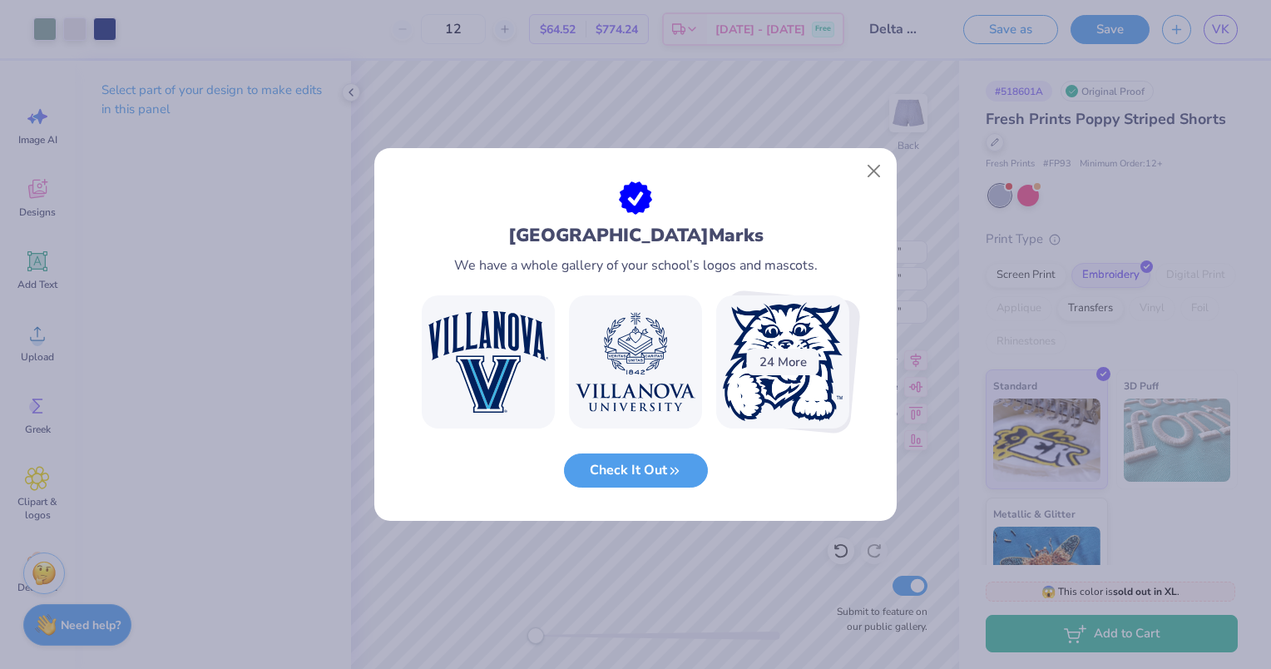
click at [782, 361] on div "24 More" at bounding box center [783, 361] width 72 height 27
click at [656, 464] on button "Check It Out" at bounding box center [636, 466] width 144 height 34
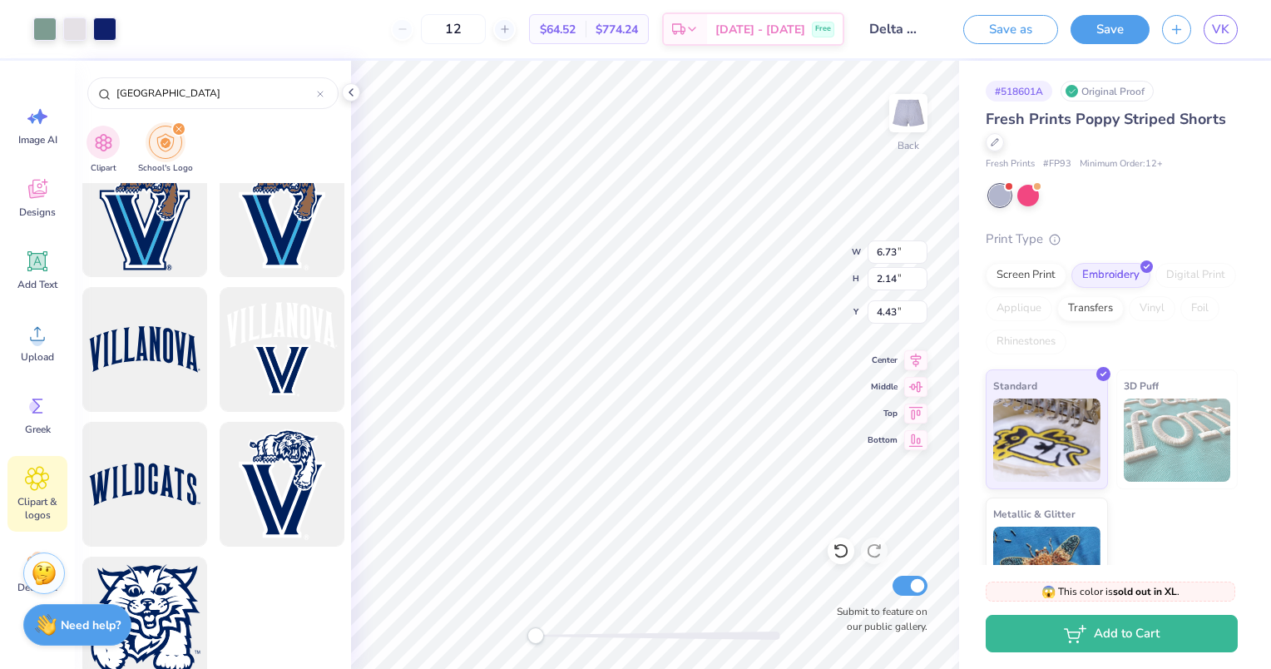
scroll to position [1380, 0]
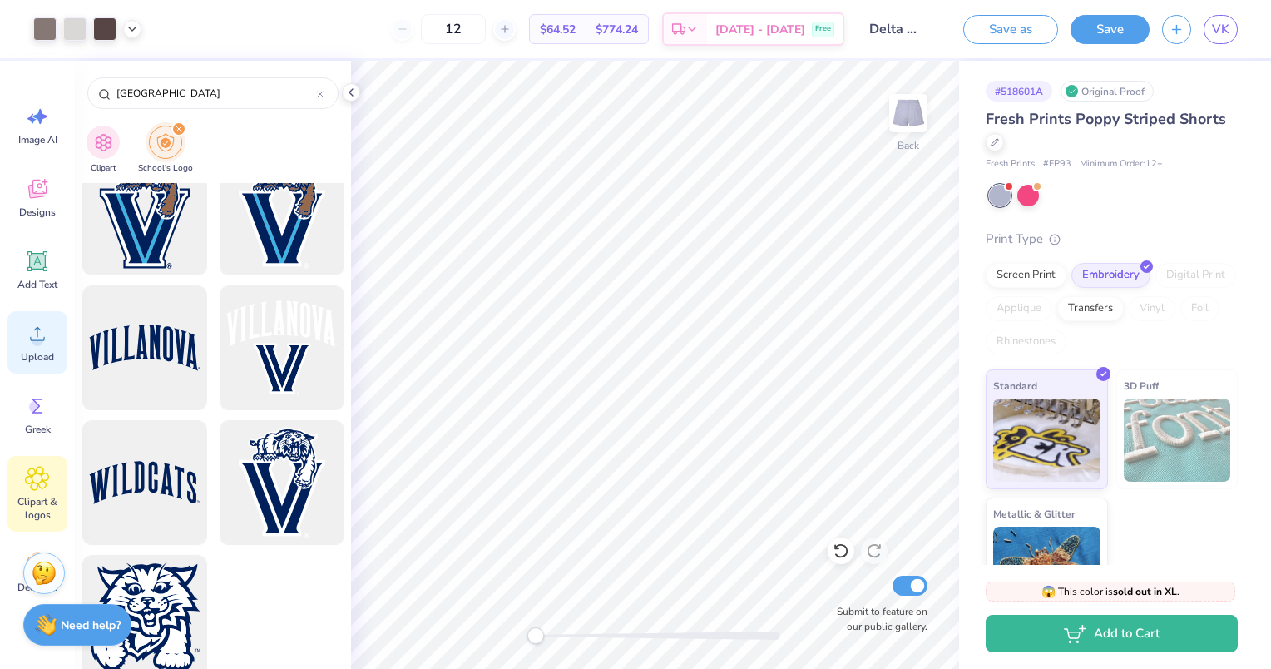
click at [33, 323] on icon at bounding box center [37, 333] width 25 height 25
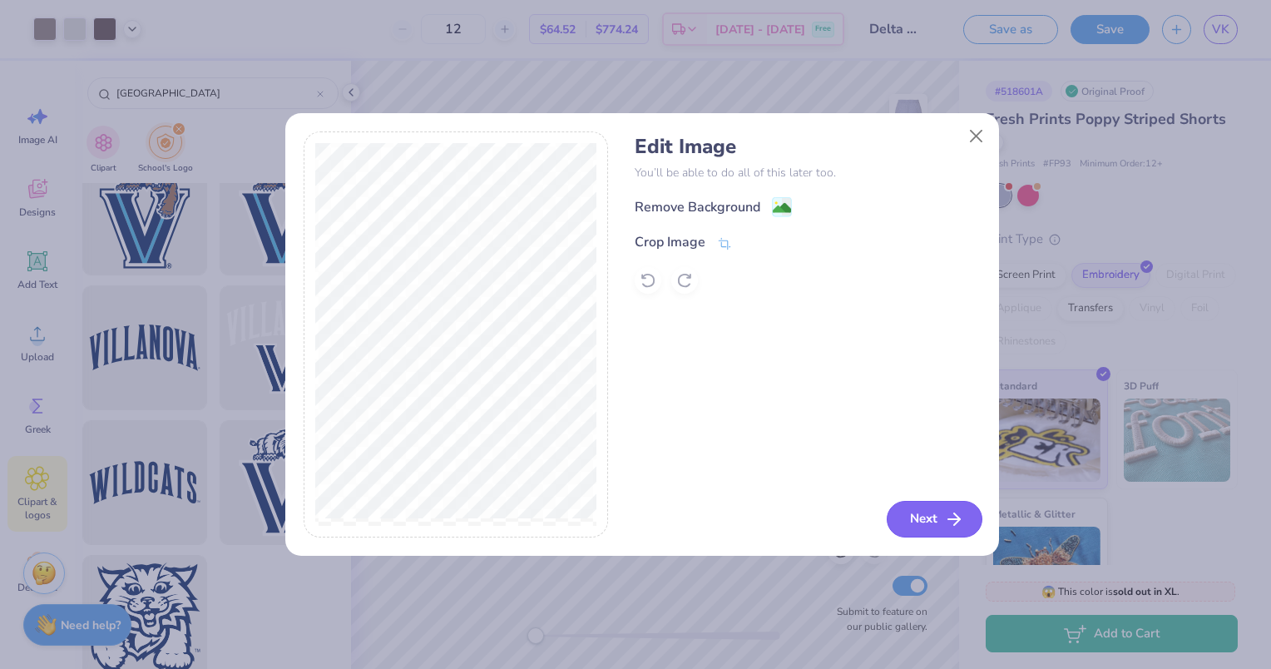
click at [915, 516] on button "Next" at bounding box center [935, 519] width 96 height 37
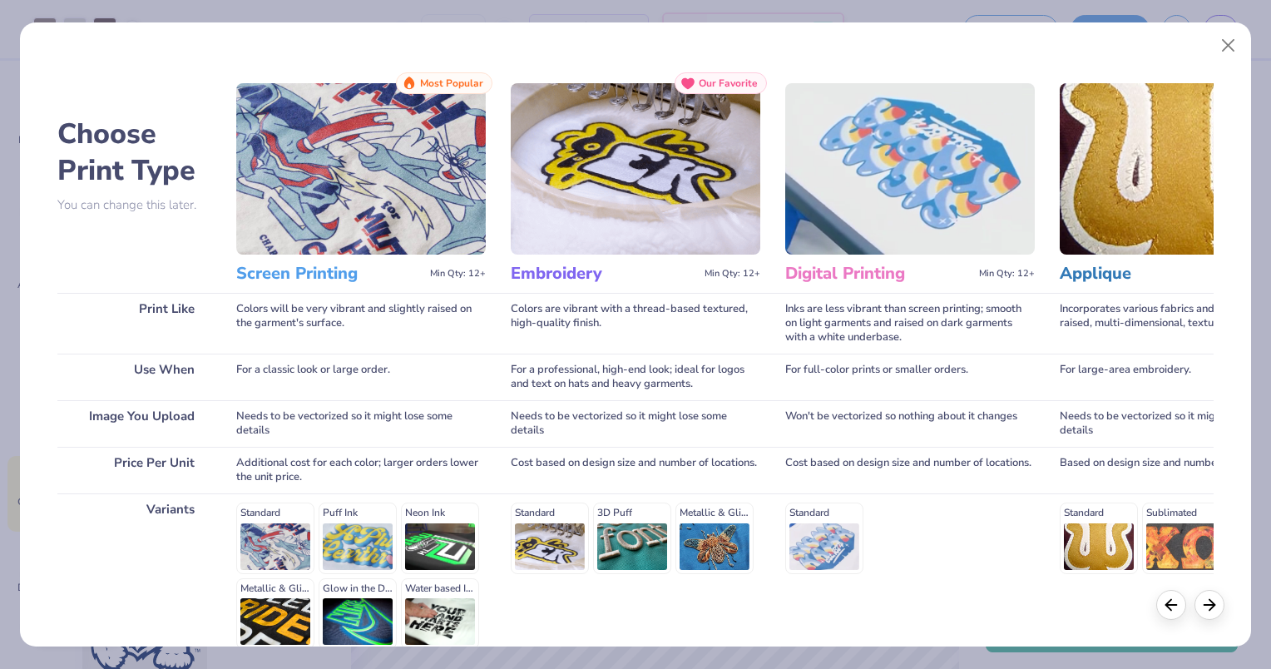
scroll to position [160, 0]
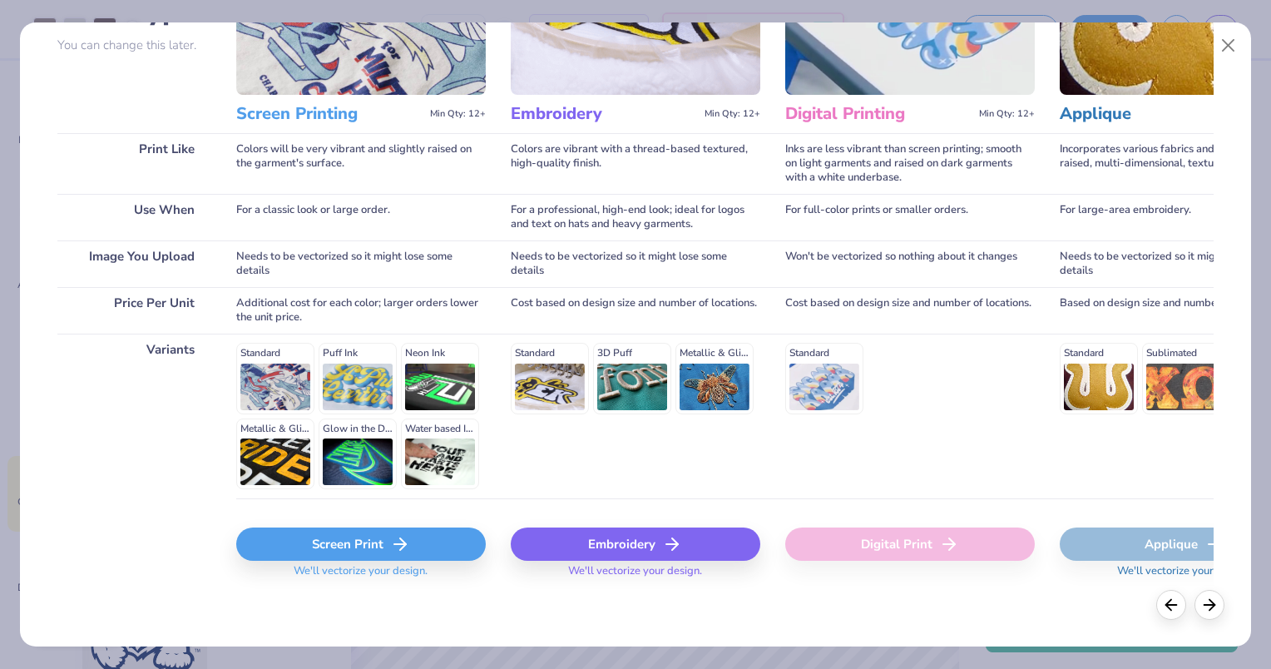
click at [400, 544] on line at bounding box center [400, 544] width 12 height 0
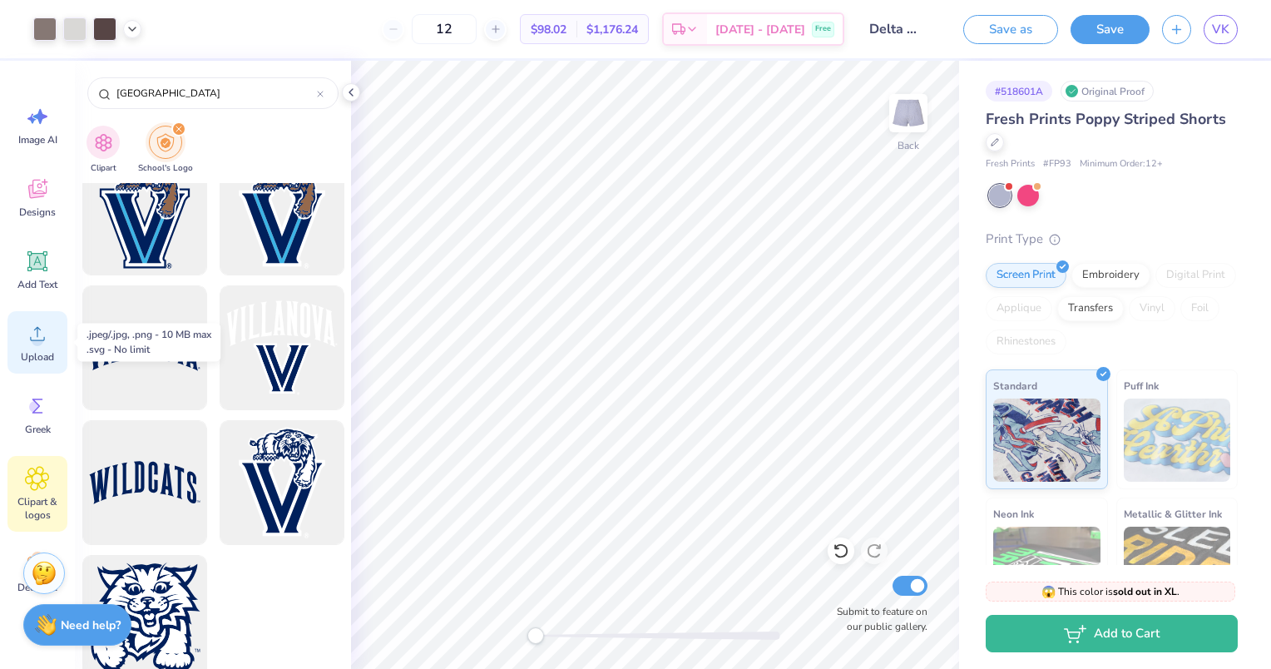
click at [18, 326] on div "Upload" at bounding box center [37, 342] width 60 height 62
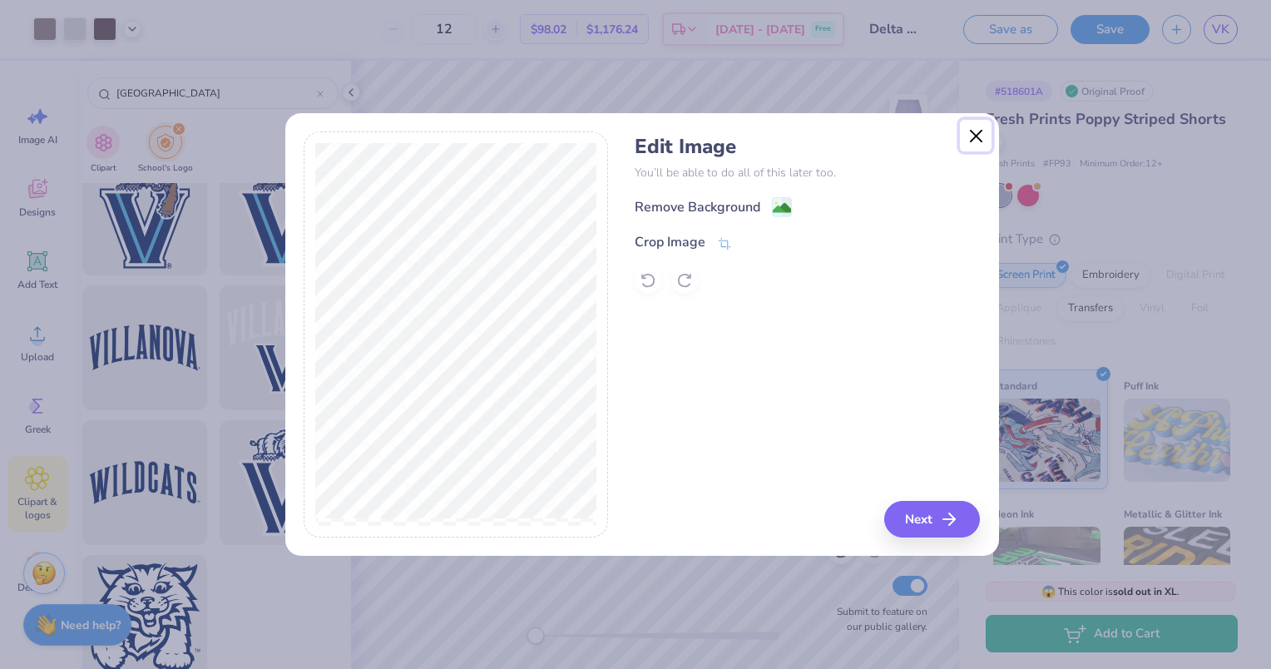
click at [971, 136] on button "Close" at bounding box center [976, 136] width 32 height 32
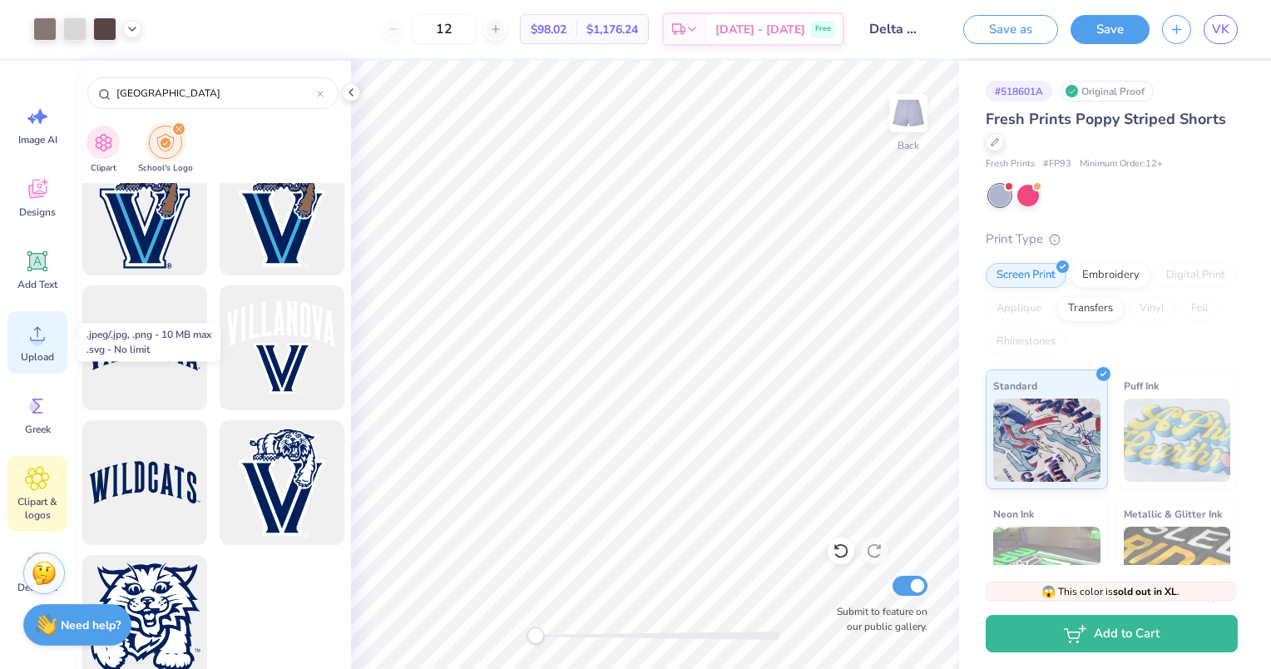
click at [22, 336] on div "Upload" at bounding box center [37, 342] width 60 height 62
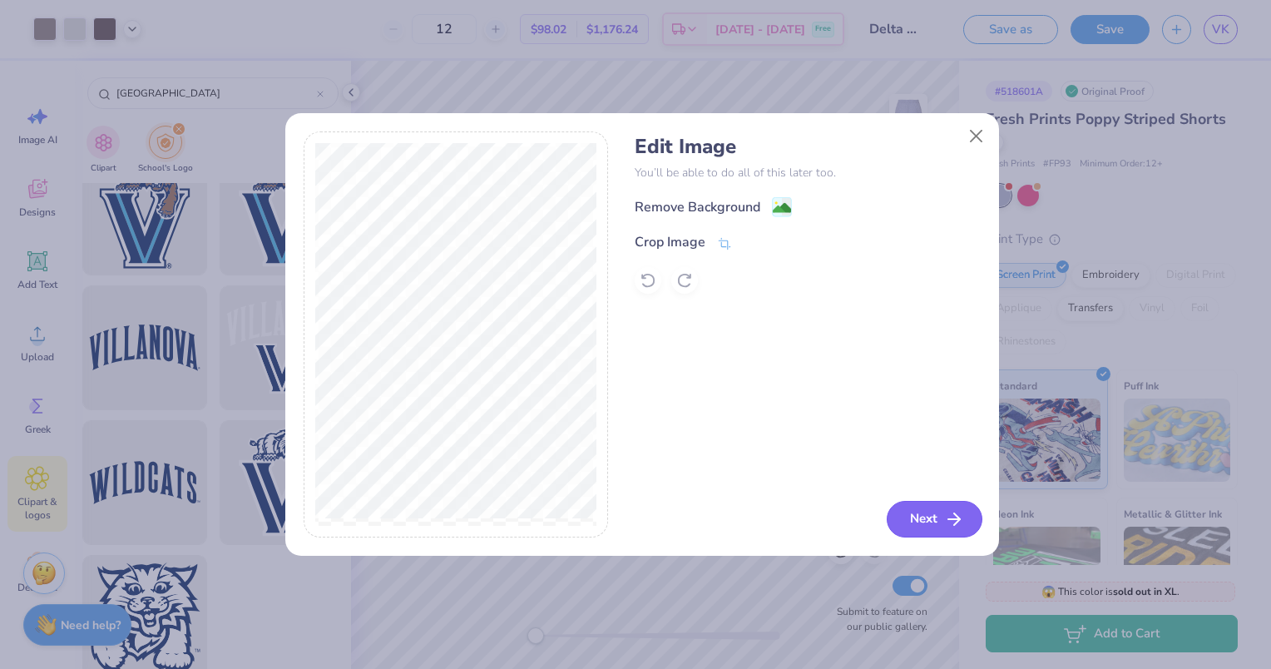
click at [920, 519] on button "Next" at bounding box center [935, 519] width 96 height 37
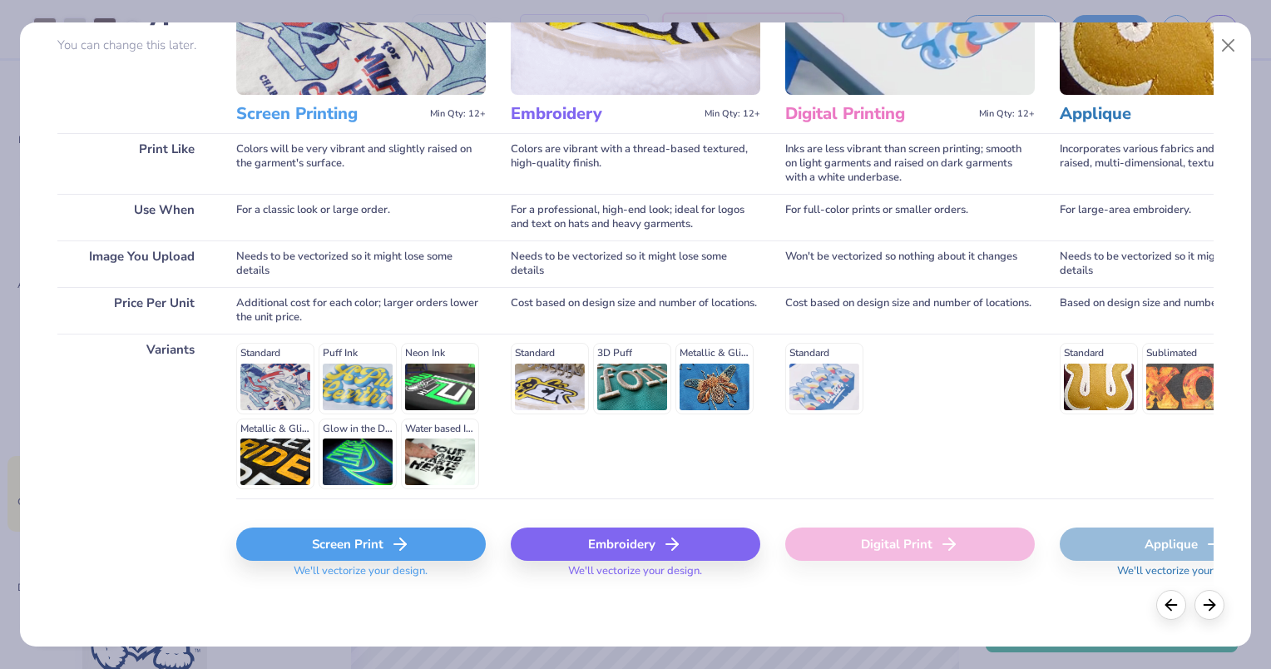
click at [403, 541] on polyline at bounding box center [403, 544] width 6 height 12
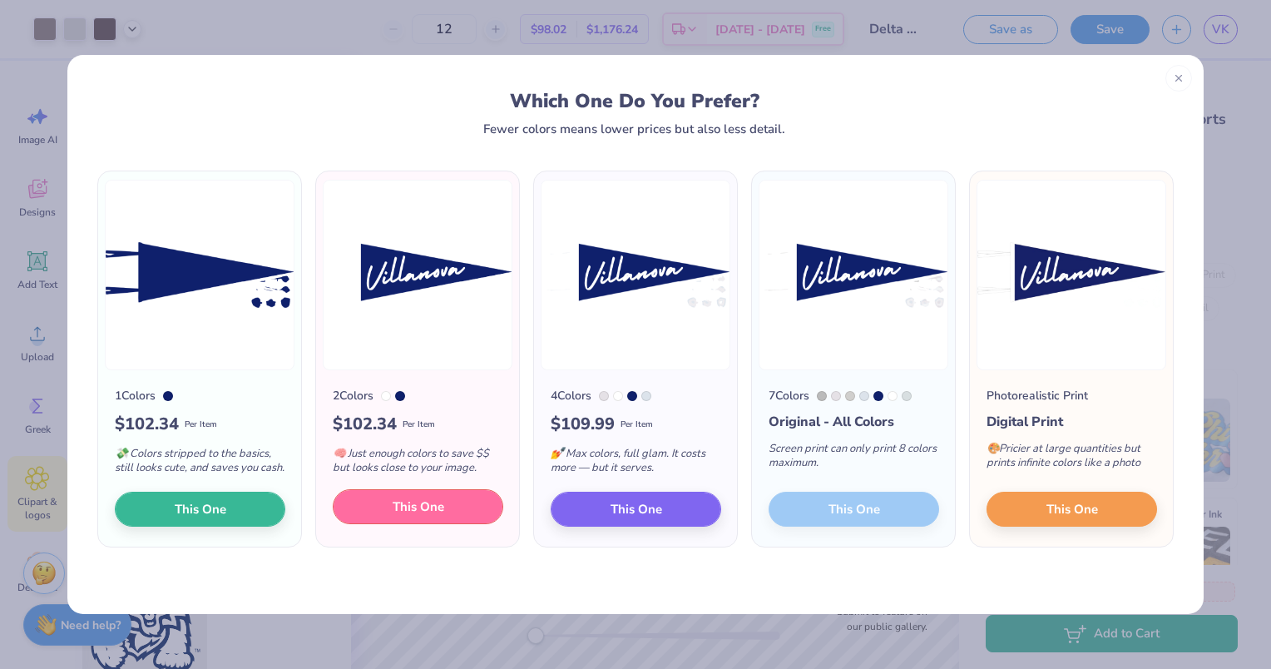
click at [418, 505] on span "This One" at bounding box center [419, 506] width 52 height 19
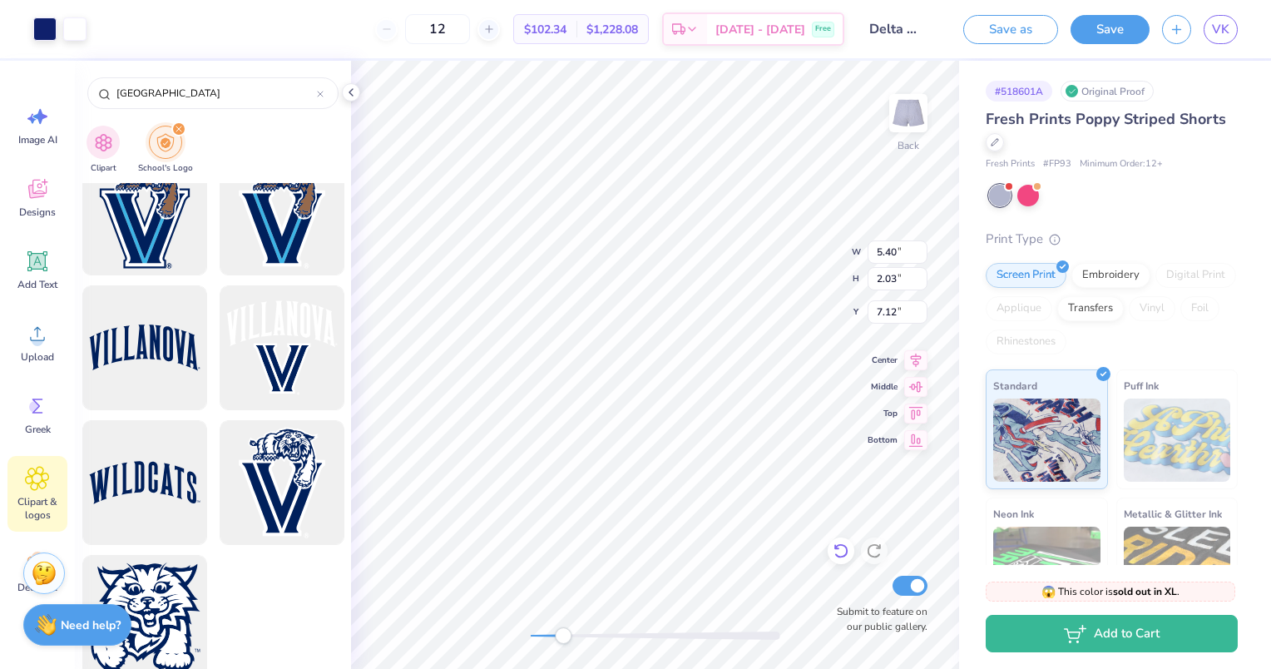
click at [838, 556] on icon at bounding box center [841, 550] width 17 height 17
click at [839, 546] on icon at bounding box center [840, 551] width 14 height 15
click at [39, 24] on div at bounding box center [44, 27] width 23 height 23
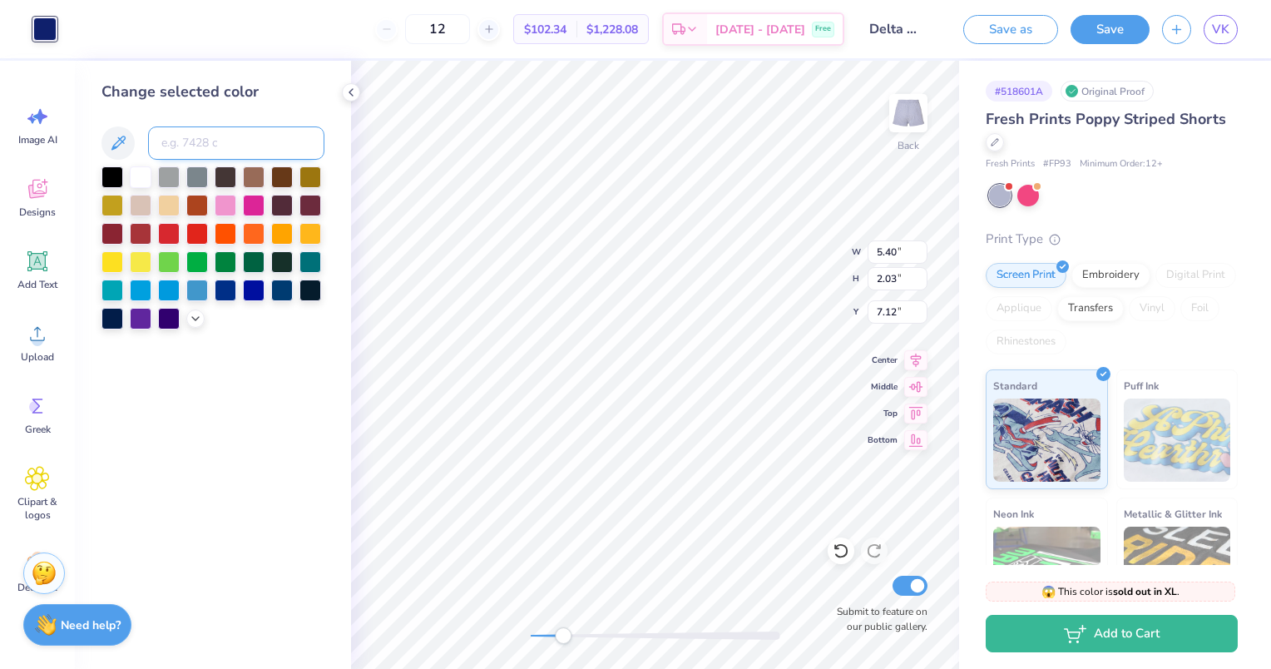
click at [170, 140] on input at bounding box center [236, 142] width 176 height 33
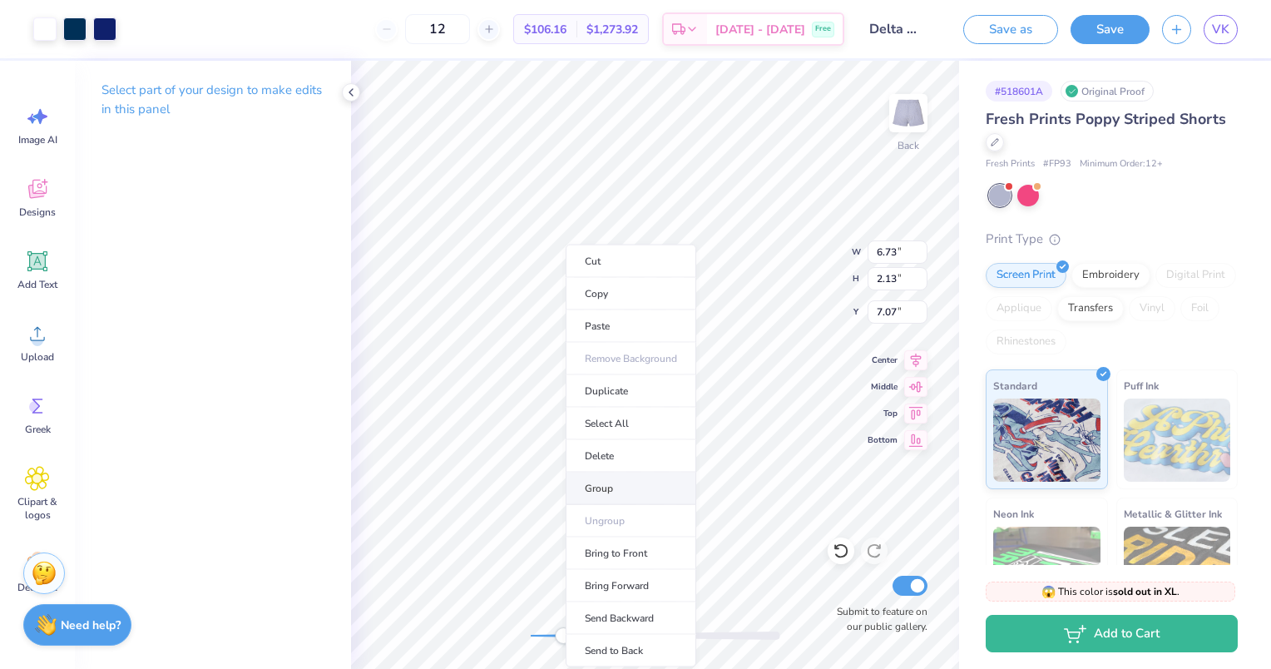
click at [618, 479] on li "Group" at bounding box center [631, 488] width 131 height 32
